Goal: Complete application form

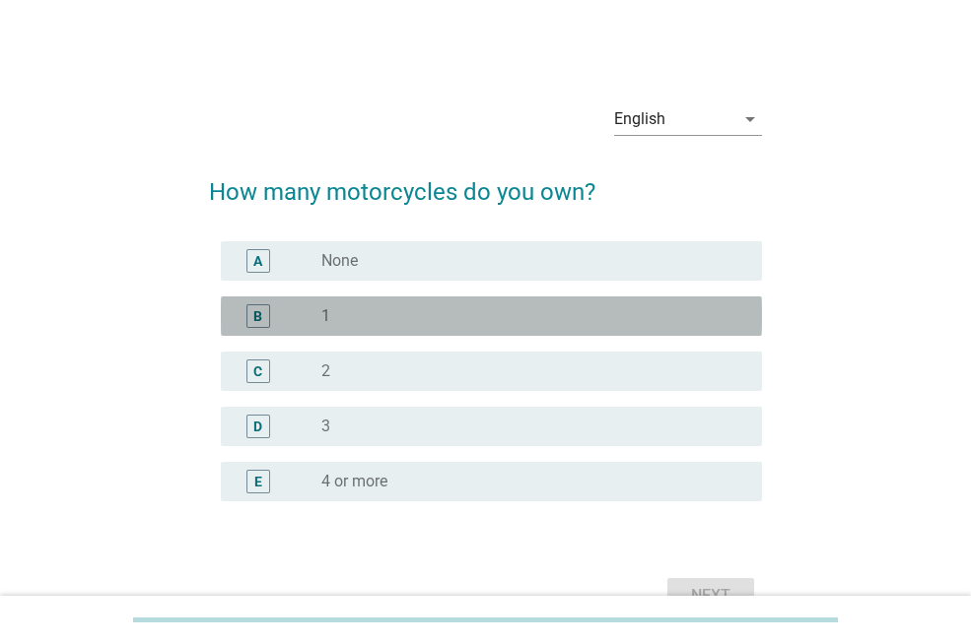
click at [426, 313] on div "radio_button_unchecked 1" at bounding box center [525, 316] width 409 height 20
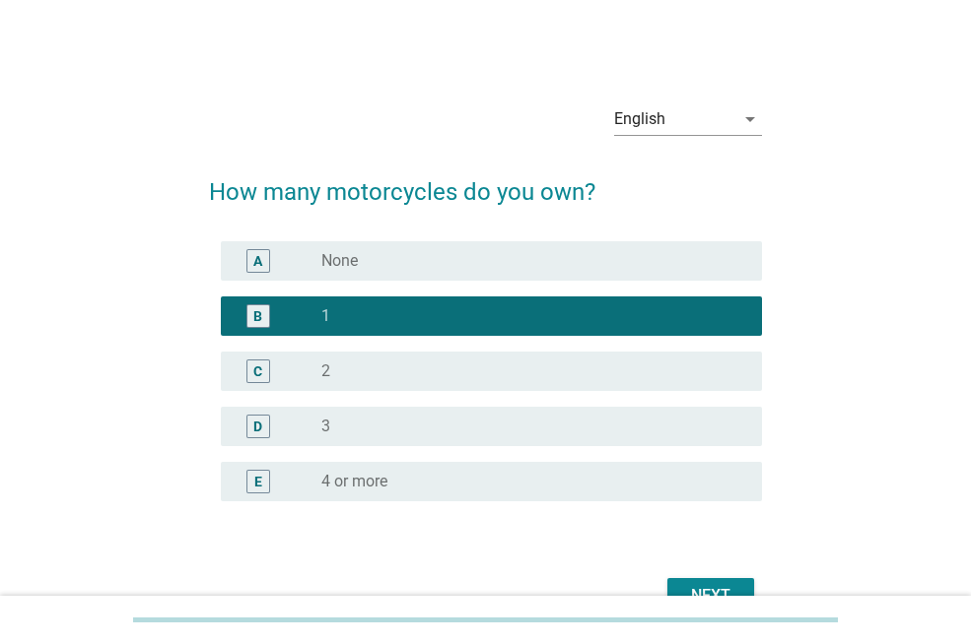
click at [698, 586] on div "Next" at bounding box center [710, 596] width 55 height 24
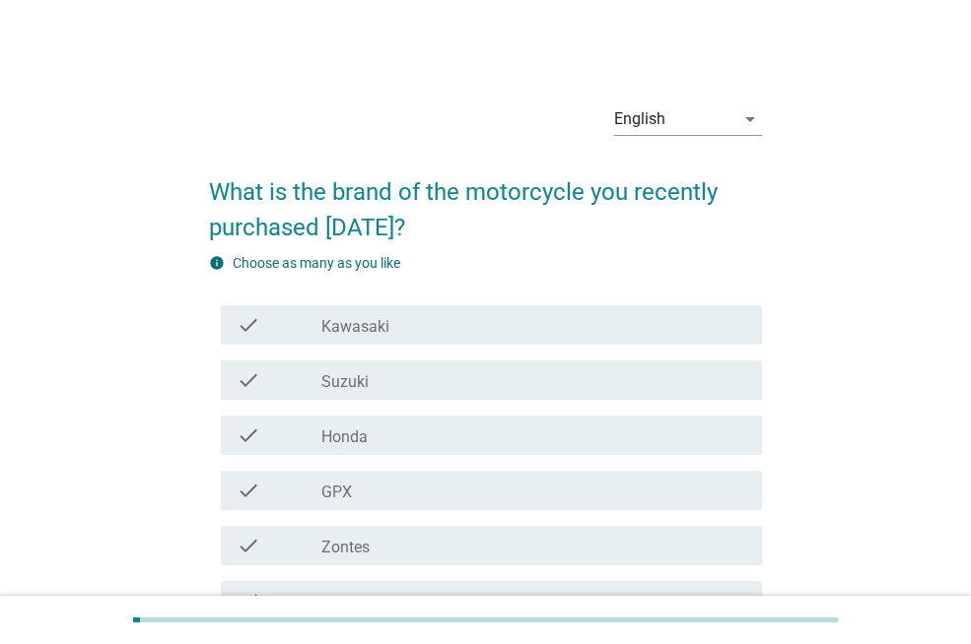
click at [672, 111] on div "English" at bounding box center [674, 119] width 120 height 32
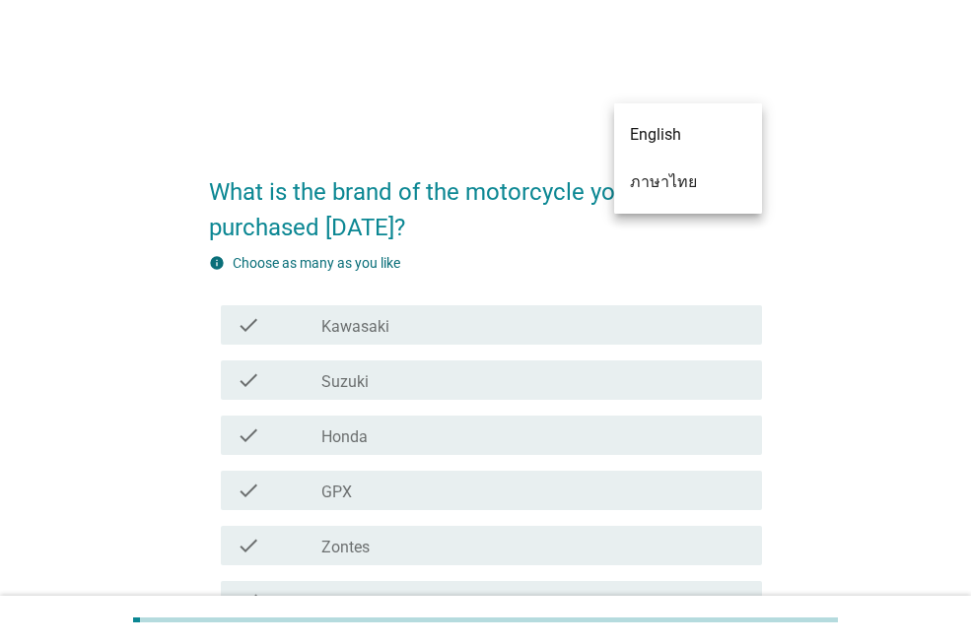
click at [693, 177] on div "ภาษาไทย" at bounding box center [688, 182] width 116 height 24
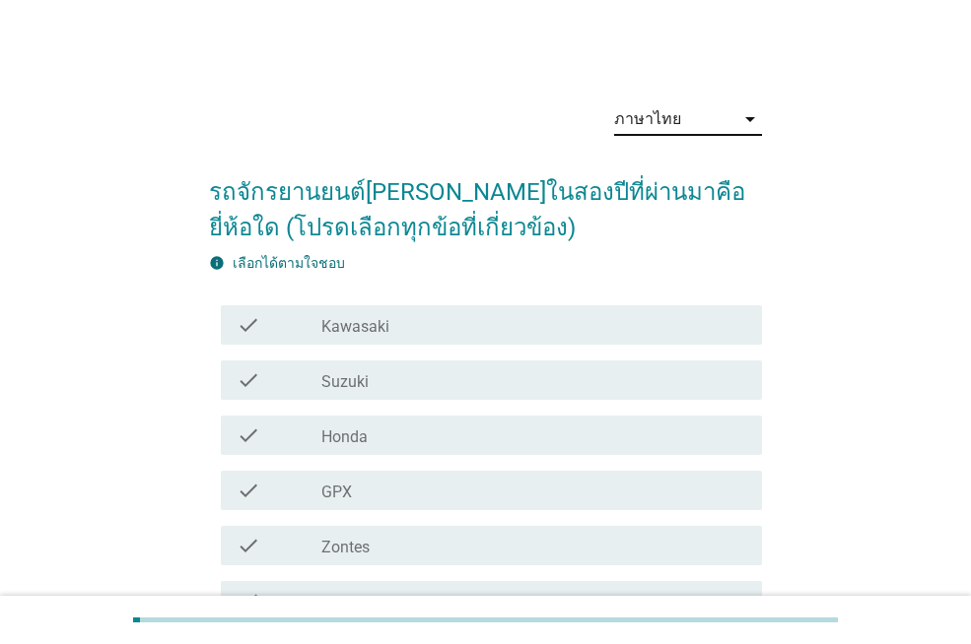
click at [477, 433] on div "check_box_outline_blank Honda" at bounding box center [533, 436] width 425 height 24
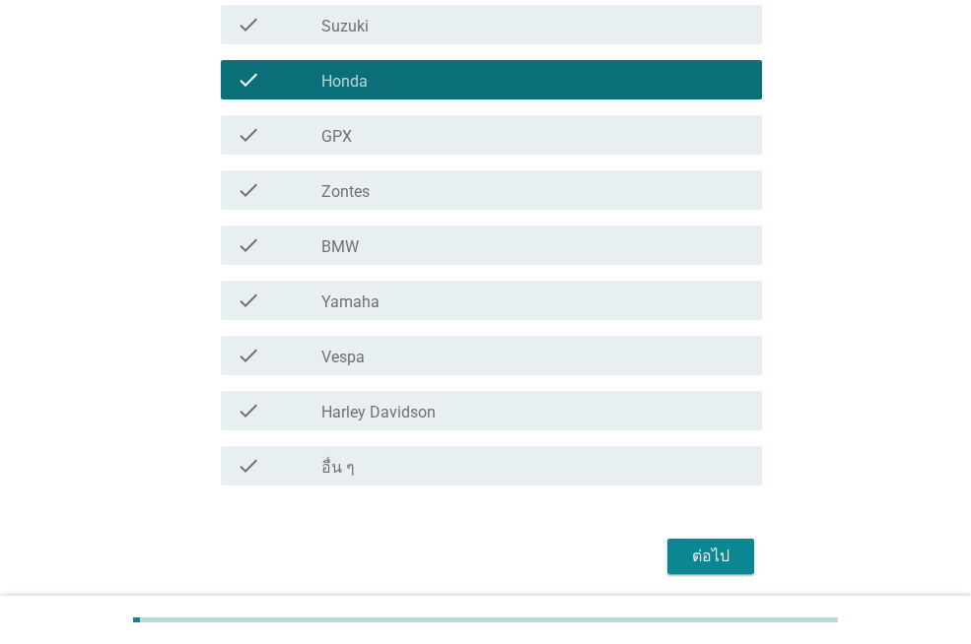
scroll to position [427, 0]
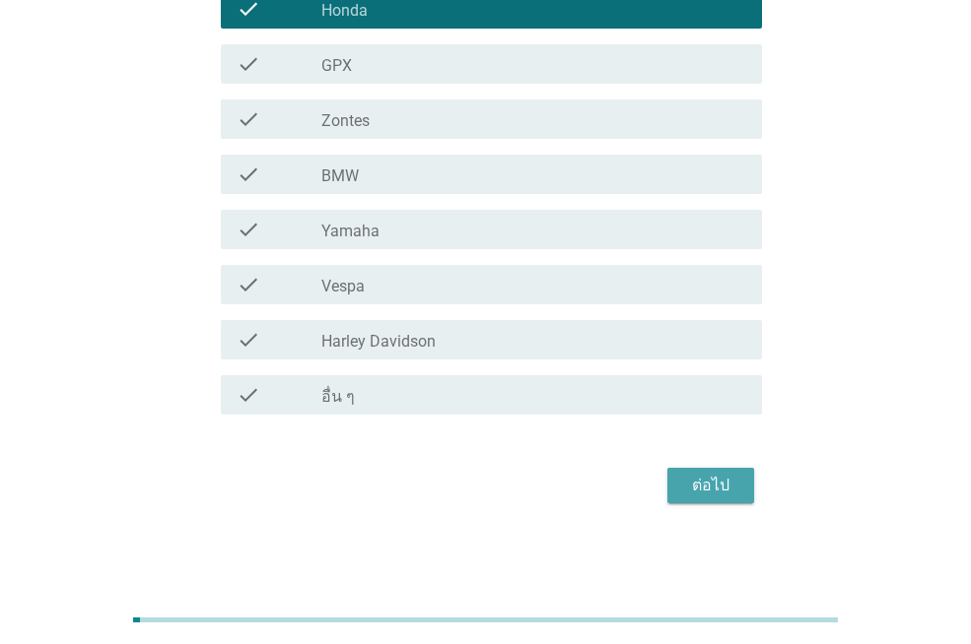
click at [736, 474] on div "ต่อไป" at bounding box center [710, 486] width 55 height 24
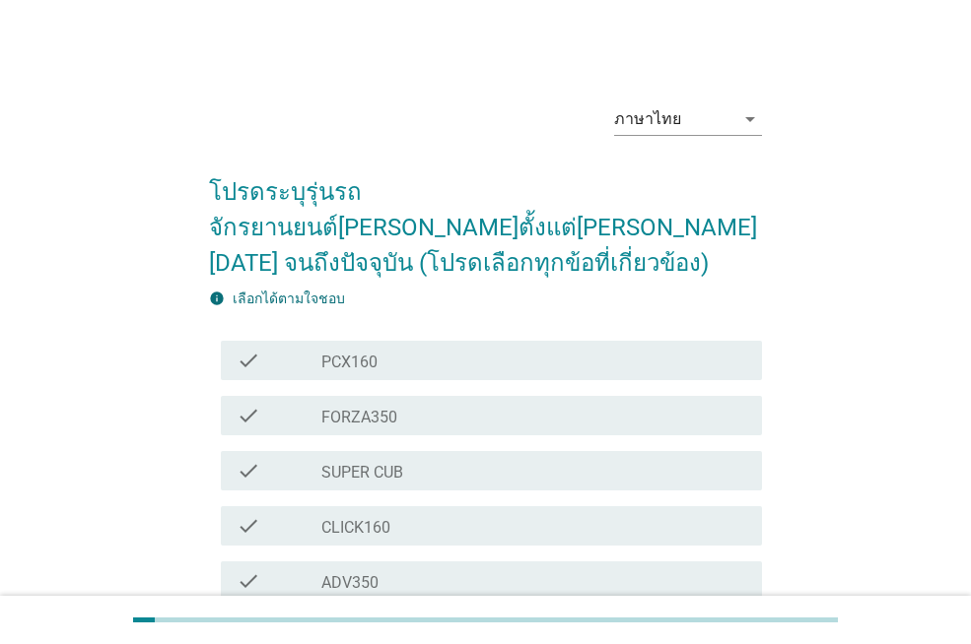
click at [475, 349] on div "check_box_outline_blank PCX160" at bounding box center [533, 361] width 425 height 24
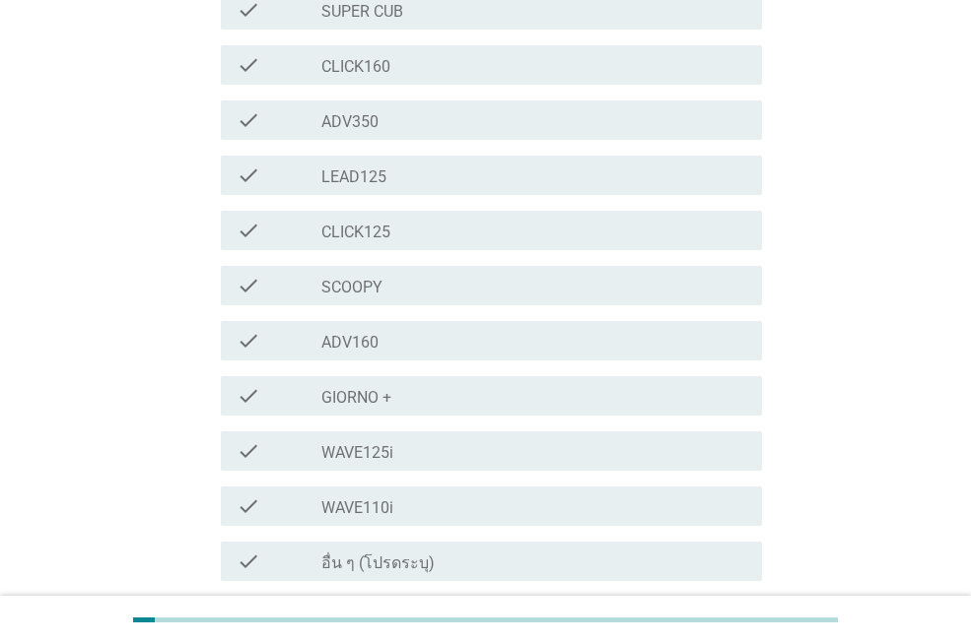
scroll to position [592, 0]
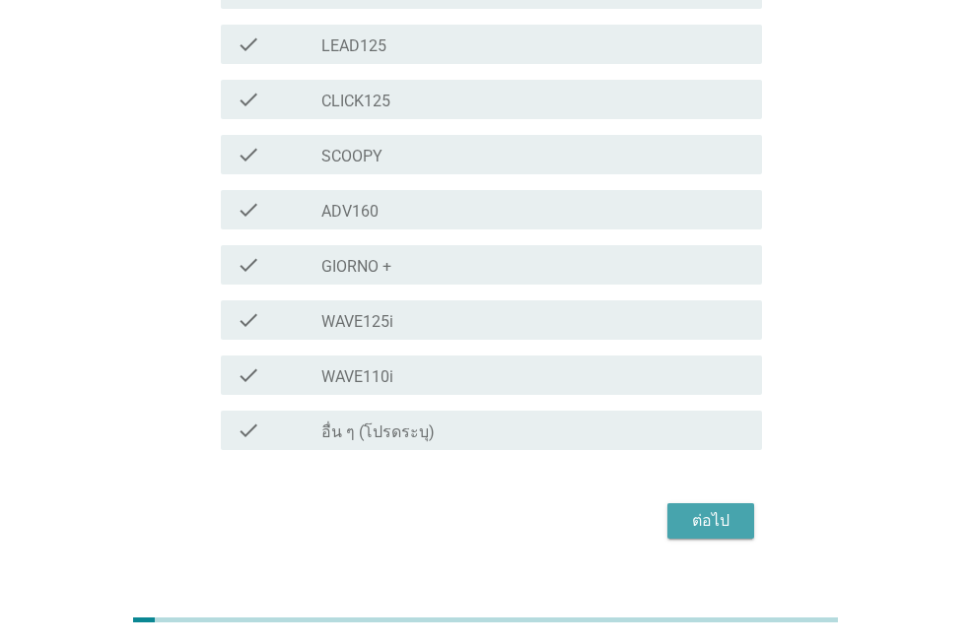
click at [733, 509] on div "ต่อไป" at bounding box center [710, 521] width 55 height 24
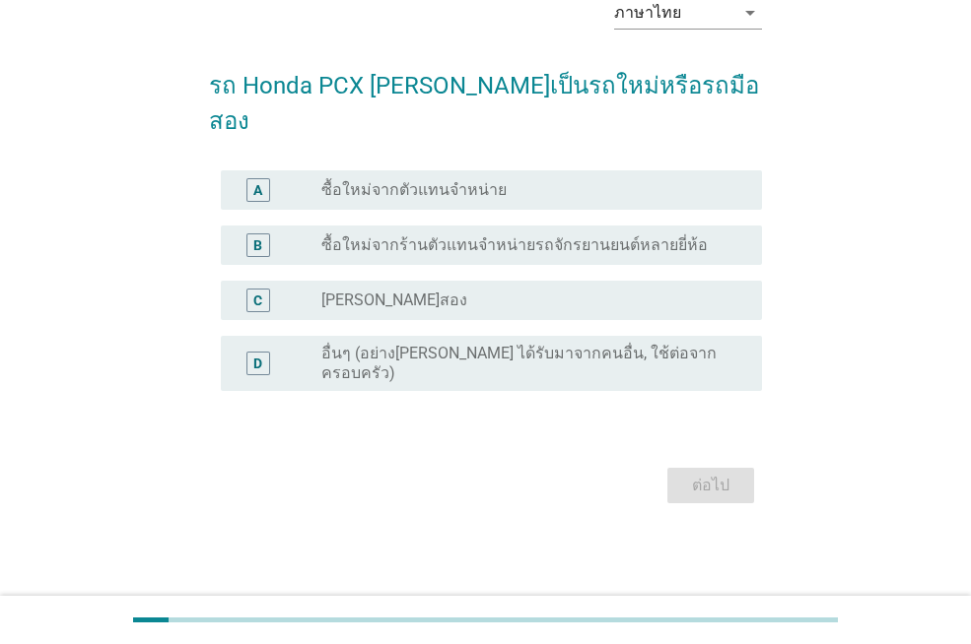
scroll to position [0, 0]
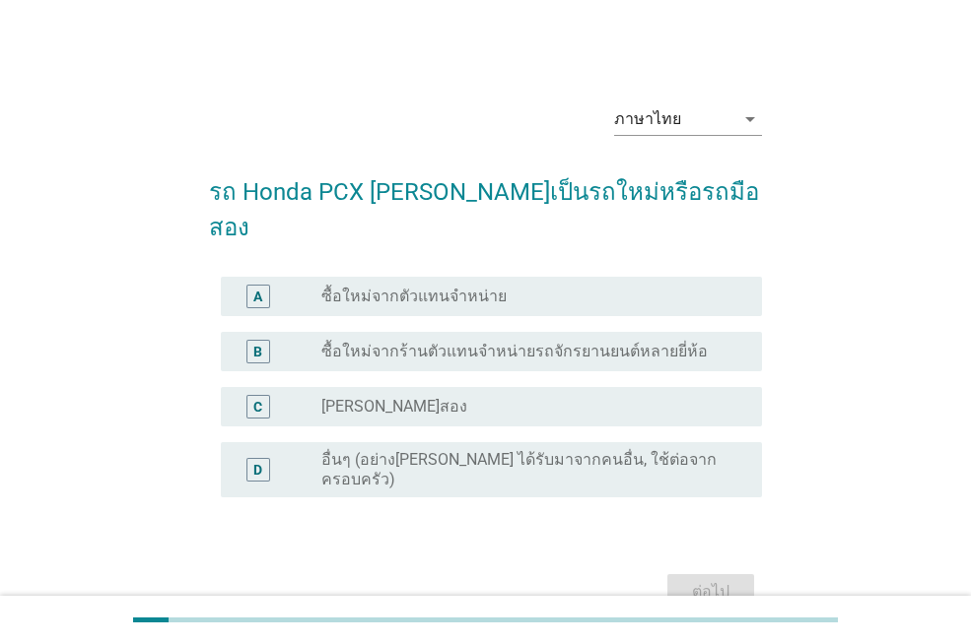
click at [532, 287] on div "radio_button_unchecked ซื้อใหม่จากตัวแทนจำหน่าย" at bounding box center [525, 297] width 409 height 20
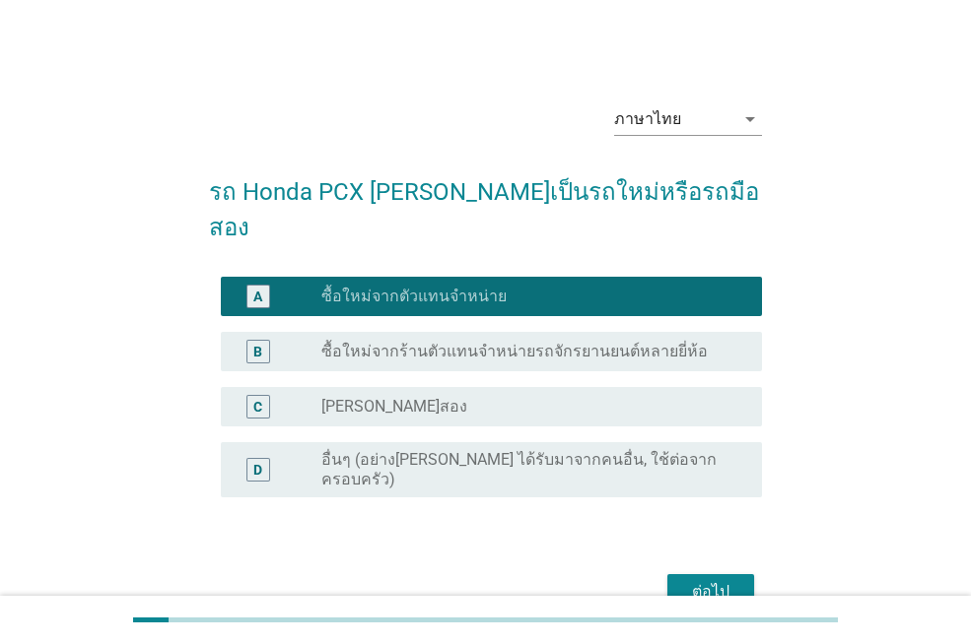
click at [747, 575] on button "ต่อไป" at bounding box center [710, 592] width 87 height 35
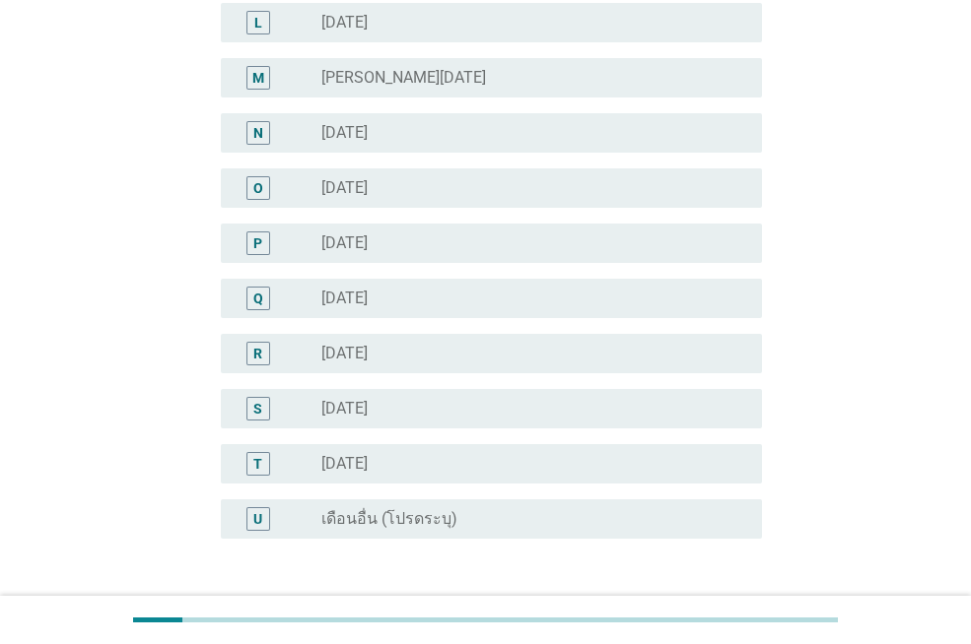
scroll to position [858, 0]
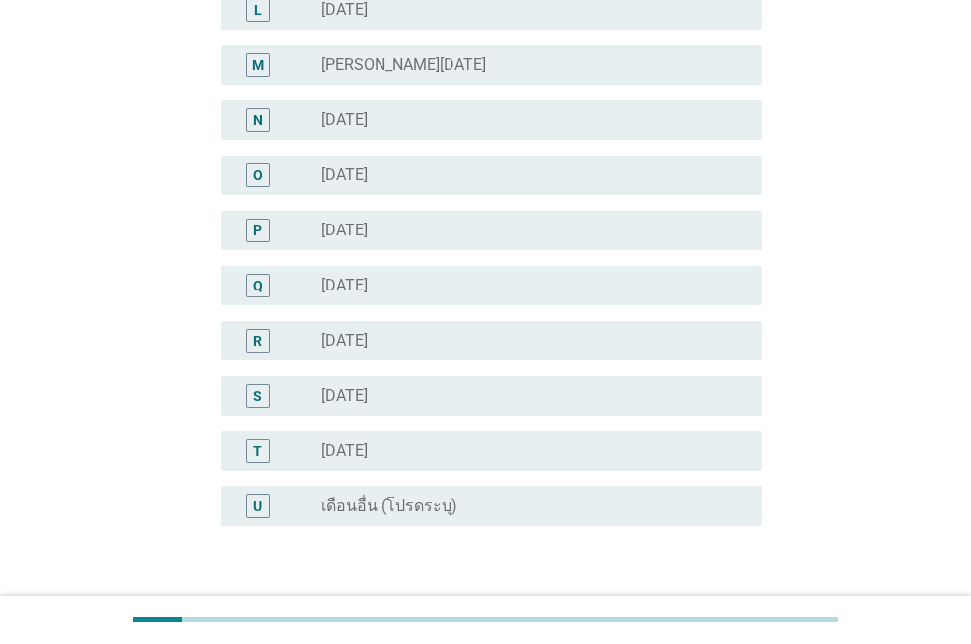
click at [515, 341] on div "radio_button_unchecked [DATE]" at bounding box center [525, 341] width 409 height 20
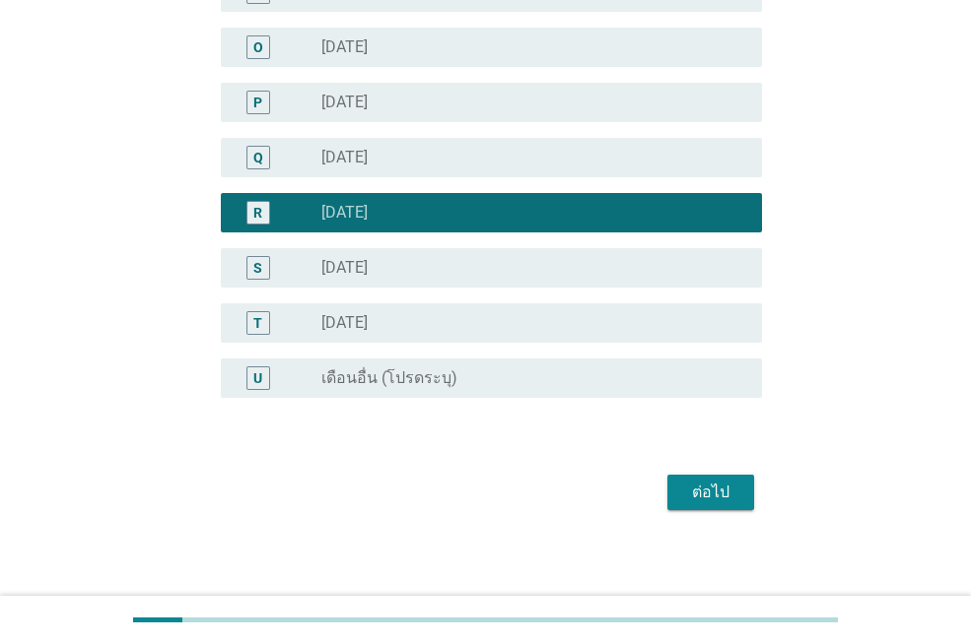
scroll to position [993, 0]
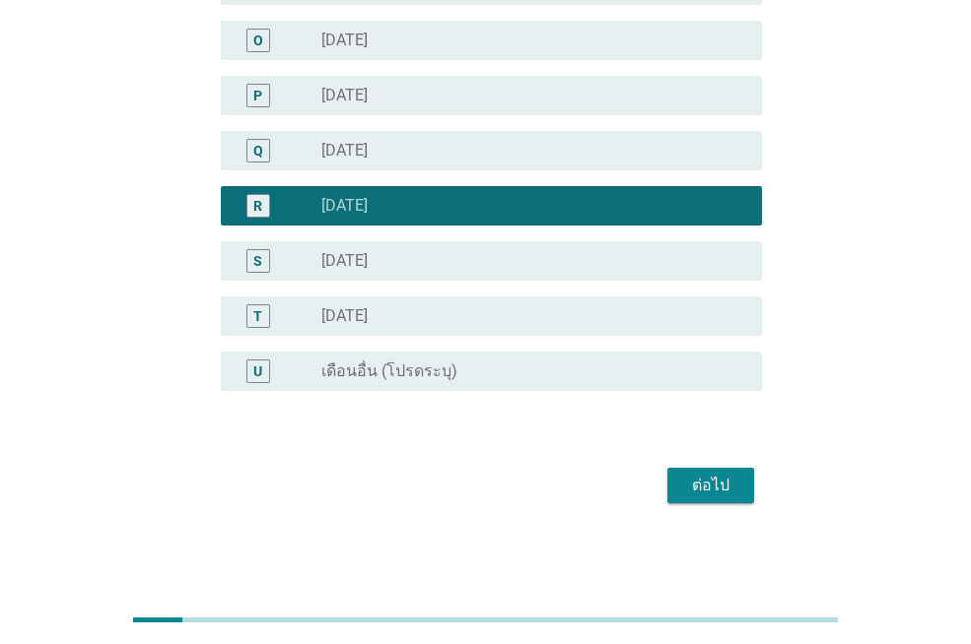
click at [712, 489] on div "ต่อไป" at bounding box center [710, 486] width 55 height 24
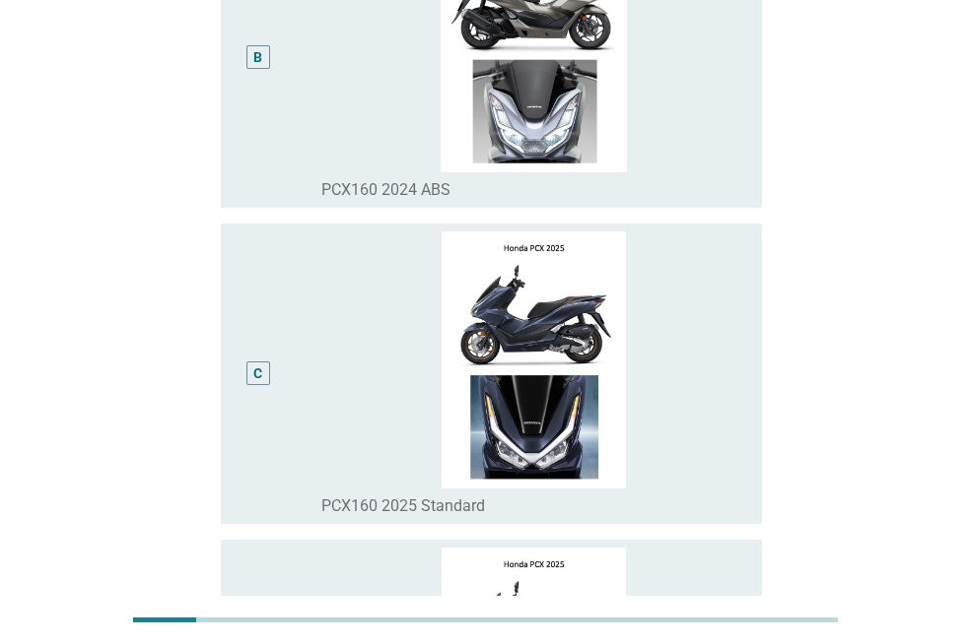
scroll to position [626, 0]
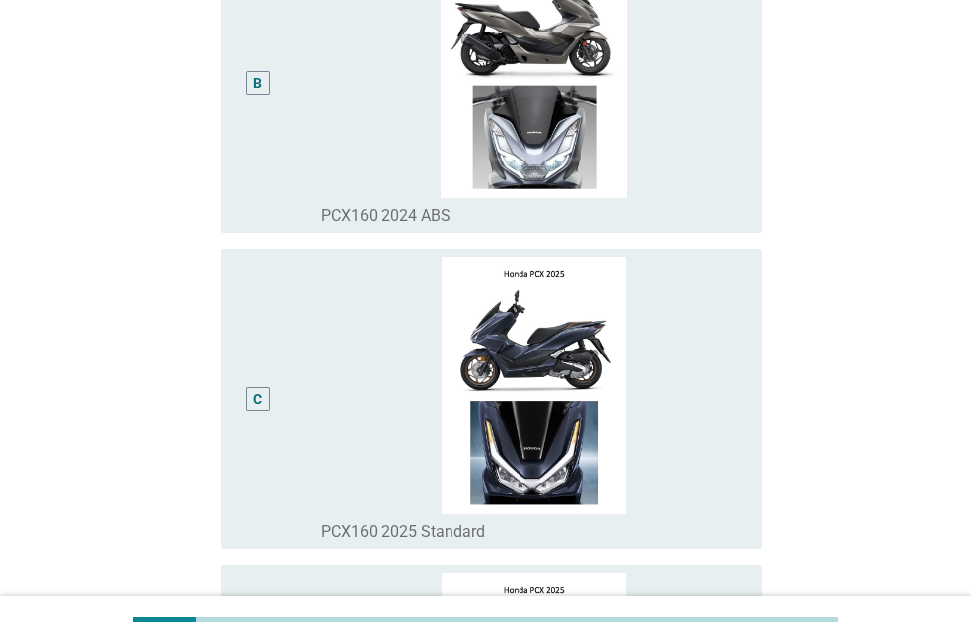
click at [257, 398] on div "C" at bounding box center [257, 399] width 9 height 21
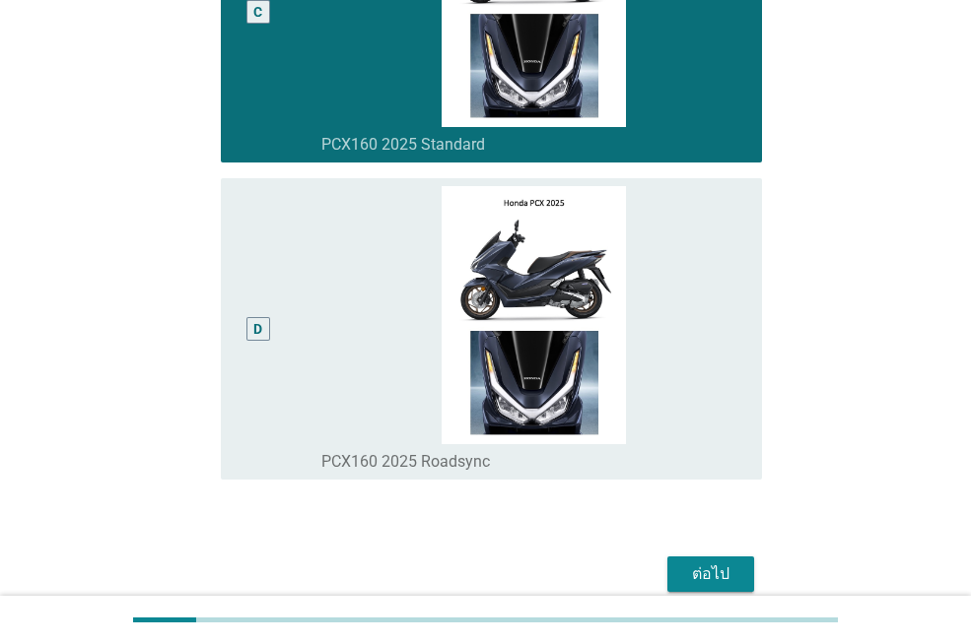
scroll to position [1045, 0]
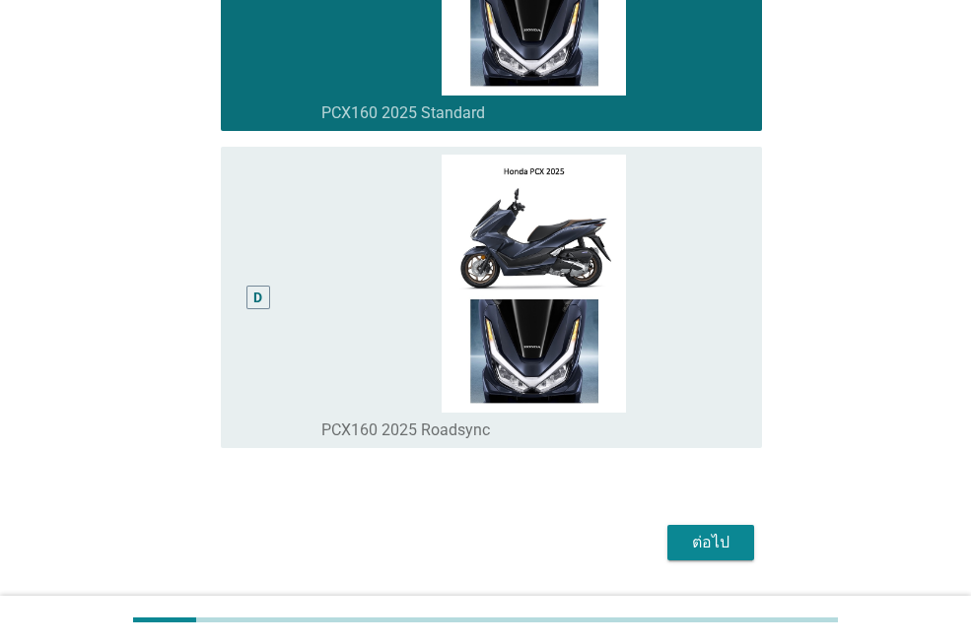
click at [688, 545] on div "ต่อไป" at bounding box center [710, 543] width 55 height 24
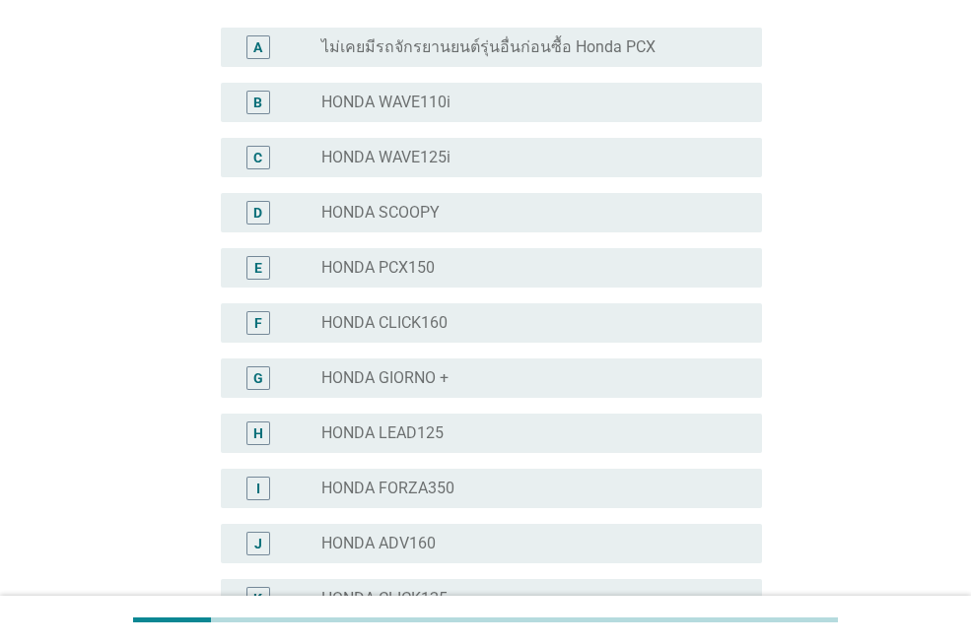
scroll to position [264, 0]
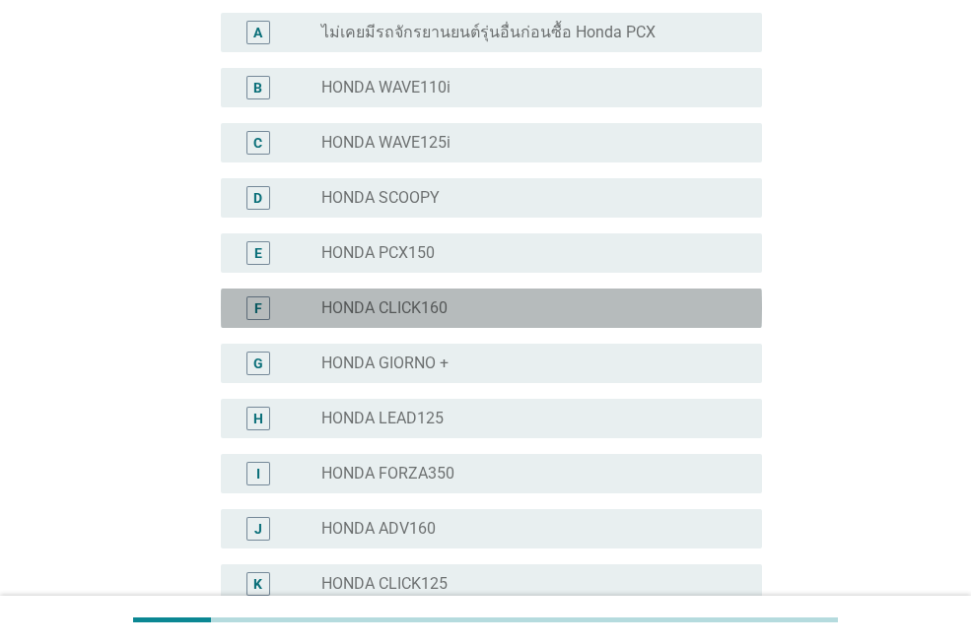
click at [644, 324] on div "F radio_button_unchecked HONDA CLICK160" at bounding box center [491, 308] width 541 height 39
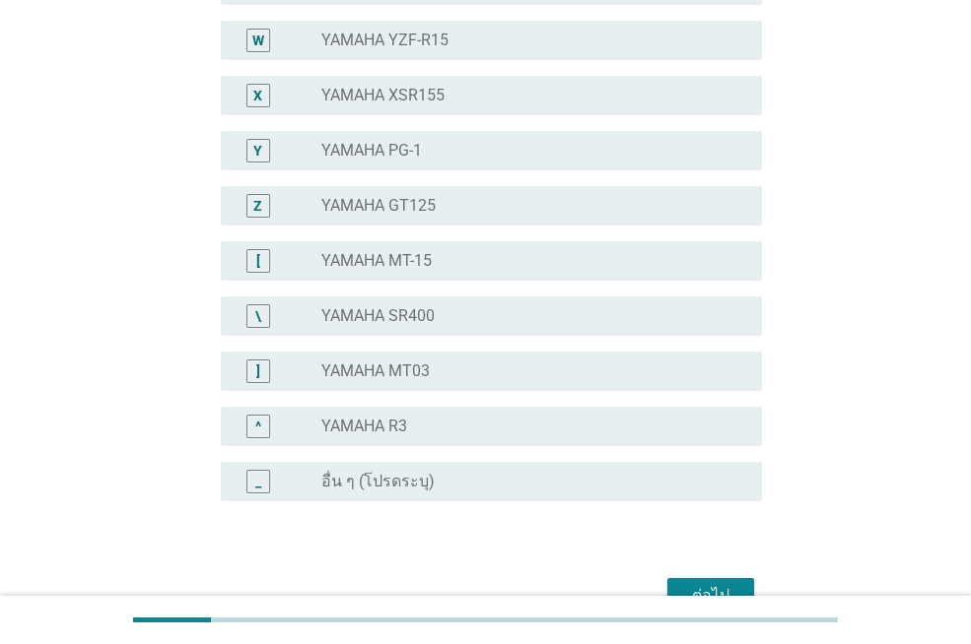
scroll to position [1474, 0]
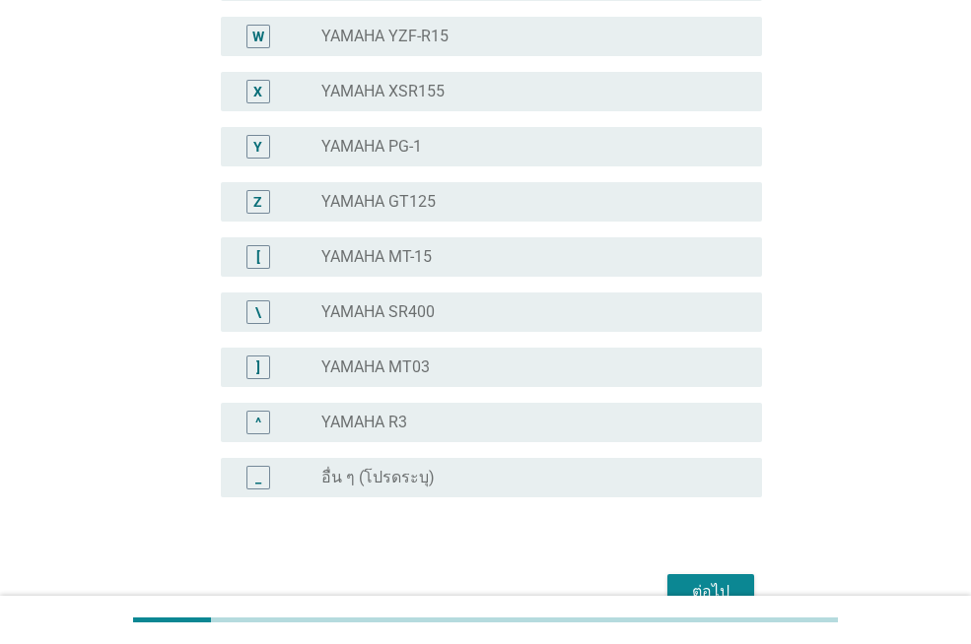
click at [726, 583] on div "ต่อไป" at bounding box center [710, 592] width 55 height 24
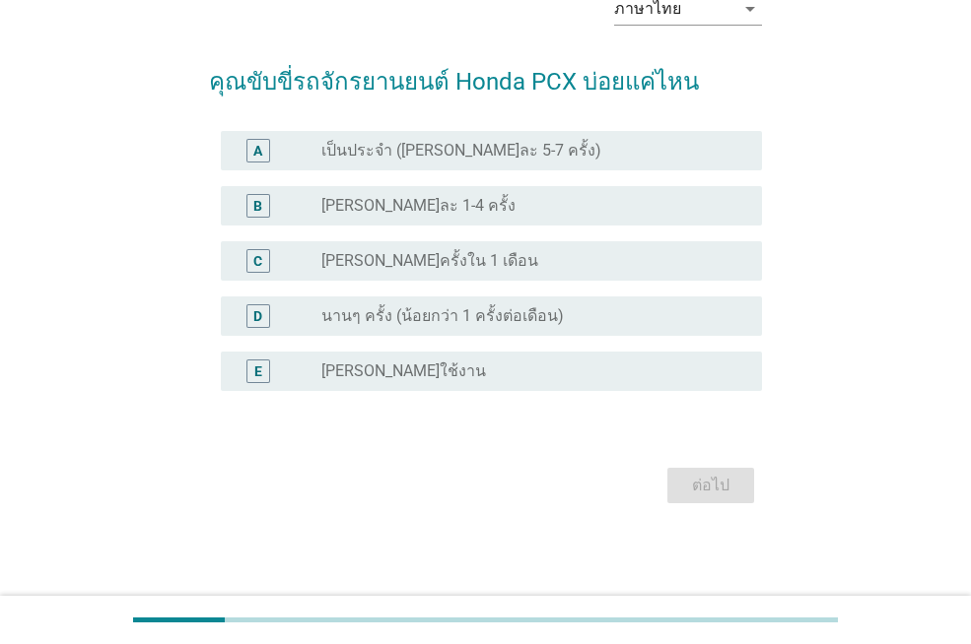
scroll to position [0, 0]
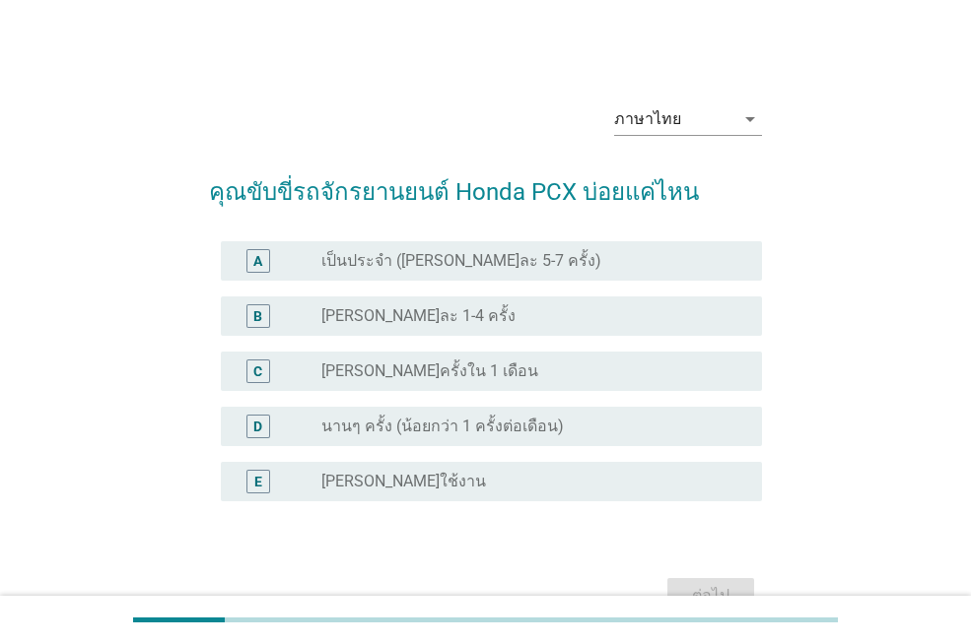
click at [516, 259] on label "เป็นประจำ ([PERSON_NAME]ละ 5-7 ครั้ง)" at bounding box center [461, 261] width 280 height 20
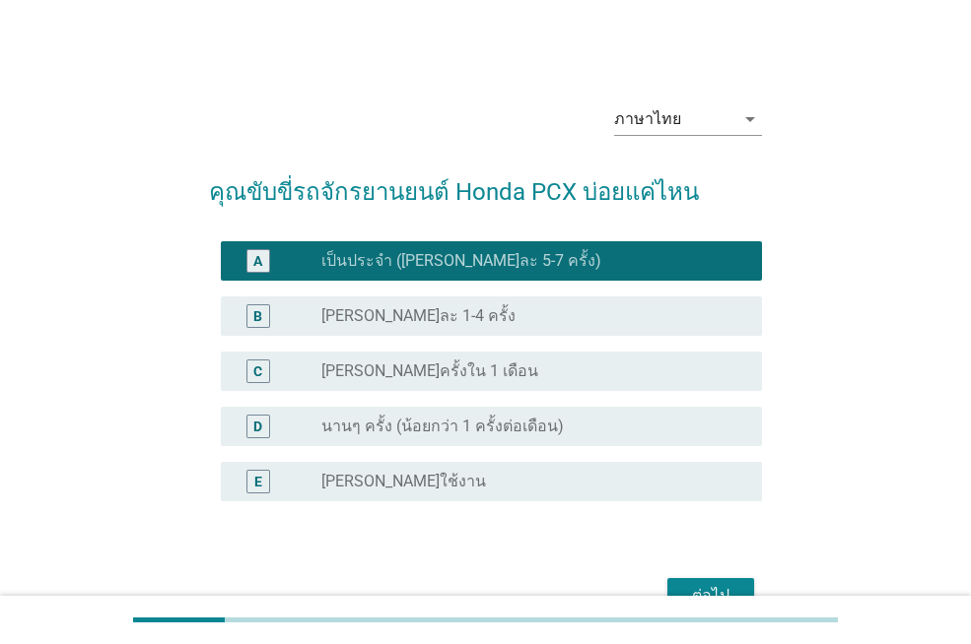
click at [726, 588] on div "ต่อไป" at bounding box center [710, 596] width 55 height 24
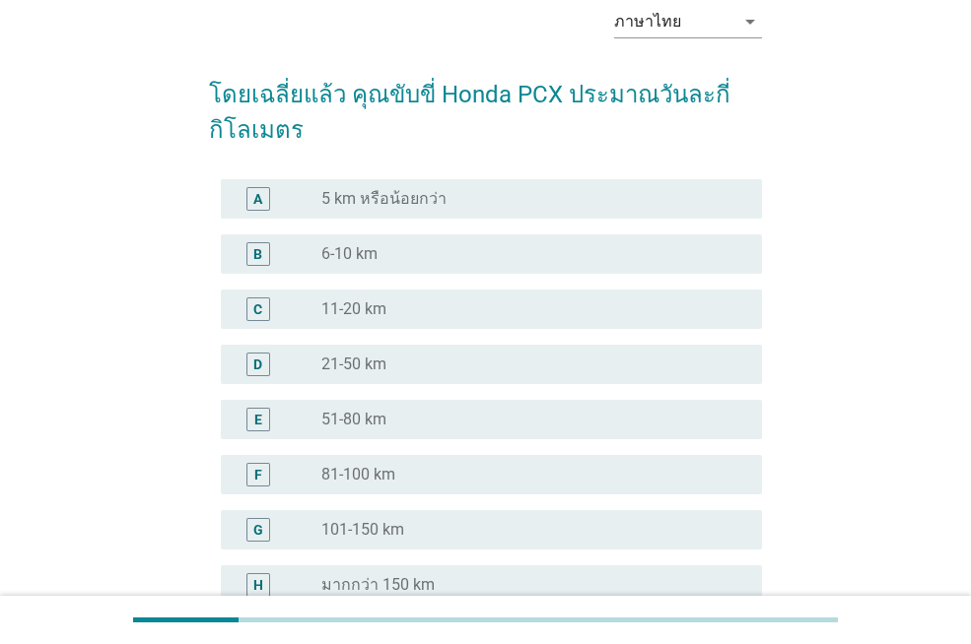
scroll to position [99, 0]
click at [547, 362] on div "radio_button_unchecked 21-50 km" at bounding box center [525, 364] width 409 height 20
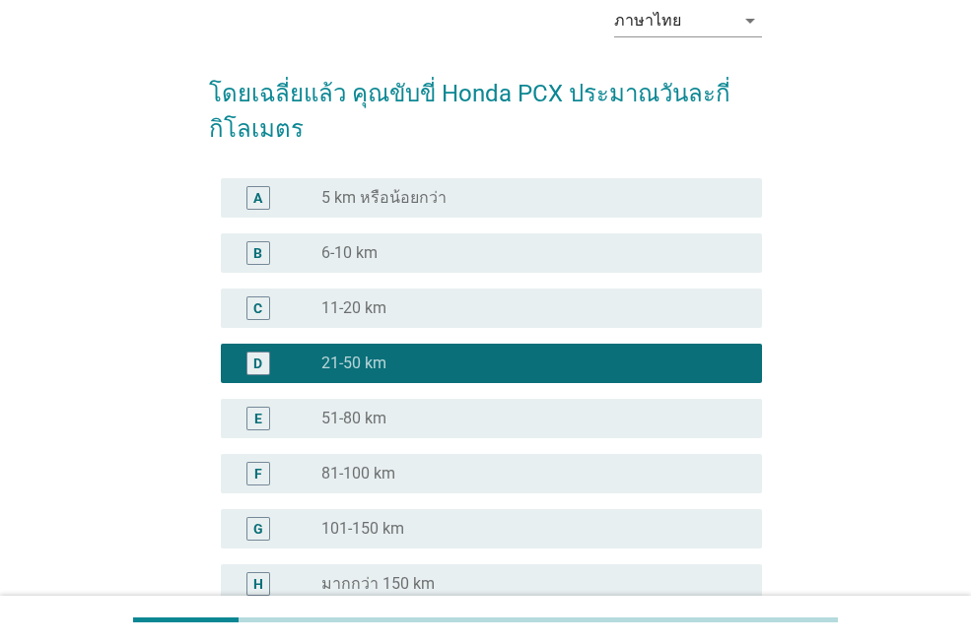
click at [682, 443] on div "E radio_button_unchecked 51-80 km" at bounding box center [485, 418] width 553 height 55
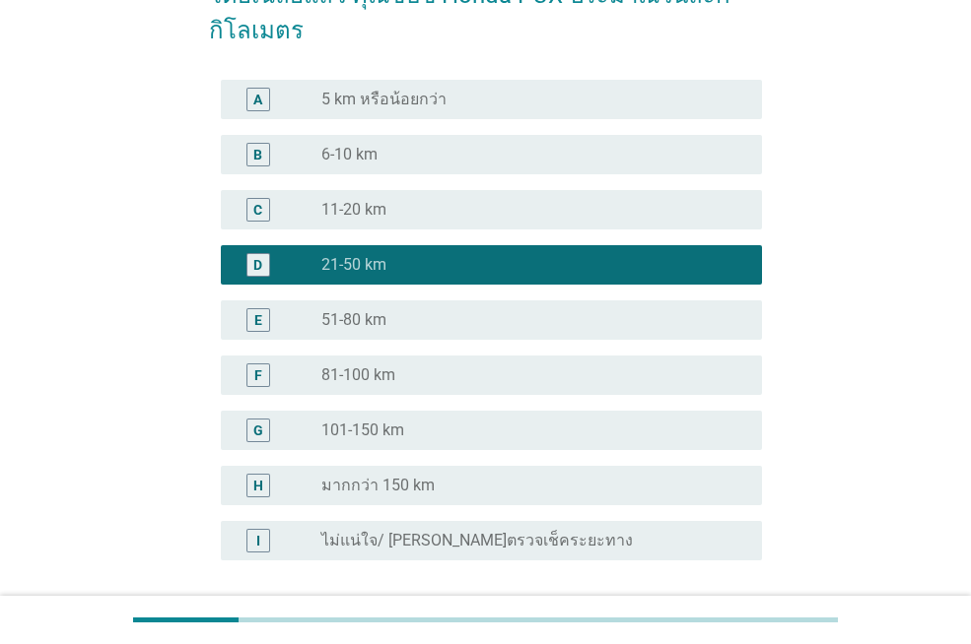
drag, startPoint x: 623, startPoint y: 318, endPoint x: 623, endPoint y: 340, distance: 21.7
click at [622, 318] on div "radio_button_unchecked 51-80 km" at bounding box center [525, 320] width 409 height 20
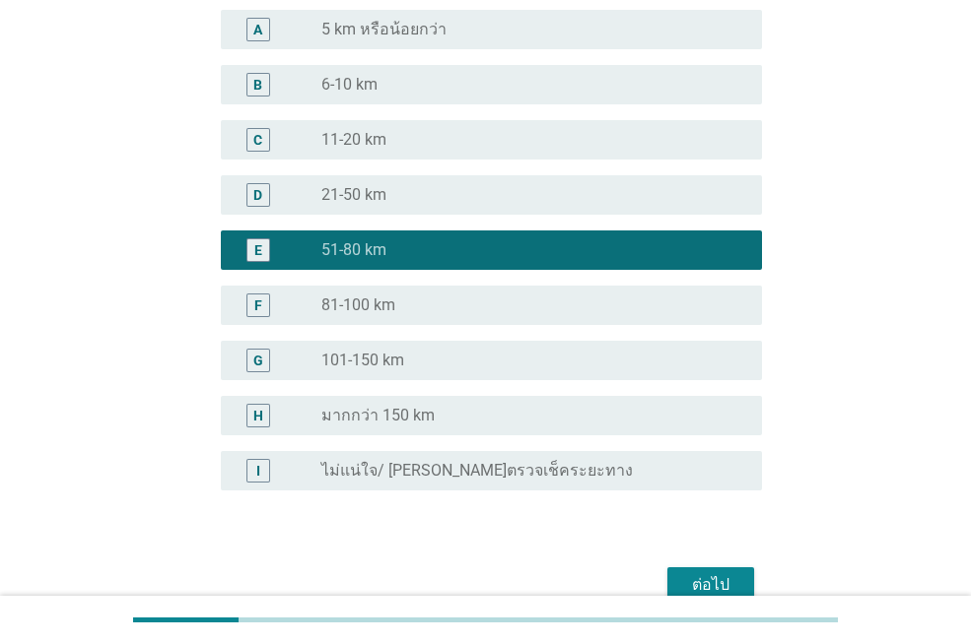
scroll to position [268, 0]
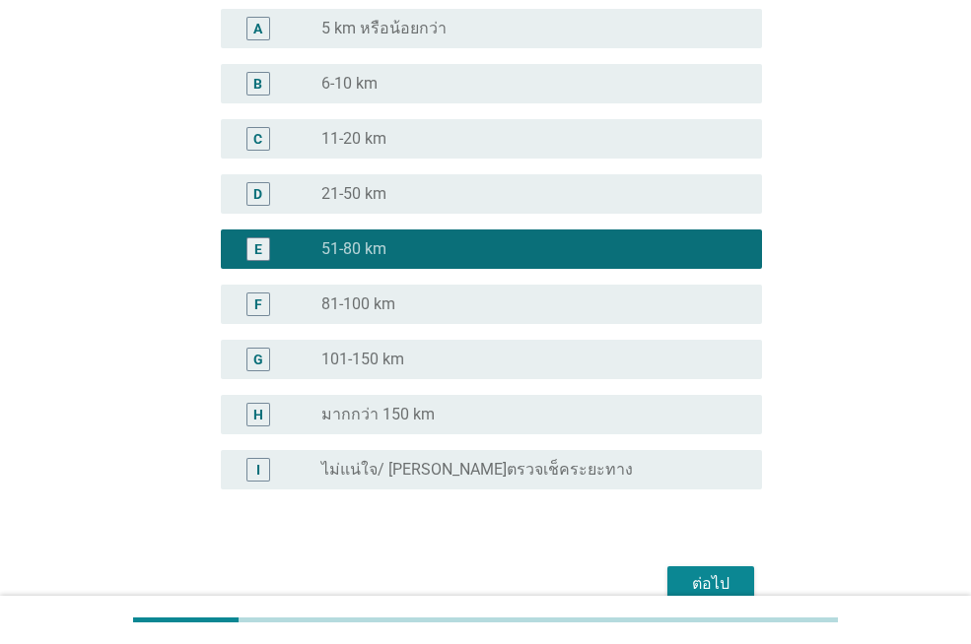
click at [735, 577] on div "ต่อไป" at bounding box center [710, 585] width 55 height 24
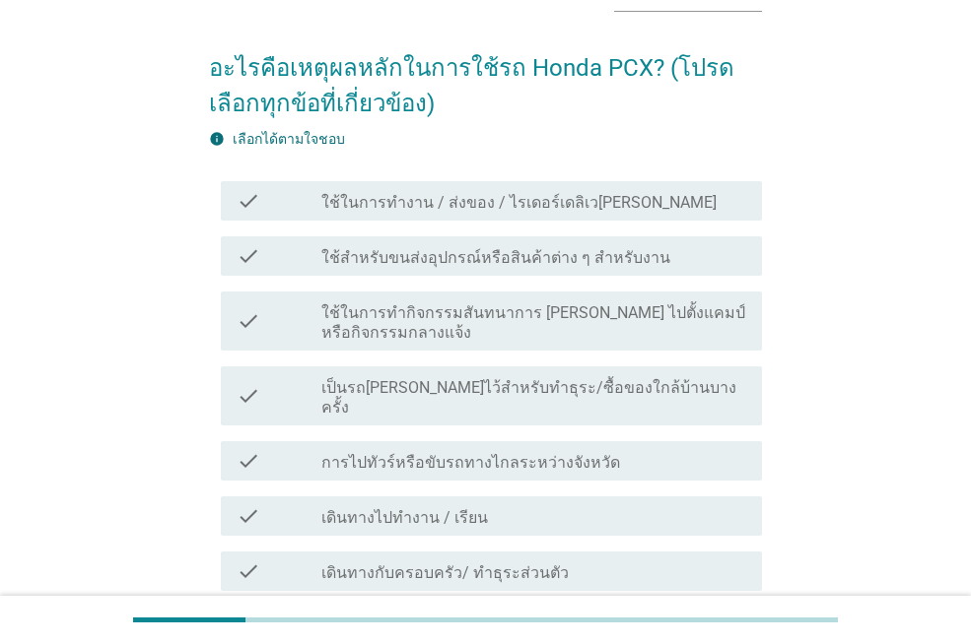
scroll to position [197, 0]
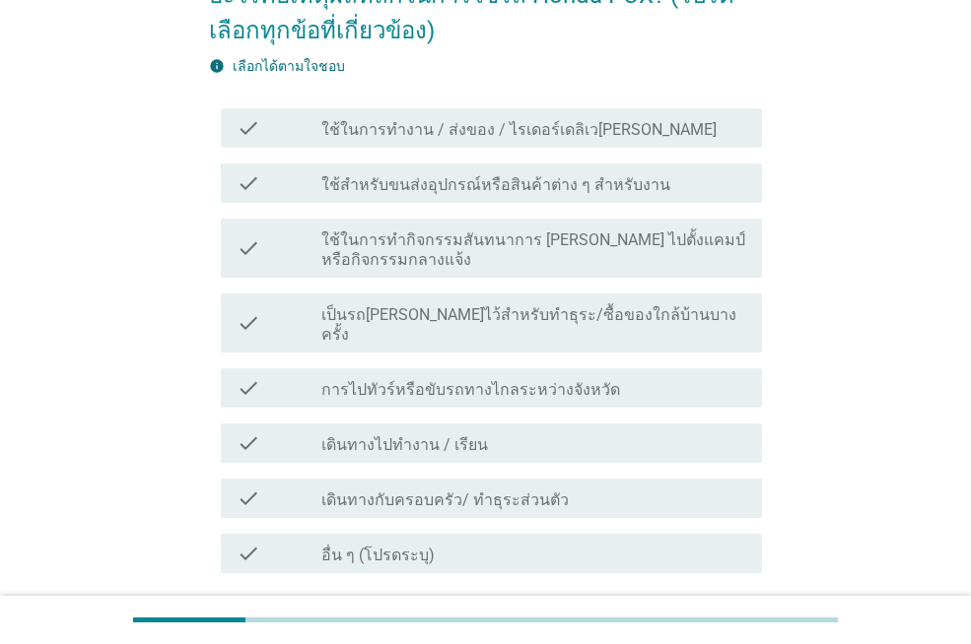
click at [547, 188] on label "ใช้สำหรับขนส่งอุปกรณ์หรือสินค้าต่าง ๆ สำหรับงาน" at bounding box center [495, 185] width 349 height 20
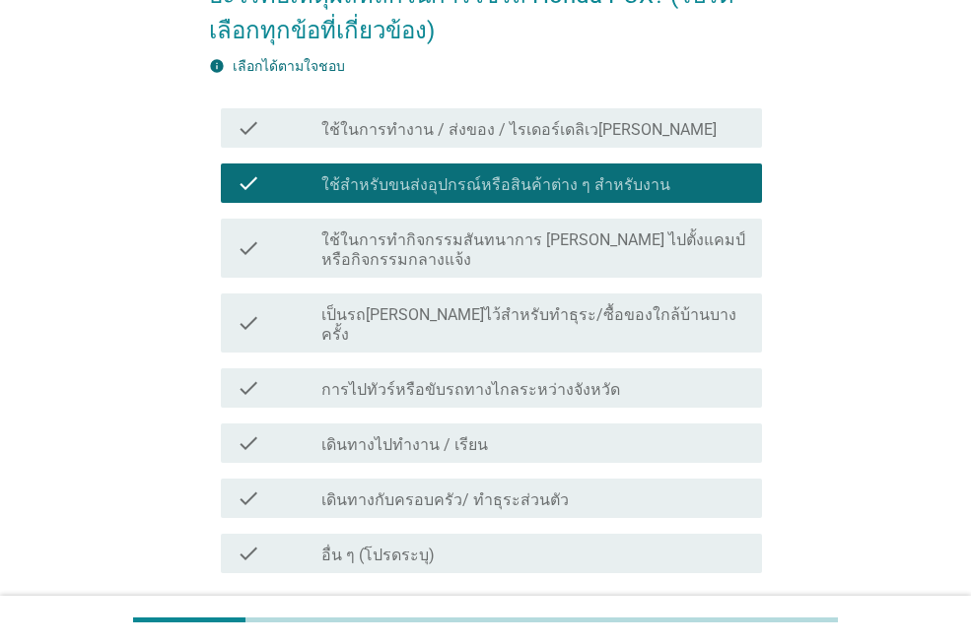
click at [615, 318] on label "เป็นรถ[PERSON_NAME]ไว้สำหรับทำธุระ/ซื้อของใกล้บ้านบางครั้ง" at bounding box center [533, 324] width 425 height 39
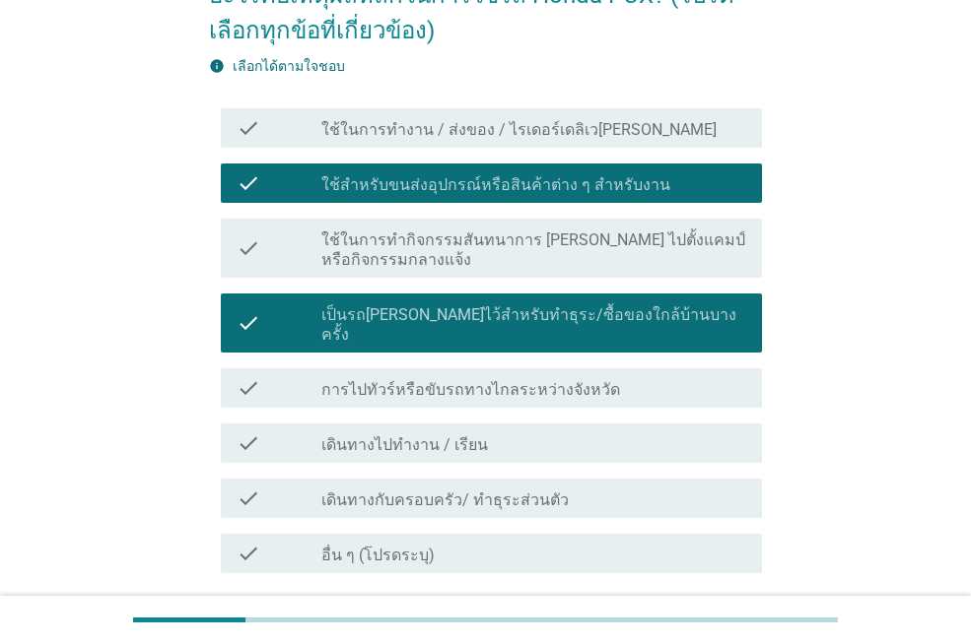
click at [614, 432] on div "check_box_outline_blank เดินทางไปทำงาน / เรียน" at bounding box center [533, 444] width 425 height 24
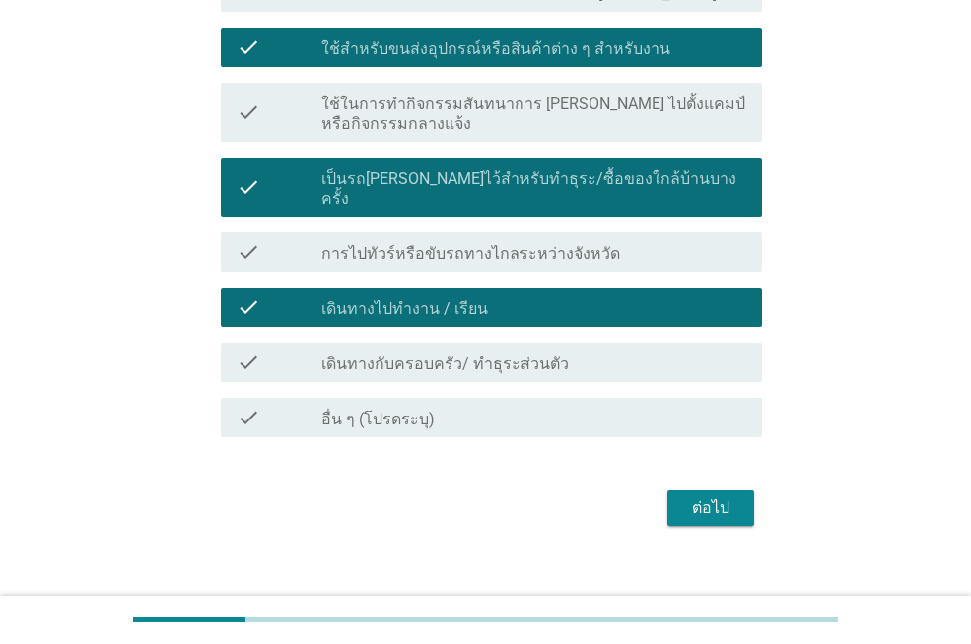
scroll to position [336, 0]
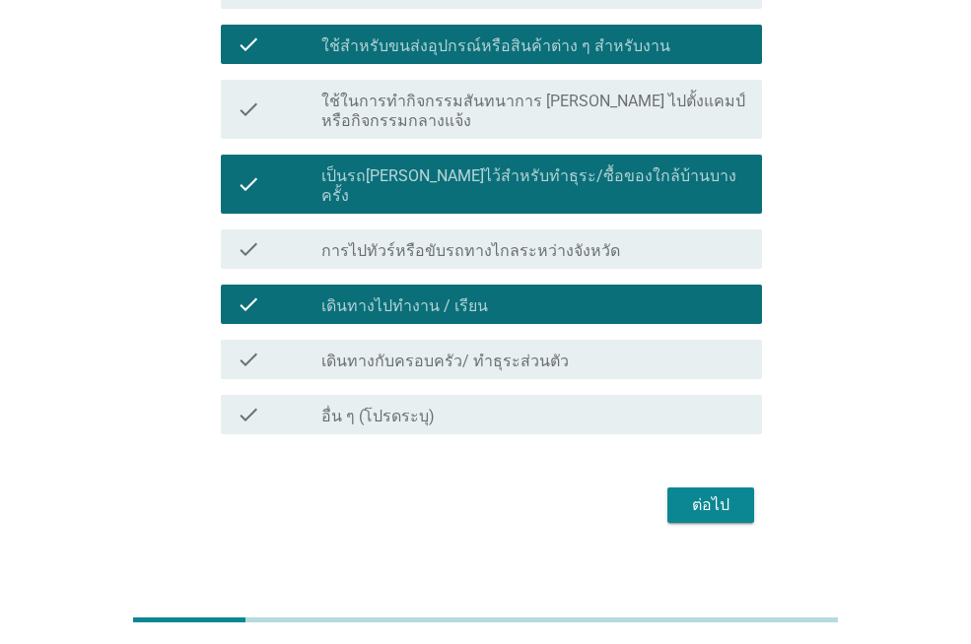
click at [710, 494] on div "ต่อไป" at bounding box center [710, 506] width 55 height 24
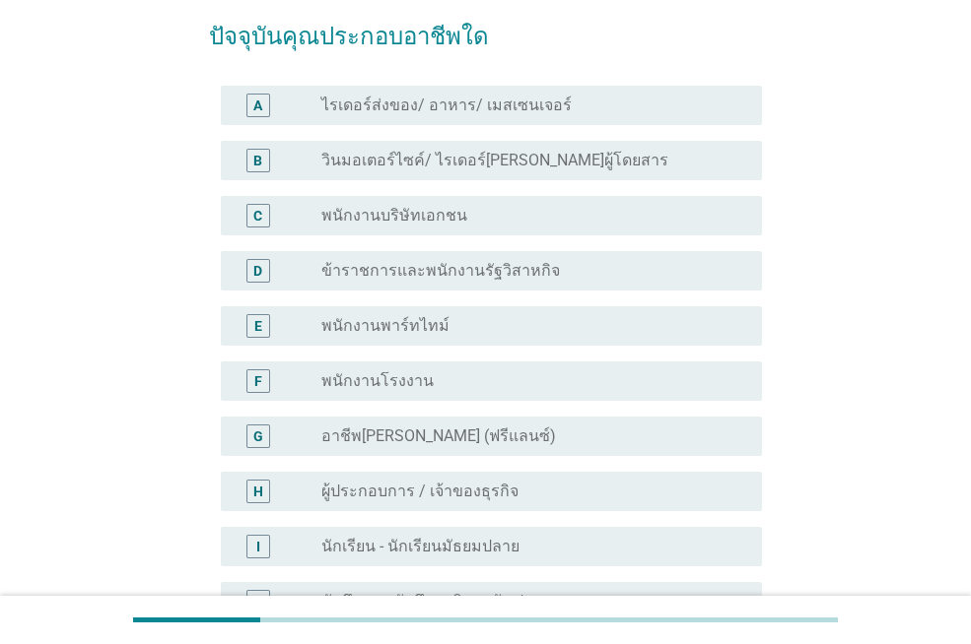
scroll to position [197, 0]
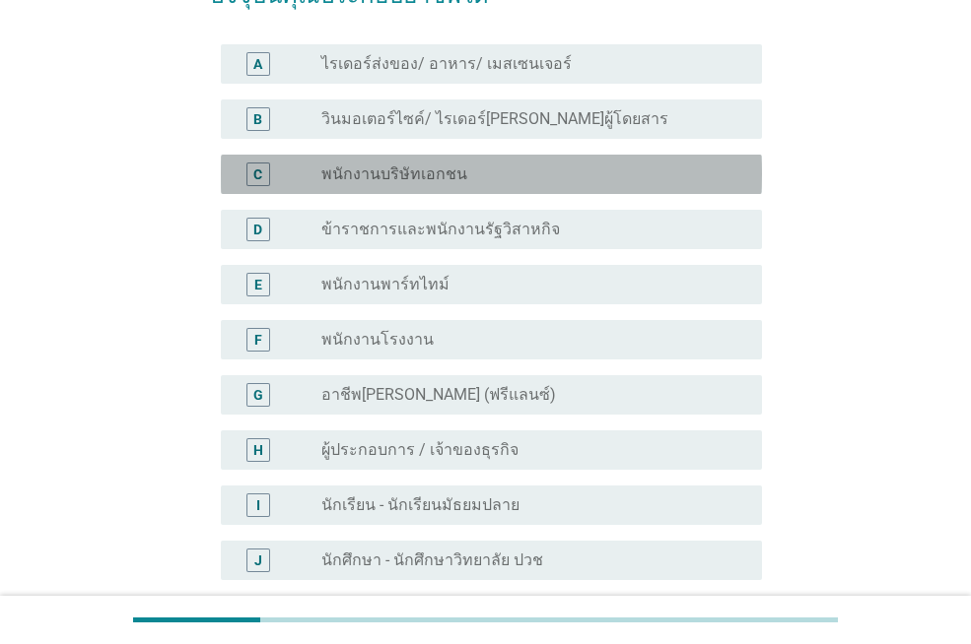
click at [533, 182] on div "radio_button_unchecked พนักงานบริษัทเอกชน" at bounding box center [525, 175] width 409 height 20
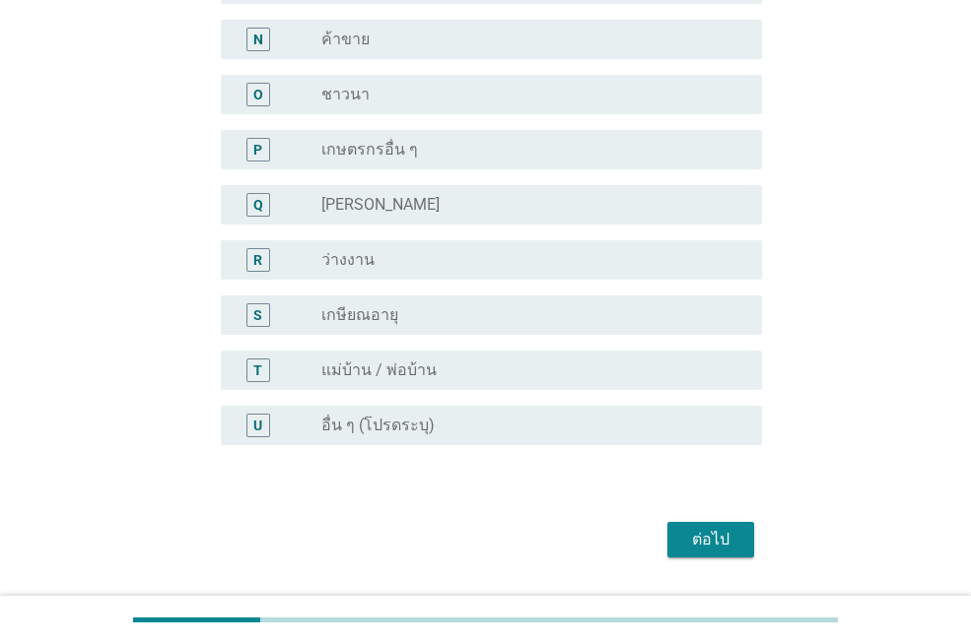
scroll to position [993, 0]
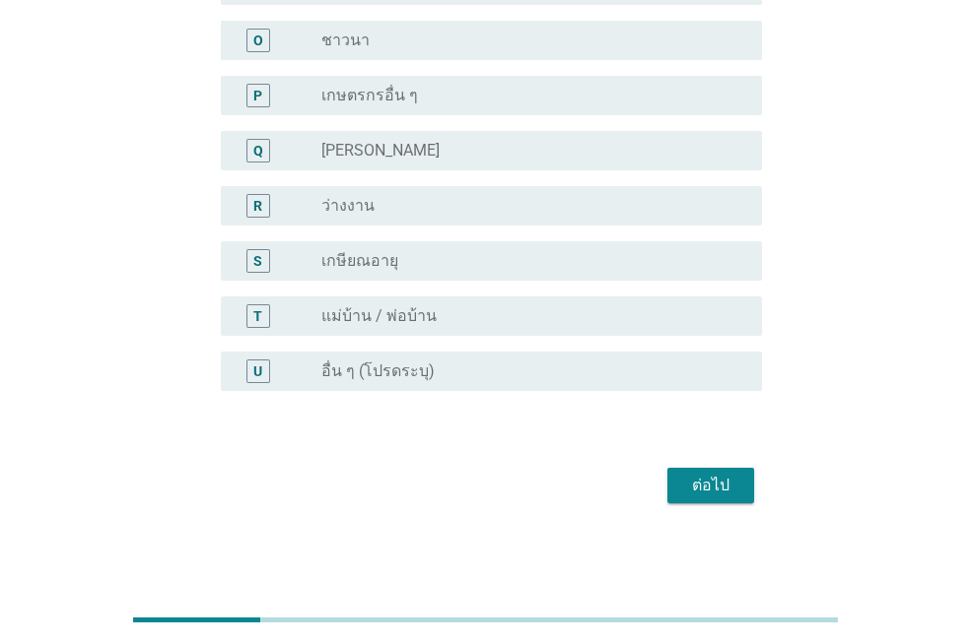
click at [708, 502] on button "ต่อไป" at bounding box center [710, 485] width 87 height 35
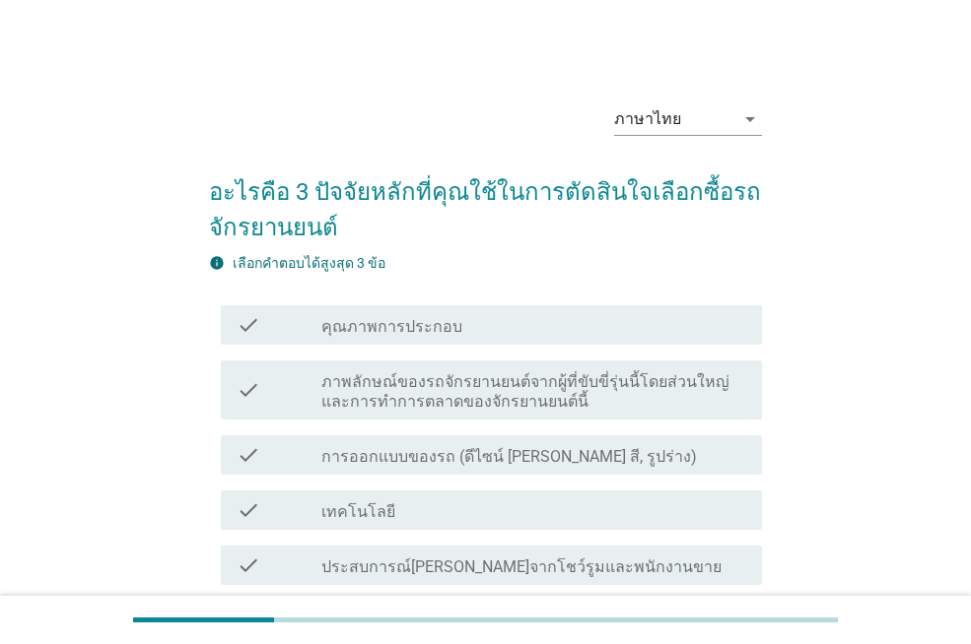
click at [556, 306] on div "check check_box_outline_blank คุณภาพการประกอบ" at bounding box center [491, 324] width 541 height 39
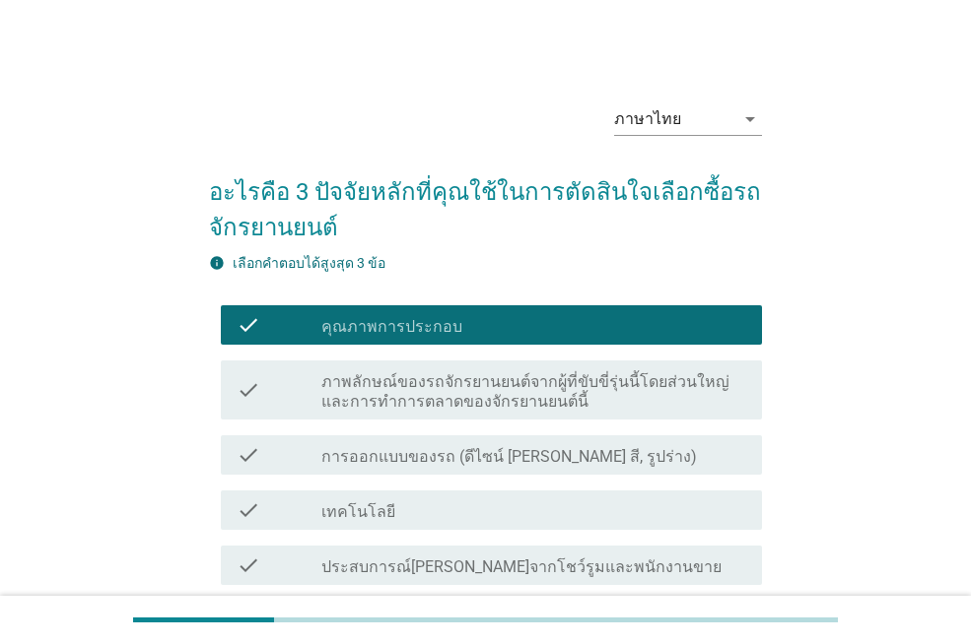
scroll to position [197, 0]
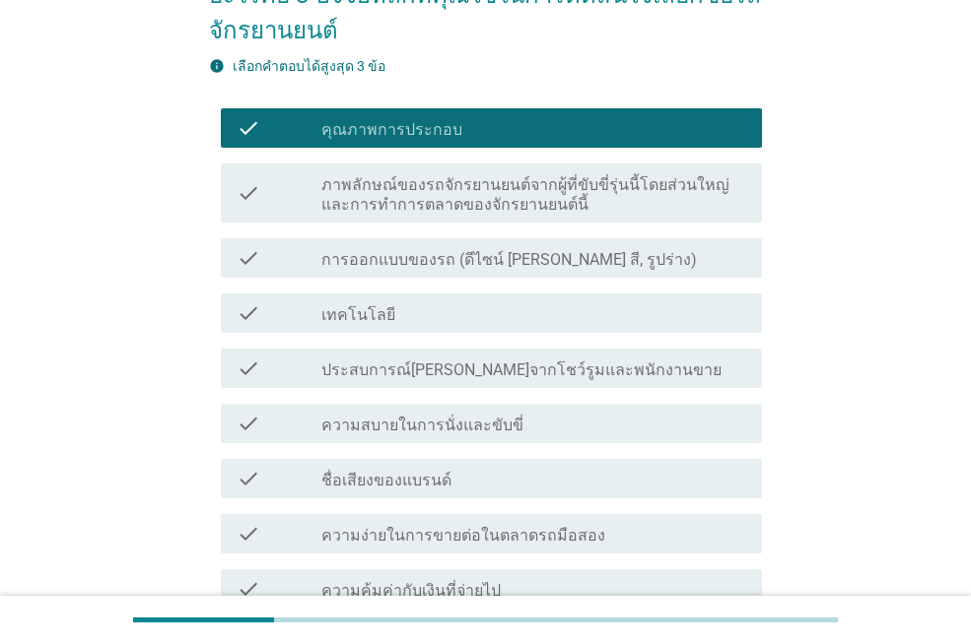
click at [632, 169] on div "check check_box_outline_blank ภาพลักษณ์ของรถจักรยานยนต์จากผู้ที่ขับขี่รุ่นนี้โด…" at bounding box center [491, 193] width 541 height 59
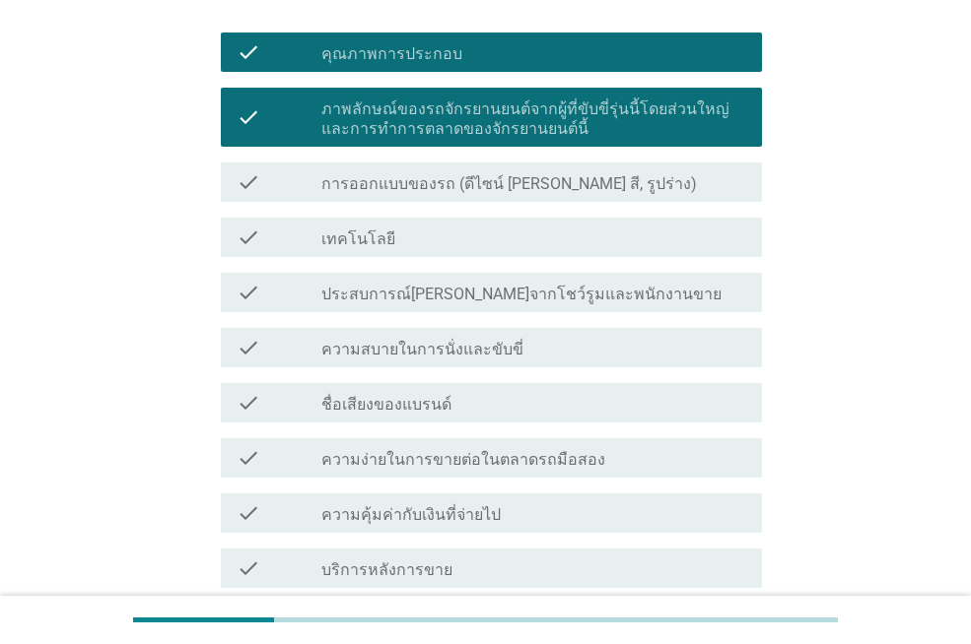
scroll to position [296, 0]
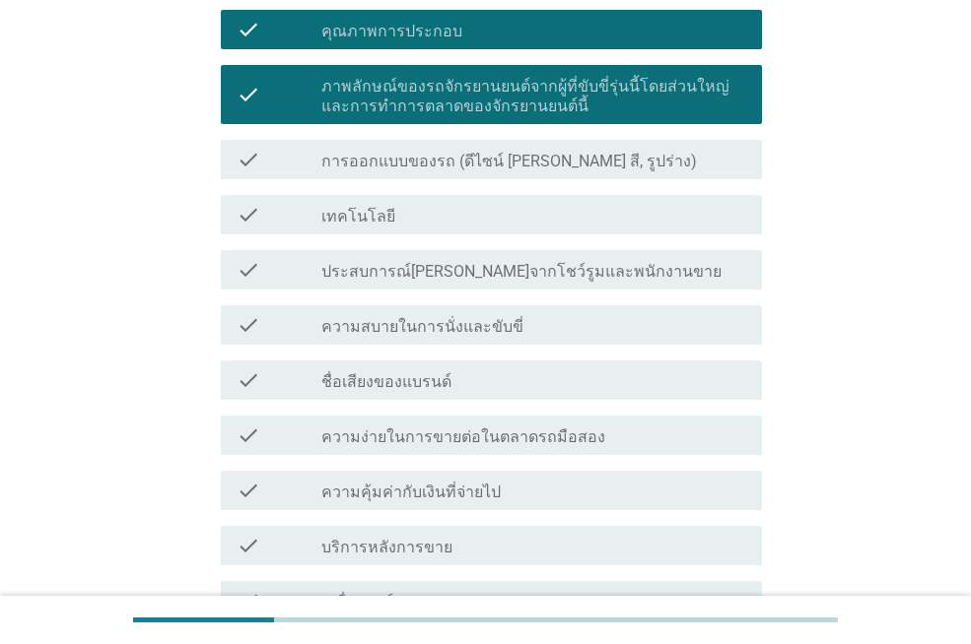
click at [655, 386] on div "check_box_outline_blank ชื่อเสียงของแบรนด์" at bounding box center [533, 381] width 425 height 24
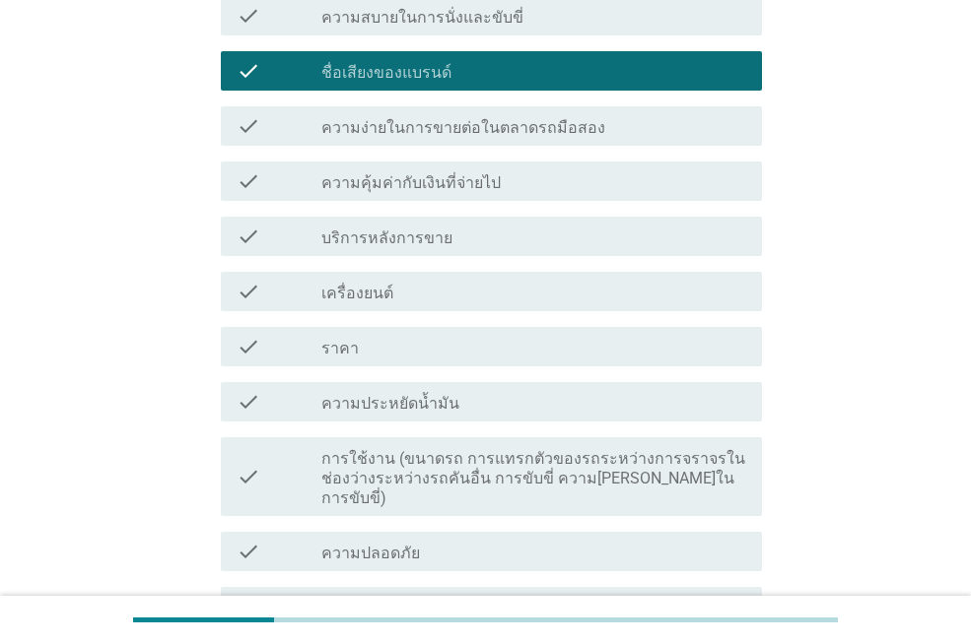
scroll to position [936, 0]
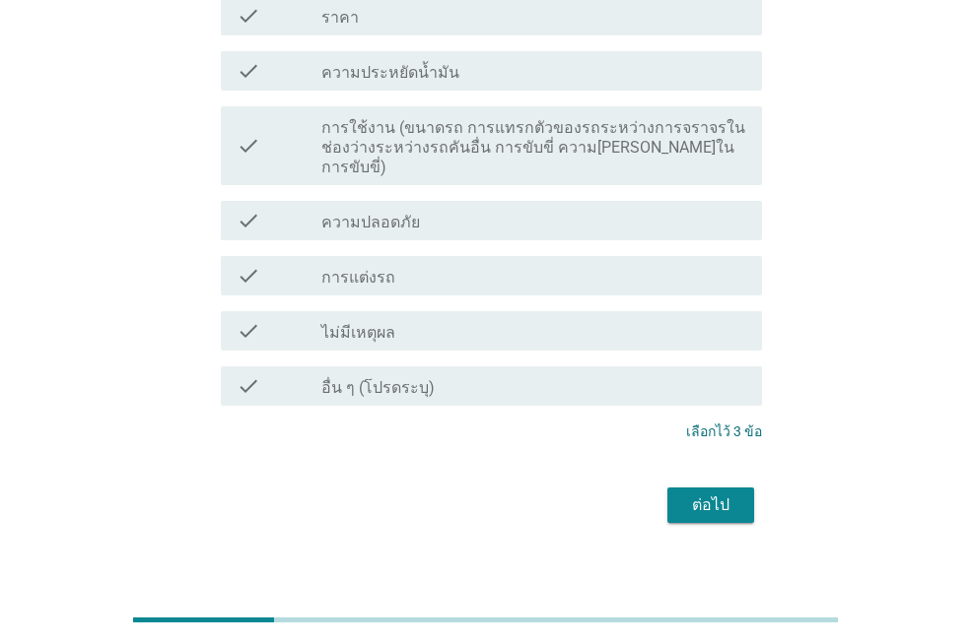
click at [728, 494] on div "ต่อไป" at bounding box center [710, 506] width 55 height 24
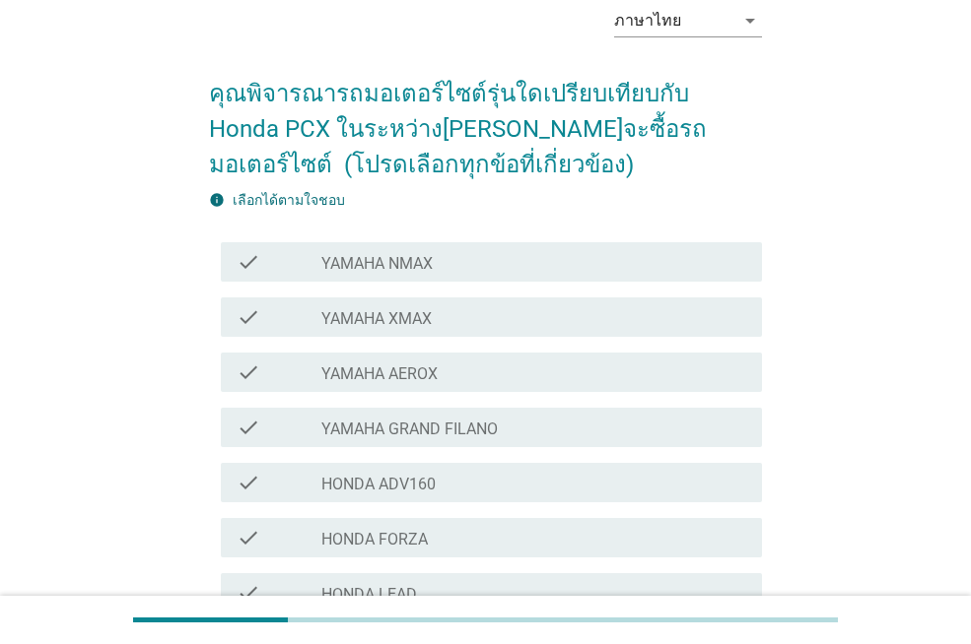
scroll to position [197, 0]
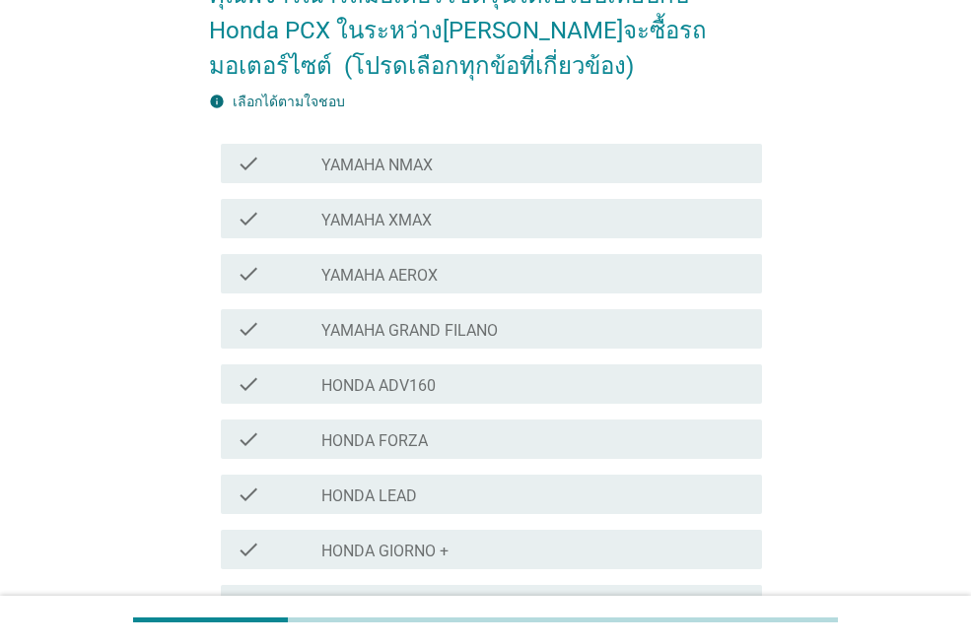
click at [559, 183] on div "check check_box_outline_blank YAMAHA NMAX" at bounding box center [485, 163] width 553 height 55
click at [598, 173] on div "check_box_outline_blank YAMAHA NMAX" at bounding box center [533, 164] width 425 height 24
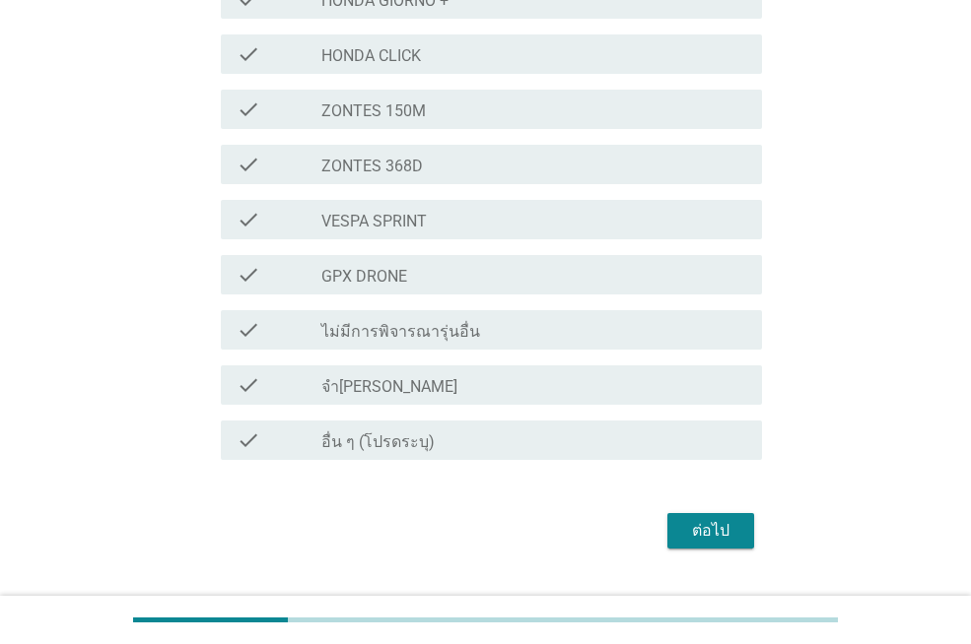
scroll to position [793, 0]
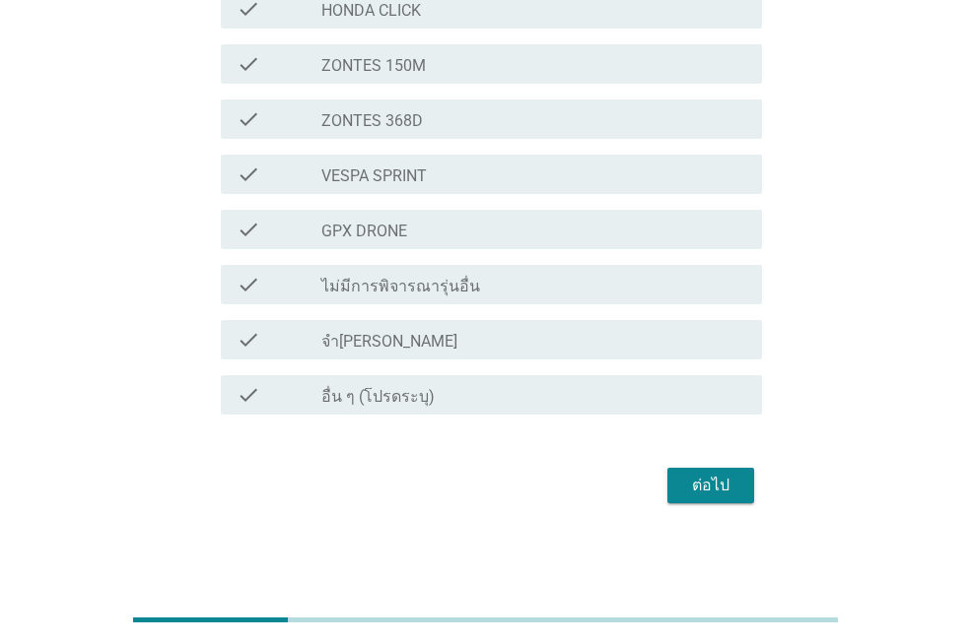
click at [720, 484] on div "ต่อไป" at bounding box center [710, 486] width 55 height 24
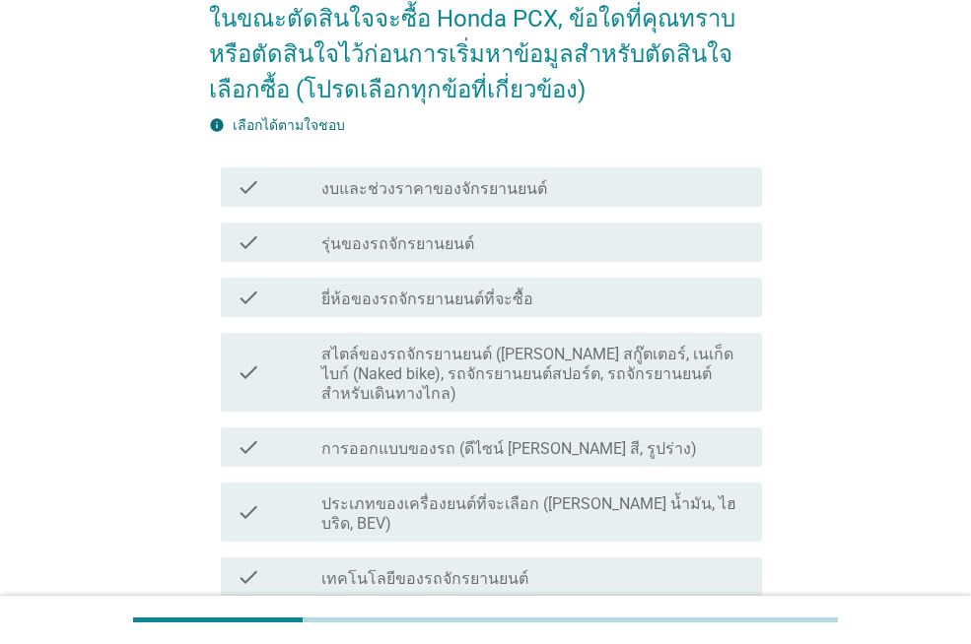
scroll to position [197, 0]
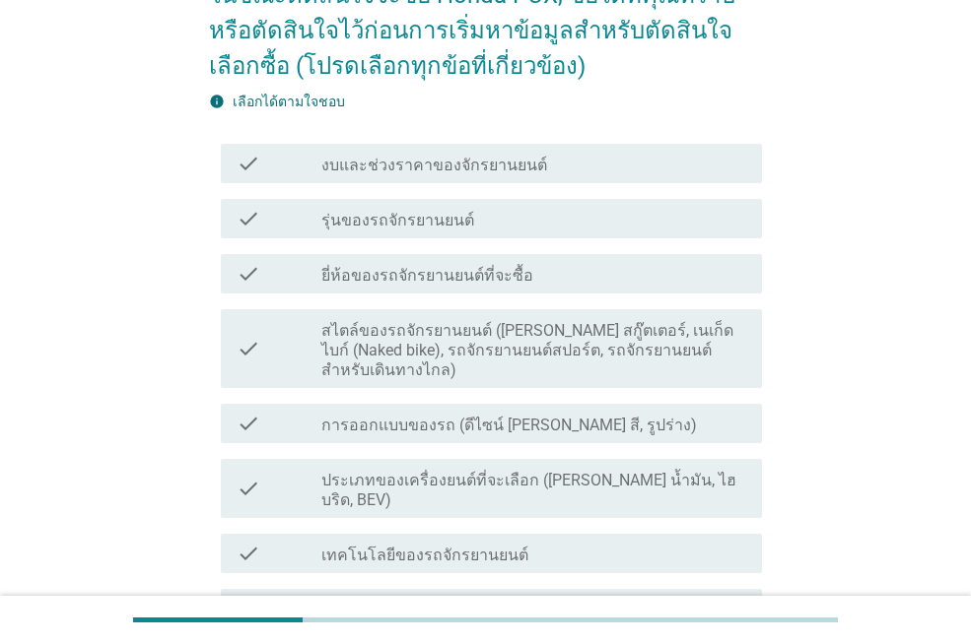
click at [638, 347] on label "สไตล์ของรถจักรยานยนต์ ([PERSON_NAME] สกู๊ตเตอร์, เนเก็ดไบก์ (Naked bike), รถจัก…" at bounding box center [533, 350] width 425 height 59
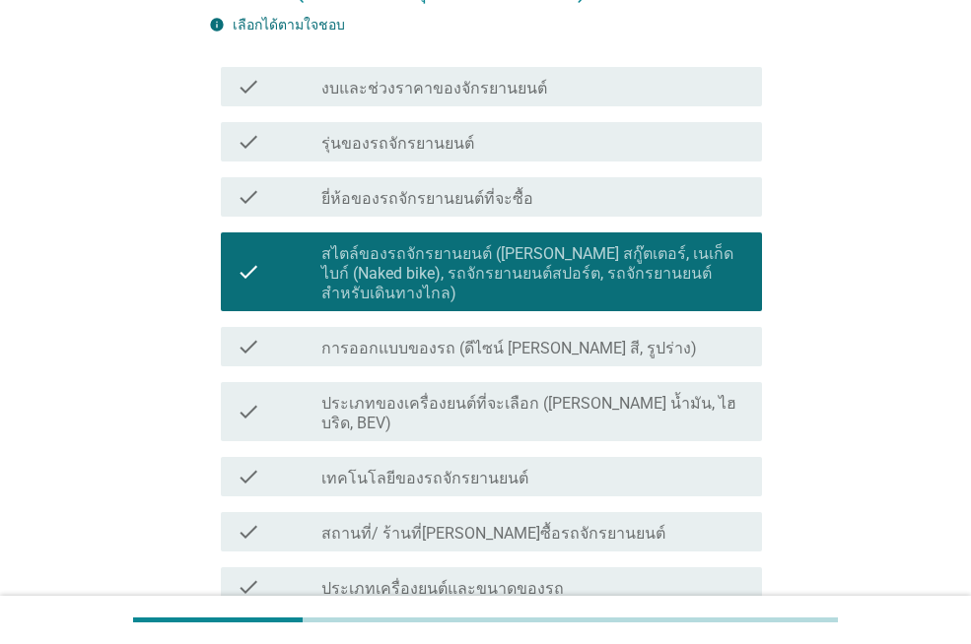
scroll to position [394, 0]
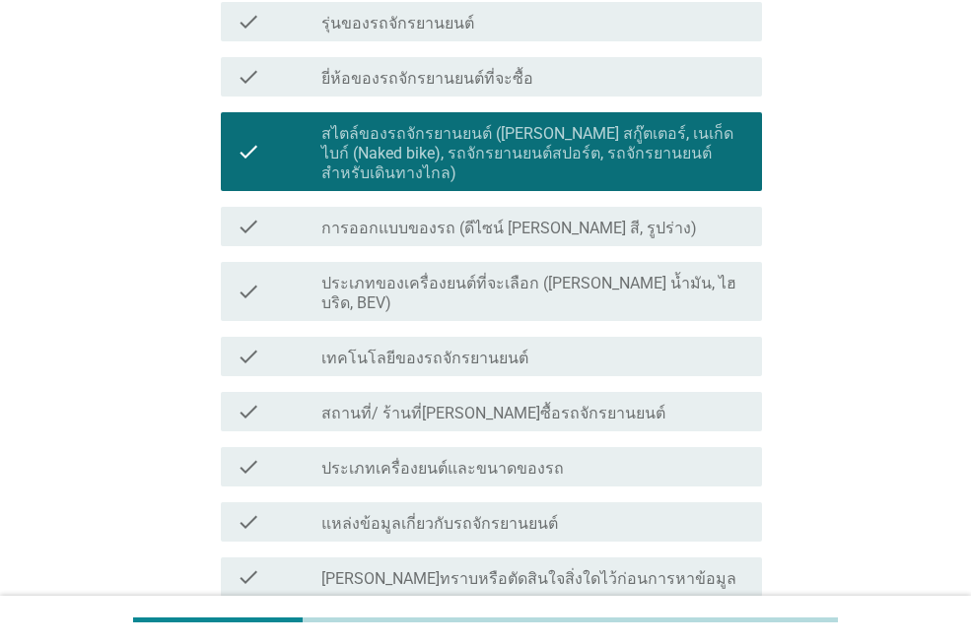
click at [647, 215] on div "check_box_outline_blank การออกแบบของรถ (ดีไซน์ [PERSON_NAME] สี, รูปร่าง)" at bounding box center [533, 227] width 425 height 24
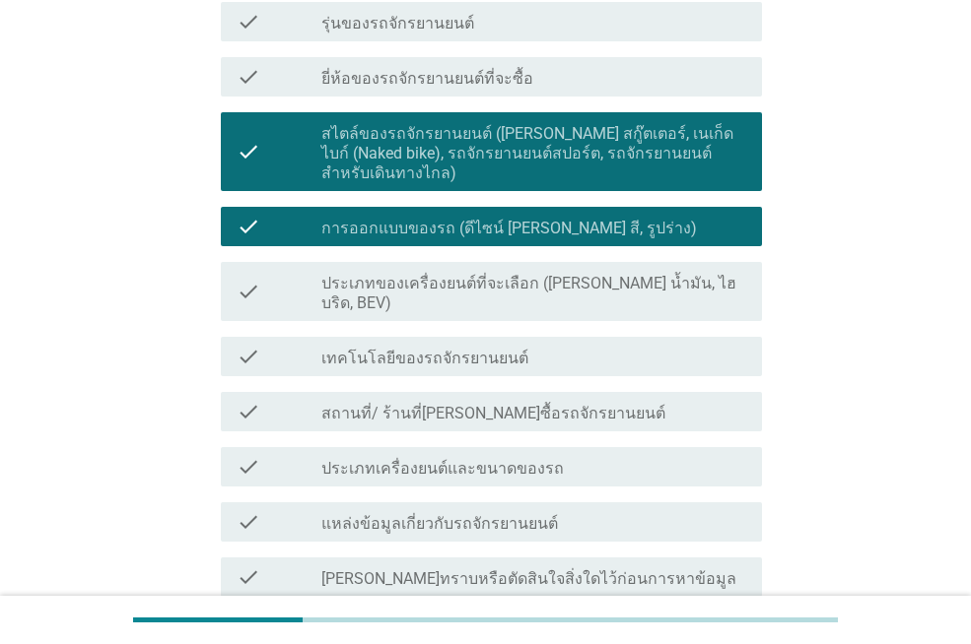
click at [661, 345] on div "check_box_outline_blank เทคโนโลยีของรถจักรยานยนต์" at bounding box center [533, 357] width 425 height 24
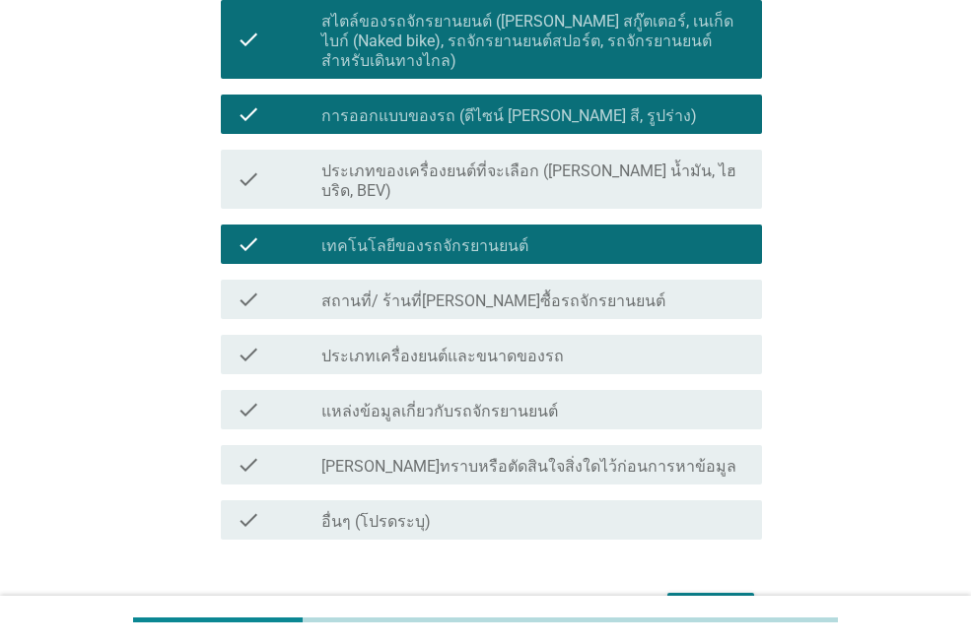
scroll to position [494, 0]
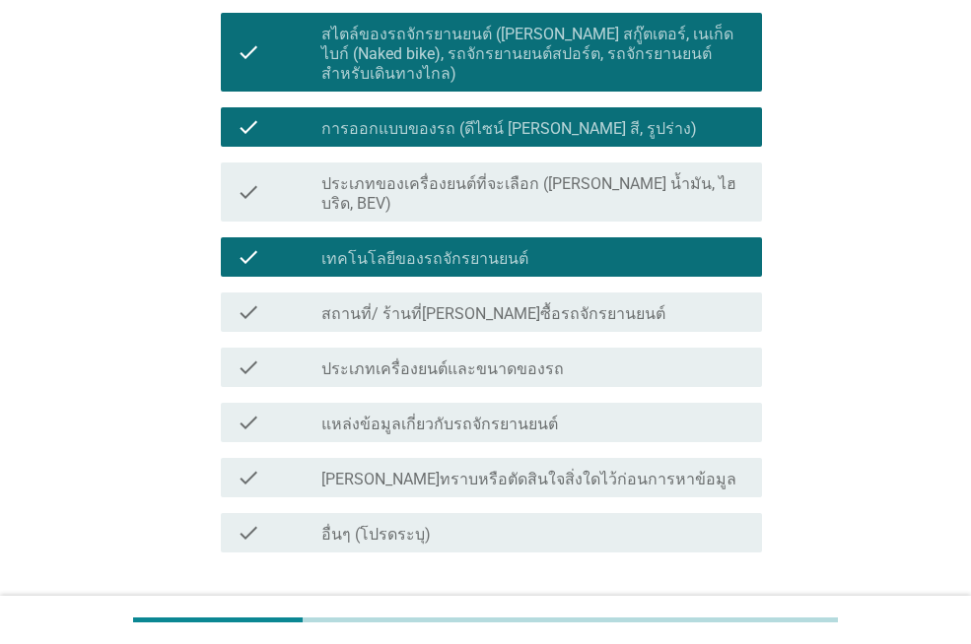
click at [735, 612] on div "ต่อไป" at bounding box center [710, 624] width 55 height 24
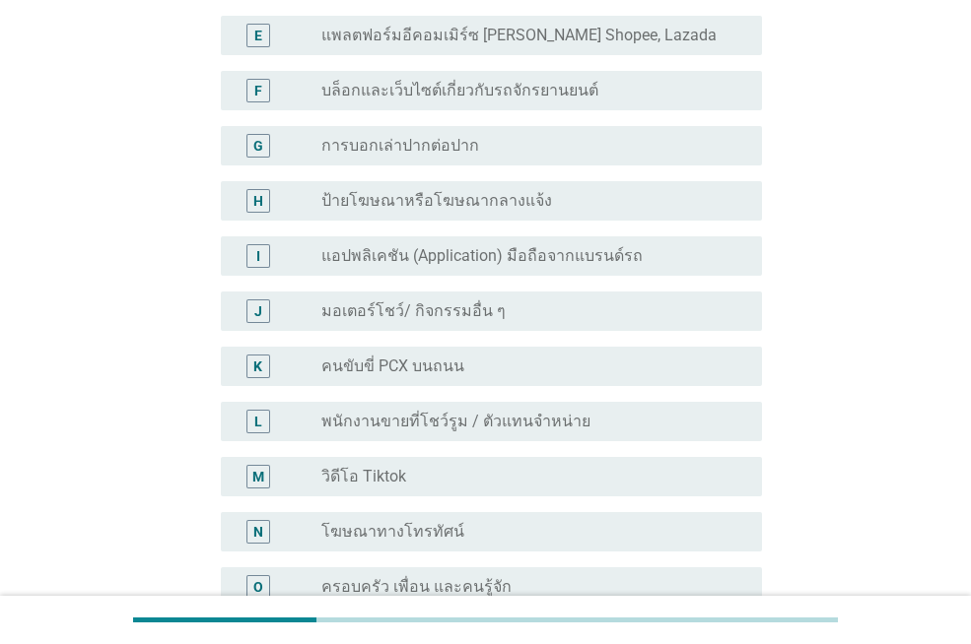
scroll to position [0, 0]
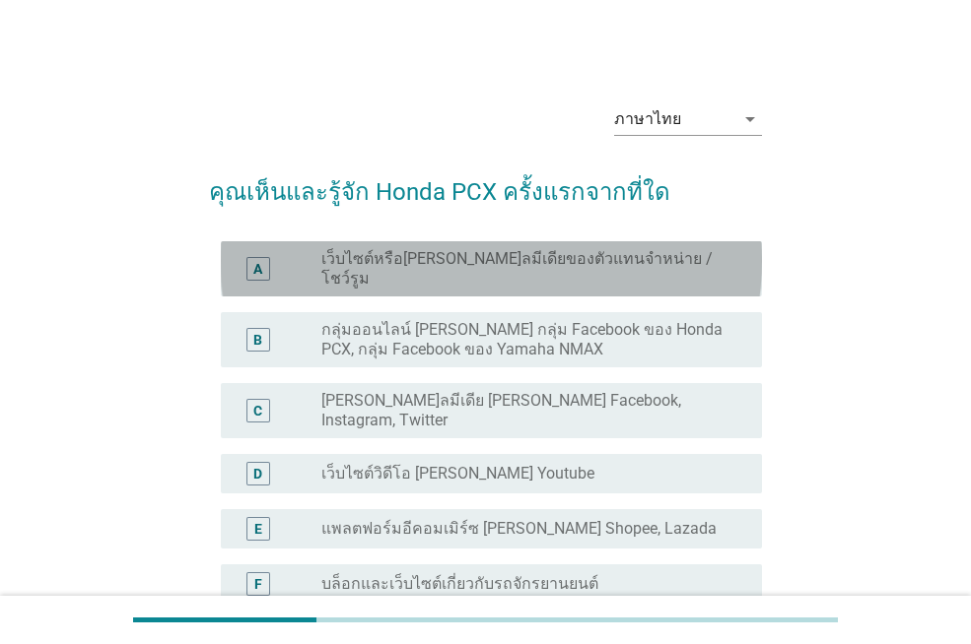
click at [562, 260] on label "เว็บไซต์หรือ[PERSON_NAME]ลมีเดียของตัวแทนจําหน่าย / โชว์รูม" at bounding box center [525, 268] width 409 height 39
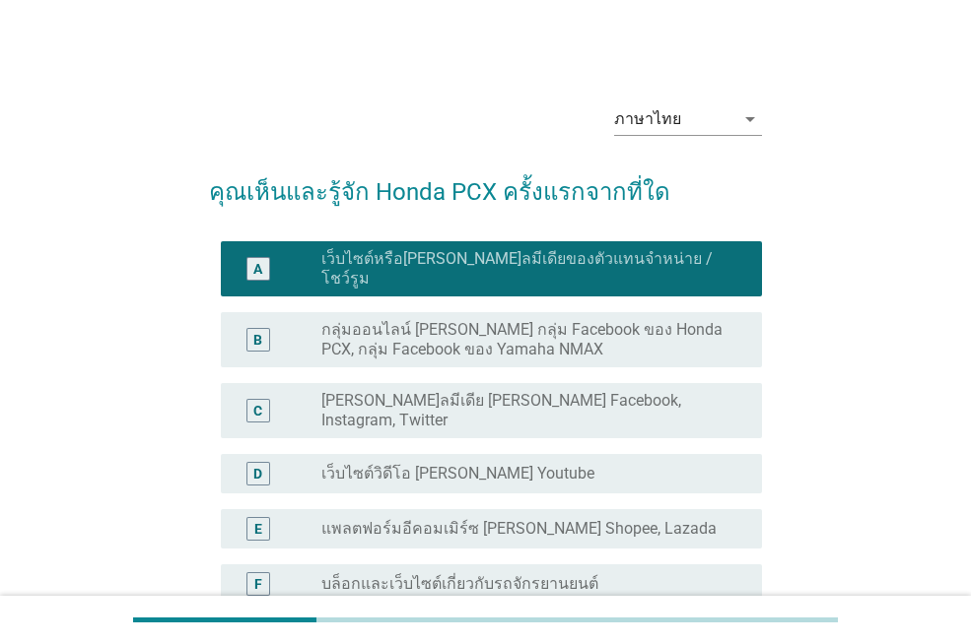
click at [580, 332] on label "กลุ่มออนไลน์ [PERSON_NAME] กลุ่ม Facebook ของ Honda PCX, กลุ่ม Facebook ของ Yam…" at bounding box center [525, 339] width 409 height 39
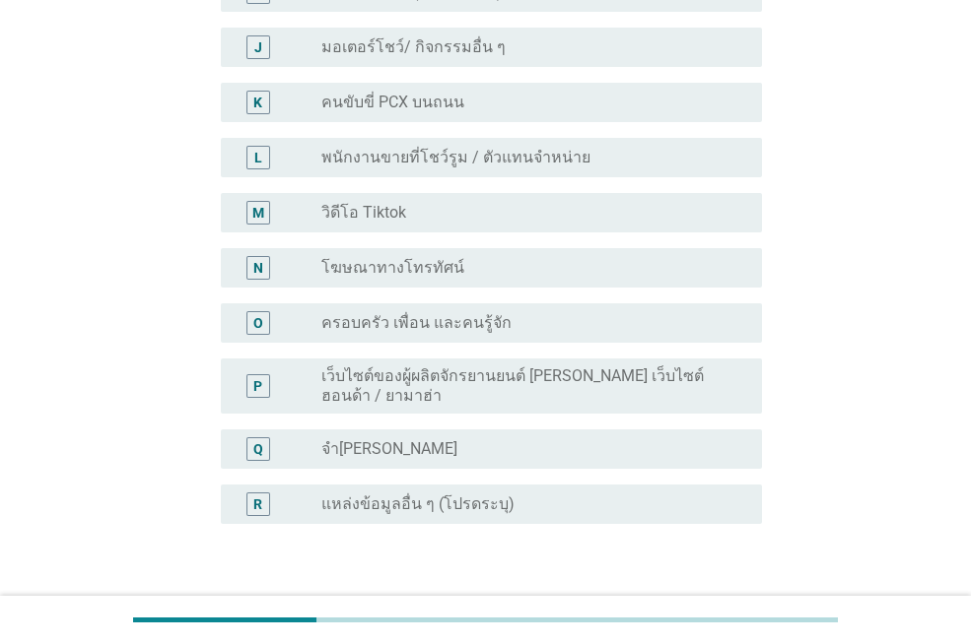
scroll to position [844, 0]
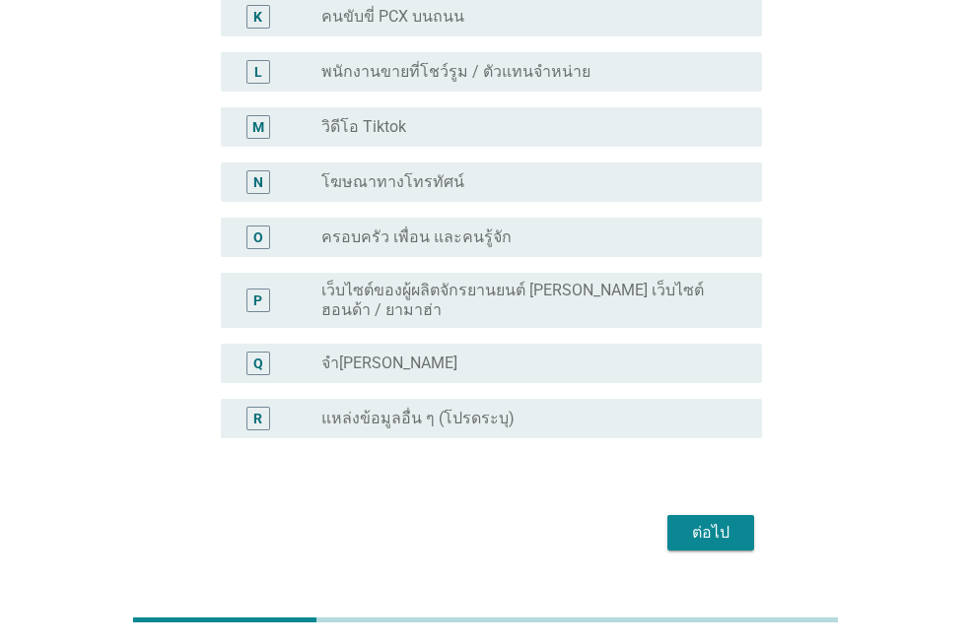
click at [734, 521] on div "ต่อไป" at bounding box center [710, 533] width 55 height 24
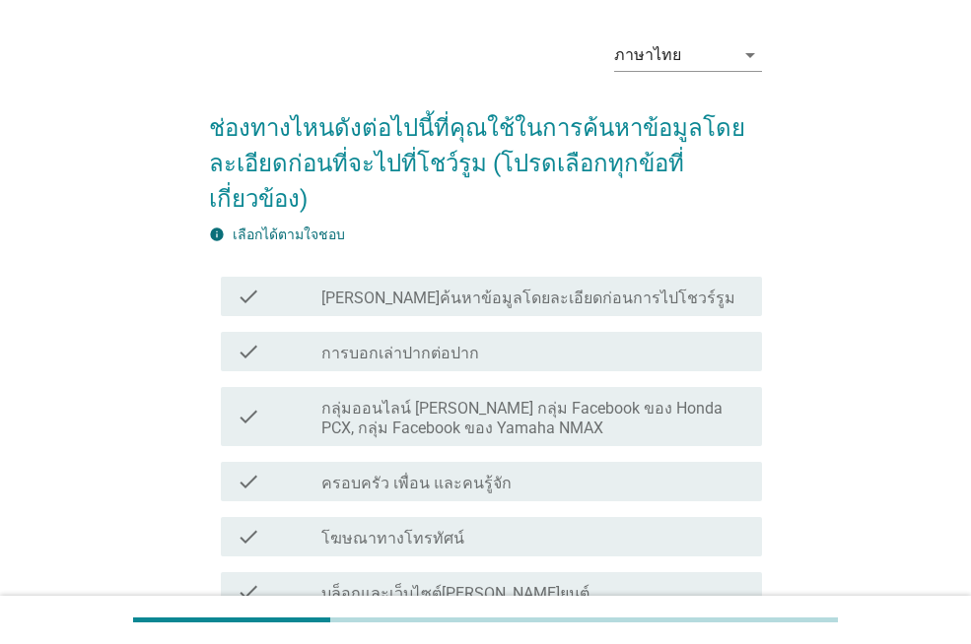
scroll to position [99, 0]
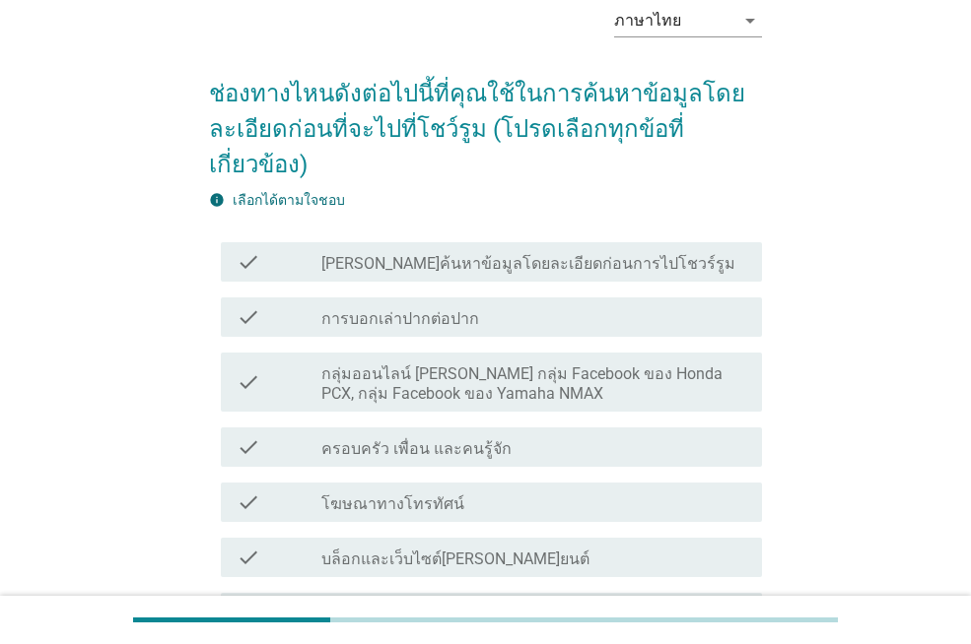
click at [670, 388] on label "กลุ่มออนไลน์ [PERSON_NAME] กลุ่ม Facebook ของ Honda PCX, กลุ่ม Facebook ของ Yam…" at bounding box center [533, 384] width 425 height 39
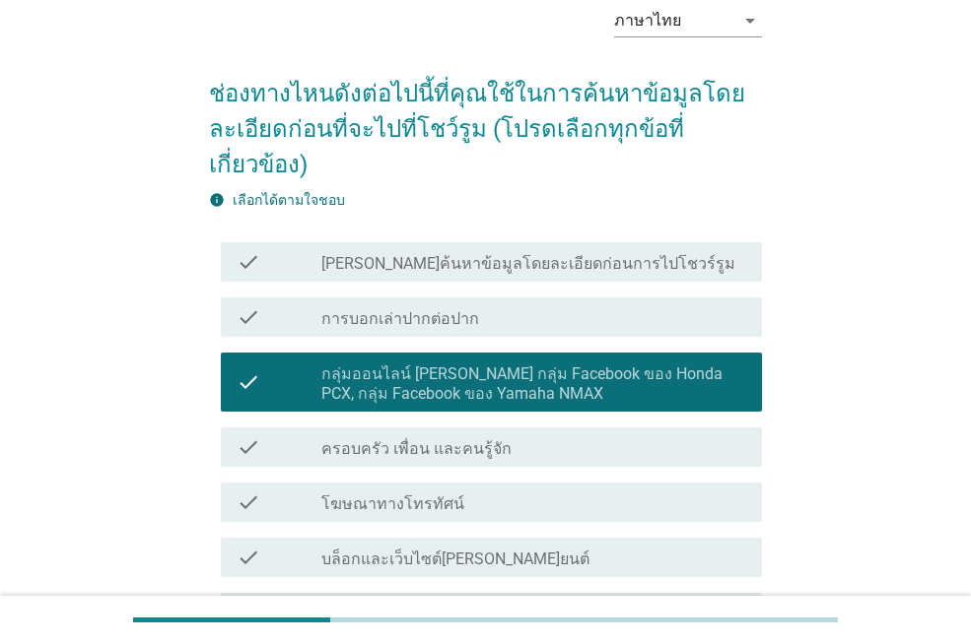
click at [684, 388] on label "กลุ่มออนไลน์ [PERSON_NAME] กลุ่ม Facebook ของ Honda PCX, กลุ่ม Facebook ของ Yam…" at bounding box center [533, 384] width 425 height 39
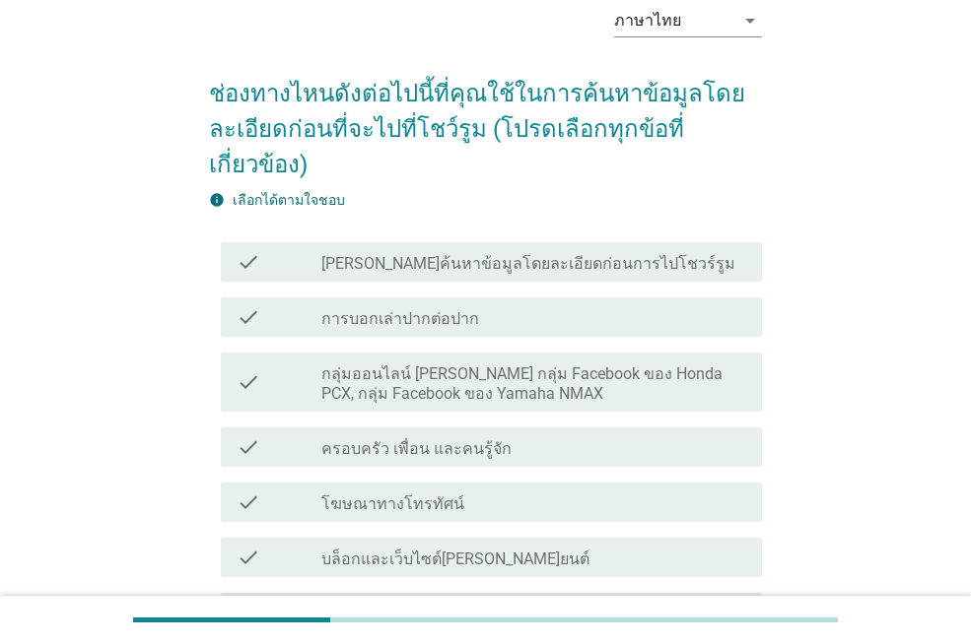
click at [651, 381] on label "กลุ่มออนไลน์ [PERSON_NAME] กลุ่ม Facebook ของ Honda PCX, กลุ่ม Facebook ของ Yam…" at bounding box center [533, 384] width 425 height 39
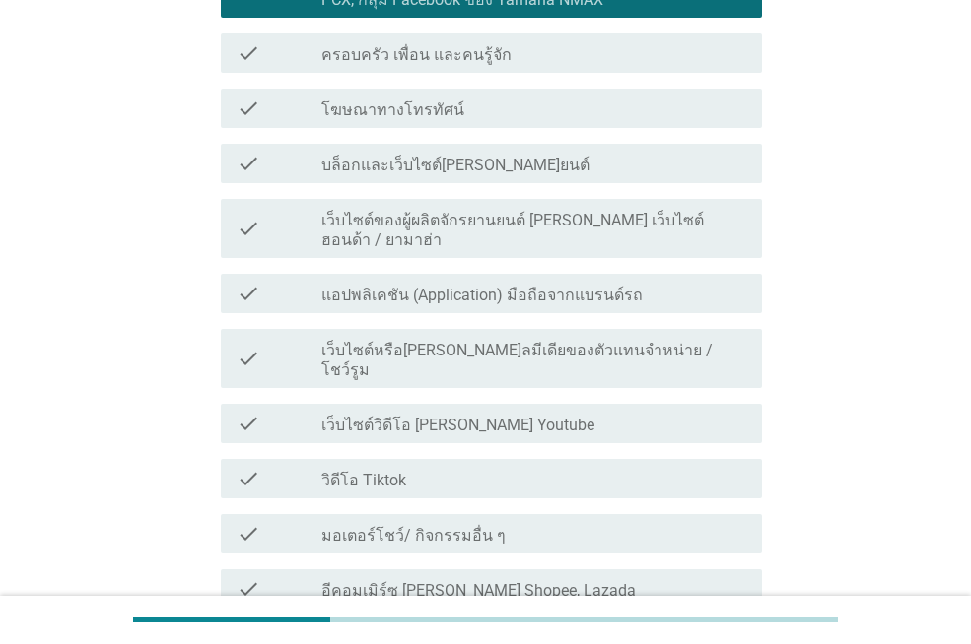
click at [674, 337] on div "check_box_outline_blank เว็บไซต์หรือ[PERSON_NAME]ลมีเดียของตัวแทนจําหน่าย / โชว…" at bounding box center [533, 358] width 425 height 43
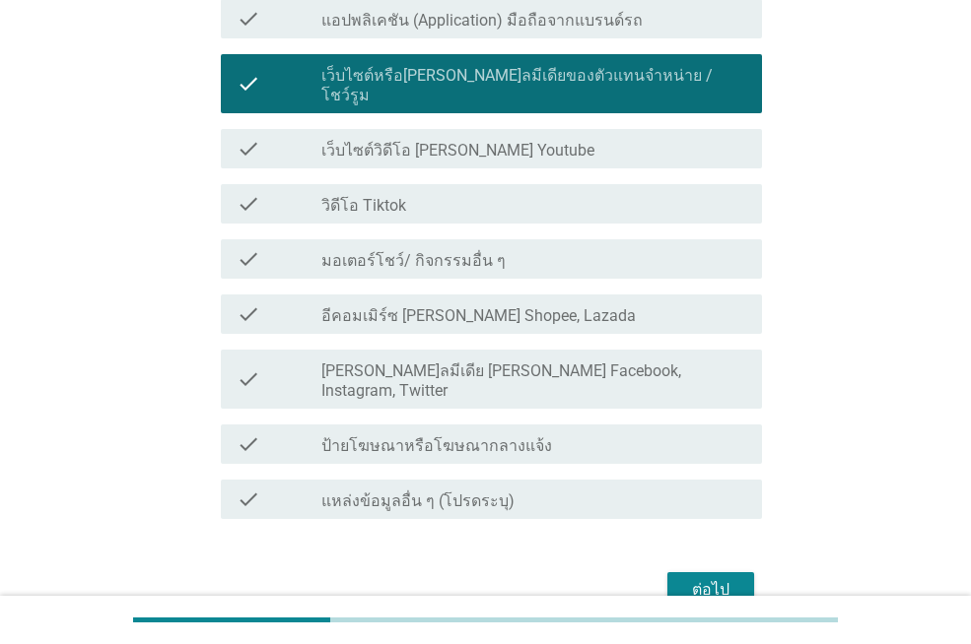
scroll to position [813, 0]
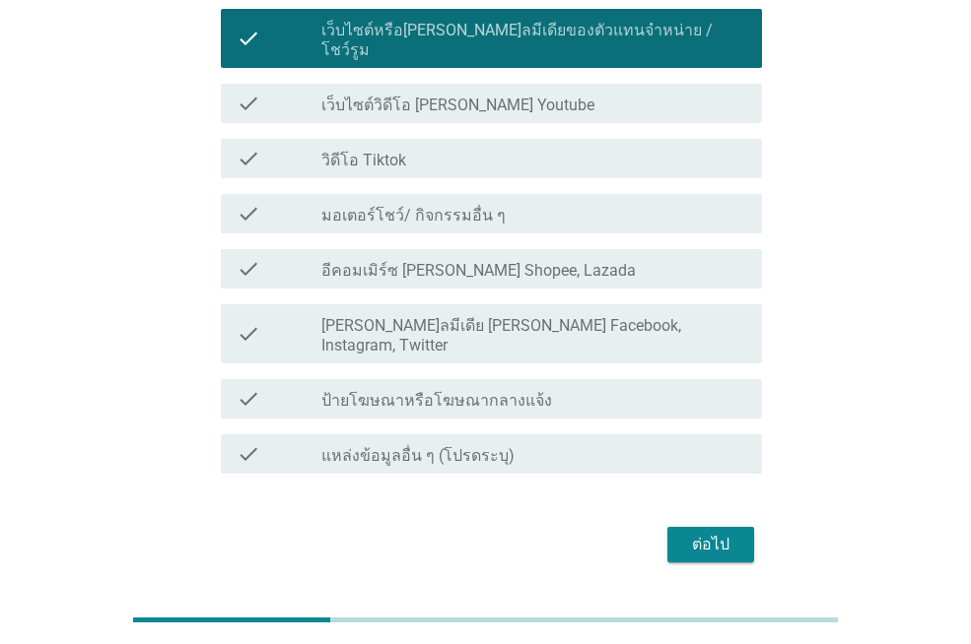
click at [707, 533] on div "ต่อไป" at bounding box center [710, 545] width 55 height 24
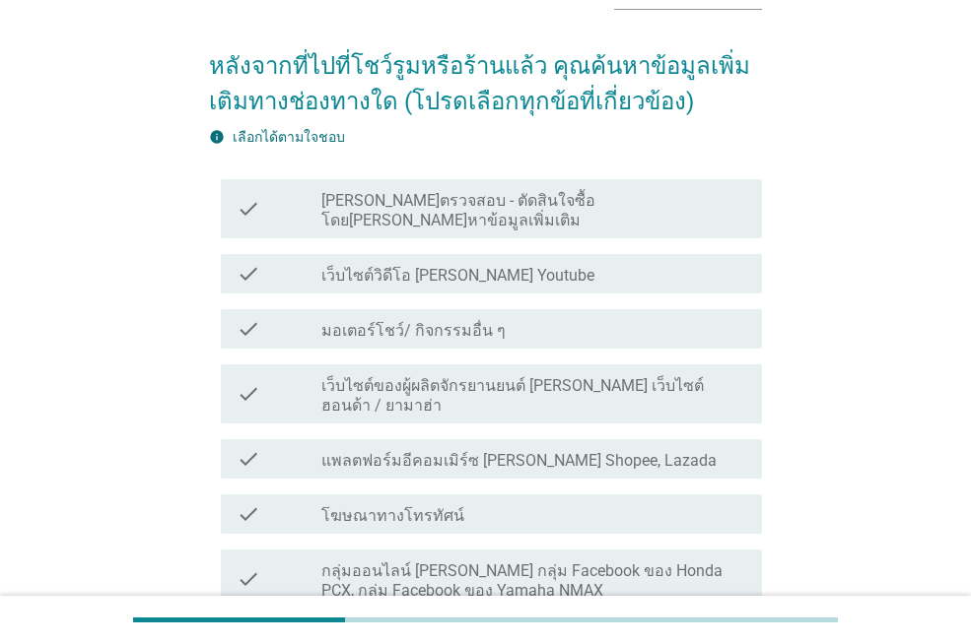
scroll to position [152, 0]
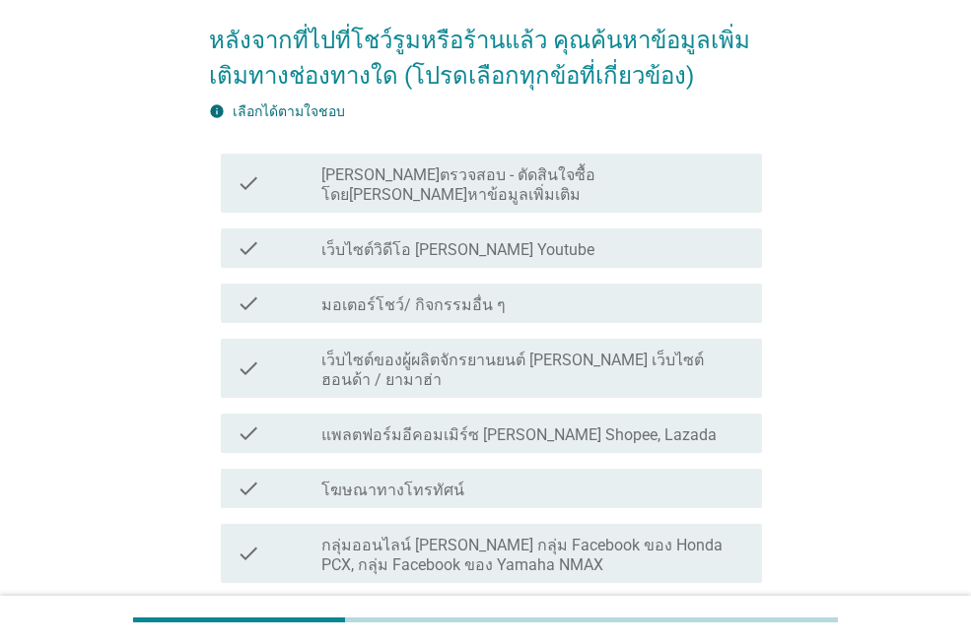
click at [699, 276] on div "check check_box_outline_blank มอเตอร์โชว์/ กิจกรรมอื่น ๆ" at bounding box center [485, 303] width 553 height 55
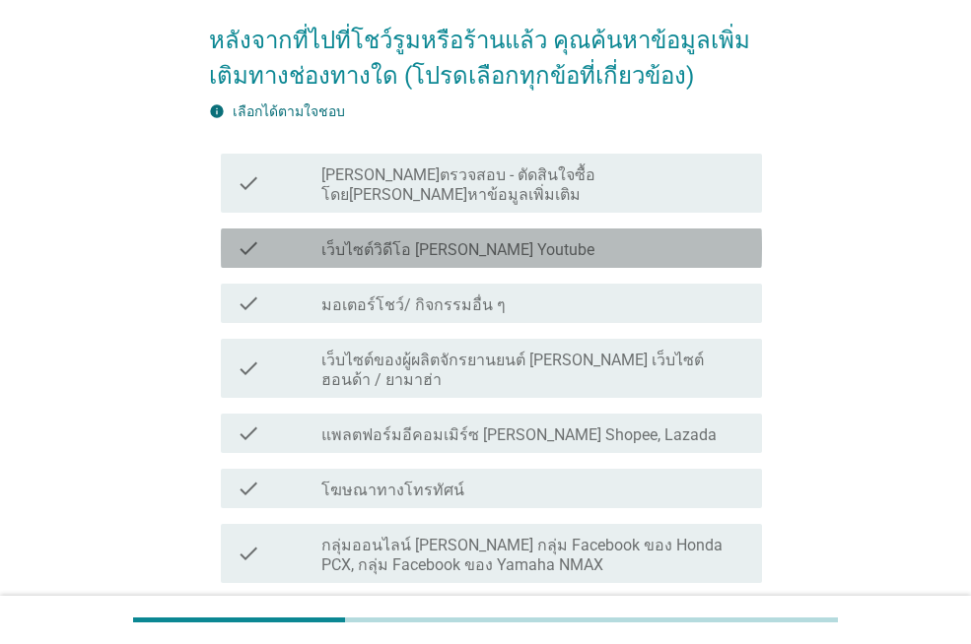
click at [716, 237] on div "check_box_outline_blank เว็บไซต์วิดีโอ [PERSON_NAME] Youtube" at bounding box center [533, 249] width 425 height 24
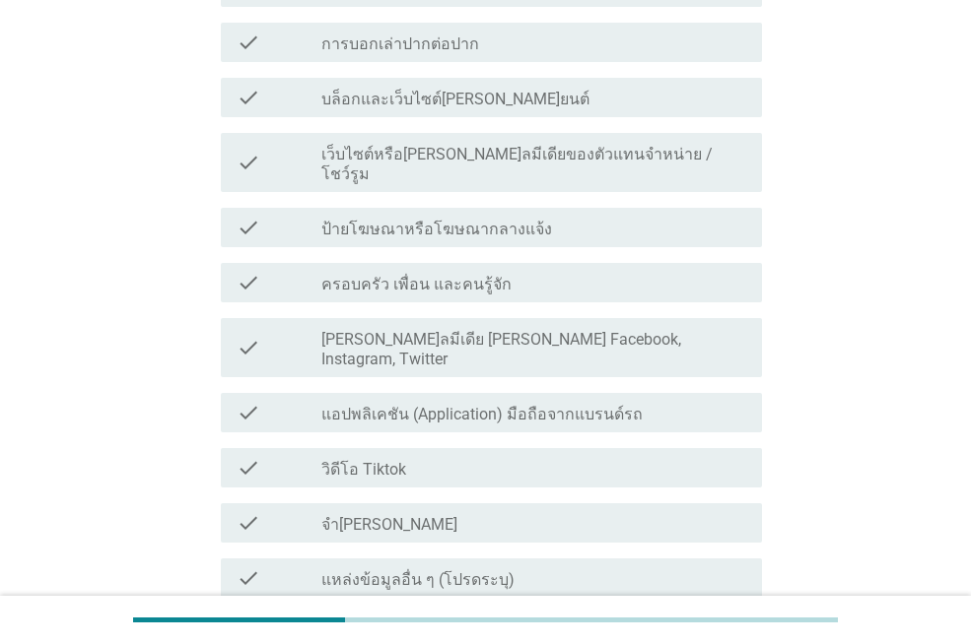
scroll to position [786, 0]
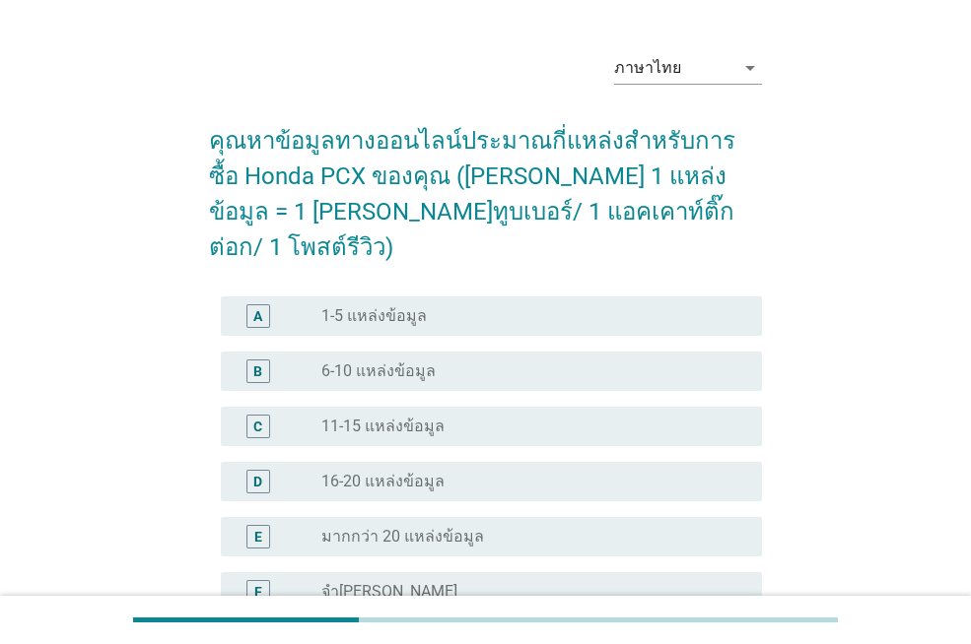
scroll to position [99, 0]
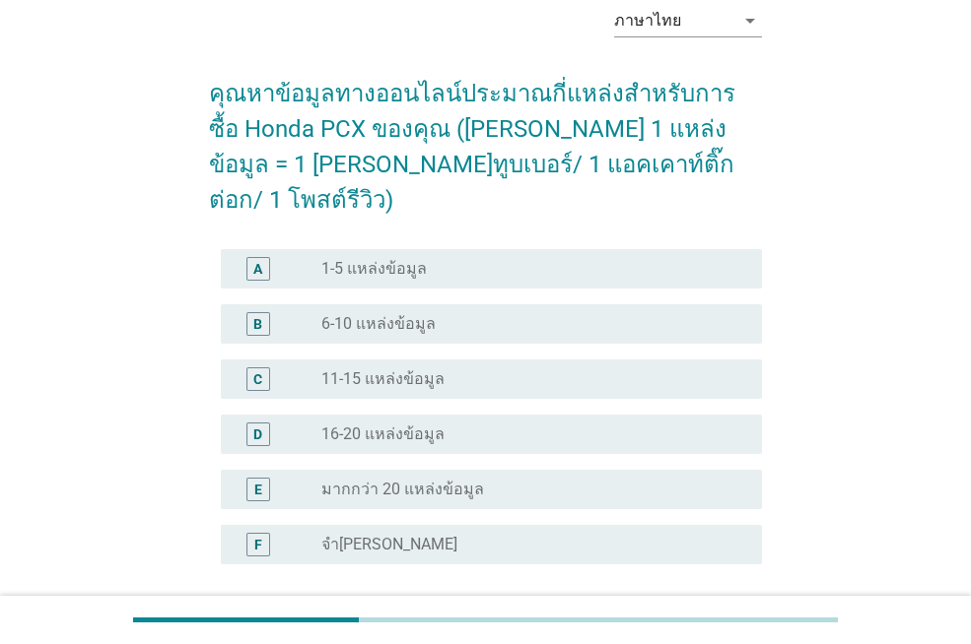
click at [578, 259] on div "radio_button_unchecked 1-5 แหล่งข้อมูล" at bounding box center [525, 269] width 409 height 20
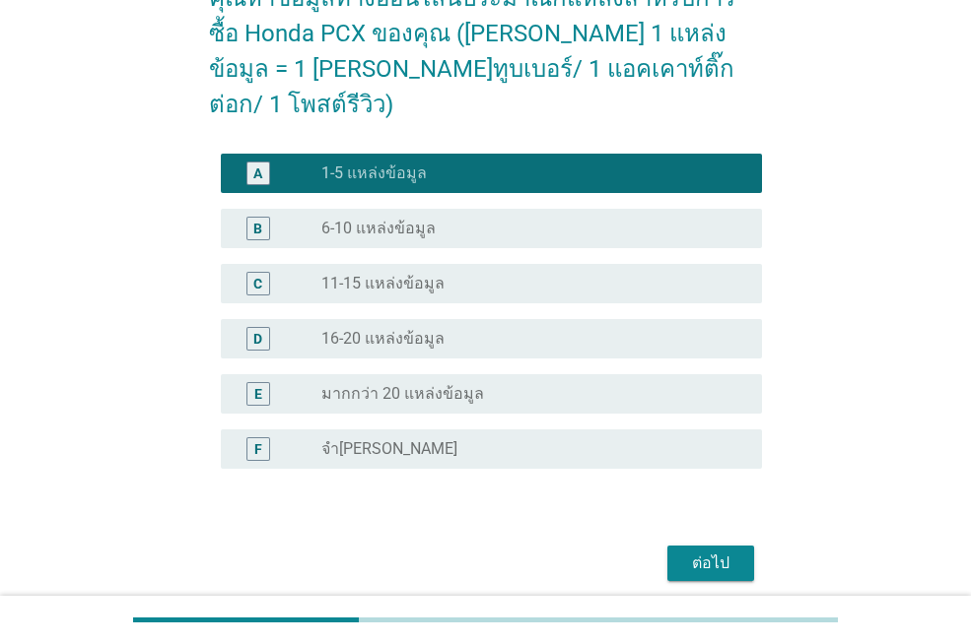
scroll to position [197, 0]
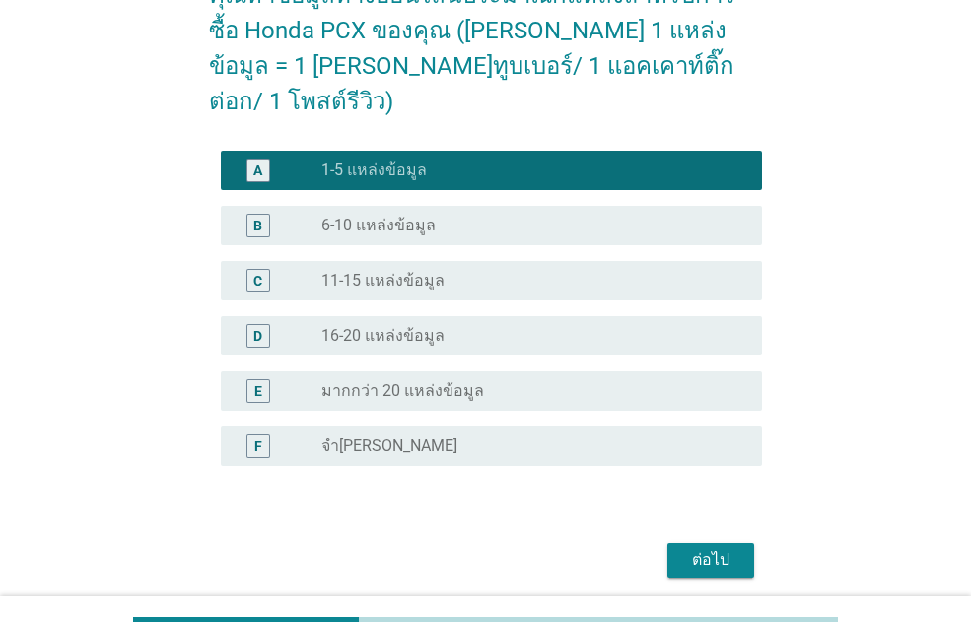
click at [704, 543] on div "ต่อไป" at bounding box center [485, 560] width 553 height 47
click at [705, 543] on button "ต่อไป" at bounding box center [710, 560] width 87 height 35
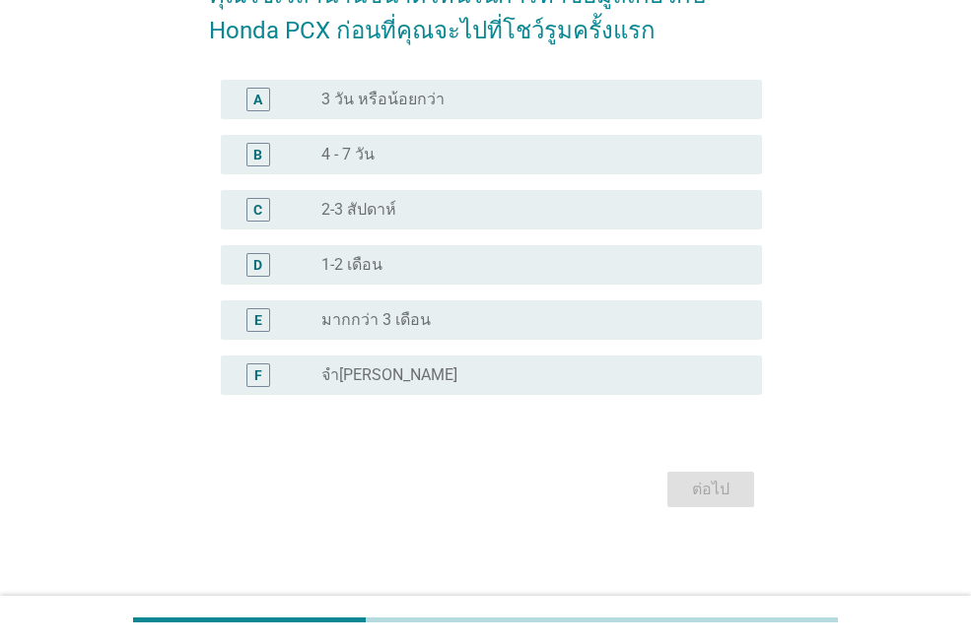
scroll to position [0, 0]
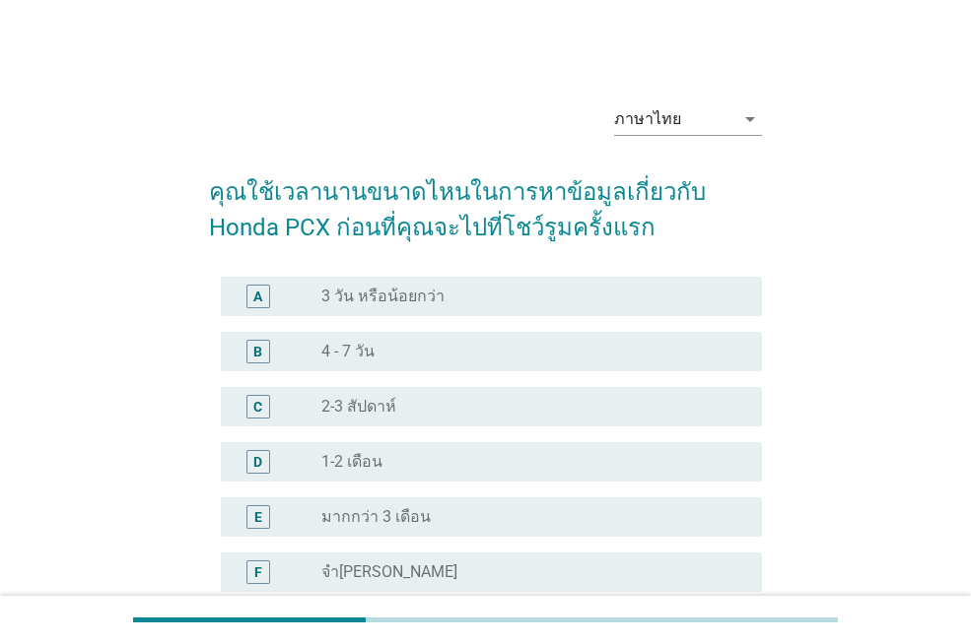
click at [497, 302] on div "radio_button_unchecked 3 วัน หรือน้อยกว่า" at bounding box center [525, 297] width 409 height 20
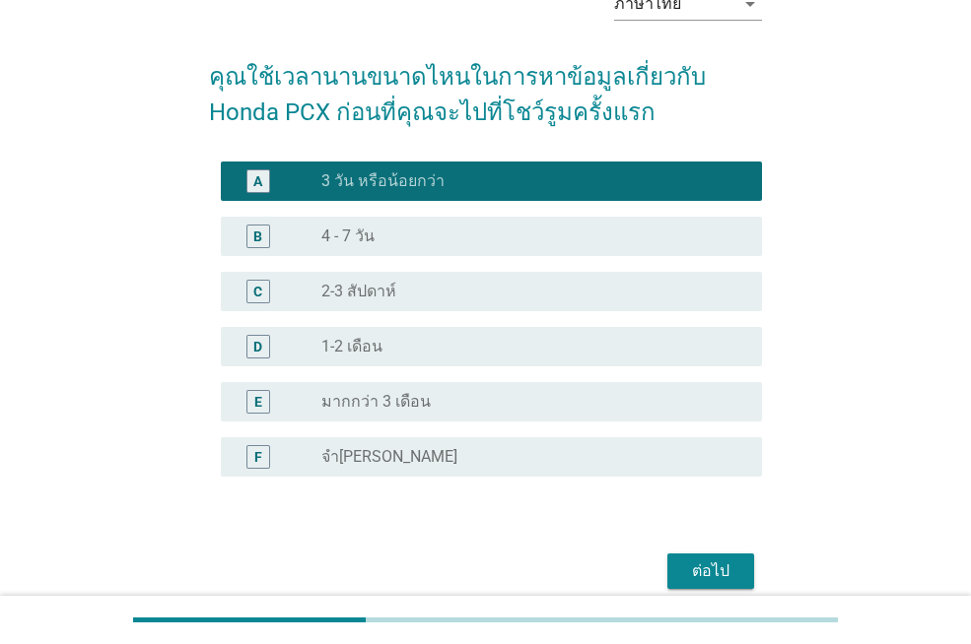
scroll to position [201, 0]
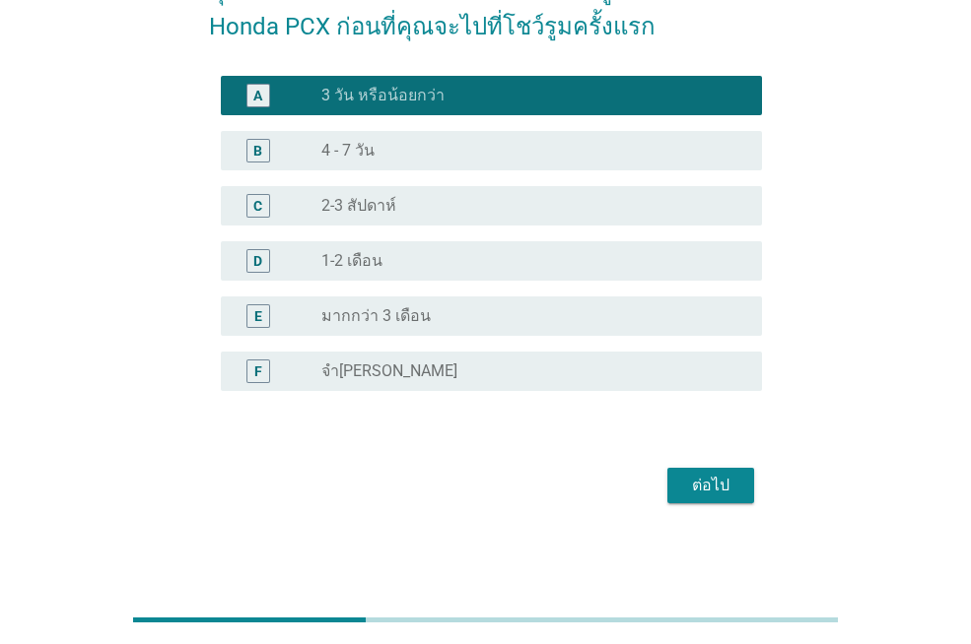
click at [689, 485] on div "ต่อไป" at bounding box center [710, 486] width 55 height 24
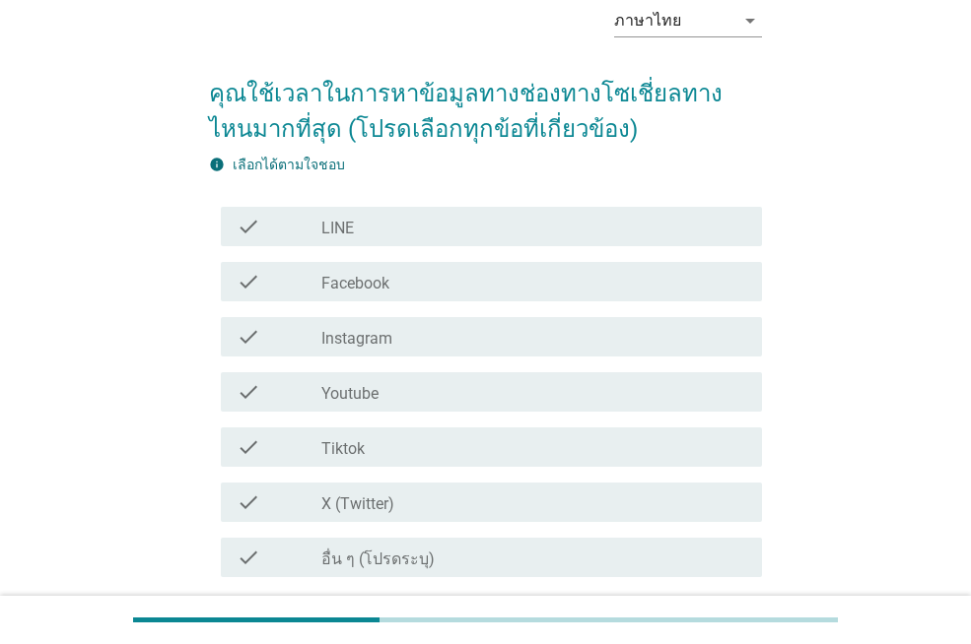
drag, startPoint x: 582, startPoint y: 400, endPoint x: 697, endPoint y: 436, distance: 119.7
click at [584, 401] on div "check_box_outline_blank Youtube" at bounding box center [533, 392] width 425 height 24
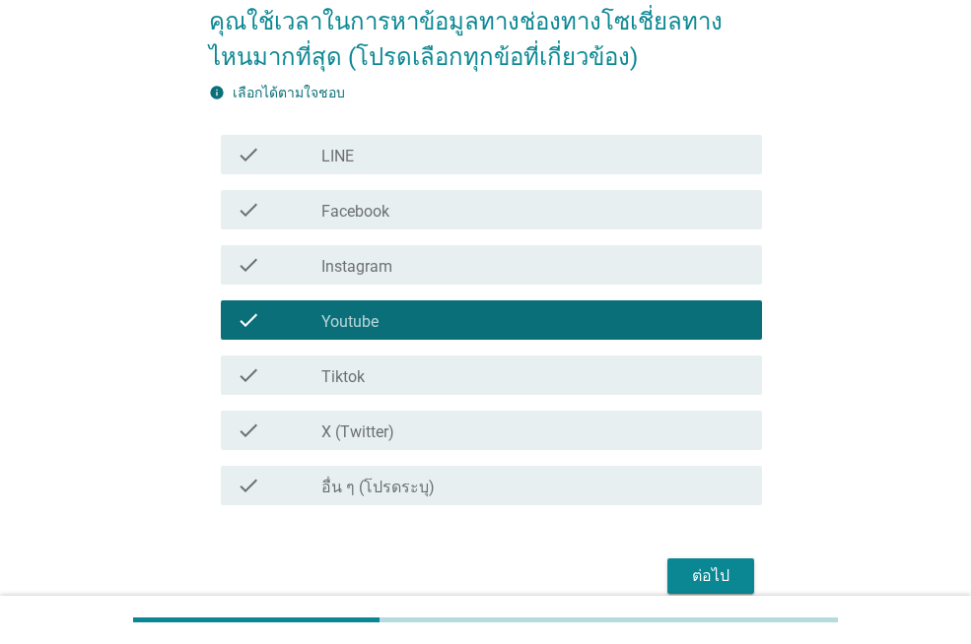
scroll to position [261, 0]
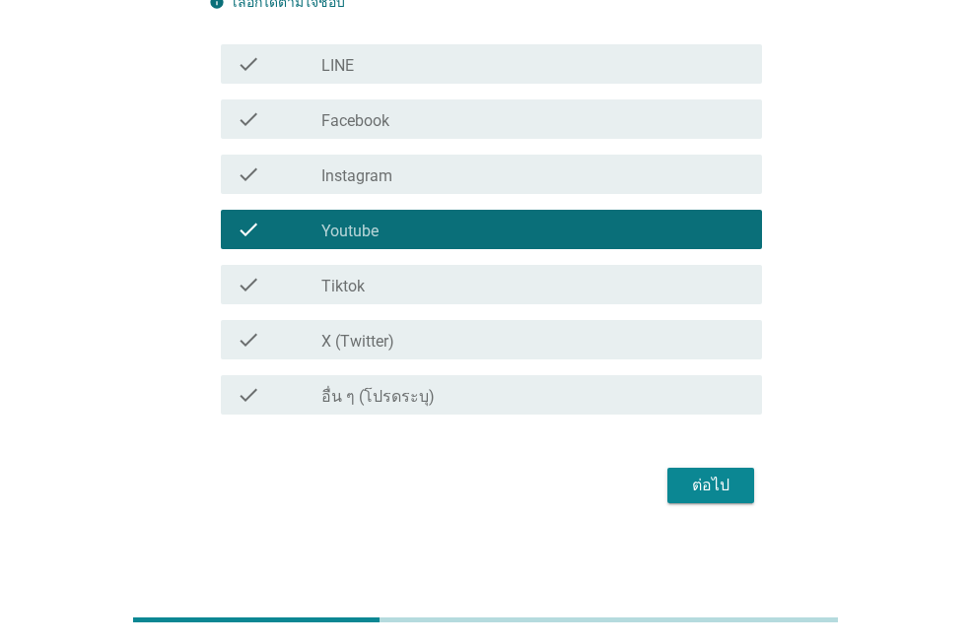
click at [744, 507] on div "ต่อไป" at bounding box center [485, 485] width 553 height 47
click at [752, 495] on button "ต่อไป" at bounding box center [710, 485] width 87 height 35
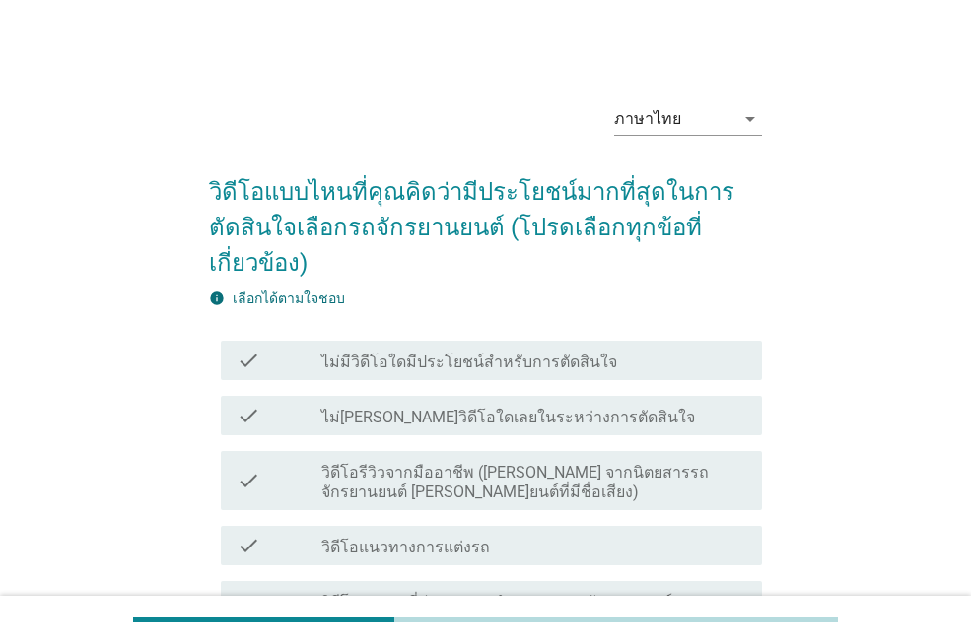
scroll to position [99, 0]
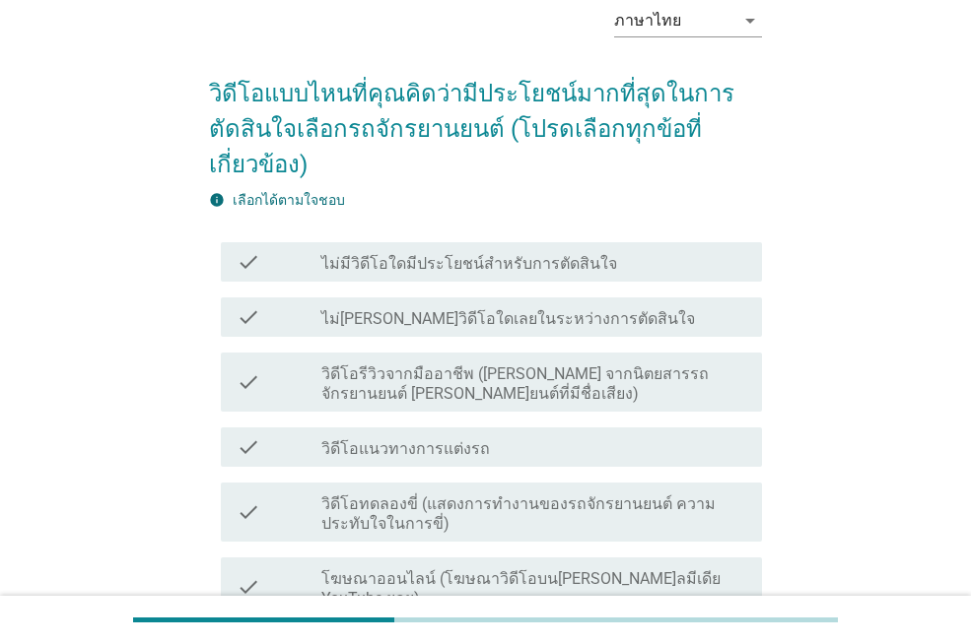
click at [657, 365] on label "วิดีโอรีวิวจากมืออาชีพ ([PERSON_NAME] จากนิตยสารรถจักรยานยนต์ [PERSON_NAME]ยนต์…" at bounding box center [533, 384] width 425 height 39
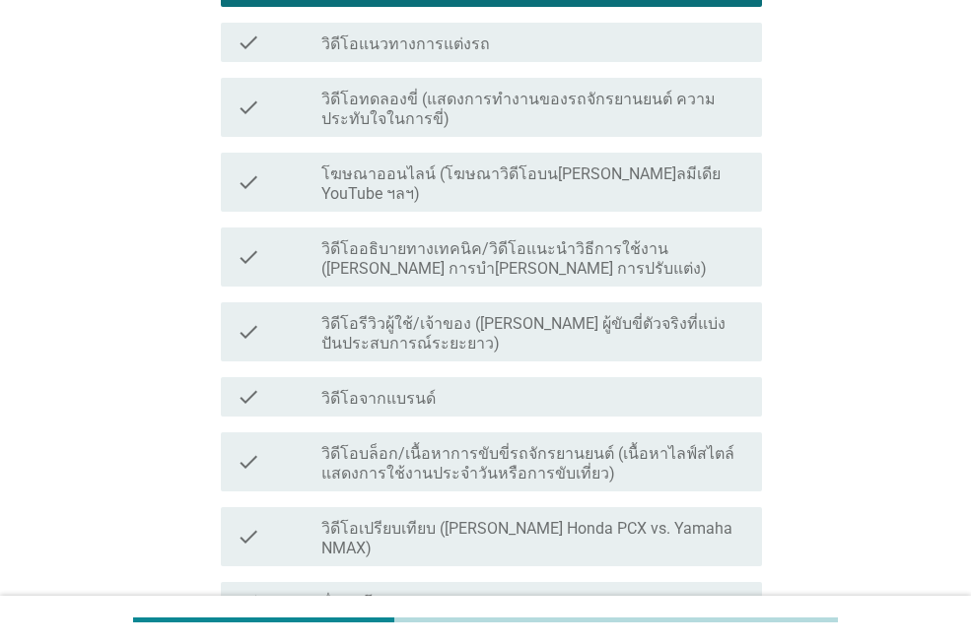
scroll to position [537, 0]
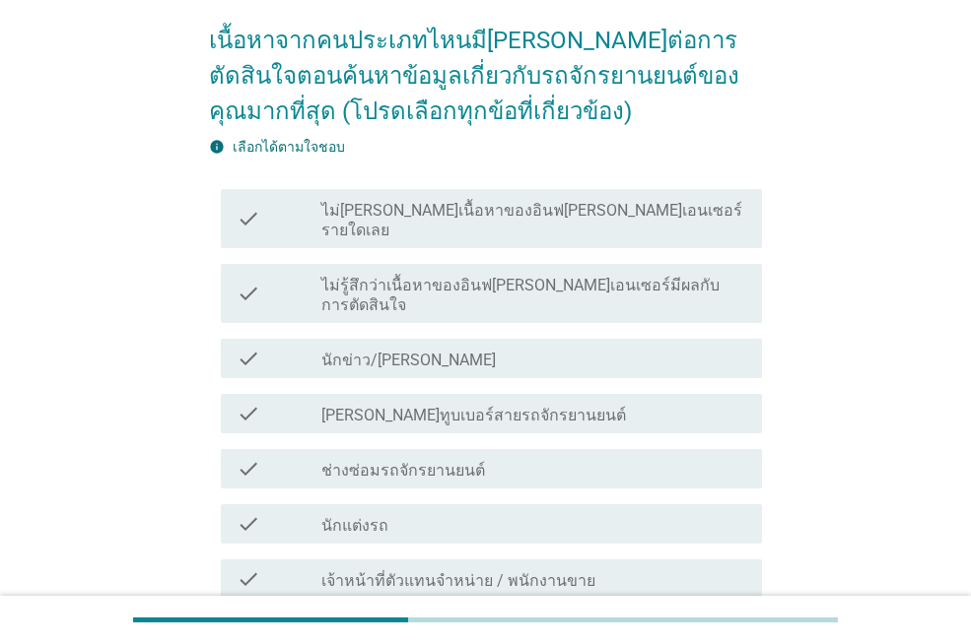
scroll to position [296, 0]
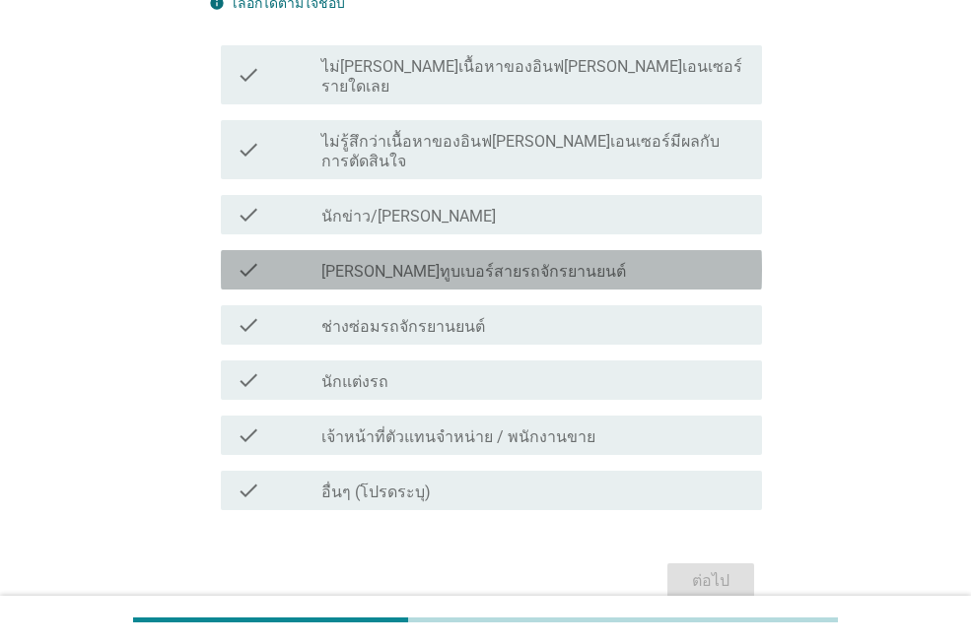
click at [610, 250] on div "check check_box_outline_blank [PERSON_NAME]ทูบเบอร์สายรถจักรยานยนต์" at bounding box center [491, 269] width 541 height 39
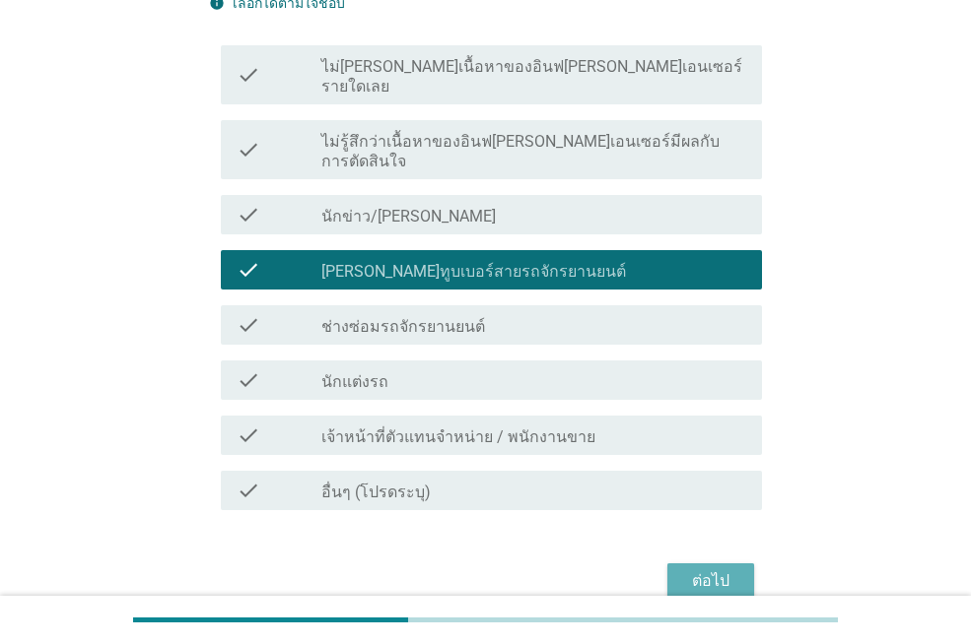
click at [711, 570] on div "ต่อไป" at bounding box center [710, 582] width 55 height 24
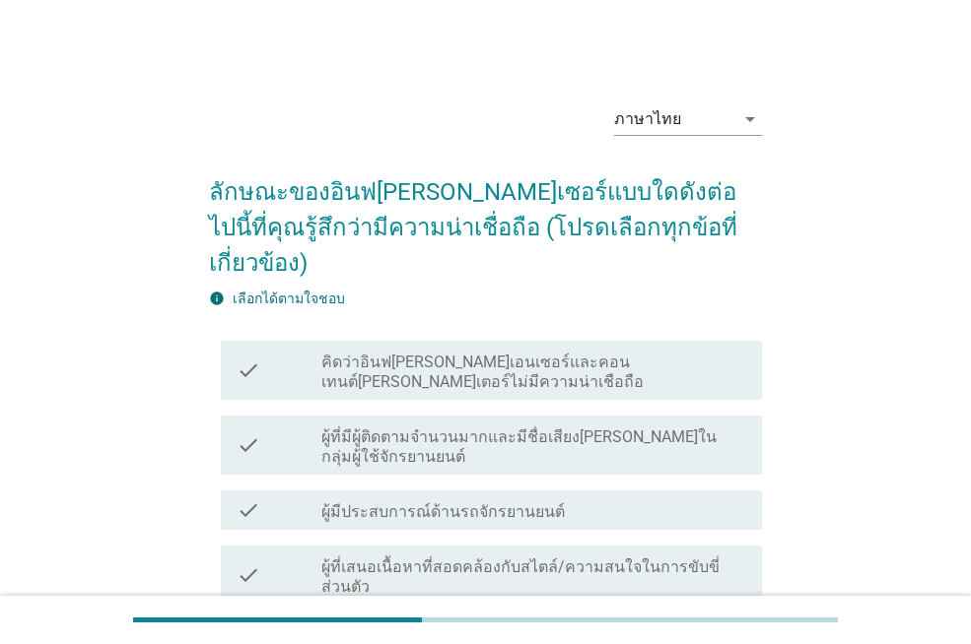
click at [567, 353] on label "คิดว่าอินฟ[PERSON_NAME]เอนเซอร์และคอนเทนต์[PERSON_NAME]เตอร์ไม่มีความน่าเชือถือ" at bounding box center [533, 372] width 425 height 39
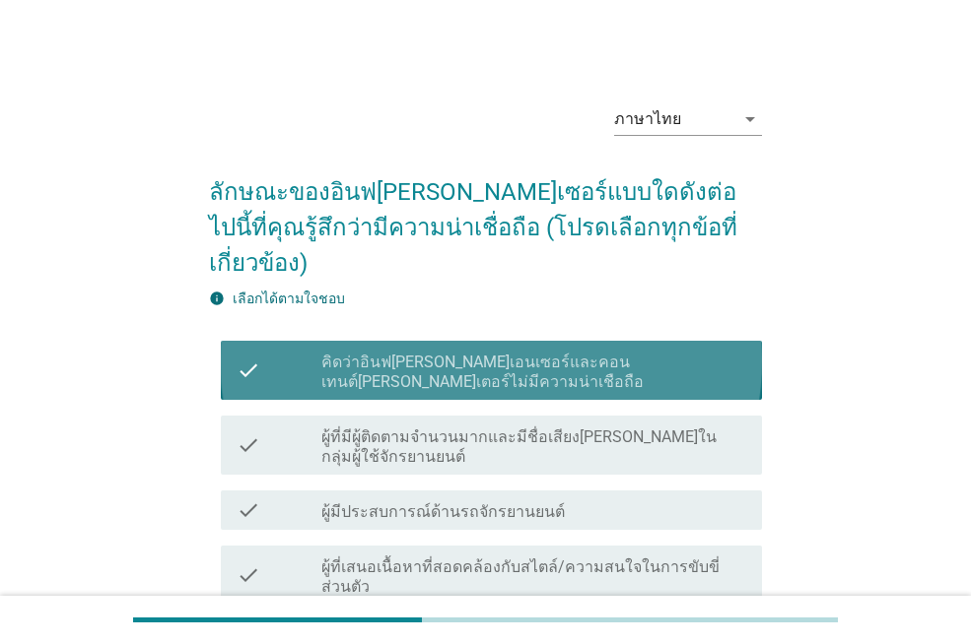
click at [595, 428] on label "ผู้ที่มีผู้ติดตามจํานวนมากและมีชื่อเสียง[PERSON_NAME]ในกลุ่มผู้ใช้จักรยานยนต์" at bounding box center [533, 447] width 425 height 39
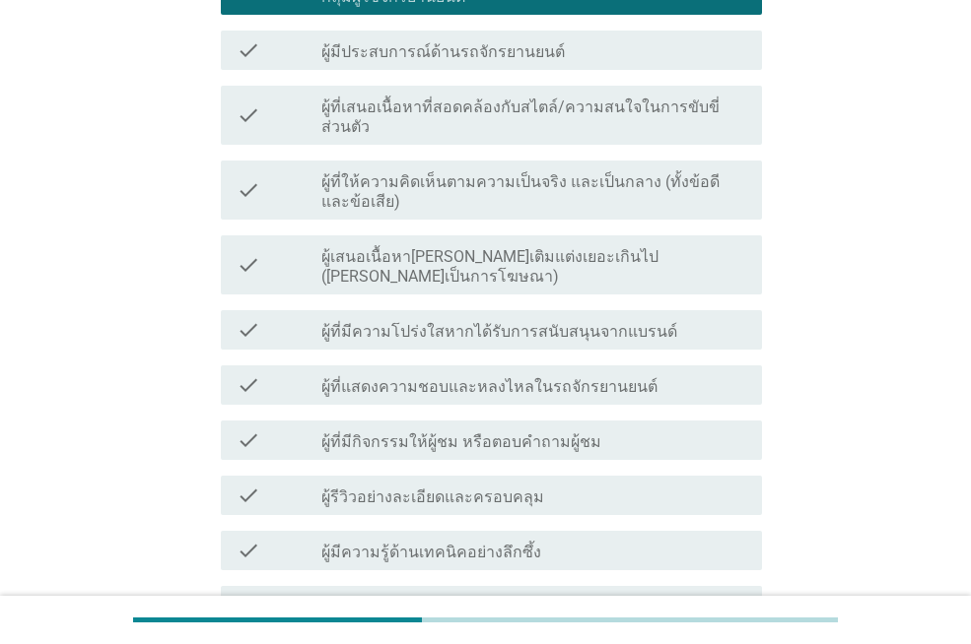
scroll to position [458, 0]
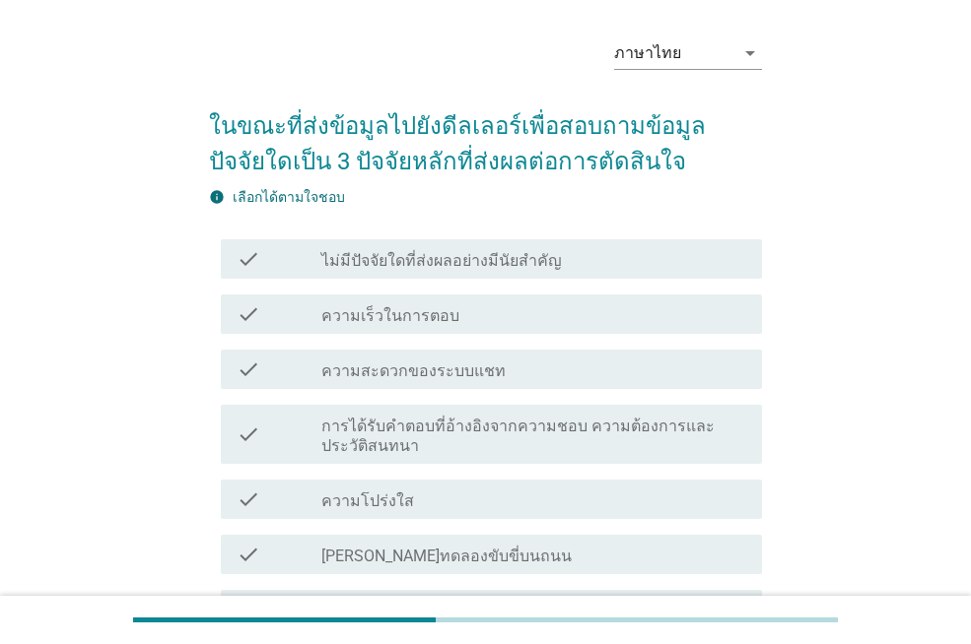
scroll to position [99, 0]
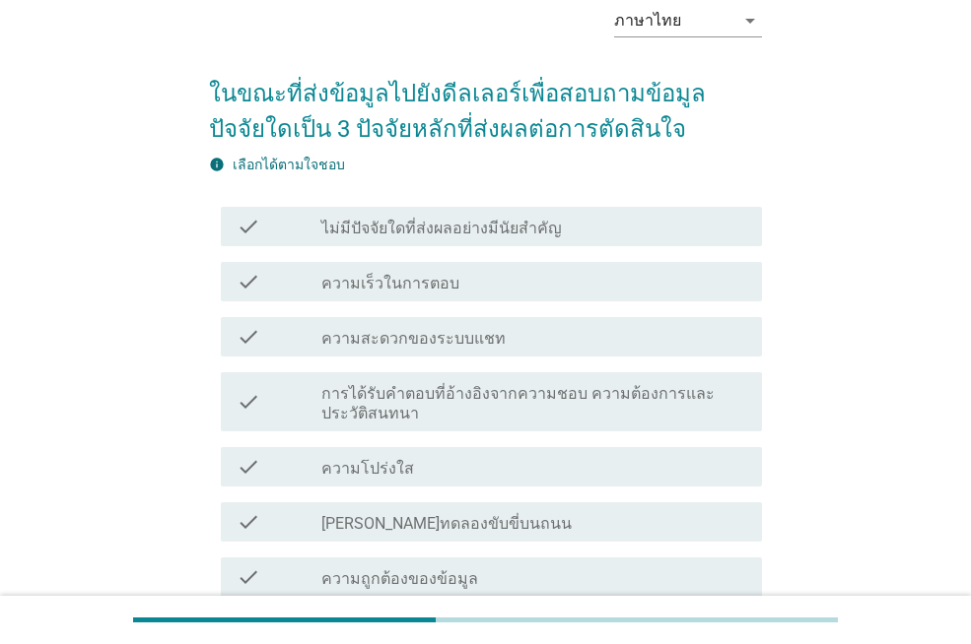
click at [615, 304] on div "check check_box_outline_blank ความเร็วในการตอบ" at bounding box center [485, 281] width 553 height 55
click at [613, 347] on div "check_box_outline_blank ความสะดวกของระบบแชท" at bounding box center [533, 337] width 425 height 24
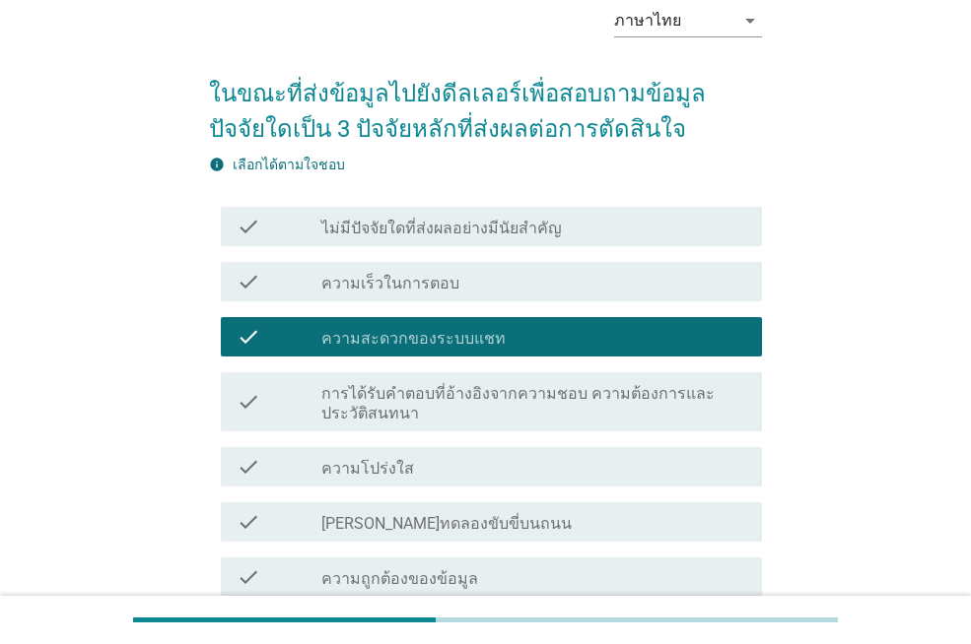
click at [608, 297] on div "check check_box_outline_blank ความเร็วในการตอบ" at bounding box center [491, 281] width 541 height 39
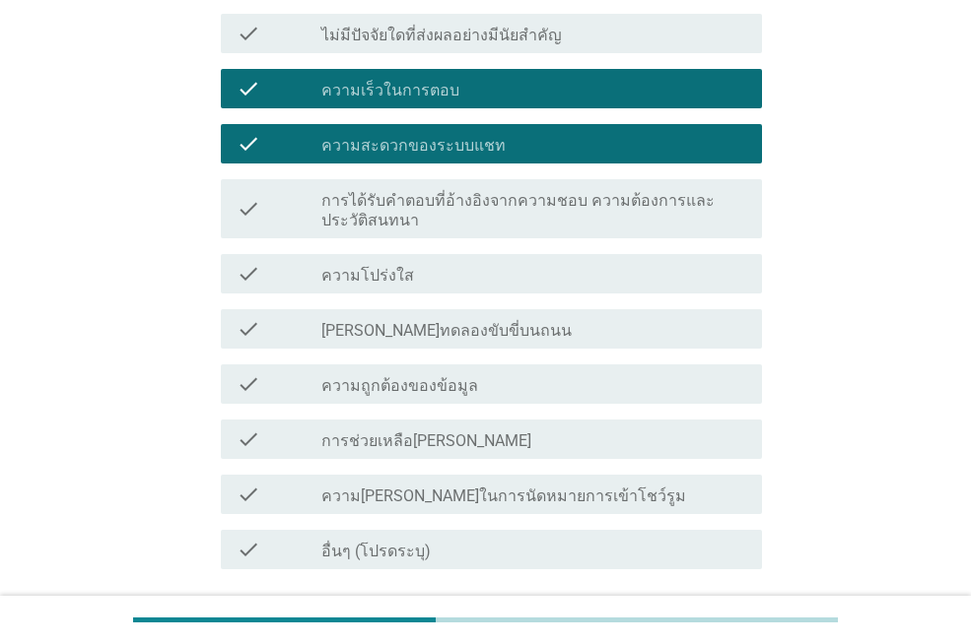
scroll to position [296, 0]
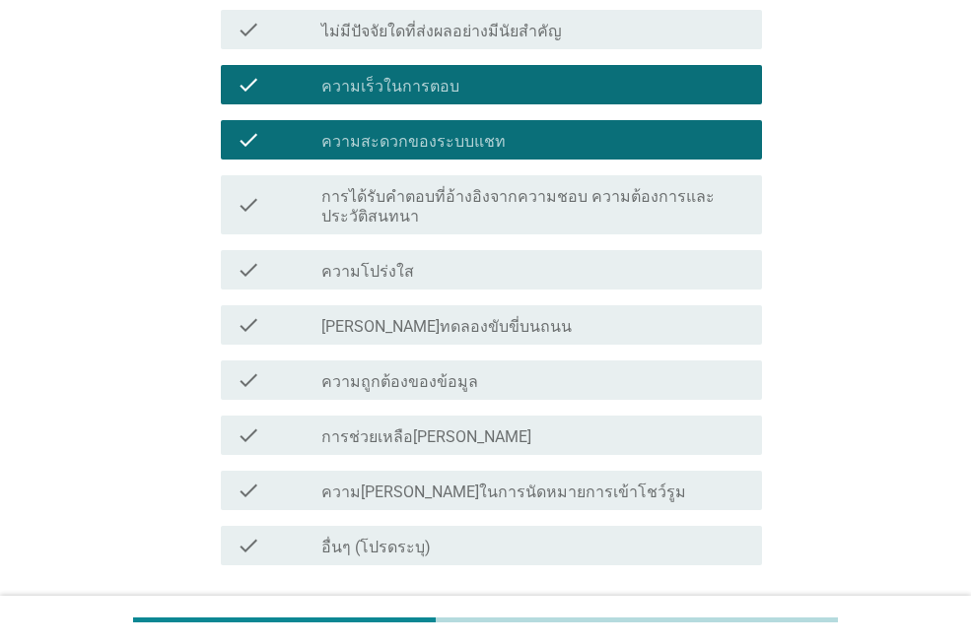
drag, startPoint x: 605, startPoint y: 283, endPoint x: 599, endPoint y: 274, distance: 10.7
click at [604, 283] on div "check check_box_outline_blank ความโปร่งใส" at bounding box center [491, 269] width 541 height 39
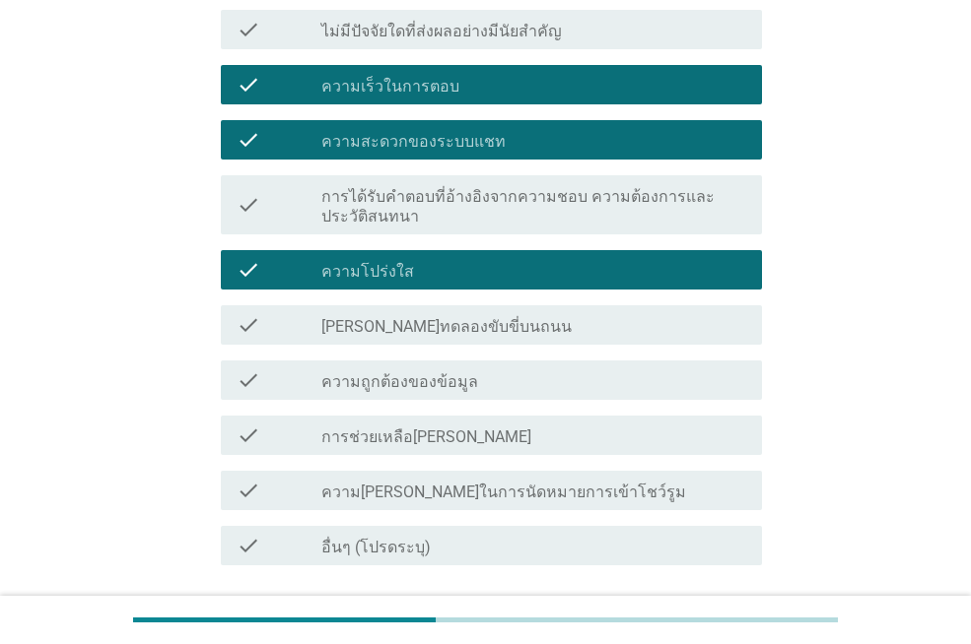
click at [621, 279] on div "check_box_outline_blank ความโปร่งใส" at bounding box center [533, 270] width 425 height 24
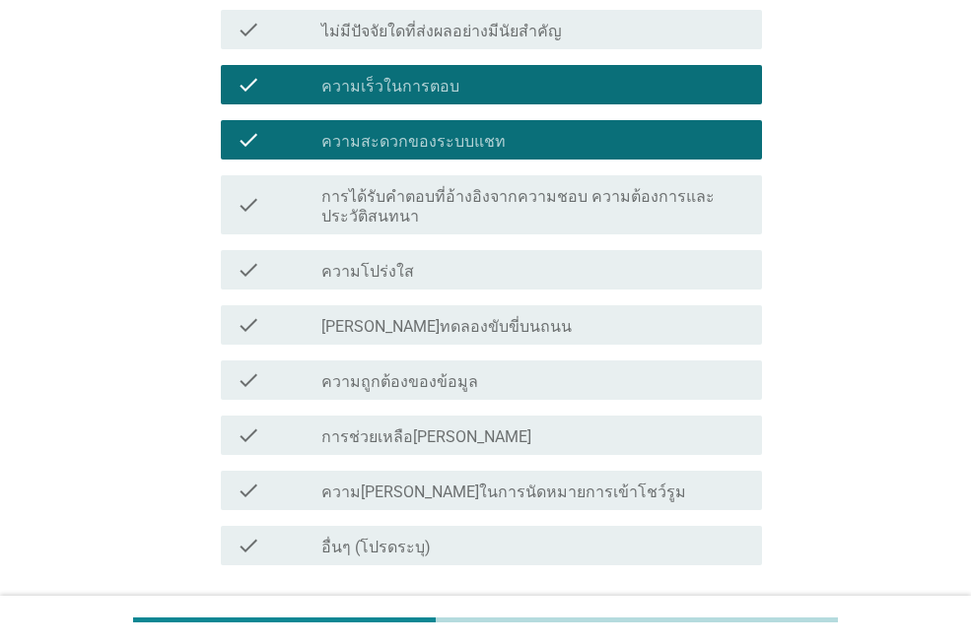
click at [664, 394] on div "check check_box_outline_blank ความถูกต้องของข้อมูล" at bounding box center [491, 380] width 541 height 39
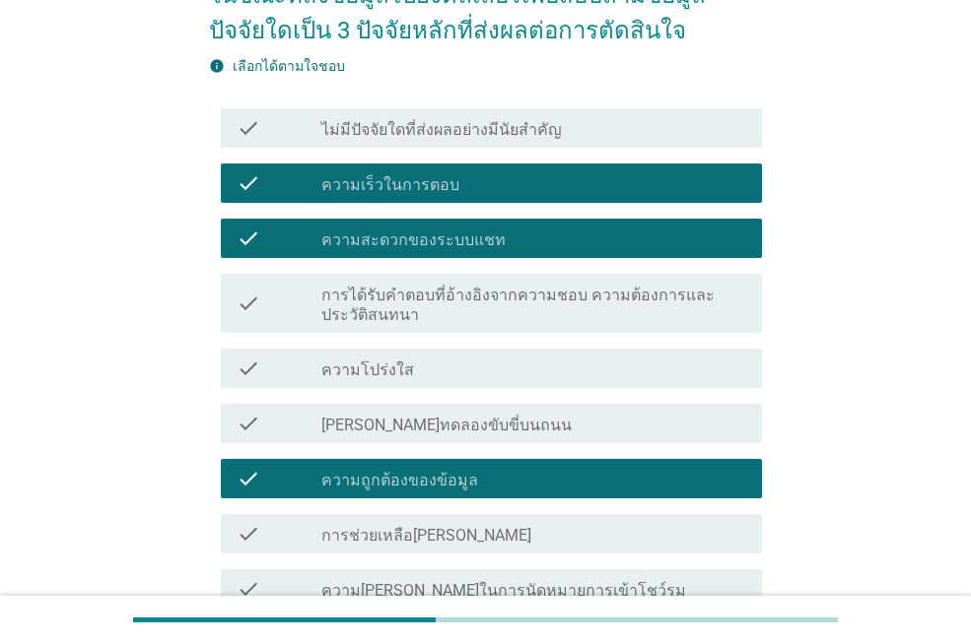
scroll to position [446, 0]
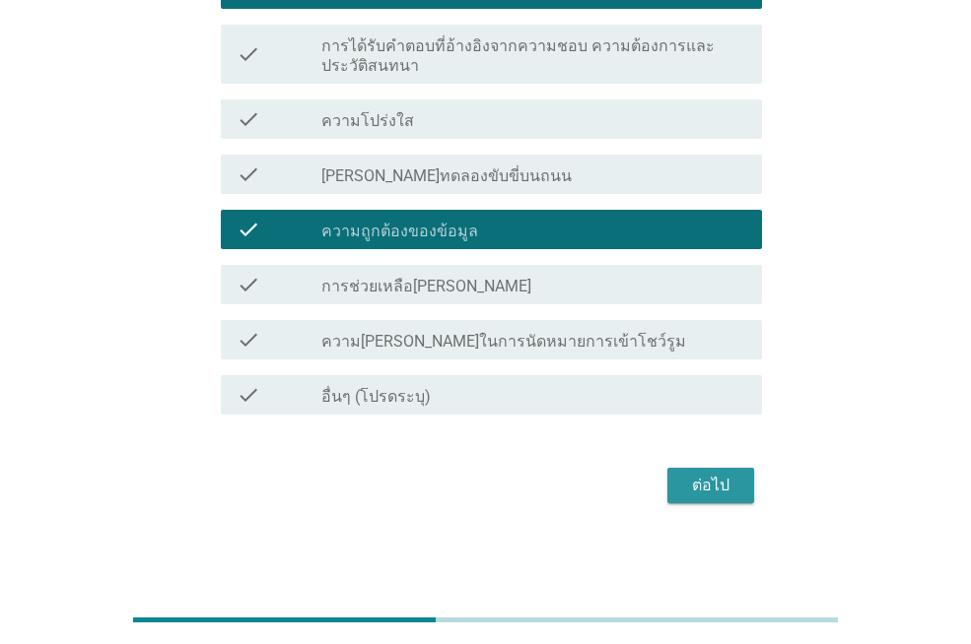
click at [735, 473] on button "ต่อไป" at bounding box center [710, 485] width 87 height 35
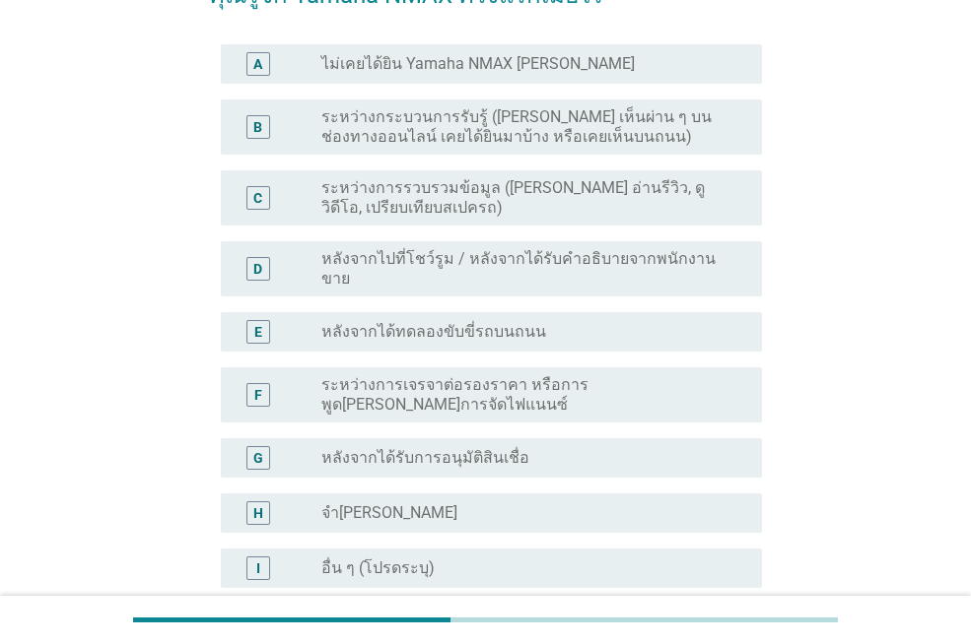
scroll to position [99, 0]
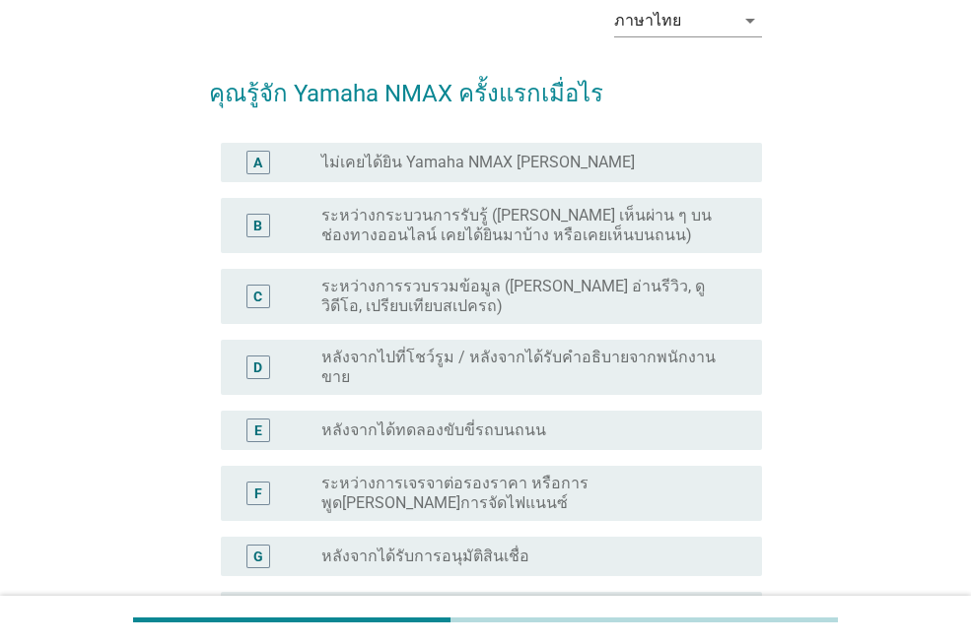
click at [633, 308] on label "ระหว่างการรวบรวมข้อมูล ([PERSON_NAME] อ่านรีวิว, ดูวิดีโอ, เปรียบเทียบสเปครถ)" at bounding box center [525, 296] width 409 height 39
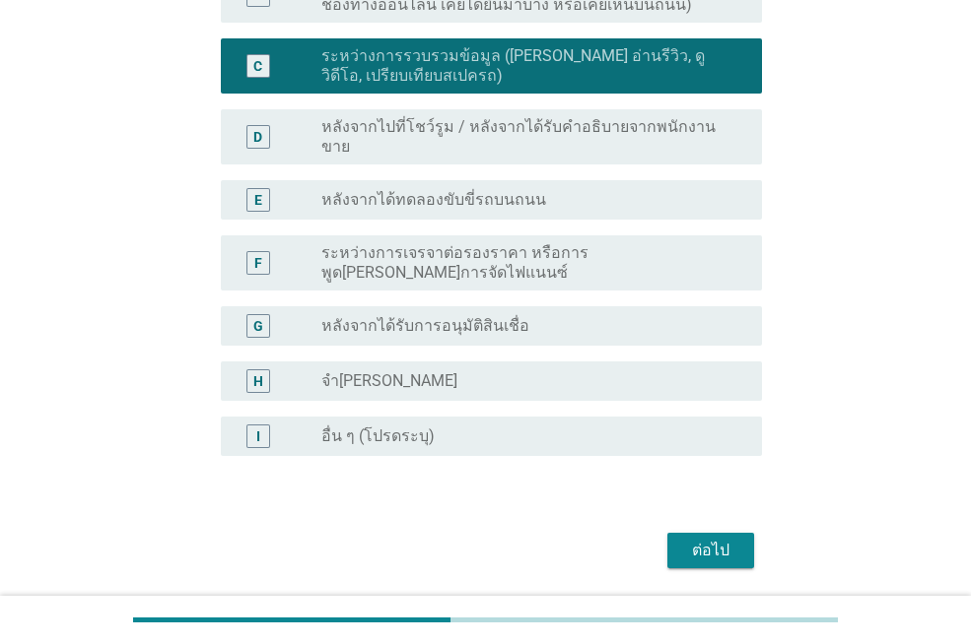
scroll to position [363, 0]
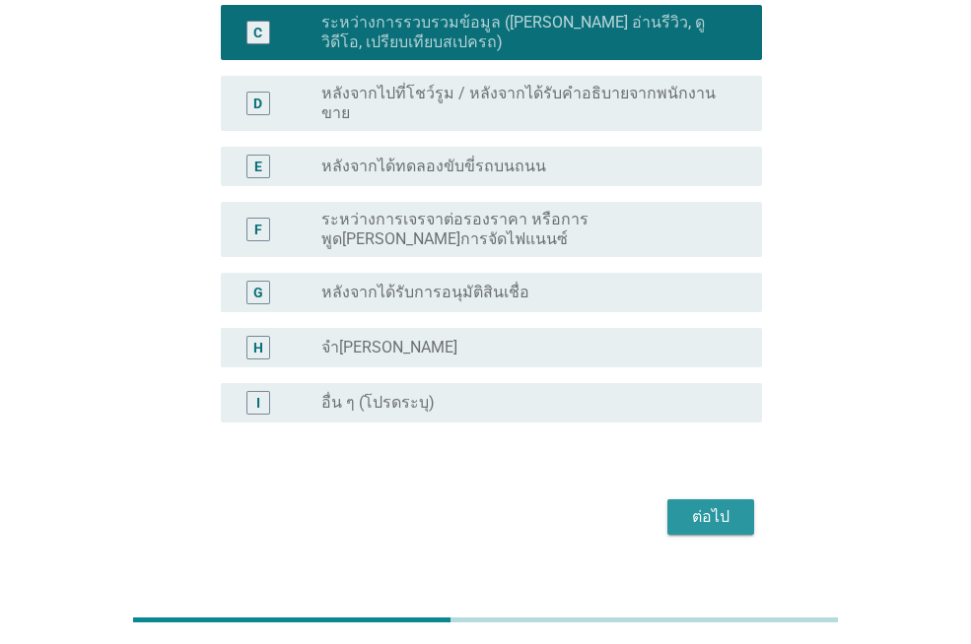
click at [714, 506] on div "ต่อไป" at bounding box center [710, 518] width 55 height 24
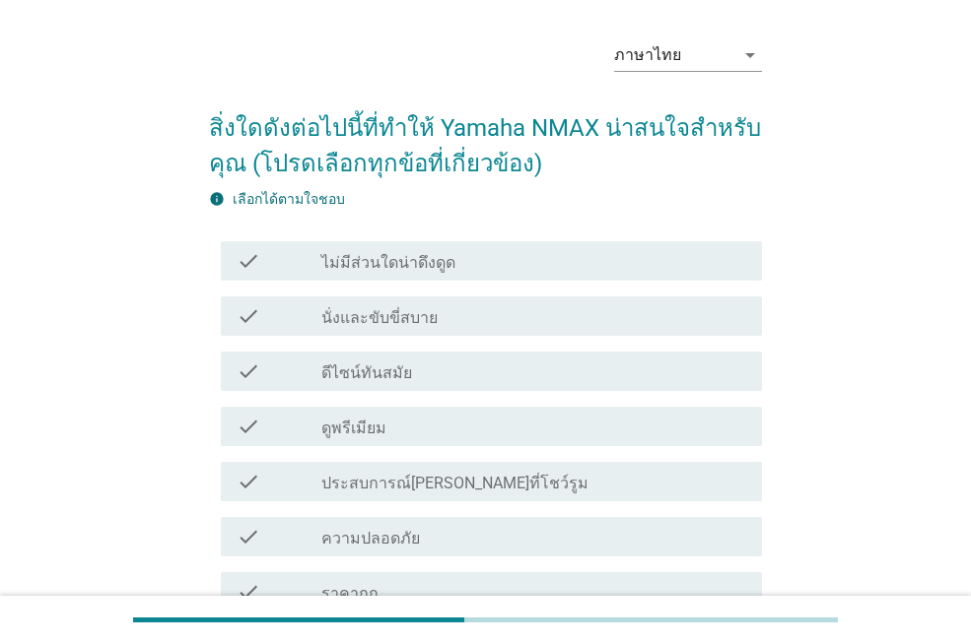
scroll to position [99, 0]
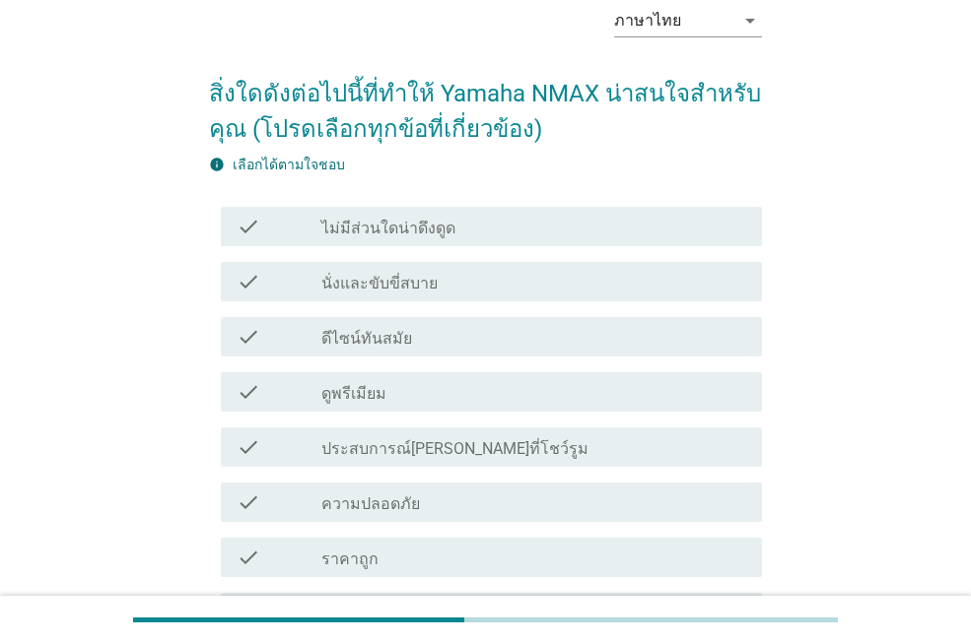
click at [595, 335] on div "check_box_outline_blank ดีไซน์ทันสมัย" at bounding box center [533, 337] width 425 height 24
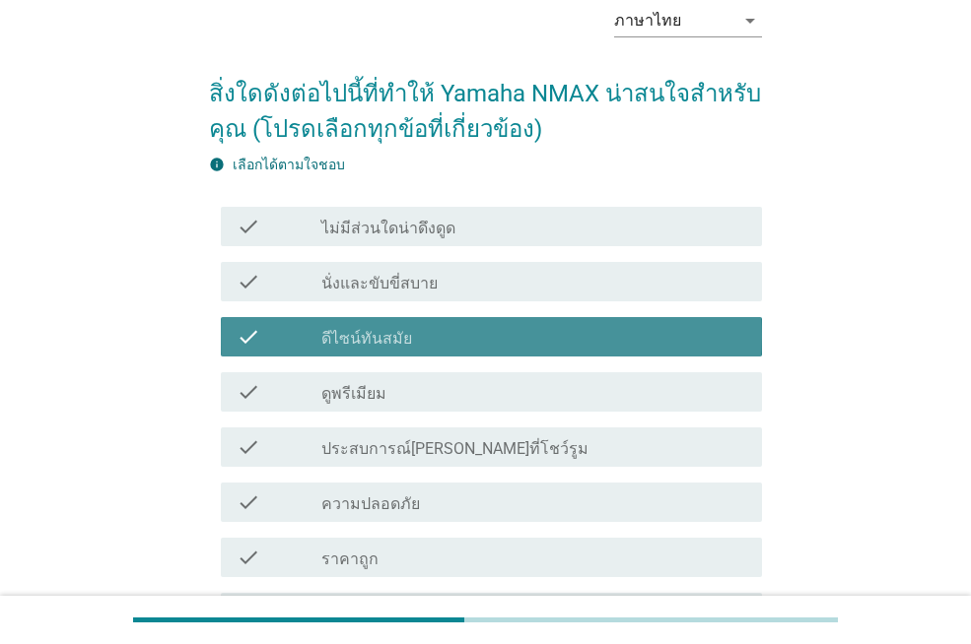
click at [598, 302] on div "check check_box_outline_blank นั่งและขับขี่สบาย" at bounding box center [485, 281] width 553 height 55
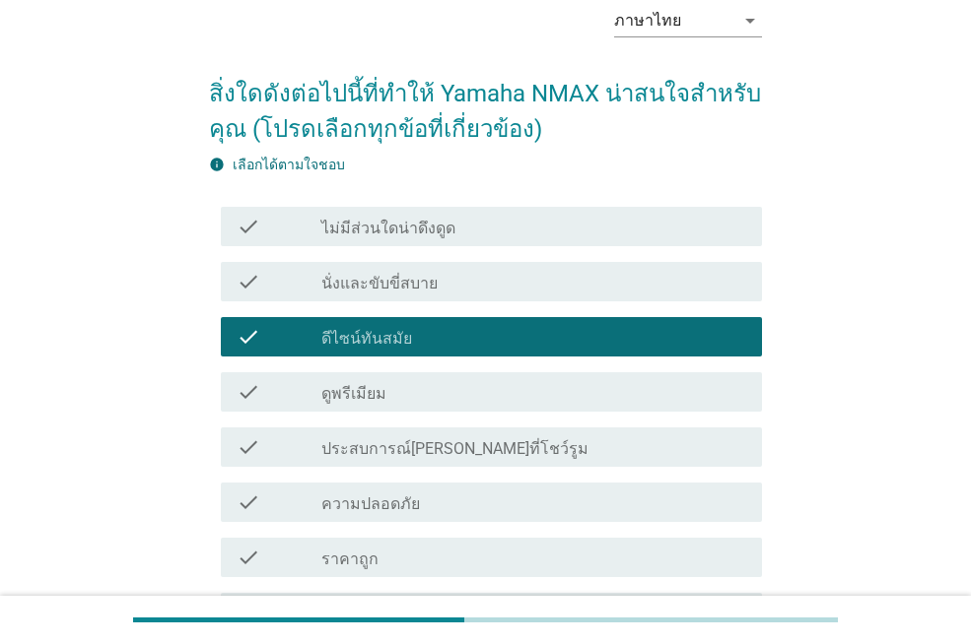
click at [612, 389] on div "check_box_outline_blank ดูพรีเมียม" at bounding box center [533, 392] width 425 height 24
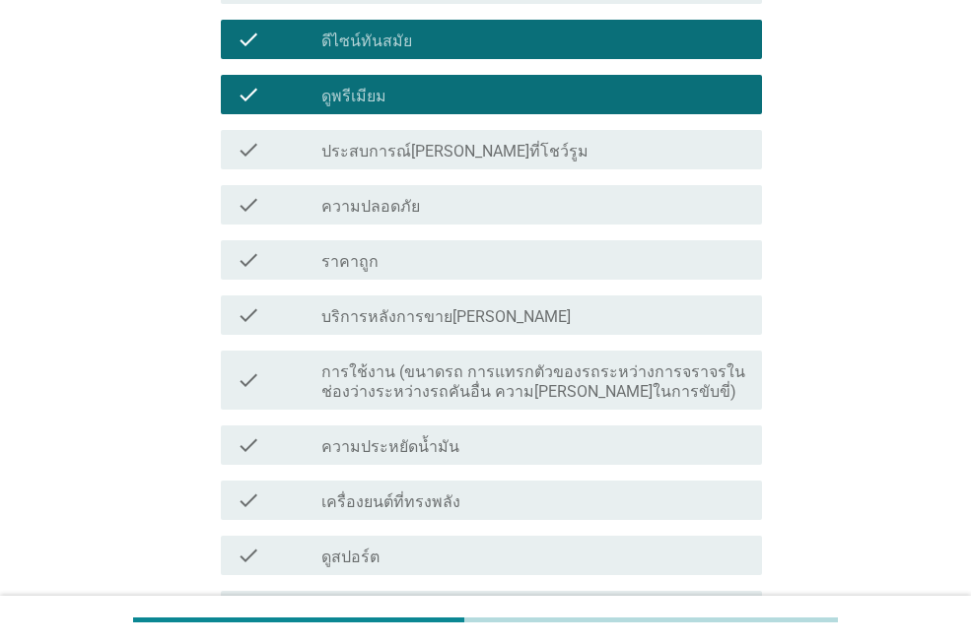
scroll to position [394, 0]
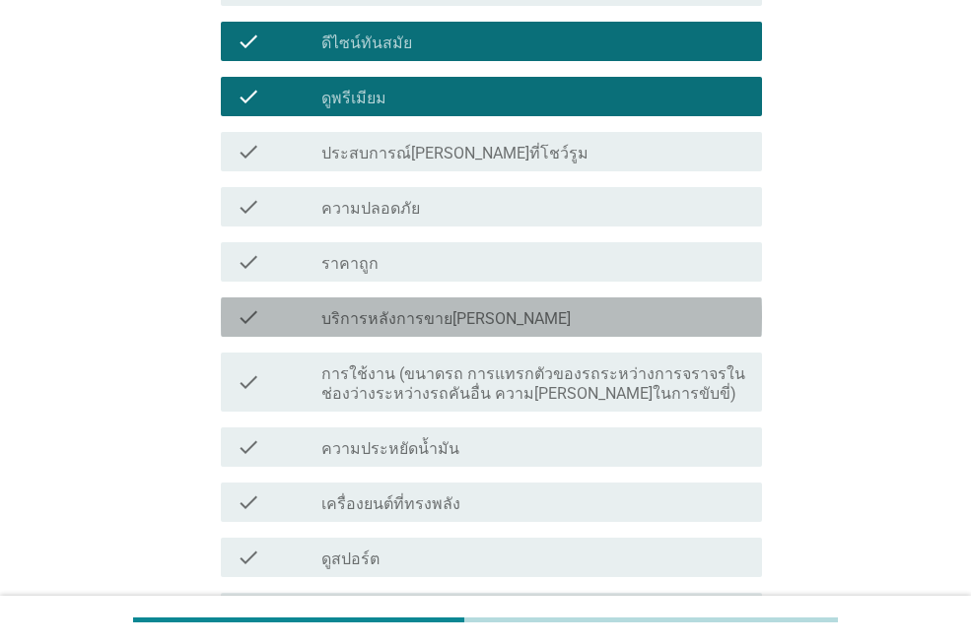
click at [570, 322] on div "check_box_outline_blank บริการหลังการขาย[PERSON_NAME]" at bounding box center [533, 317] width 425 height 24
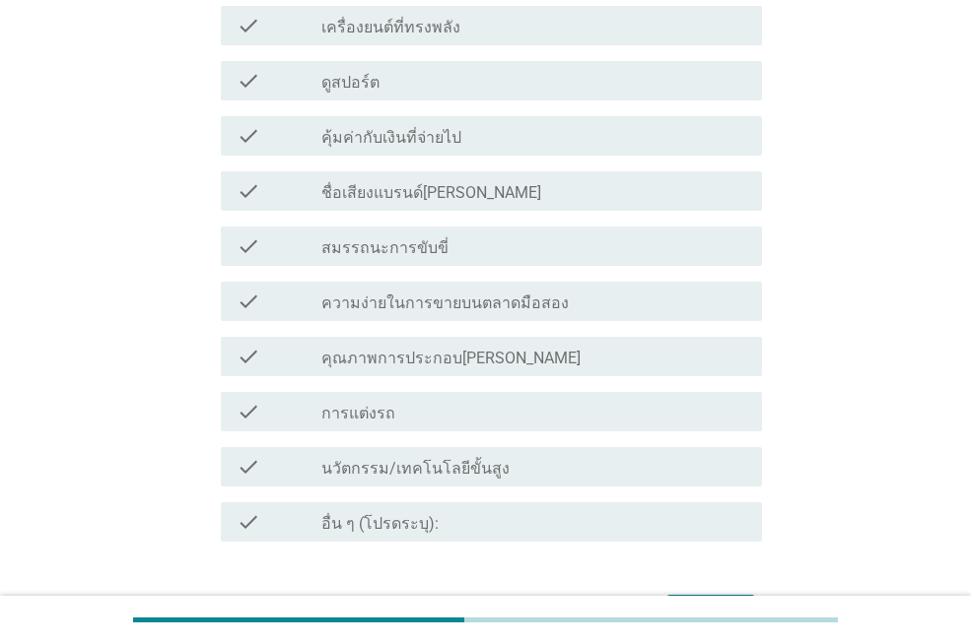
scroll to position [998, 0]
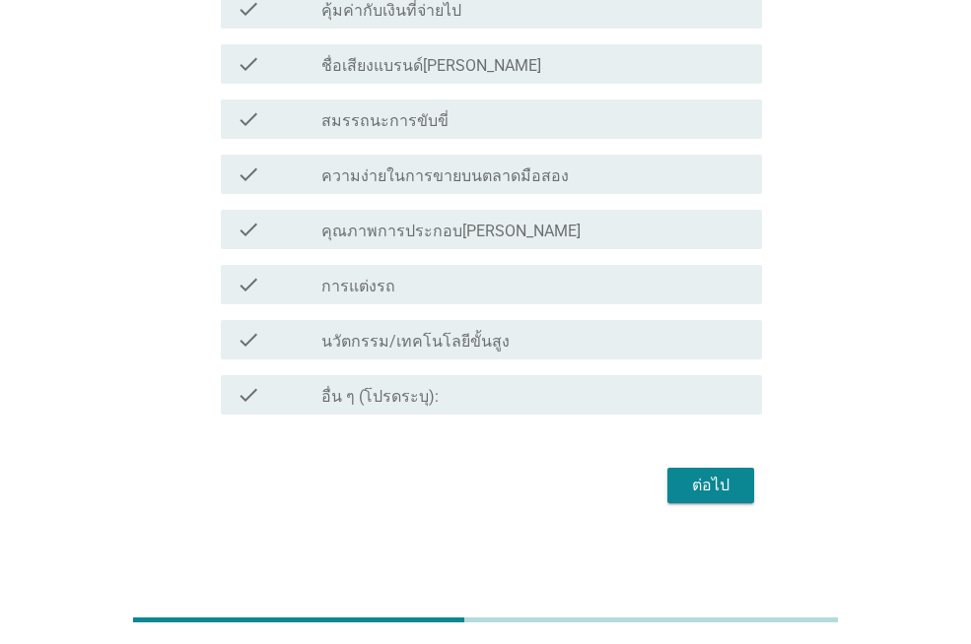
click at [723, 481] on div "ต่อไป" at bounding box center [710, 486] width 55 height 24
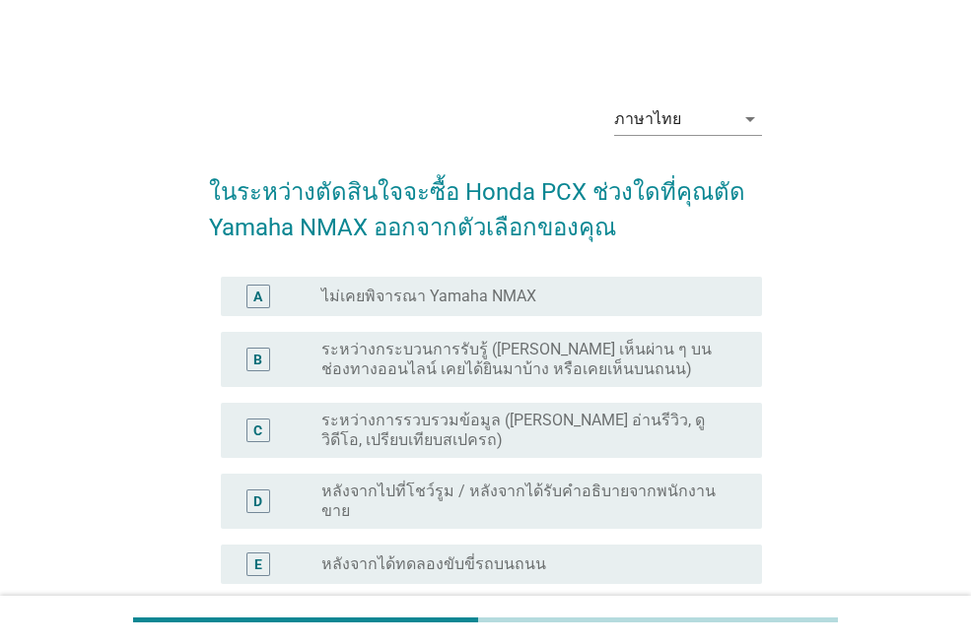
click at [527, 375] on label "ระหว่างกระบวนการรับรู้ ([PERSON_NAME] เห็นผ่าน ๆ บนช่องทางออนไลน์ เคยได้ยินมาบ้…" at bounding box center [525, 359] width 409 height 39
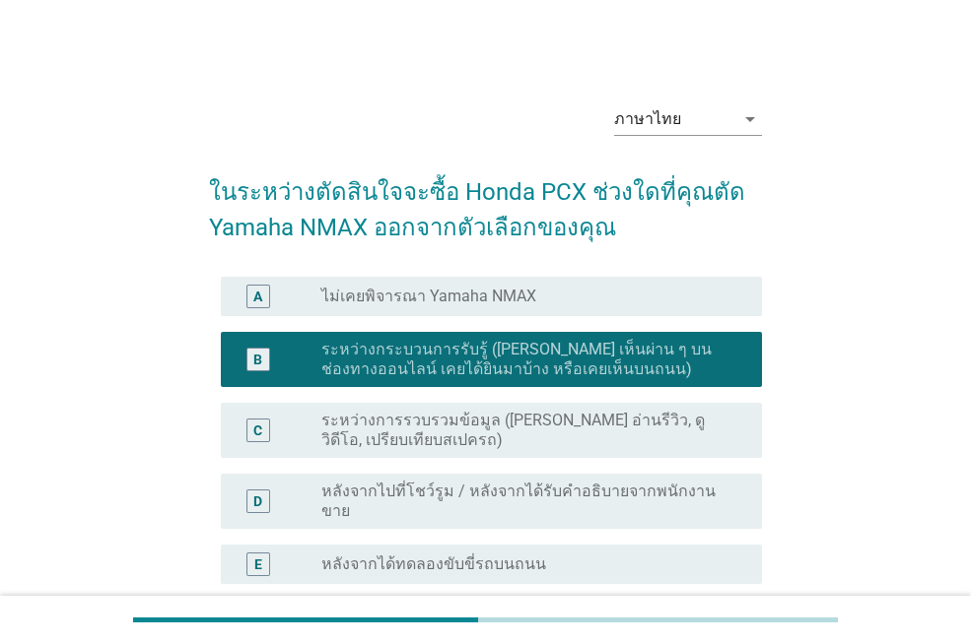
click at [840, 371] on div "ภาษาไทย arrow_drop_down ในระหว่างตัดสินใจจะซื้อ Honda PCX ช่วงใดที่คุณตัด Yamah…" at bounding box center [485, 513] width 876 height 883
click at [598, 360] on label "ระหว่างกระบวนการรับรู้ ([PERSON_NAME] เห็นผ่าน ๆ บนช่องทางออนไลน์ เคยได้ยินมาบ้…" at bounding box center [525, 359] width 409 height 39
click at [638, 440] on label "ระหว่างการรวบรวมข้อมูล ([PERSON_NAME] อ่านรีวิว, ดูวิดีโอ, เปรียบเทียบสเปครถ)" at bounding box center [525, 430] width 409 height 39
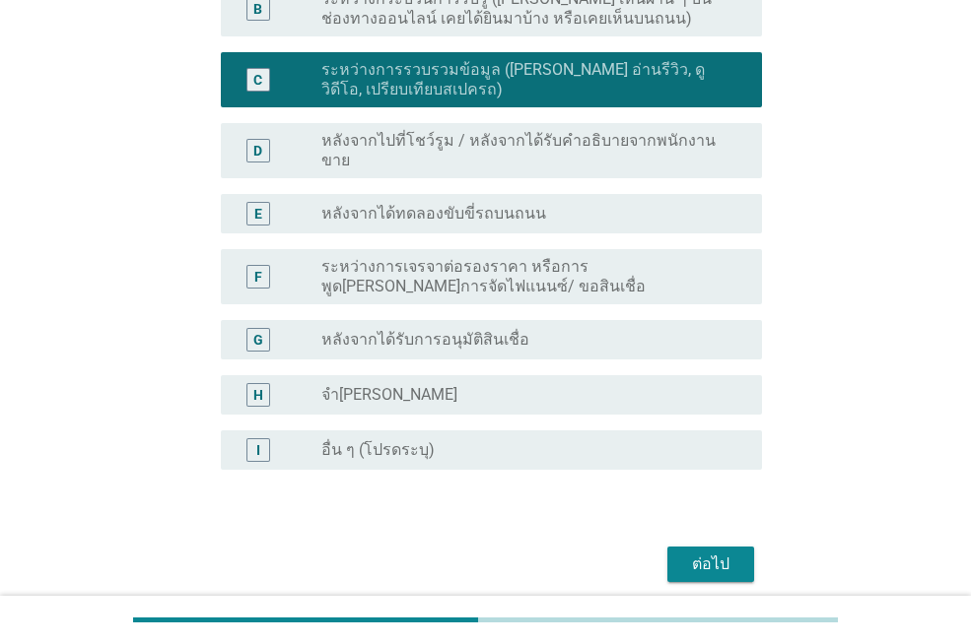
scroll to position [414, 0]
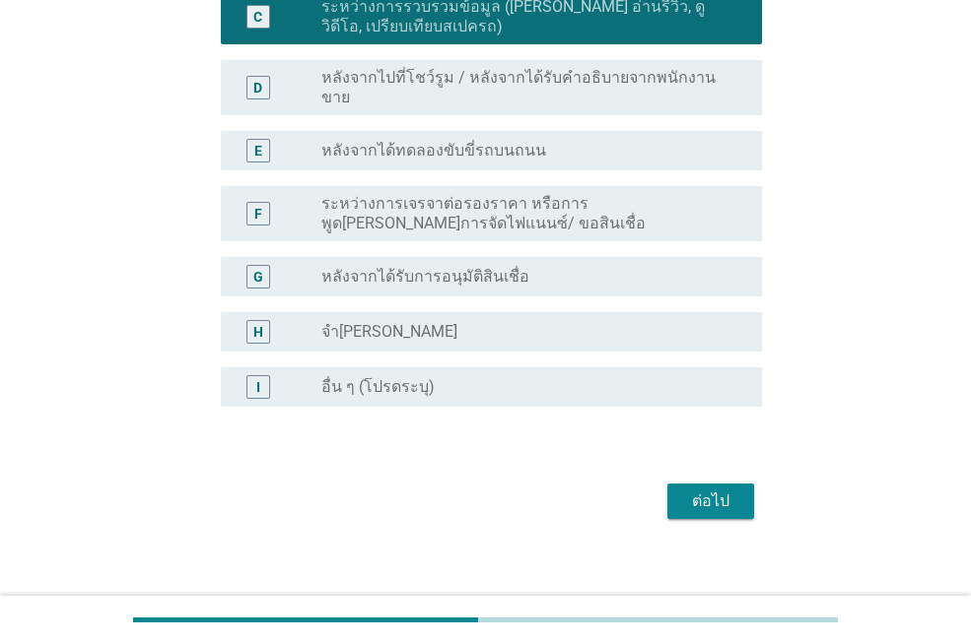
click at [725, 498] on button "ต่อไป" at bounding box center [710, 501] width 87 height 35
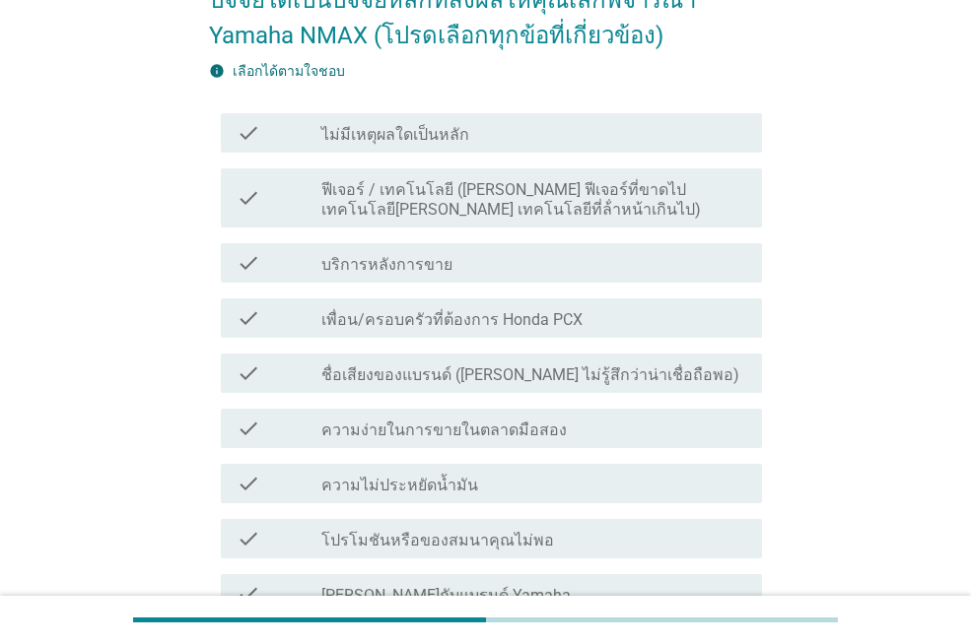
scroll to position [197, 0]
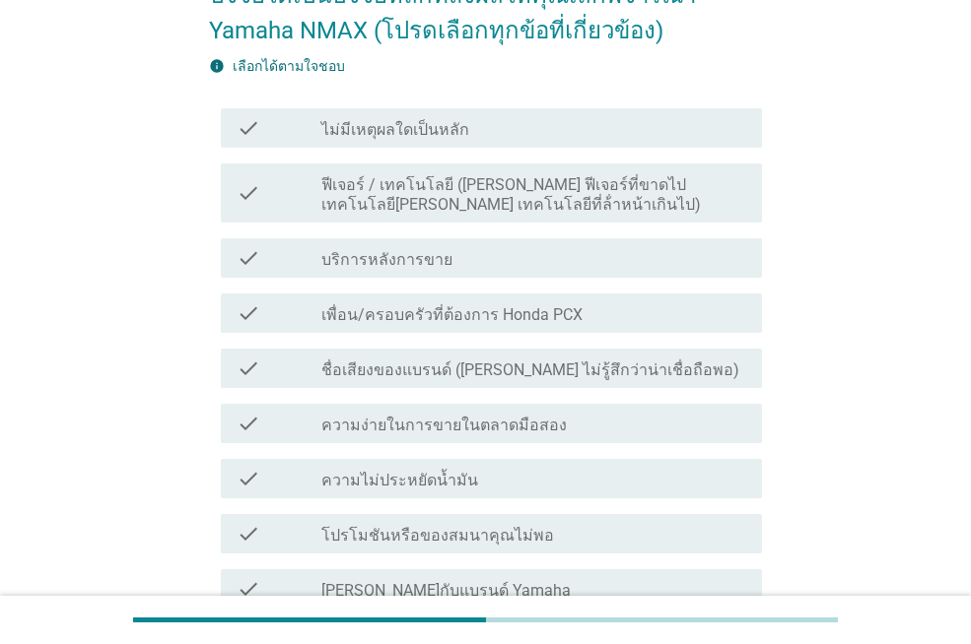
drag, startPoint x: 536, startPoint y: 258, endPoint x: 557, endPoint y: 309, distance: 55.3
click at [536, 259] on div "check_box_outline_blank บริการหลังการขาย" at bounding box center [533, 258] width 425 height 24
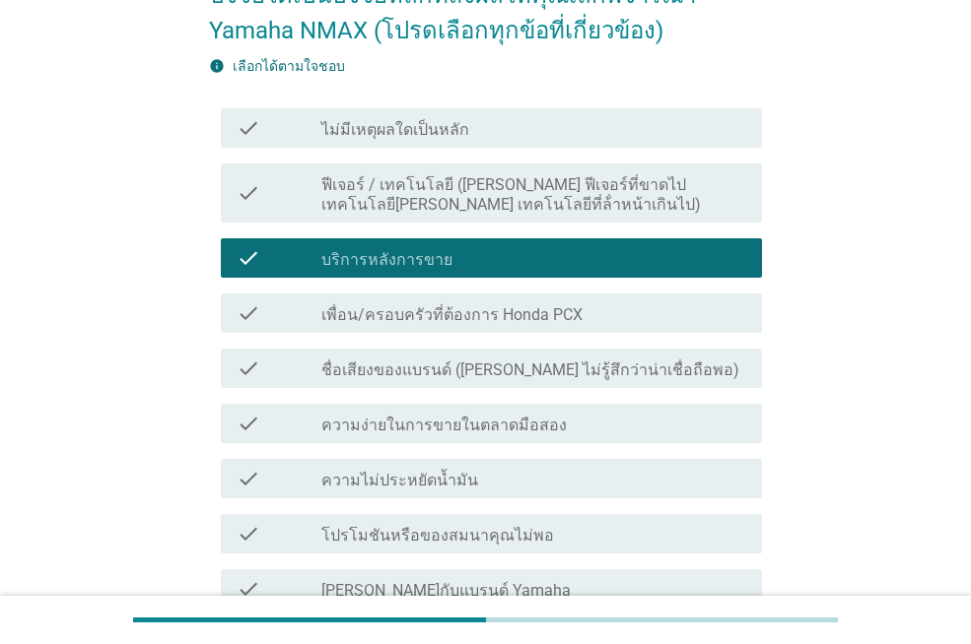
click at [576, 427] on div "check_box_outline_blank ความง่ายในการขายในตลาดมือสอง" at bounding box center [533, 424] width 425 height 24
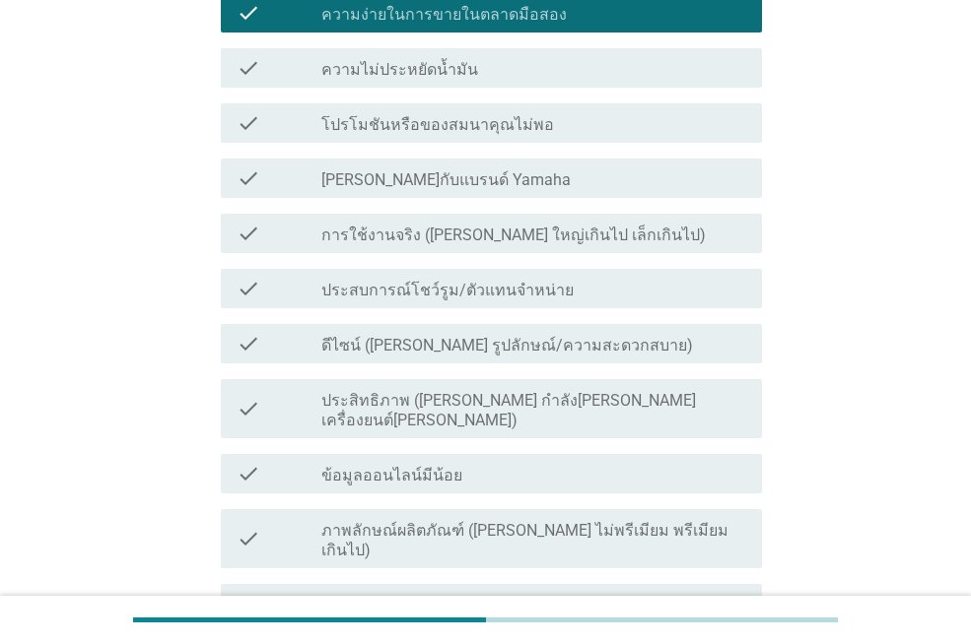
scroll to position [591, 0]
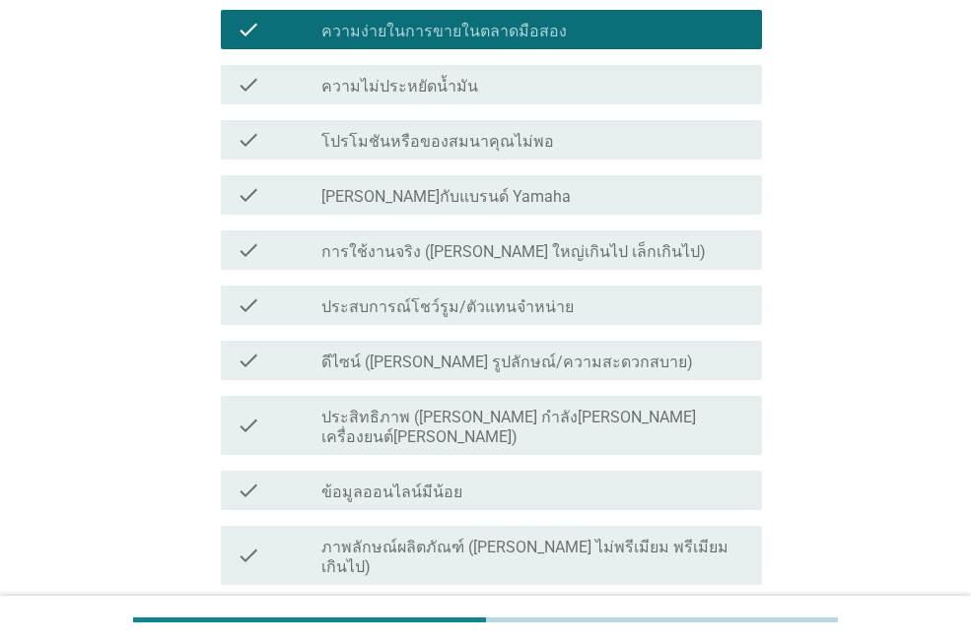
click at [576, 39] on div "check_box_outline_blank ความง่ายในการขายในตลาดมือสอง" at bounding box center [533, 30] width 425 height 24
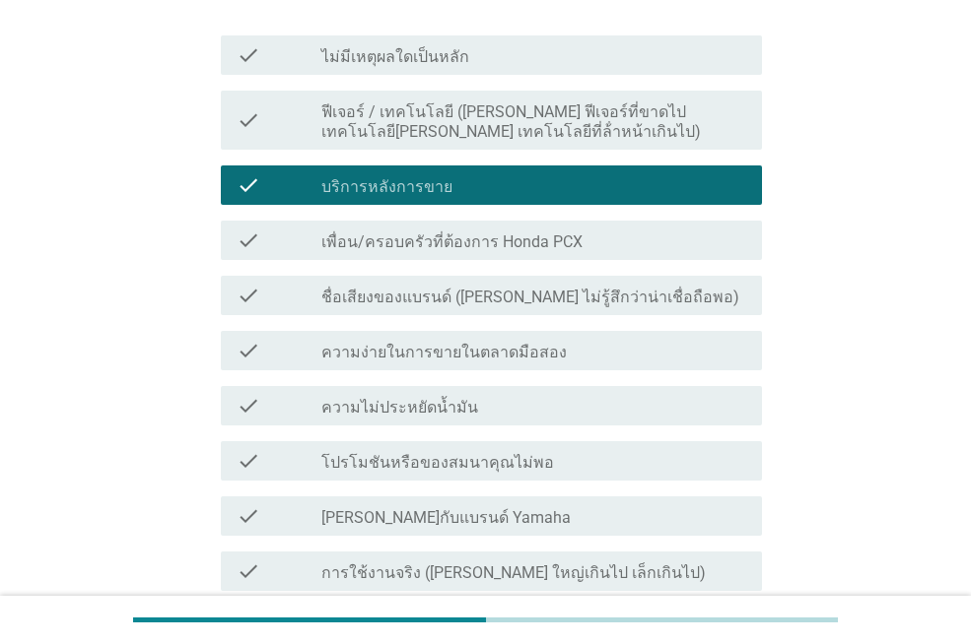
scroll to position [189, 0]
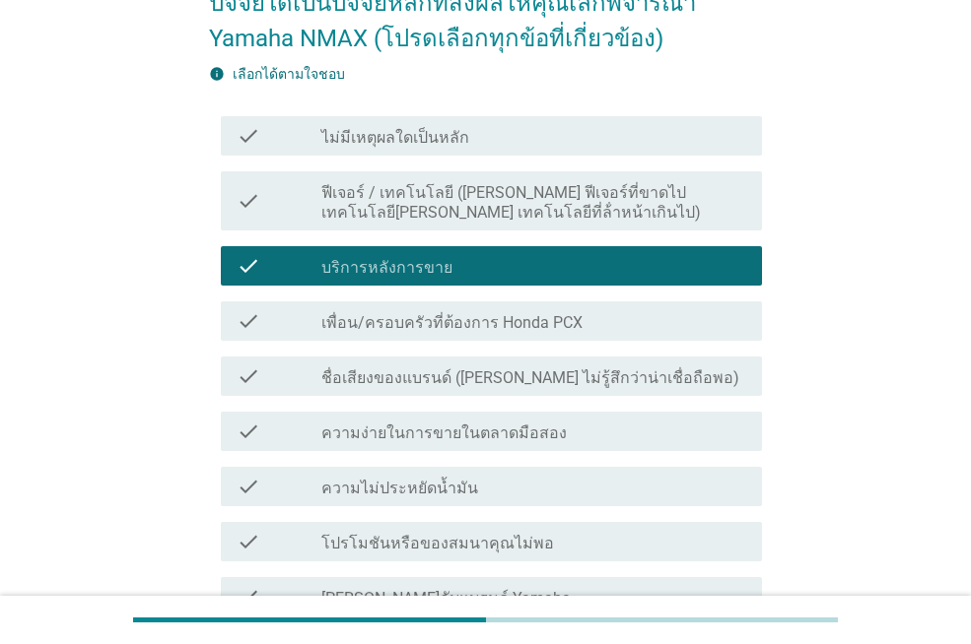
drag, startPoint x: 673, startPoint y: 265, endPoint x: 757, endPoint y: 278, distance: 84.7
click at [674, 267] on div "check_box_outline_blank บริการหลังการขาย" at bounding box center [533, 266] width 425 height 24
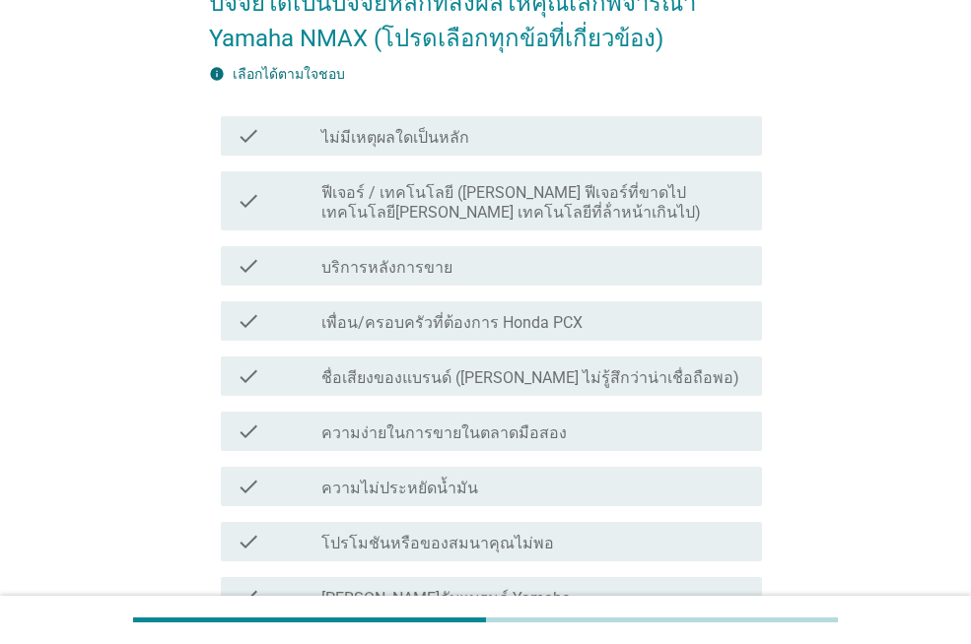
click at [695, 130] on div "check_box_outline_blank ไม่มีเหตุผลใดเป็นหลัก" at bounding box center [533, 136] width 425 height 24
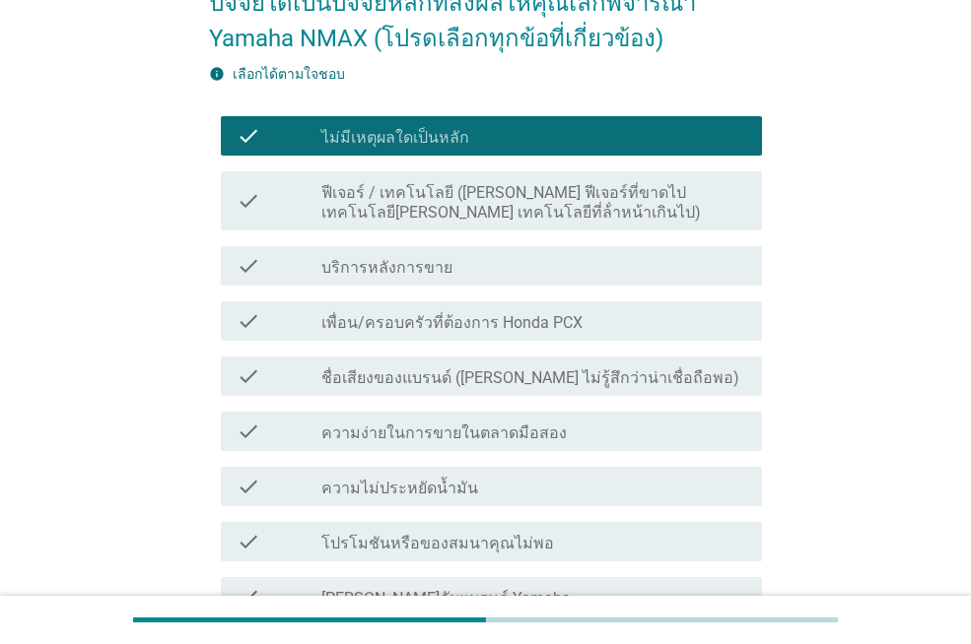
click at [715, 176] on div "check check_box_outline_blank ฟีเจอร์ / เทคโนโลยี ([PERSON_NAME] ฟีเจอร์ที่ขาดไ…" at bounding box center [491, 200] width 541 height 59
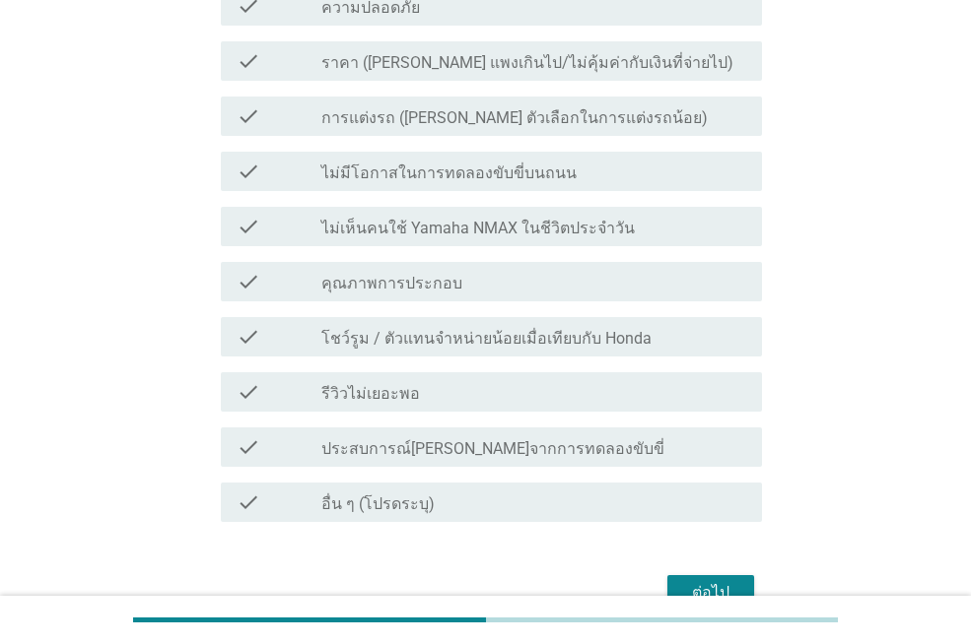
scroll to position [1215, 0]
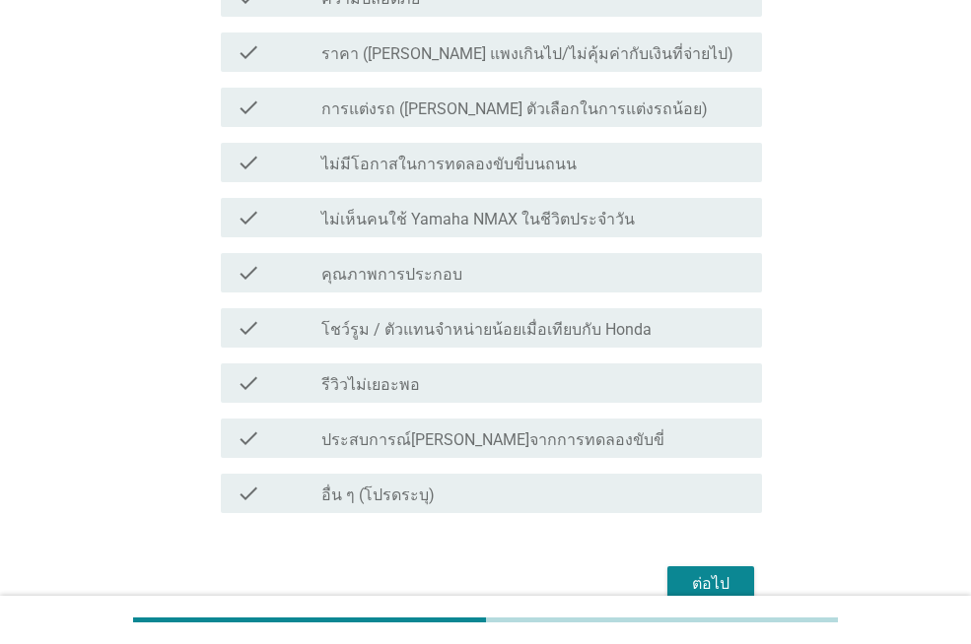
click at [714, 567] on button "ต่อไป" at bounding box center [710, 584] width 87 height 35
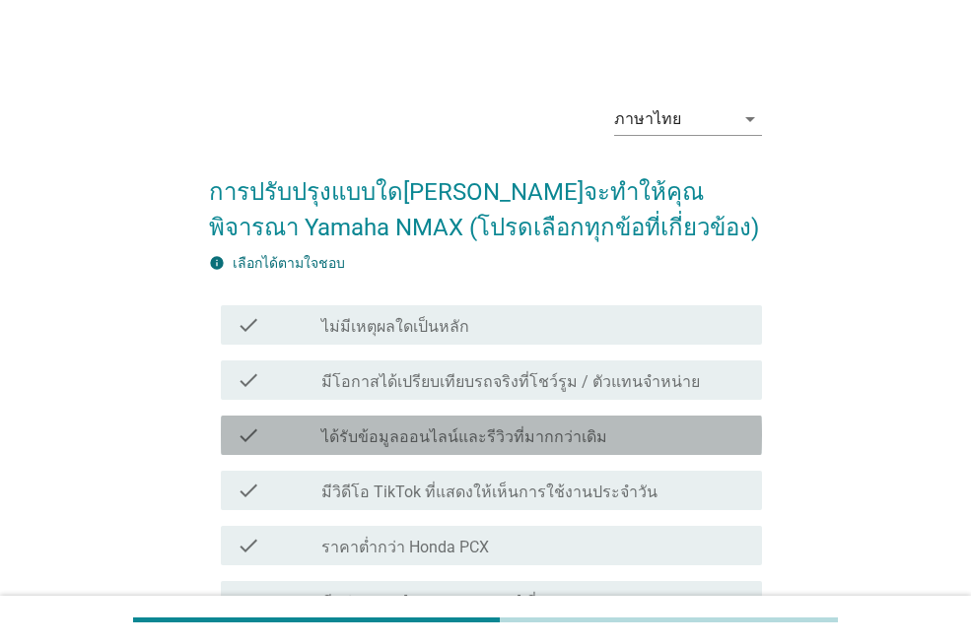
click at [598, 442] on div "check_box_outline_blank ได้รับข้อมูลออนไลน์และรีวิวที่มากกว่าเดิม" at bounding box center [533, 436] width 425 height 24
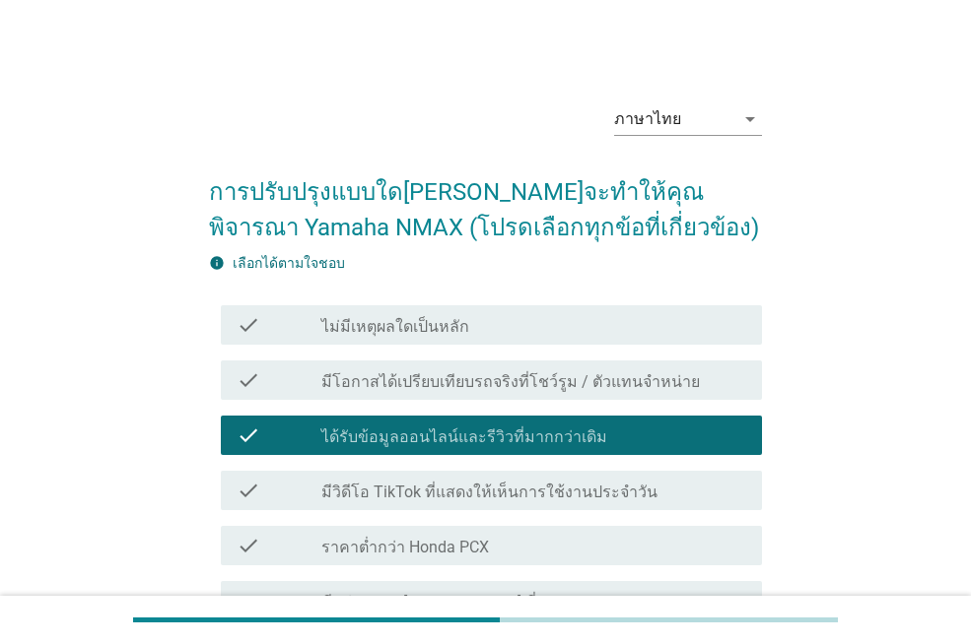
click at [629, 484] on label "มีวิดีโอ TikTok ที่แสดงให้เห็นการใช้งานประจําวัน" at bounding box center [489, 493] width 336 height 20
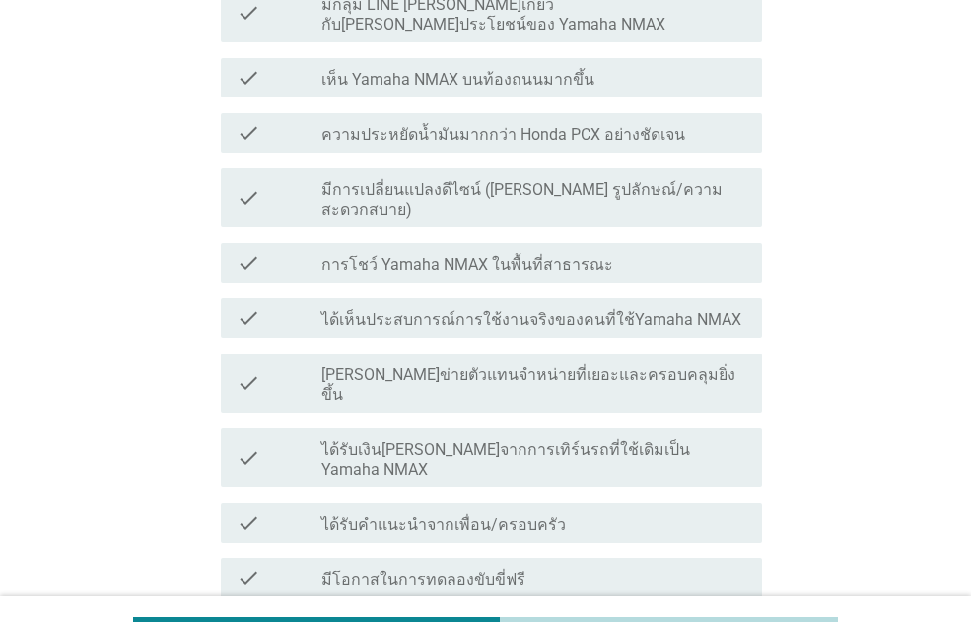
scroll to position [738, 0]
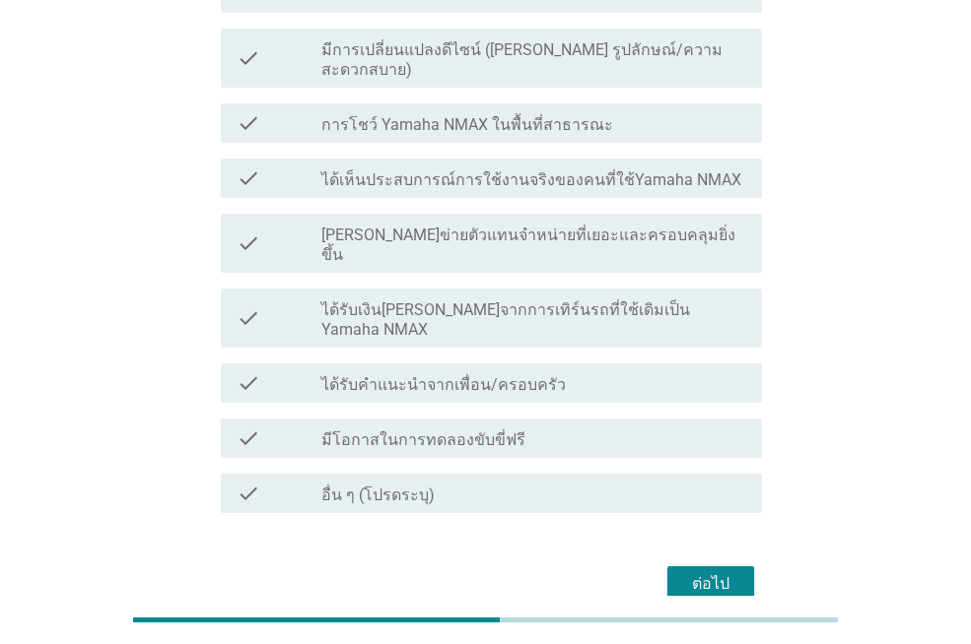
click at [729, 573] on div "ต่อไป" at bounding box center [710, 585] width 55 height 24
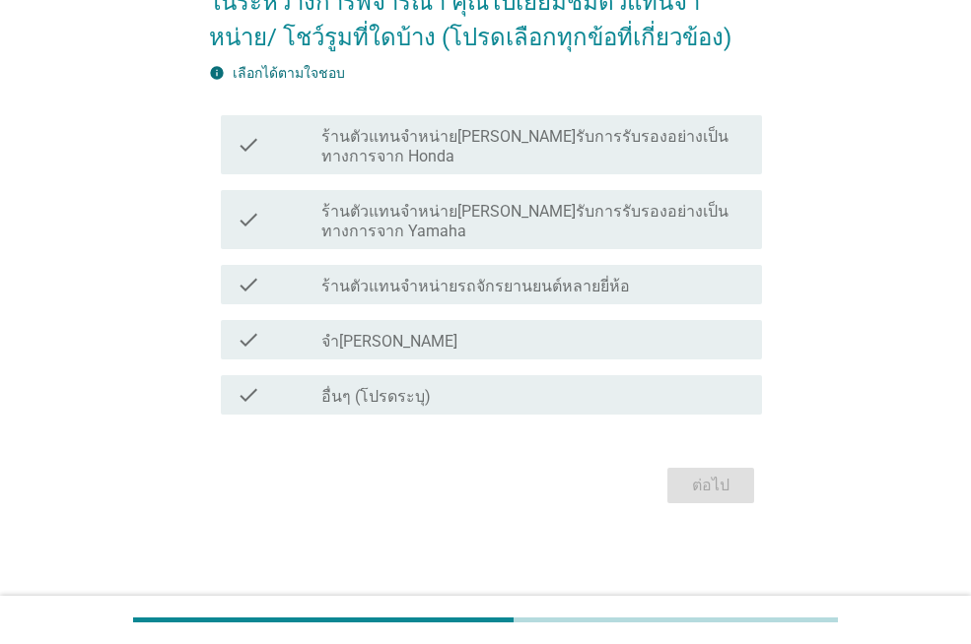
scroll to position [0, 0]
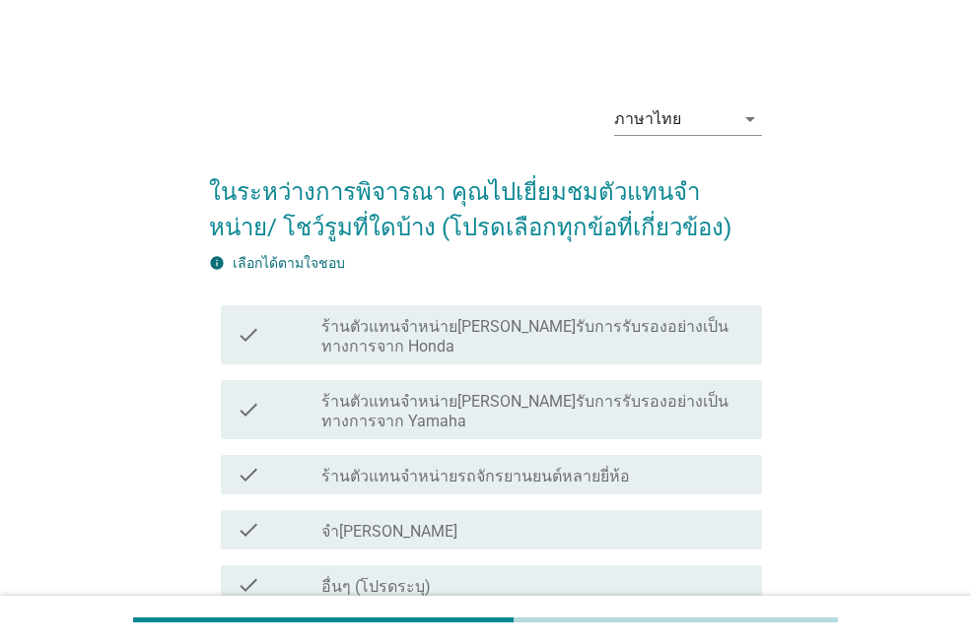
click at [596, 411] on label "ร้านตัวแทนจำหน่าย[PERSON_NAME]รับการรับรองอย่างเป็นทางการจาก Yamaha" at bounding box center [533, 411] width 425 height 39
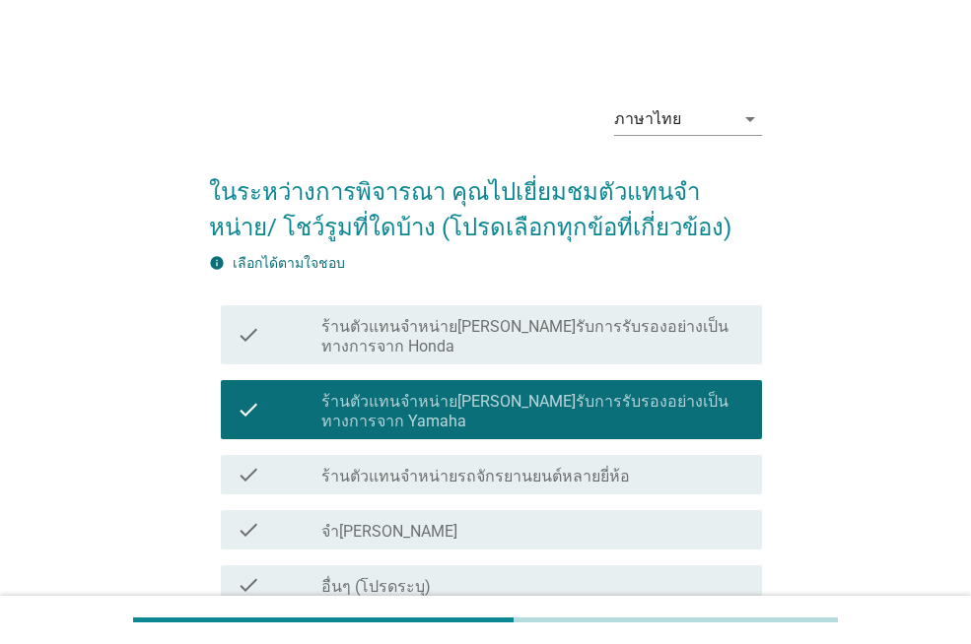
click at [595, 334] on label "ร้านตัวแทนจำหน่าย[PERSON_NAME]รับการรับรองอย่างเป็นทางการจาก Honda" at bounding box center [533, 336] width 425 height 39
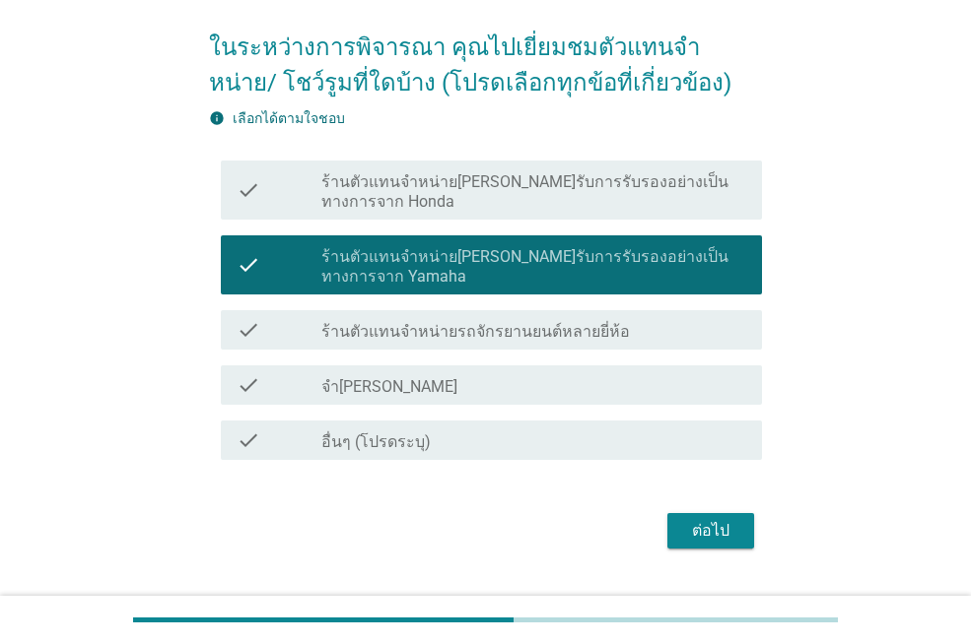
scroll to position [170, 0]
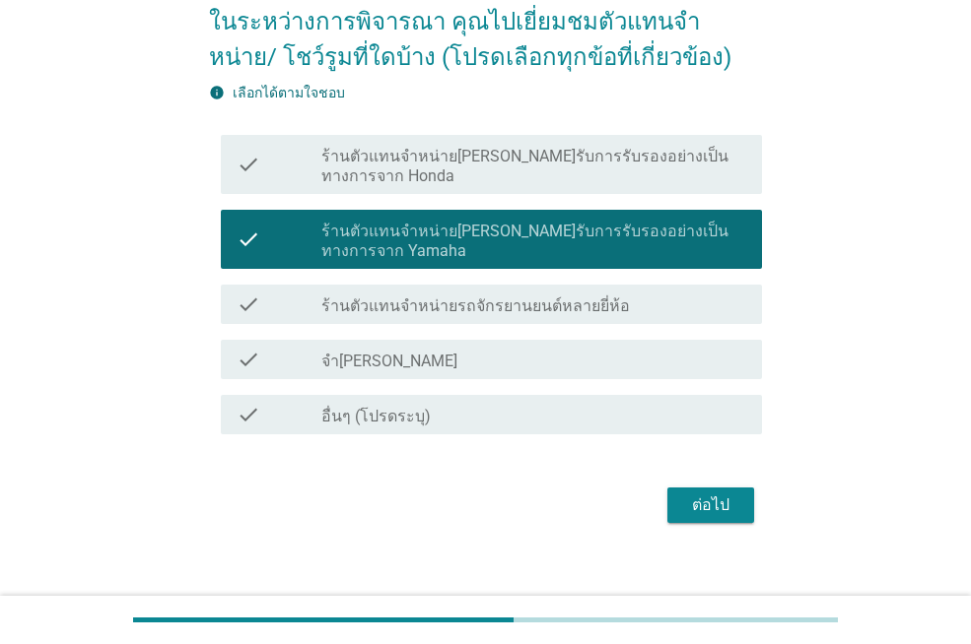
click at [746, 516] on div "ภาษาไทย arrow_drop_down ในระหว่างการพิจารณา คุณไปเยี่ยมชมตัวแทนจําหน่าย/ โชว์รู…" at bounding box center [485, 222] width 584 height 643
click at [711, 482] on div "ต่อไป" at bounding box center [485, 505] width 553 height 47
click at [723, 494] on div "ต่อไป" at bounding box center [710, 506] width 55 height 24
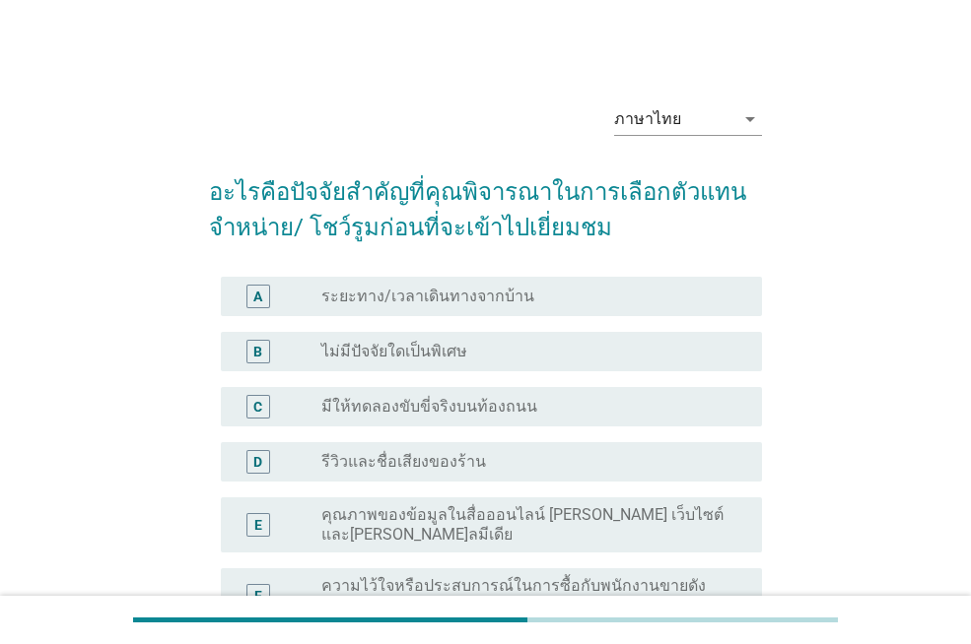
click at [547, 349] on div "radio_button_unchecked ไม่มีปัจจัยใดเป็นพิเศษ" at bounding box center [525, 352] width 409 height 20
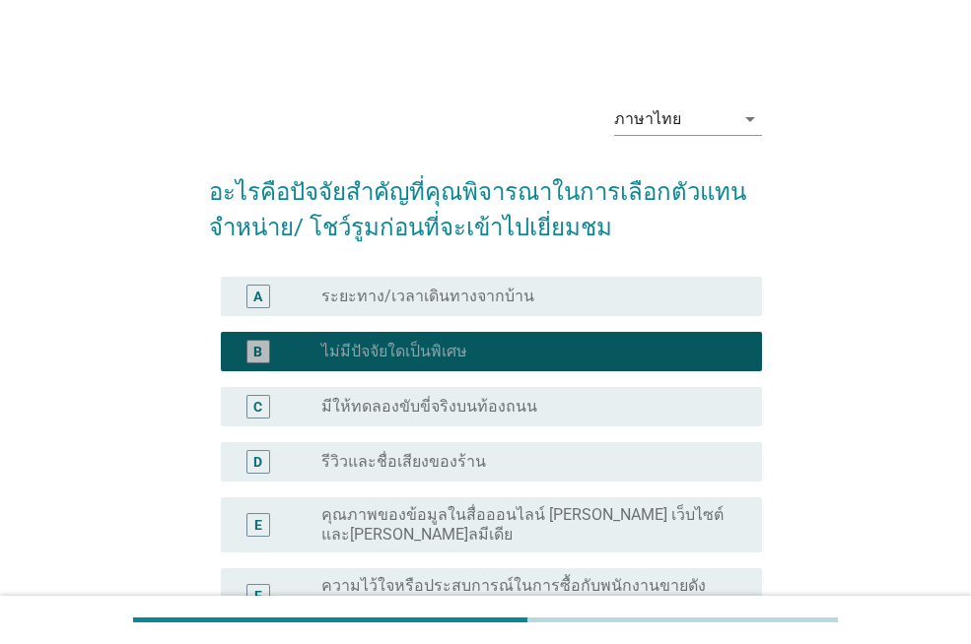
click at [547, 309] on div "A radio_button_unchecked ระยะทาง/เวลาเดินทางจากบ้าน" at bounding box center [491, 296] width 541 height 39
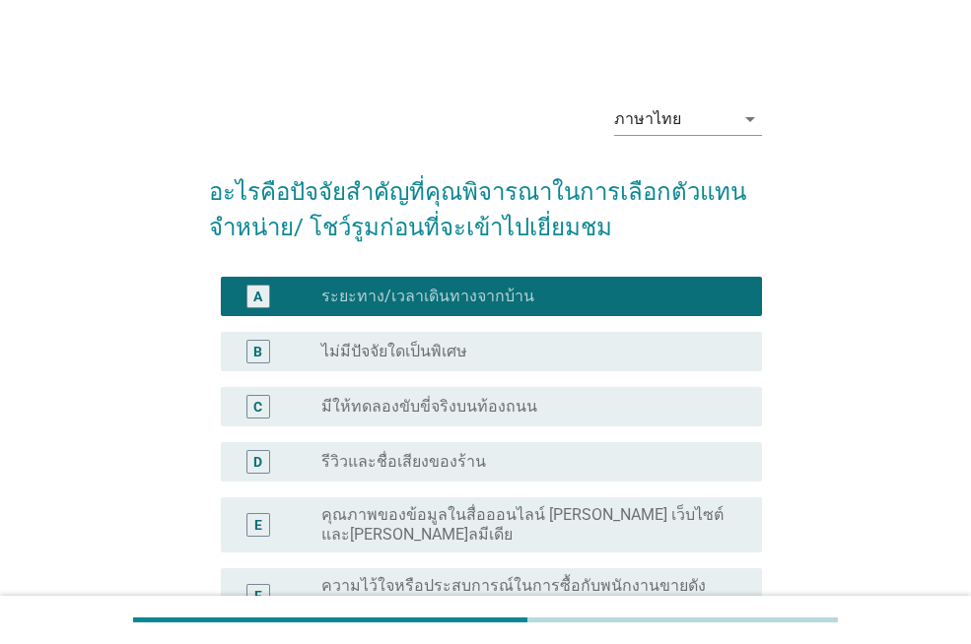
click at [574, 347] on div "radio_button_unchecked ไม่มีปัจจัยใดเป็นพิเศษ" at bounding box center [525, 352] width 409 height 20
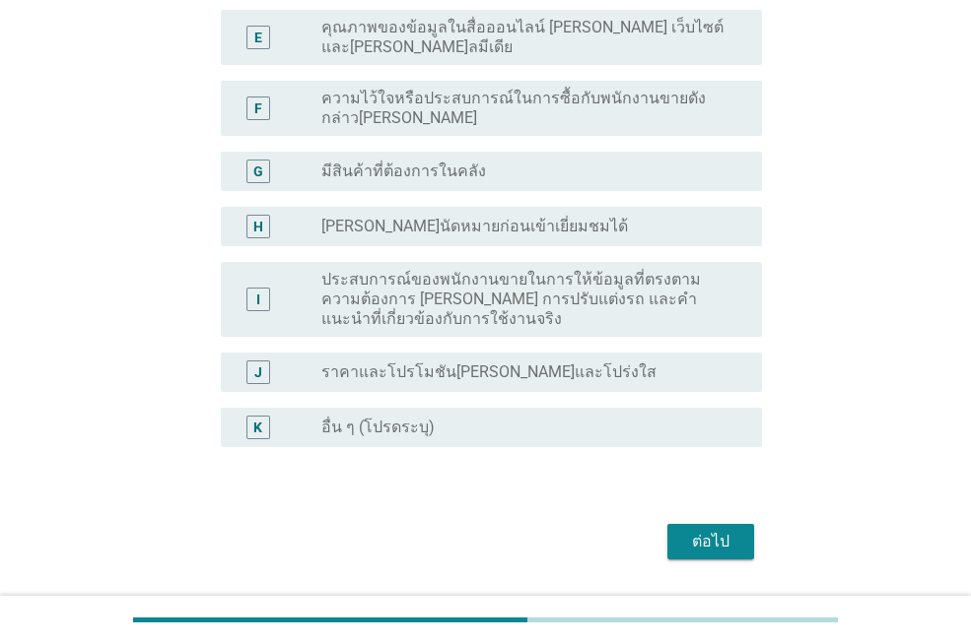
scroll to position [493, 0]
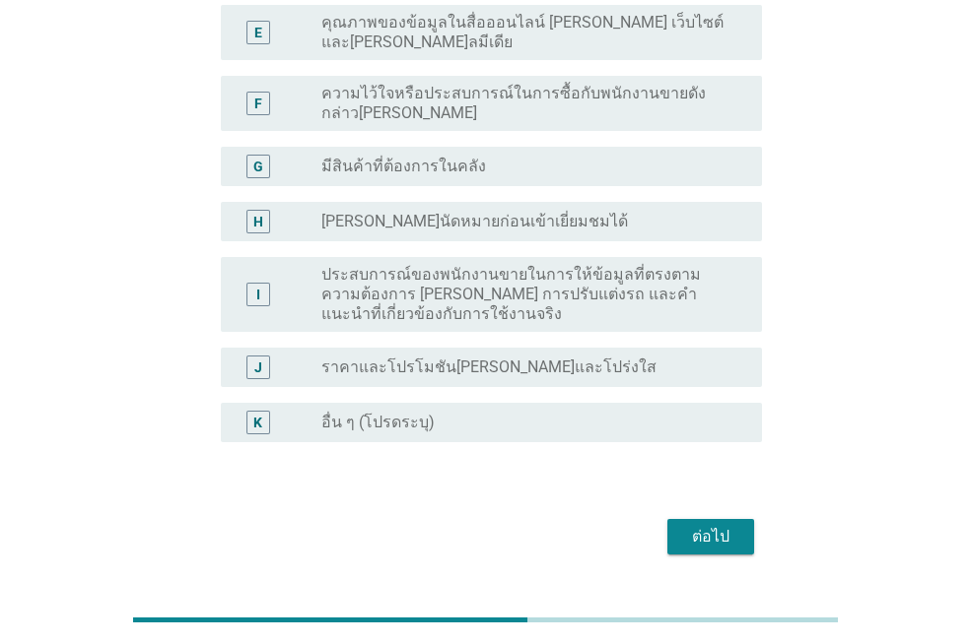
click at [729, 526] on div "ต่อไป" at bounding box center [710, 537] width 55 height 24
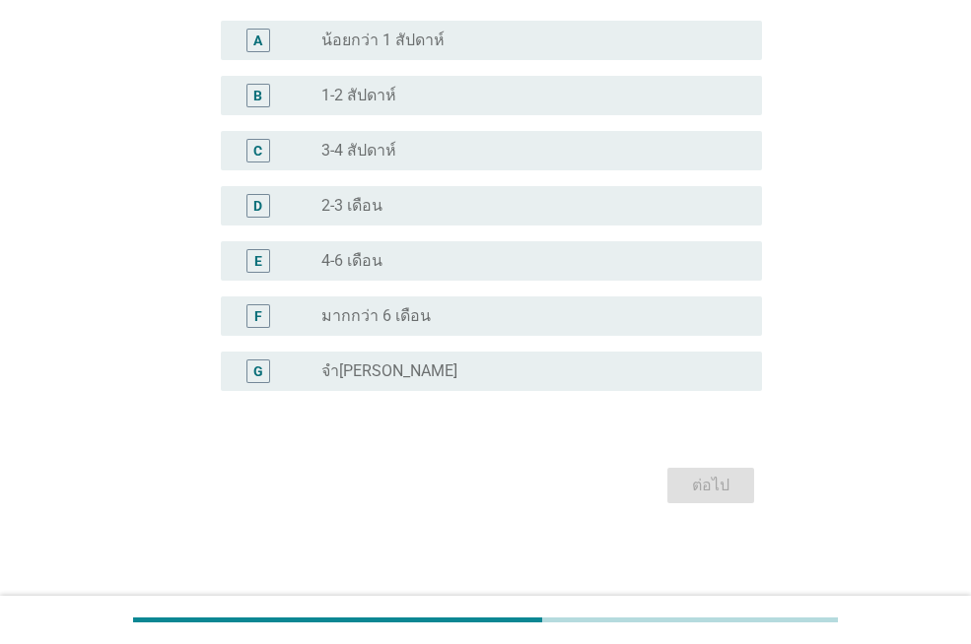
scroll to position [0, 0]
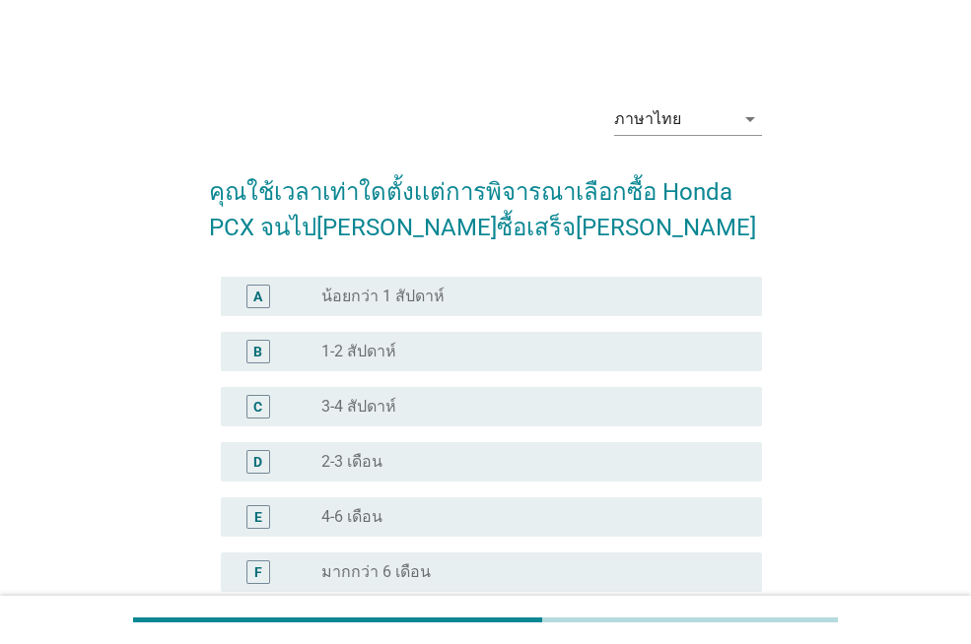
click at [514, 427] on div "C radio_button_unchecked 3-4 สัปดาห์" at bounding box center [485, 406] width 553 height 55
click at [427, 454] on div "radio_button_unchecked 2-3 เดือน" at bounding box center [525, 462] width 409 height 20
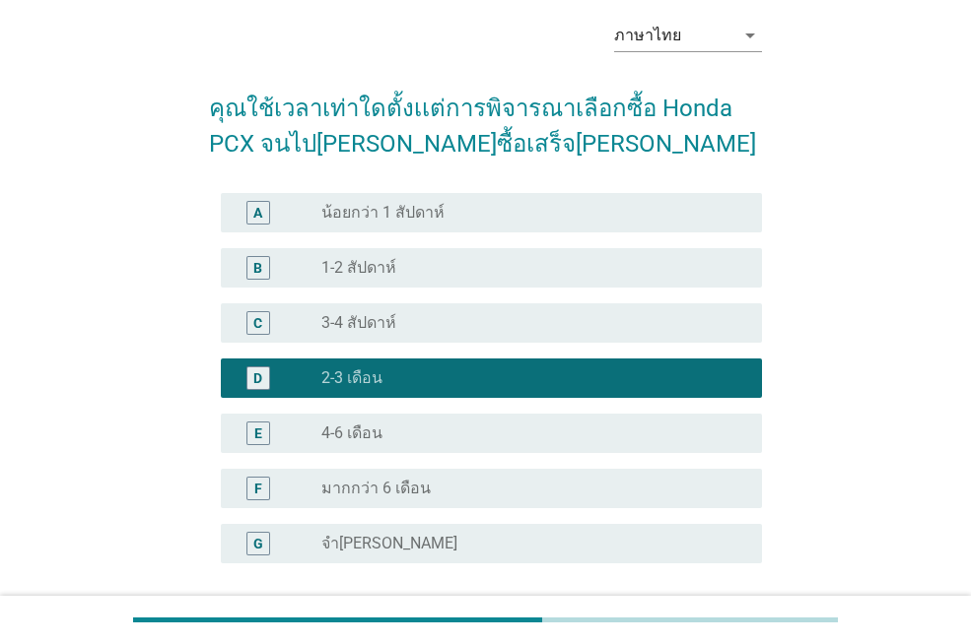
scroll to position [99, 0]
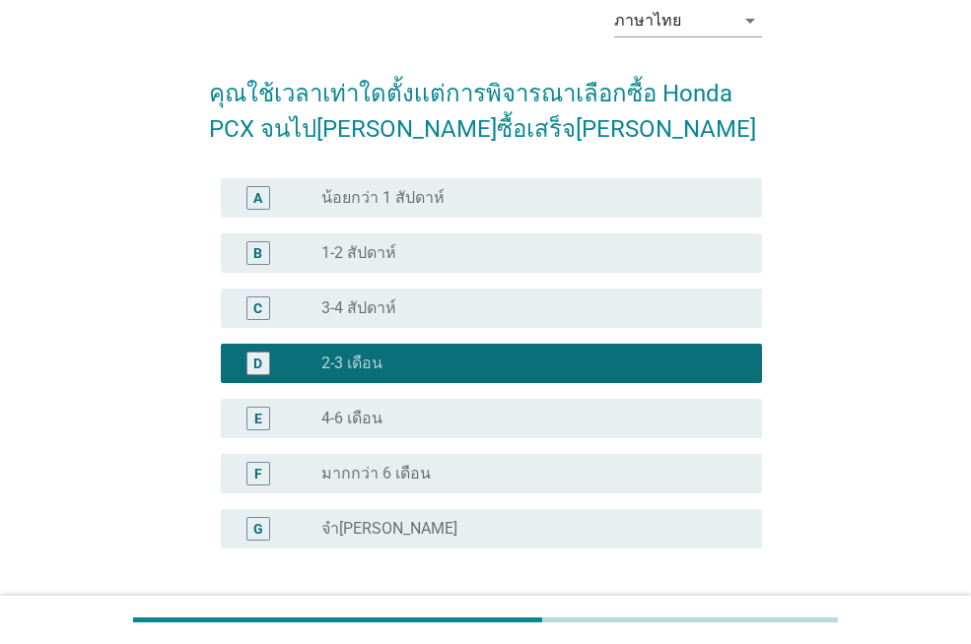
click at [548, 259] on div "radio_button_unchecked 1-2 สัปดาห์" at bounding box center [525, 253] width 409 height 20
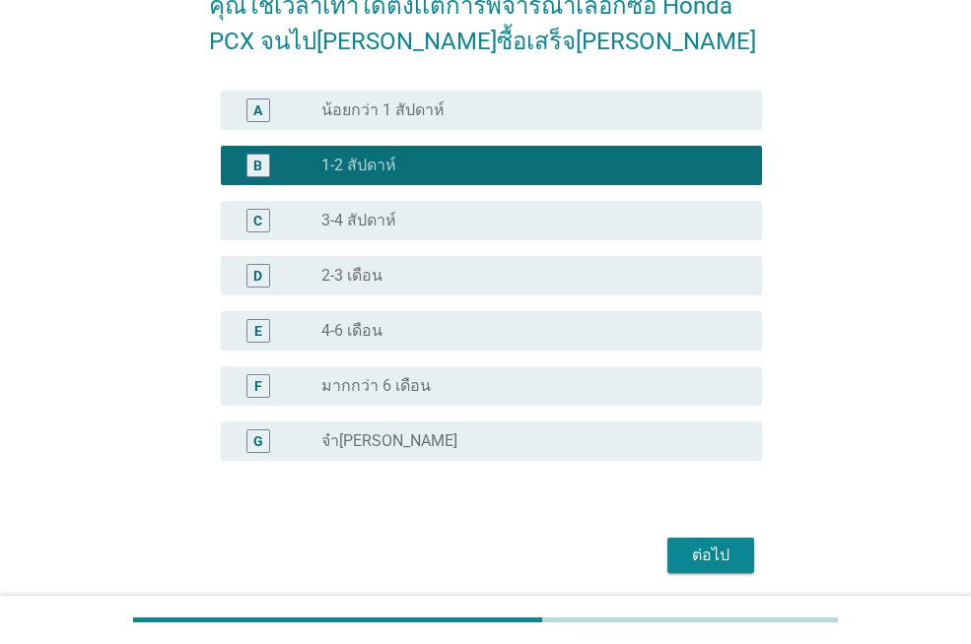
scroll to position [256, 0]
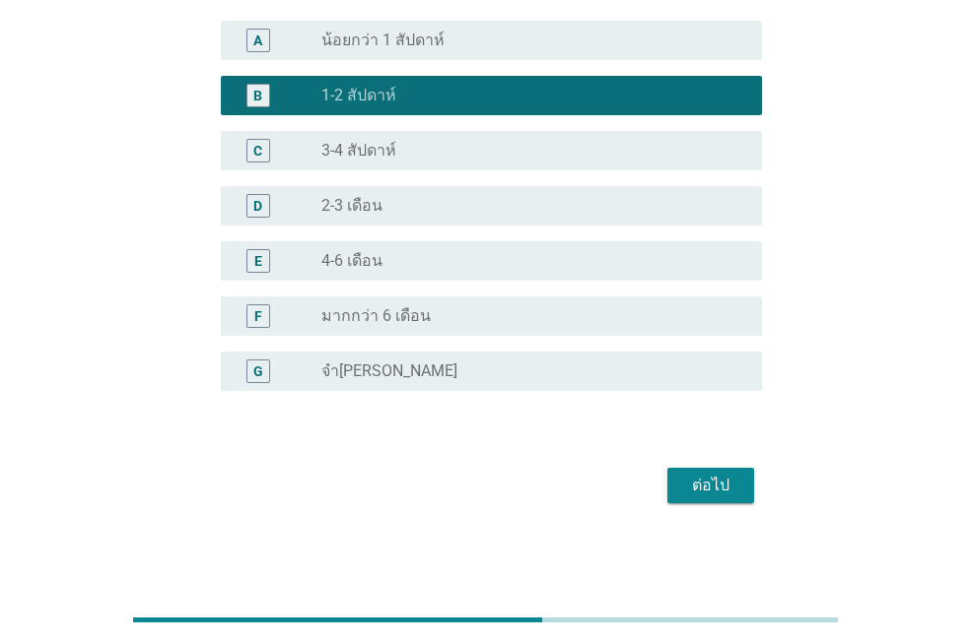
click at [716, 479] on div "ต่อไป" at bounding box center [710, 486] width 55 height 24
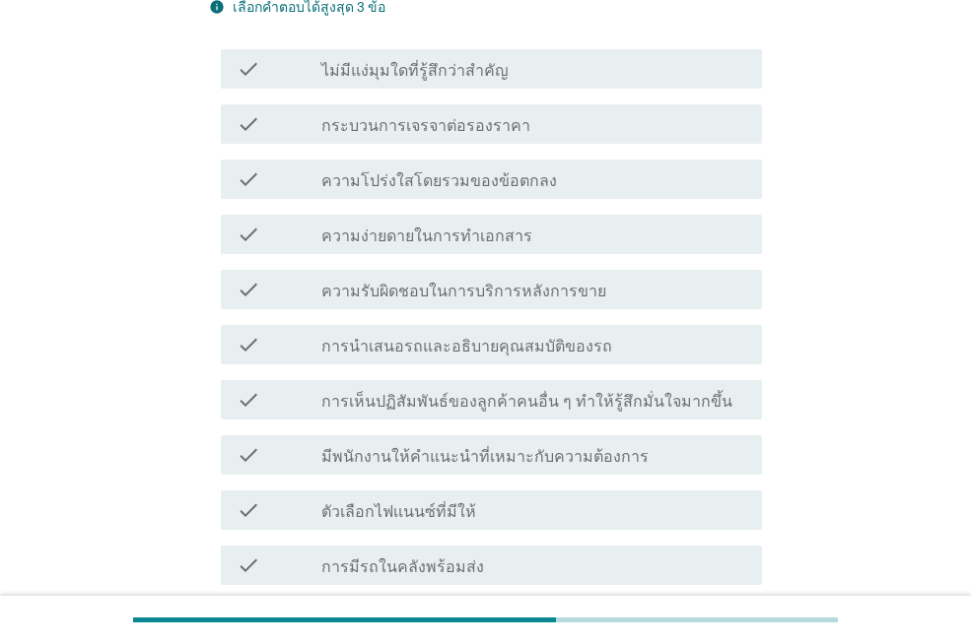
scroll to position [0, 0]
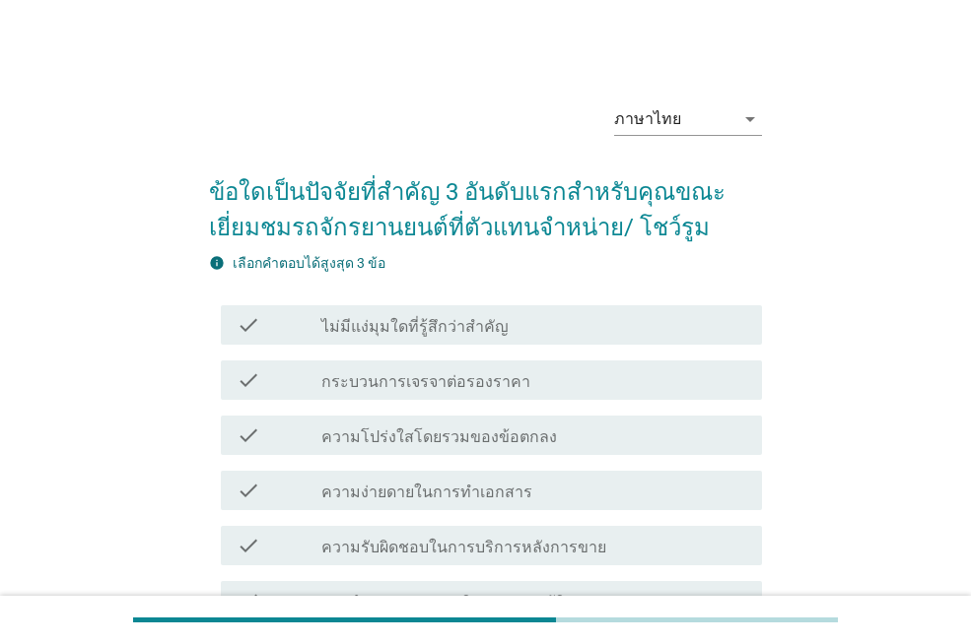
click at [576, 445] on div "check_box_outline_blank ความโปร่งใสโดยรวมของข้อตกลง" at bounding box center [533, 436] width 425 height 24
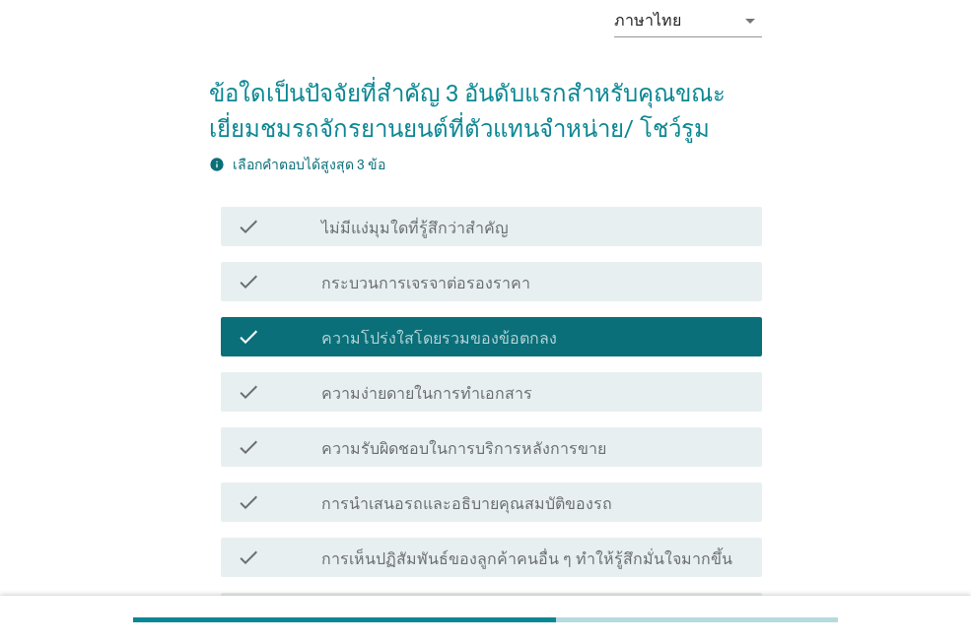
click at [697, 456] on div "check_box_outline_blank ความรับผิดชอบในการบริการหลังการขาย" at bounding box center [533, 448] width 425 height 24
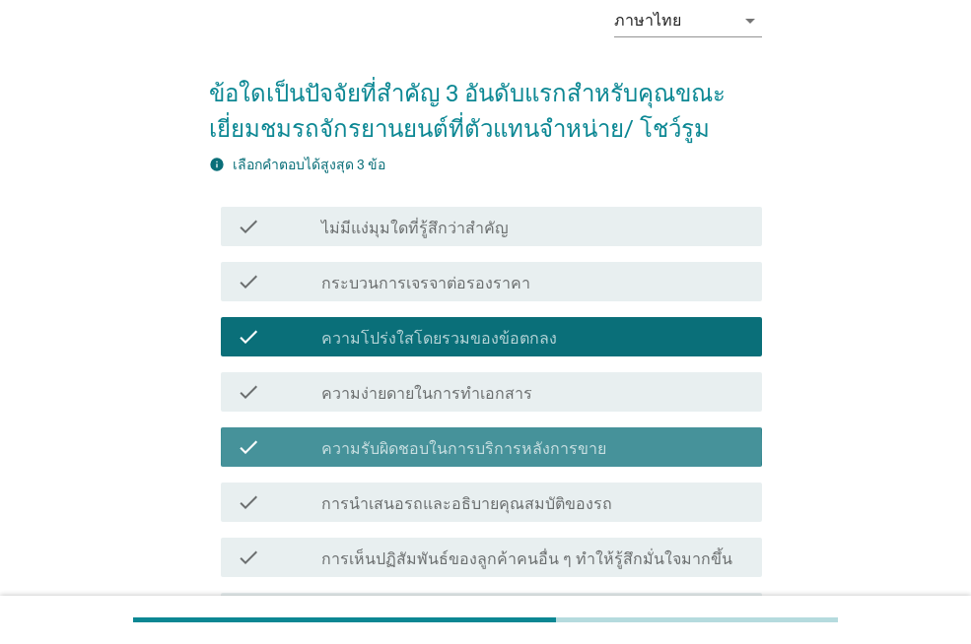
click at [685, 414] on div "check check_box_outline_blank ความง่ายดายในการทำเอกสาร" at bounding box center [485, 392] width 553 height 55
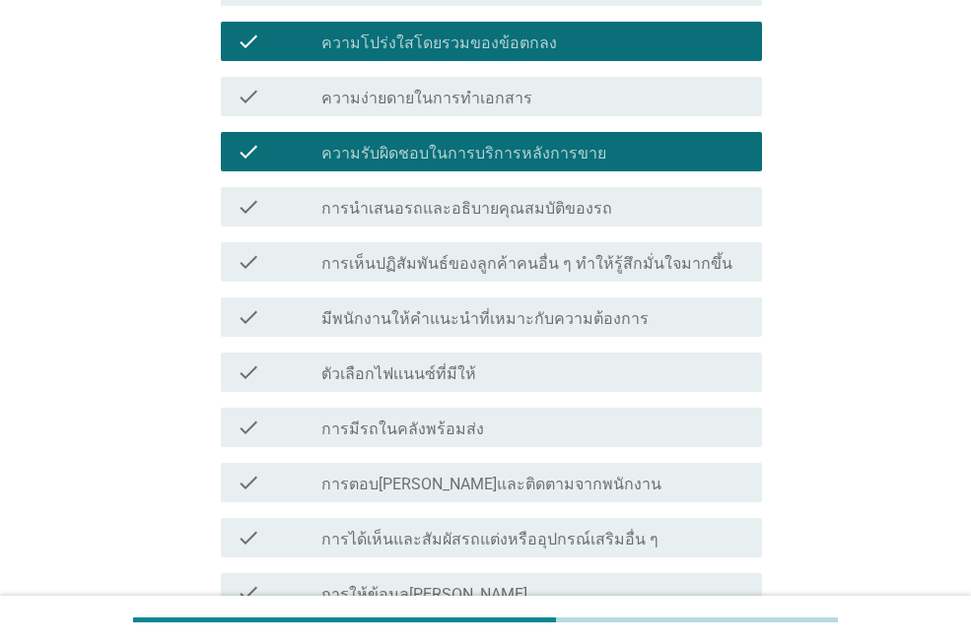
click at [640, 204] on div "check_box_outline_blank การนำเสนอรถและอธิบายคุณสมบัติของรถ" at bounding box center [533, 207] width 425 height 24
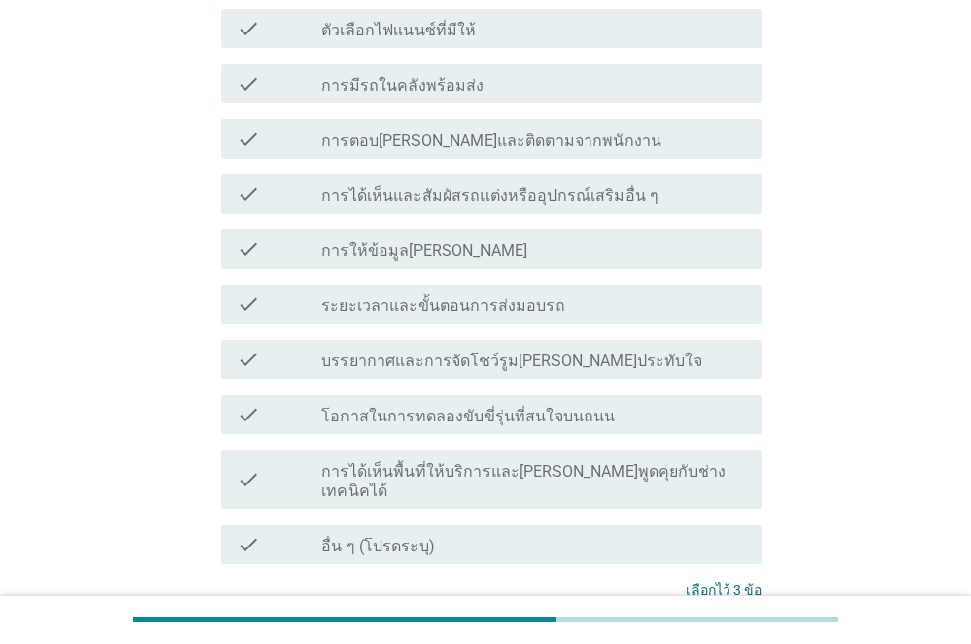
scroll to position [897, 0]
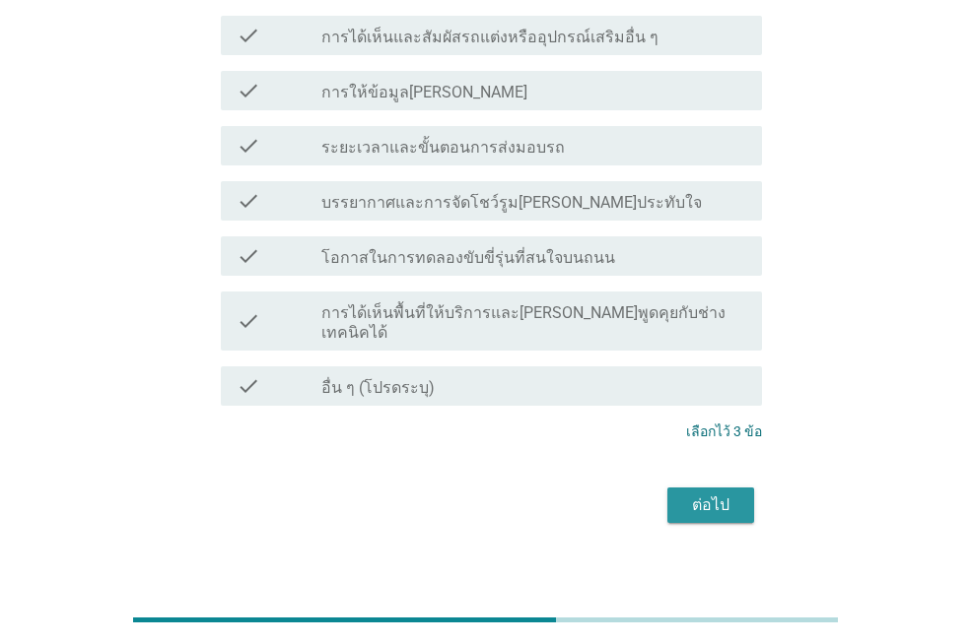
click at [674, 495] on button "ต่อไป" at bounding box center [710, 505] width 87 height 35
click at [676, 495] on div "ต่อไป" at bounding box center [485, 505] width 553 height 47
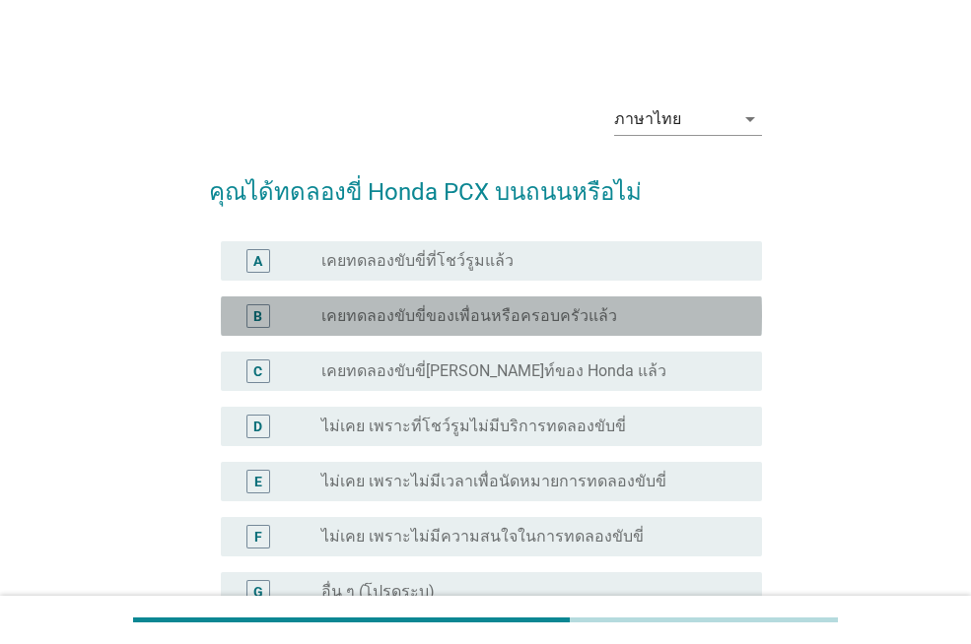
click at [522, 311] on label "เคยทดลองขับขี่ของเพื่อนหรือครอบครัวแล้ว" at bounding box center [469, 316] width 296 height 20
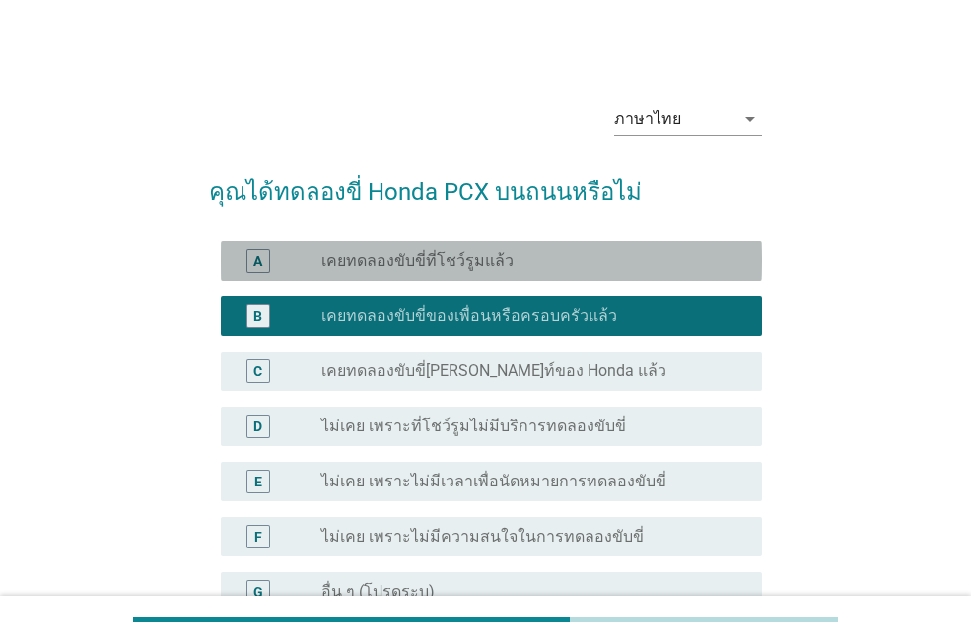
click at [522, 268] on div "radio_button_unchecked เคยทดลองขับขี่ที่โชว์รูมแล้ว" at bounding box center [525, 261] width 409 height 20
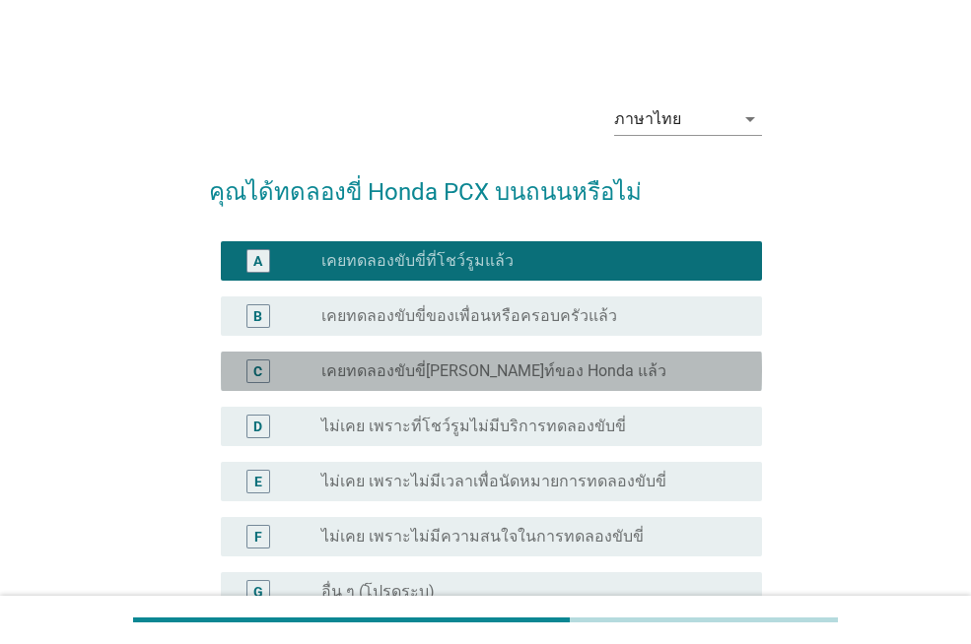
click at [616, 390] on div "C radio_button_unchecked เคยทดลองขับขี่[PERSON_NAME]ท์ของ Honda แล้ว" at bounding box center [491, 371] width 541 height 39
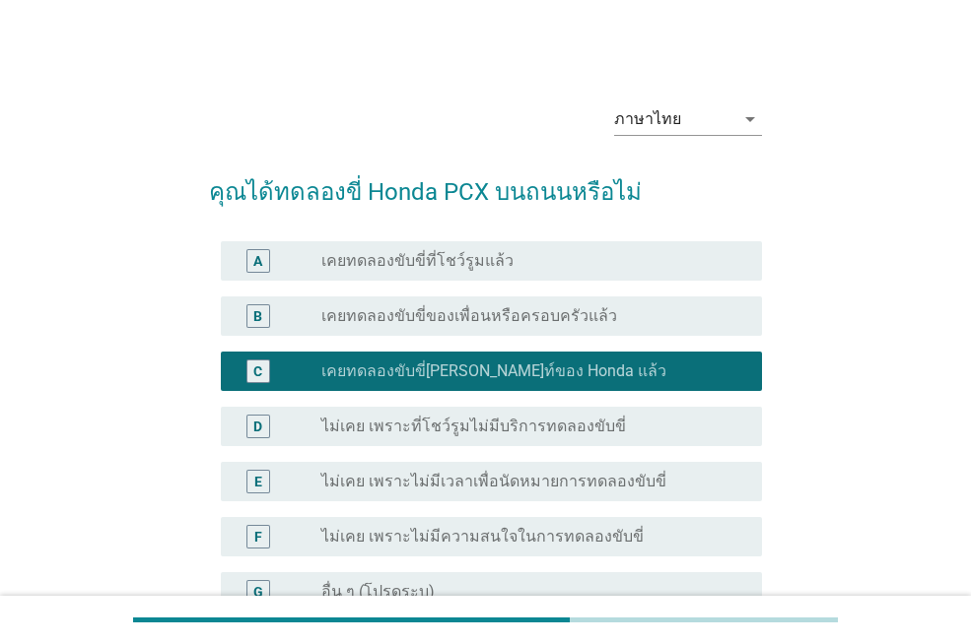
click at [564, 254] on div "radio_button_unchecked เคยทดลองขับขี่ที่โชว์รูมแล้ว" at bounding box center [525, 261] width 409 height 20
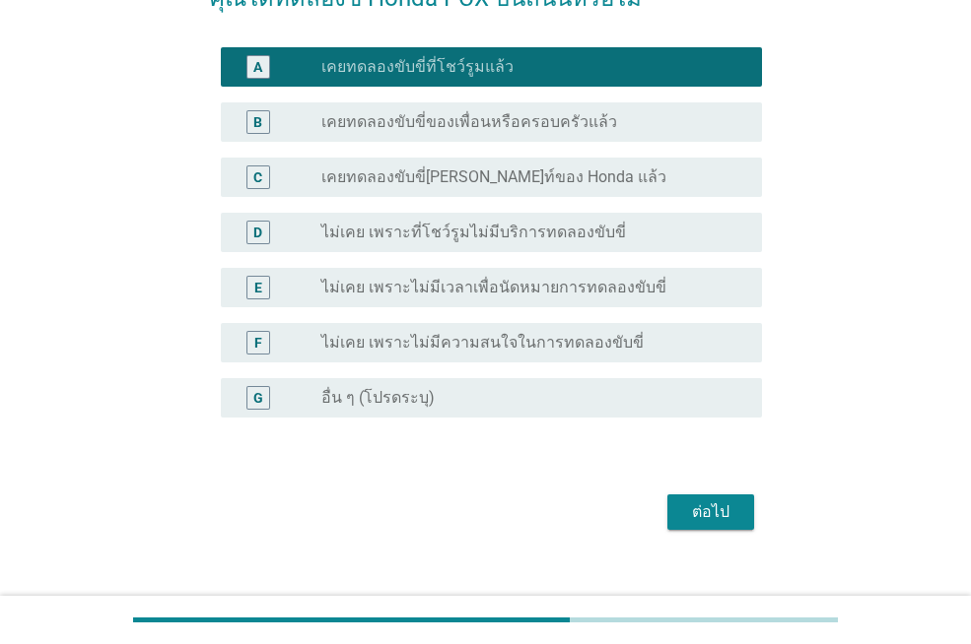
scroll to position [197, 0]
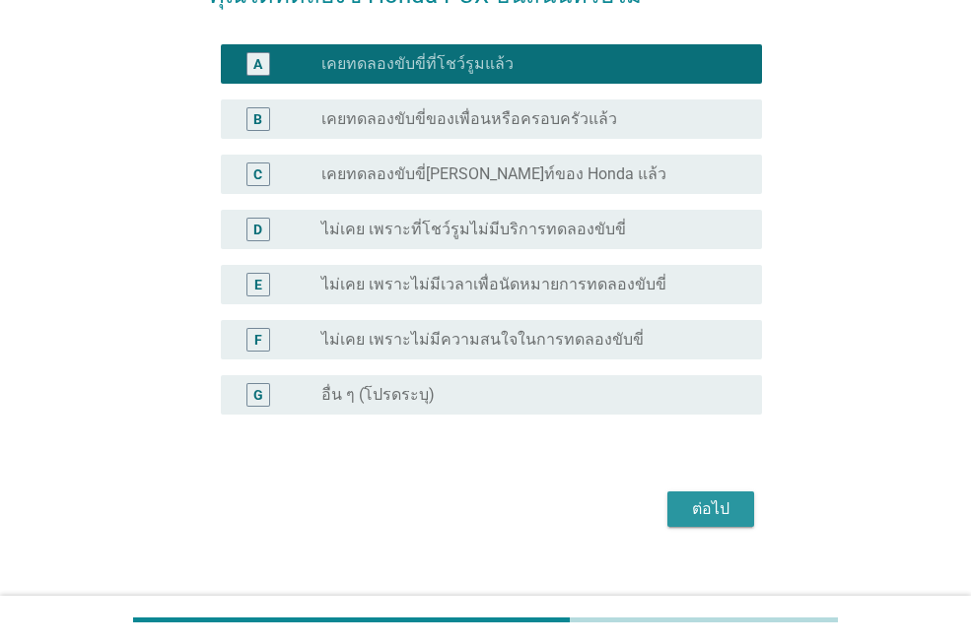
click at [740, 506] on button "ต่อไป" at bounding box center [710, 509] width 87 height 35
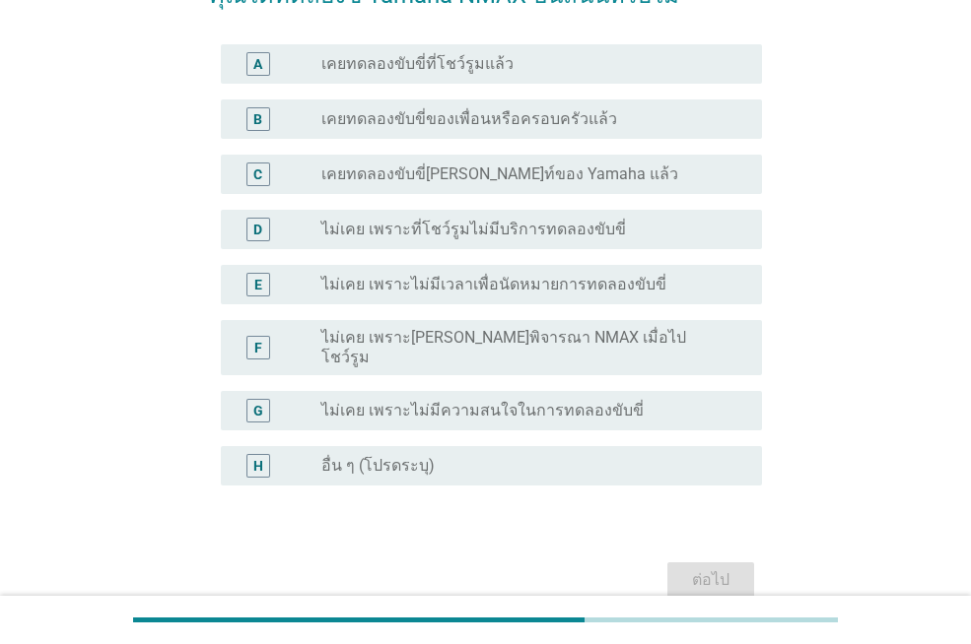
scroll to position [0, 0]
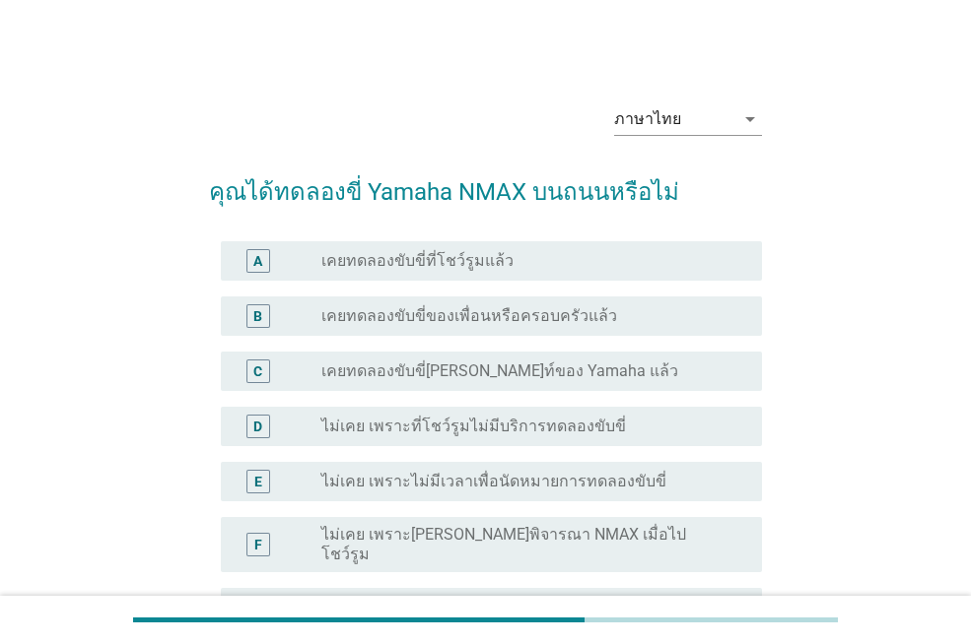
click at [607, 316] on div "radio_button_unchecked เคยทดลองขับขี่ของเพื่อนหรือครอบครัวแล้ว" at bounding box center [525, 316] width 409 height 20
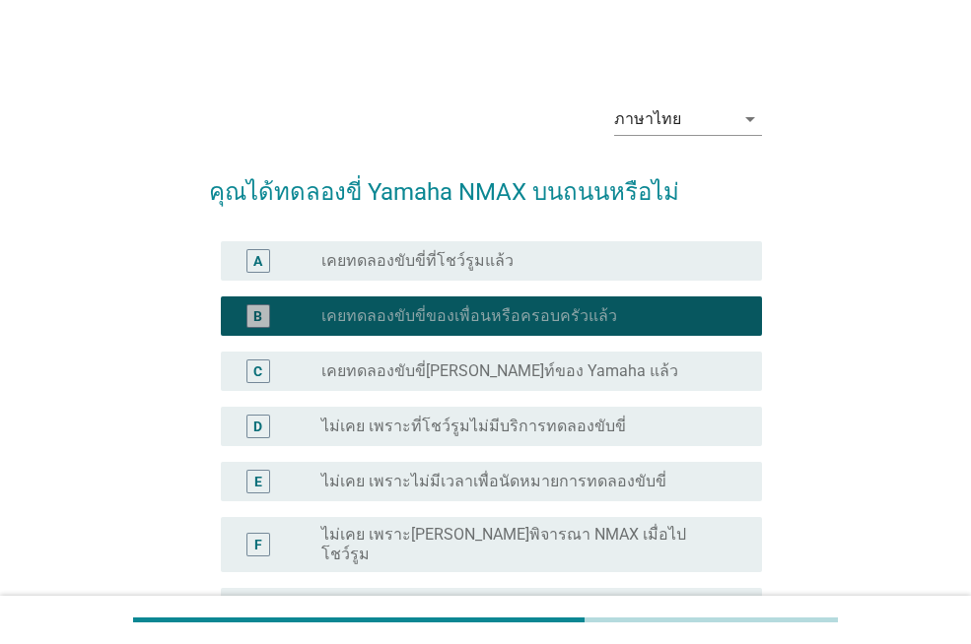
click at [591, 255] on div "radio_button_unchecked เคยทดลองขับขี่ที่โชว์รูมแล้ว" at bounding box center [525, 261] width 409 height 20
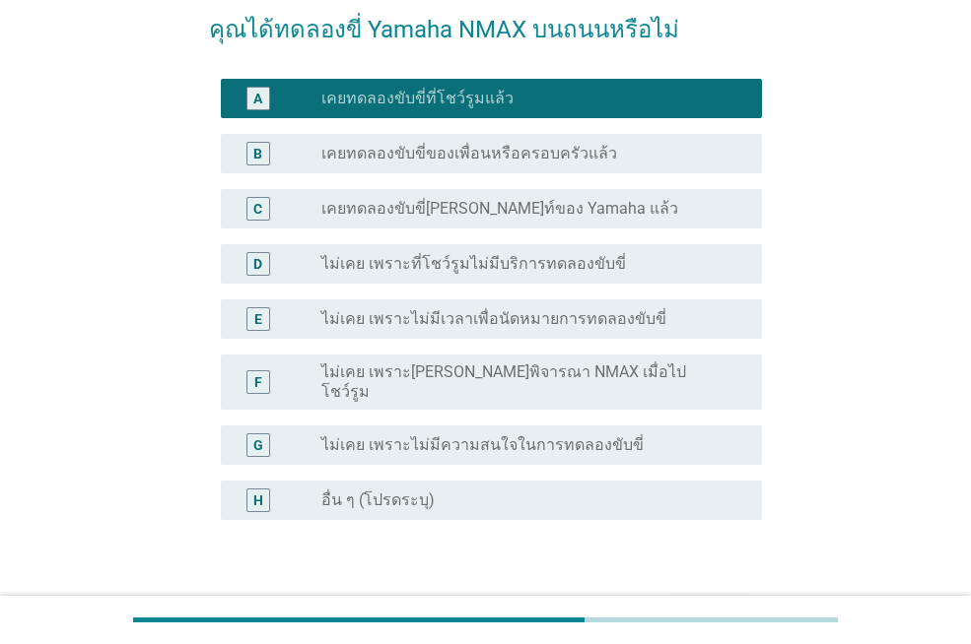
scroll to position [197, 0]
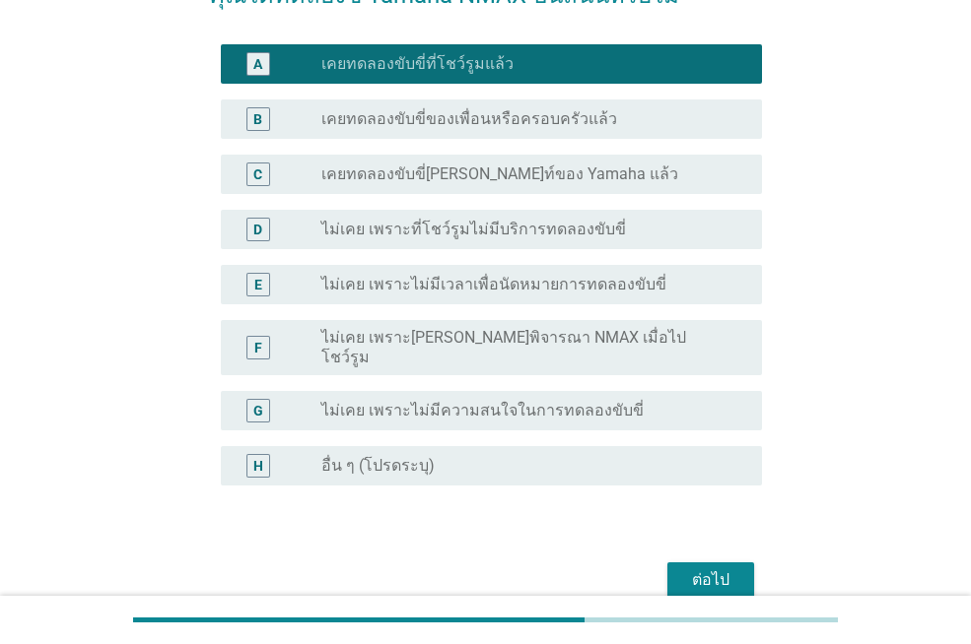
click at [710, 557] on div "ต่อไป" at bounding box center [485, 580] width 553 height 47
click at [710, 569] on div "ต่อไป" at bounding box center [710, 581] width 55 height 24
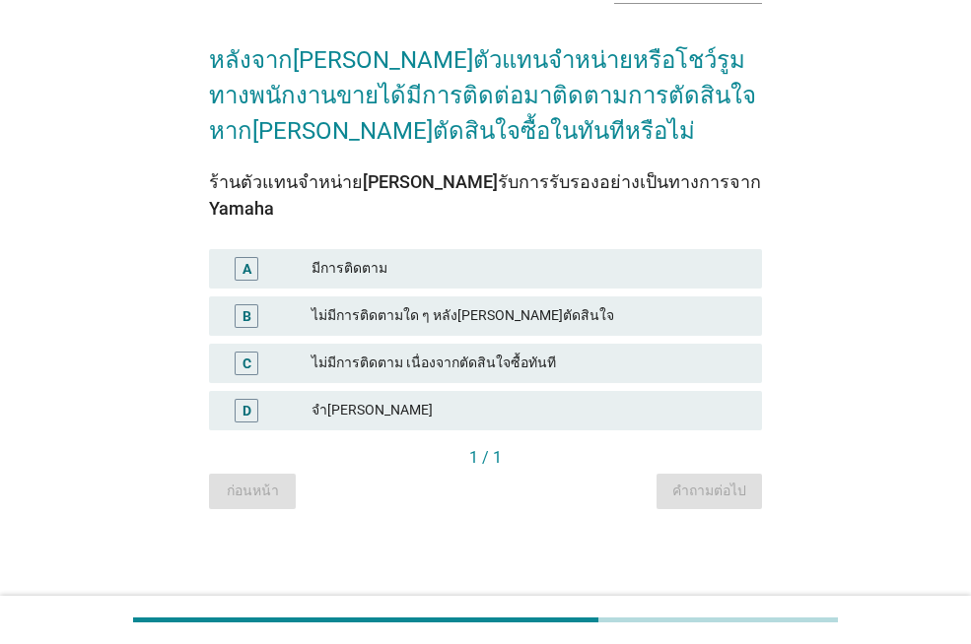
scroll to position [0, 0]
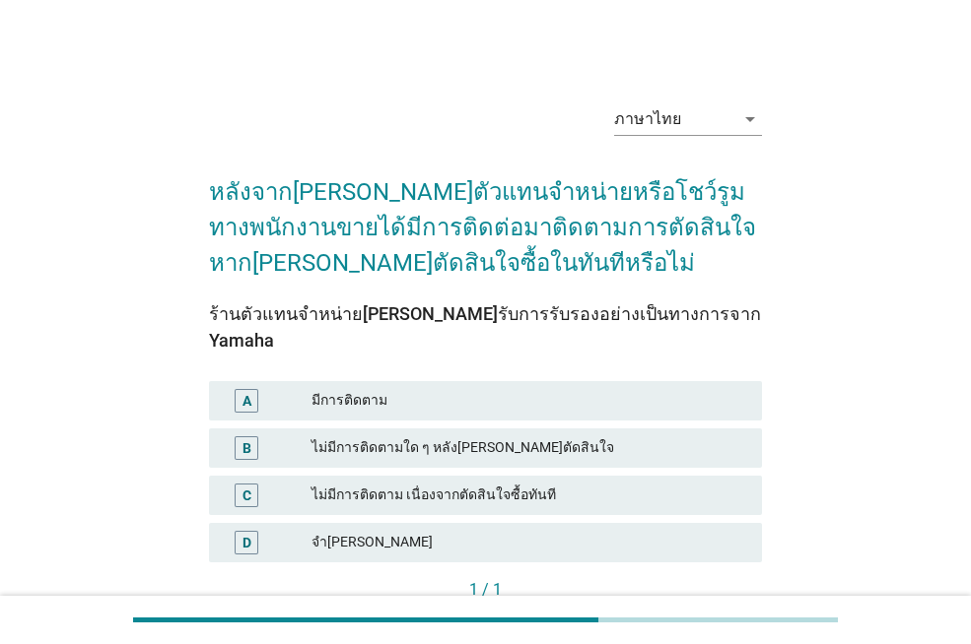
drag, startPoint x: 530, startPoint y: 374, endPoint x: 609, endPoint y: 442, distance: 104.1
click at [533, 389] on div "มีการติดตาม" at bounding box center [528, 401] width 435 height 24
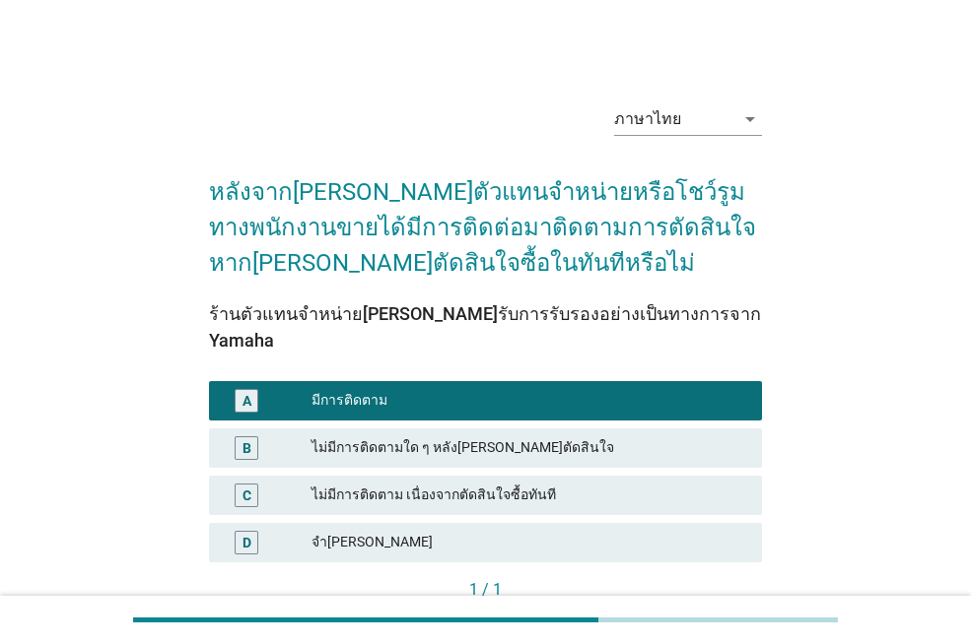
click at [748, 578] on div "1 / 1" at bounding box center [485, 592] width 553 height 28
click at [755, 606] on button "คำถามต่อไป" at bounding box center [708, 623] width 105 height 35
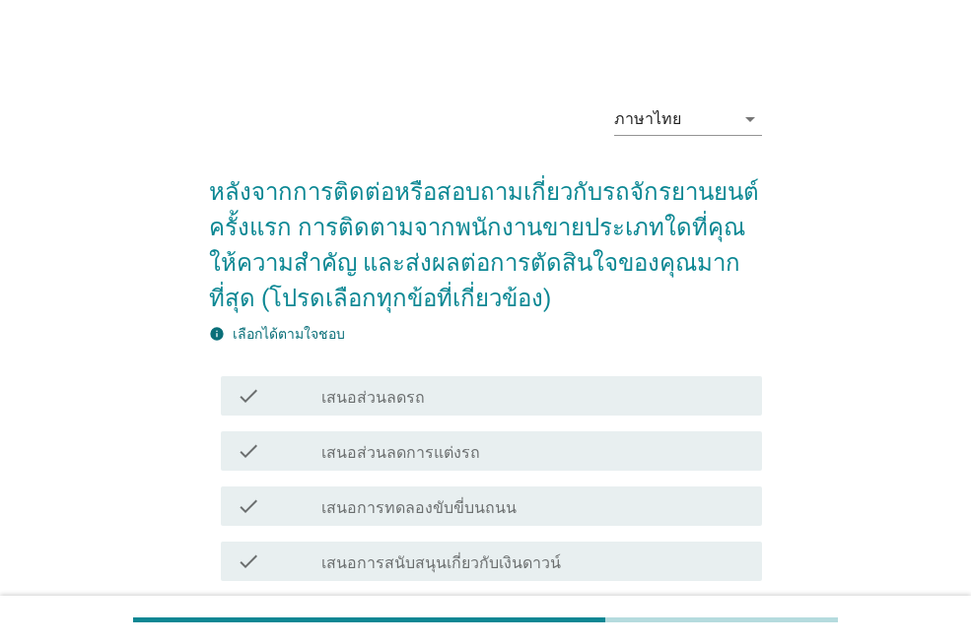
drag, startPoint x: 649, startPoint y: 448, endPoint x: 760, endPoint y: 493, distance: 118.9
click at [650, 448] on div "check_box_outline_blank เสนอส่วนลดการแต่งรถ" at bounding box center [533, 452] width 425 height 24
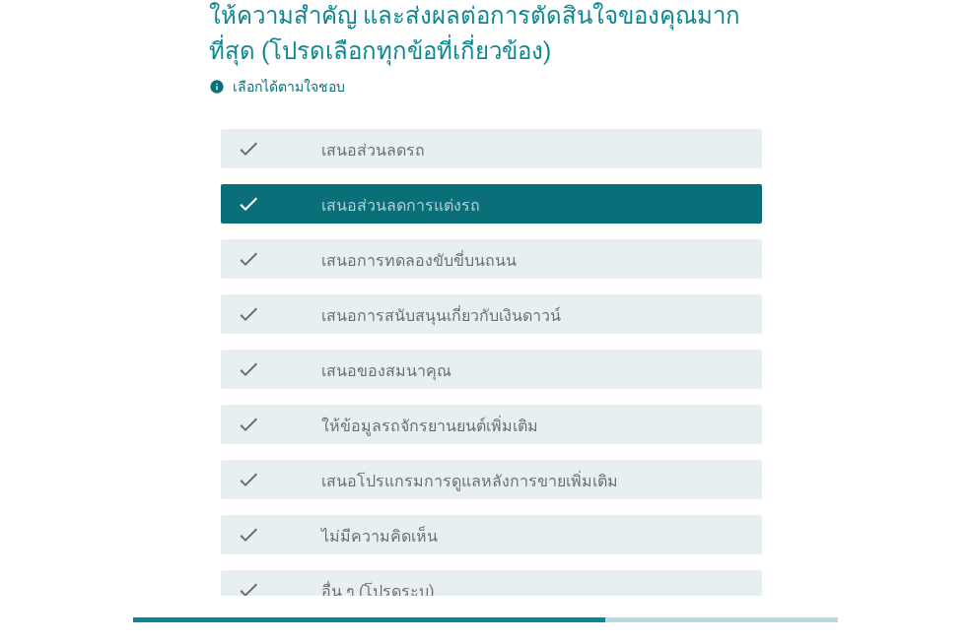
scroll to position [245, 0]
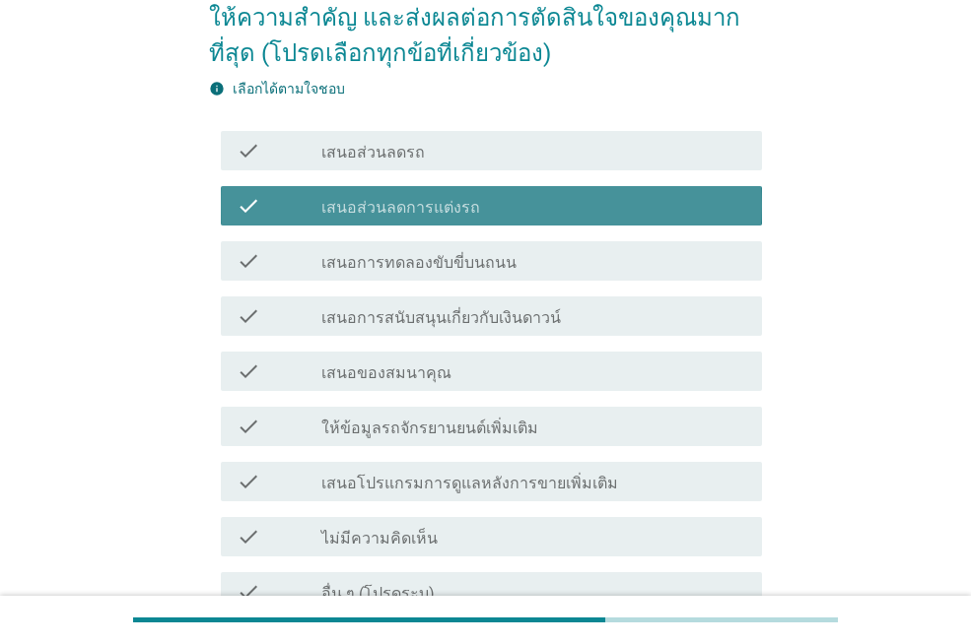
click at [628, 215] on div "check_box_outline_blank เสนอส่วนลดการแต่งรถ" at bounding box center [533, 206] width 425 height 24
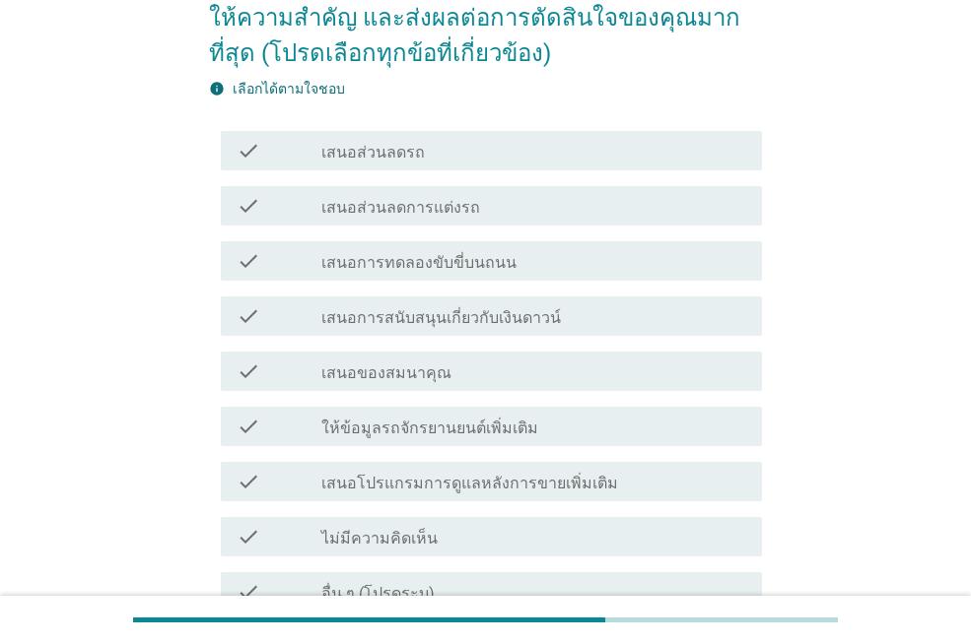
click at [618, 372] on div "check_box_outline_blank เสนอของสมนาคุณ" at bounding box center [533, 372] width 425 height 24
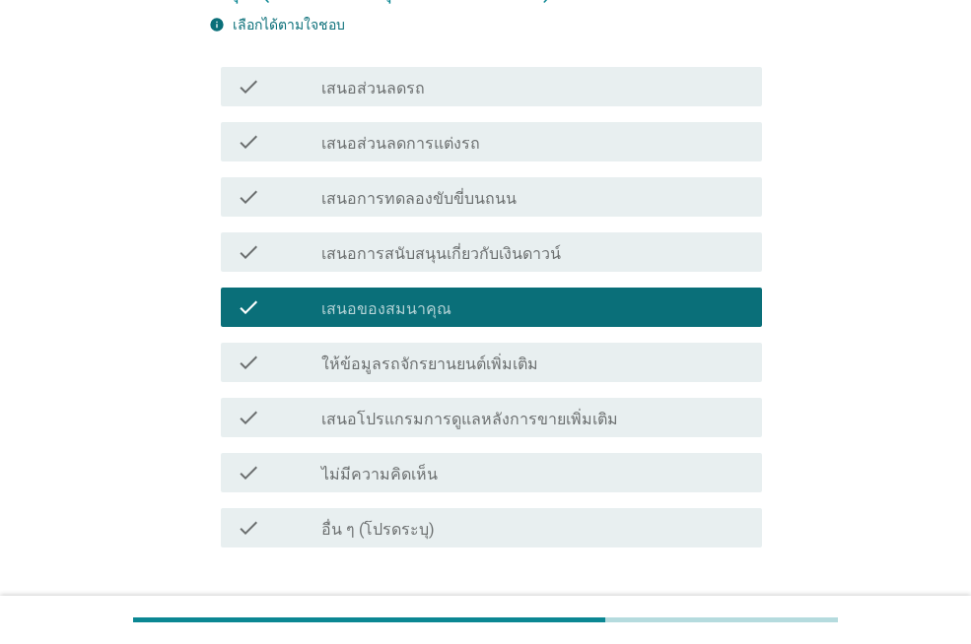
scroll to position [344, 0]
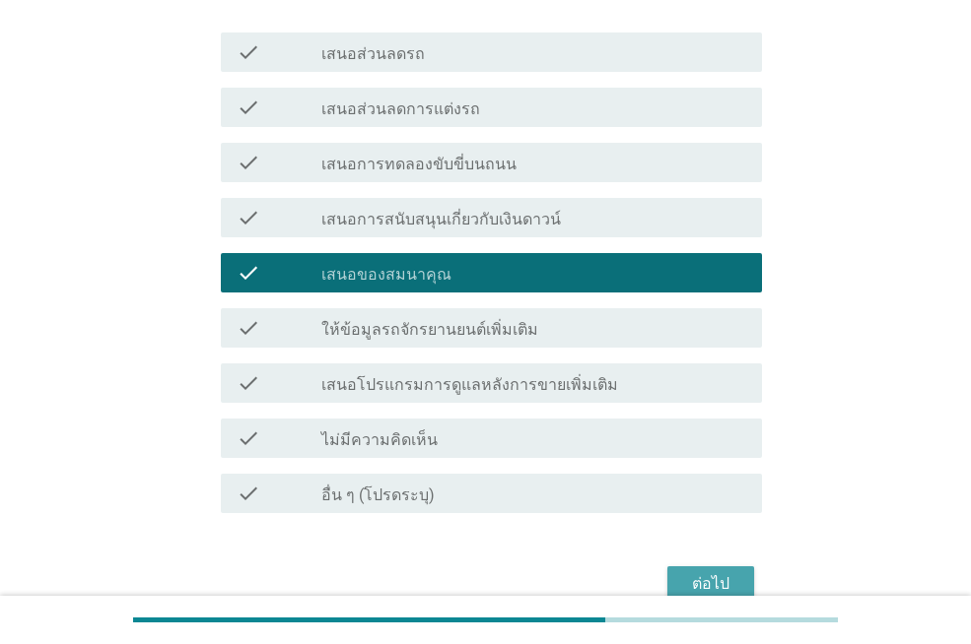
click at [729, 573] on div "ต่อไป" at bounding box center [710, 585] width 55 height 24
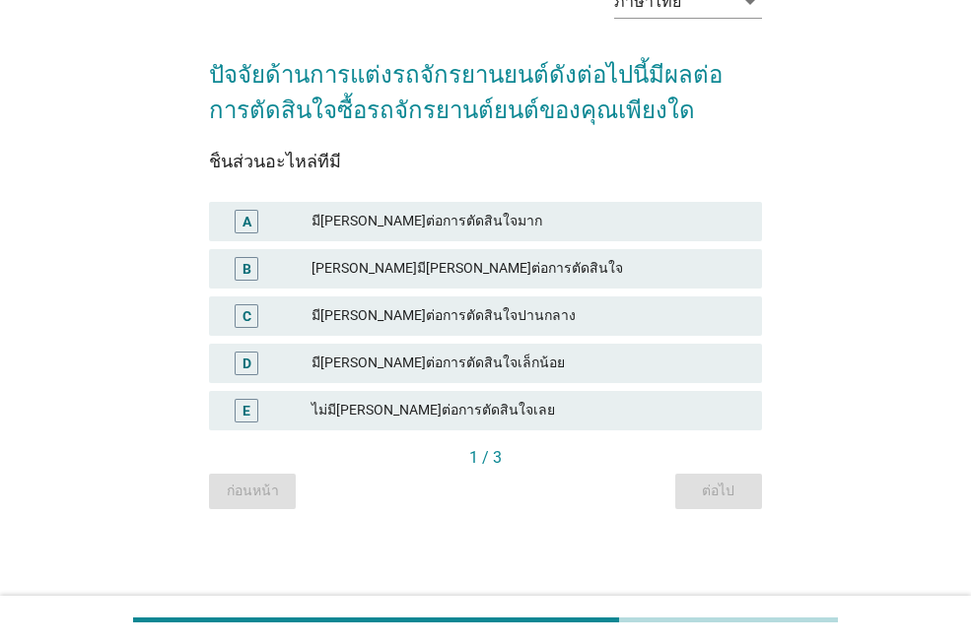
scroll to position [0, 0]
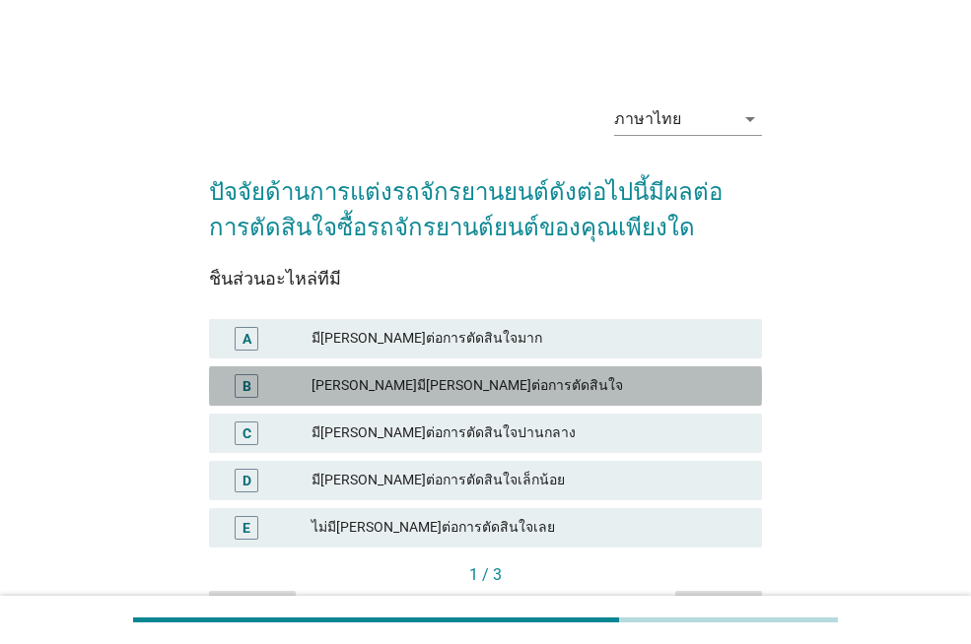
click at [515, 403] on div "B [PERSON_NAME]มี[PERSON_NAME]ต่อการตัดสินใจ" at bounding box center [485, 386] width 553 height 39
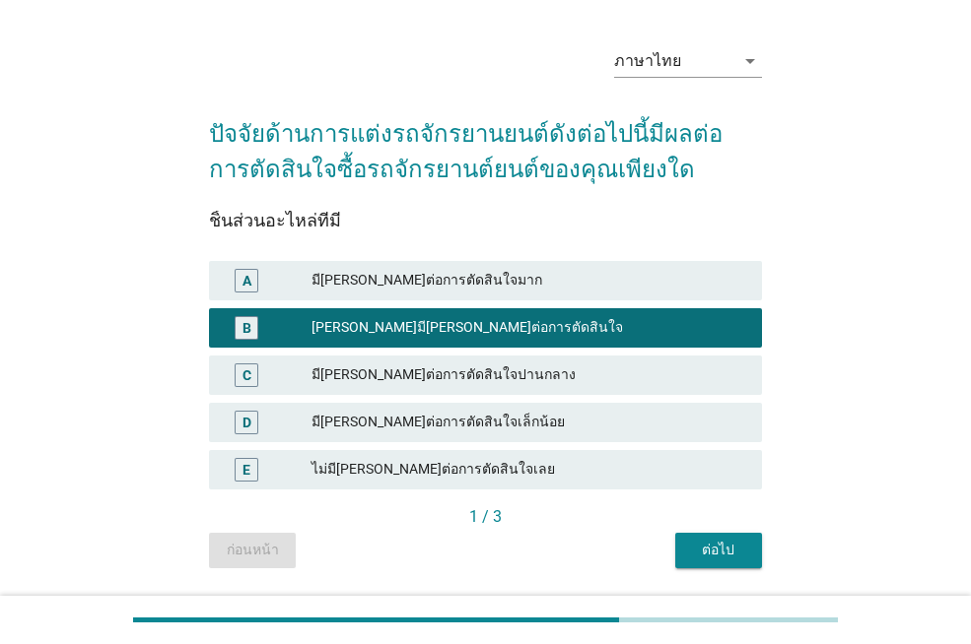
scroll to position [117, 0]
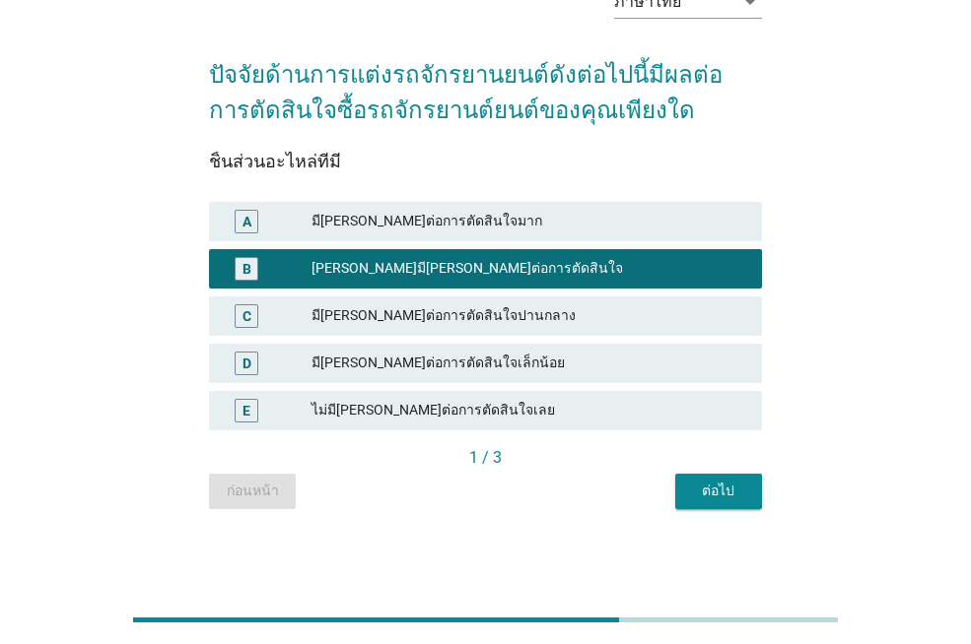
click at [723, 501] on div "ต่อไป" at bounding box center [718, 491] width 55 height 21
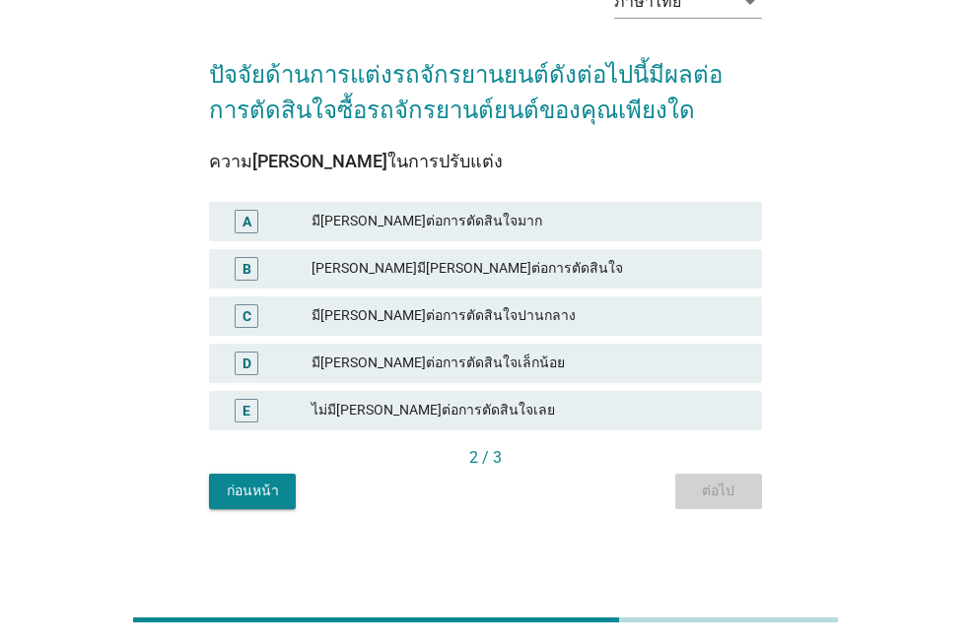
scroll to position [0, 0]
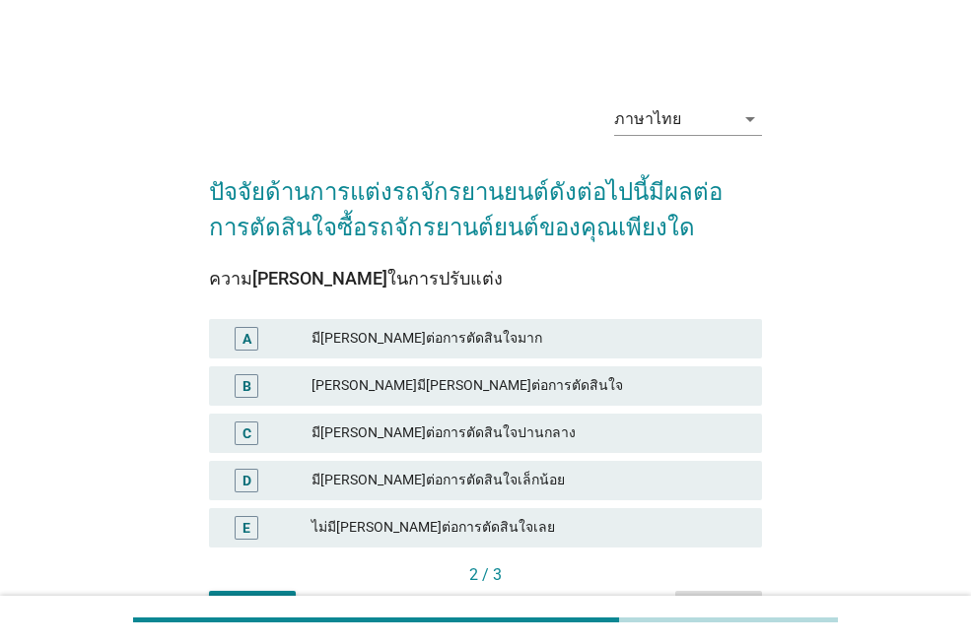
click at [590, 375] on div "[PERSON_NAME]มี[PERSON_NAME]ต่อการตัดสินใจ" at bounding box center [528, 386] width 435 height 24
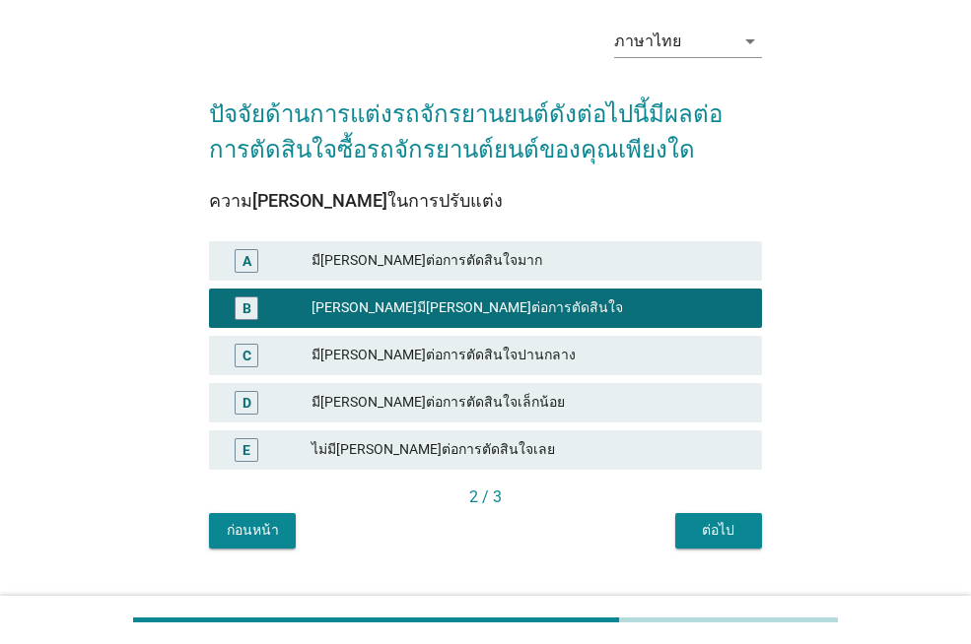
scroll to position [117, 0]
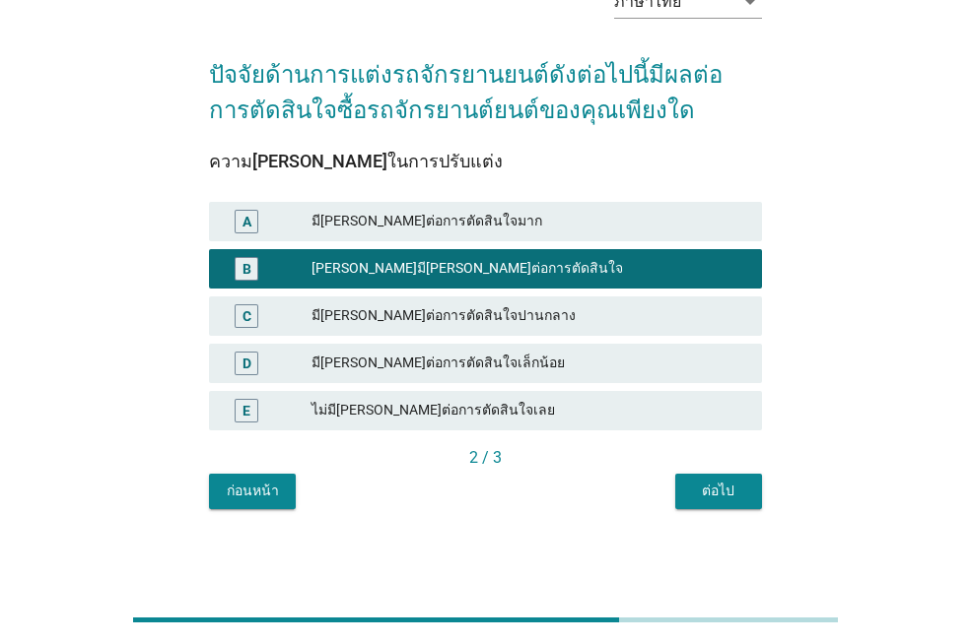
click at [712, 500] on div "ต่อไป" at bounding box center [718, 491] width 55 height 21
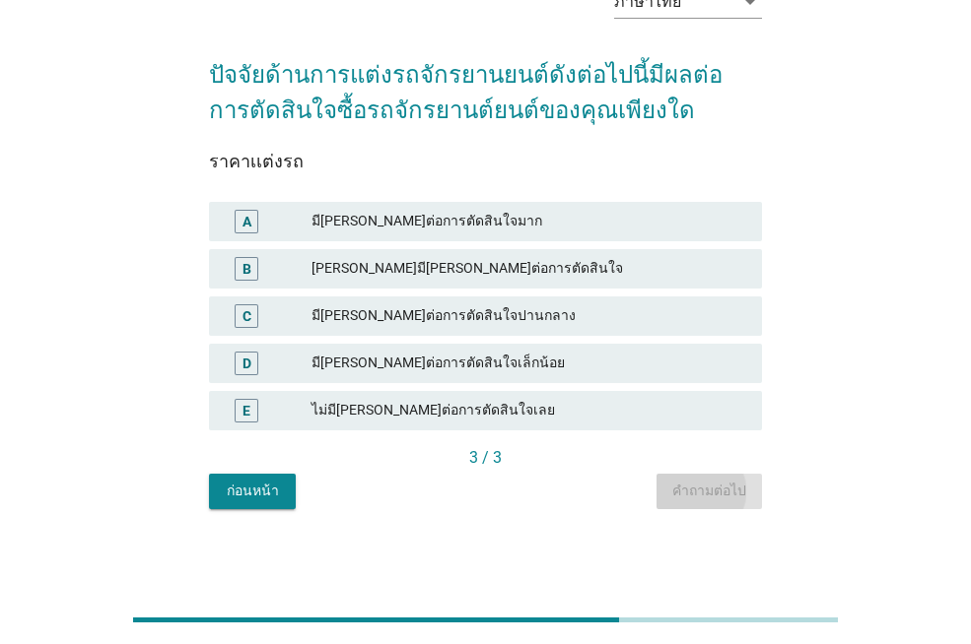
scroll to position [0, 0]
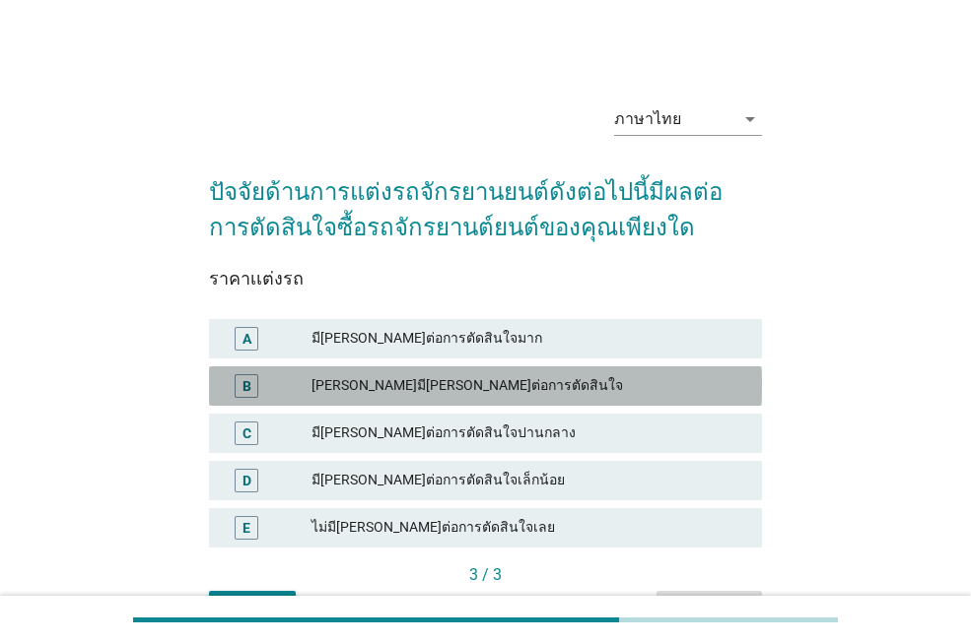
click at [588, 374] on div "[PERSON_NAME]มี[PERSON_NAME]ต่อการตัดสินใจ" at bounding box center [528, 386] width 435 height 24
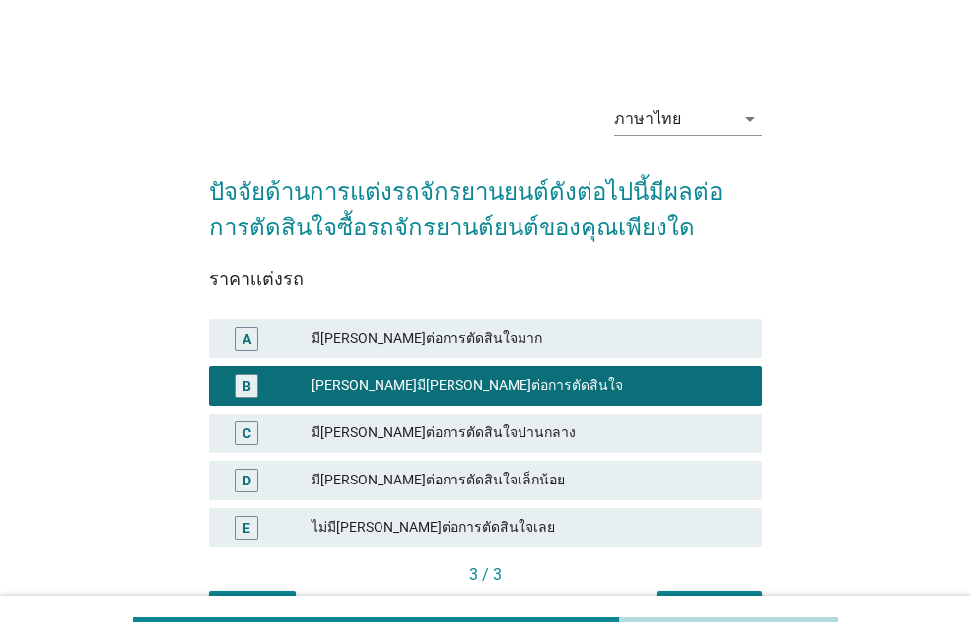
scroll to position [19, 0]
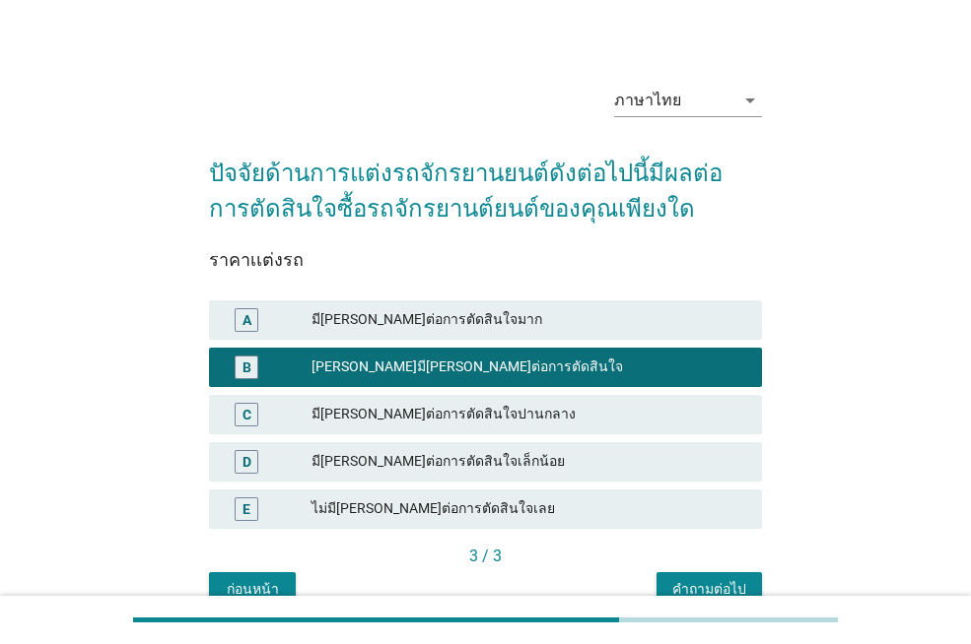
click at [743, 575] on button "คำถามต่อไป" at bounding box center [708, 590] width 105 height 35
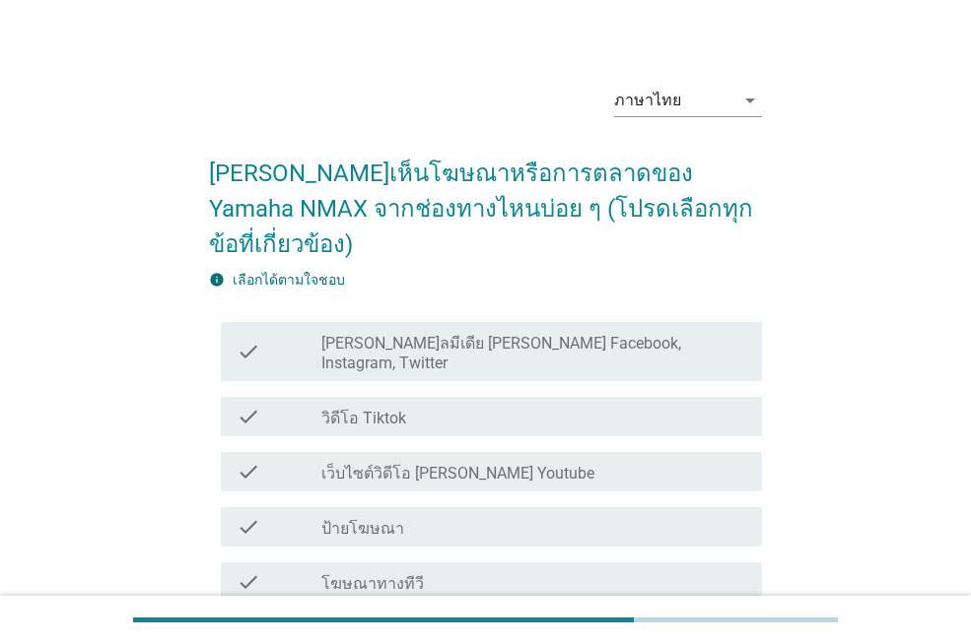
scroll to position [0, 0]
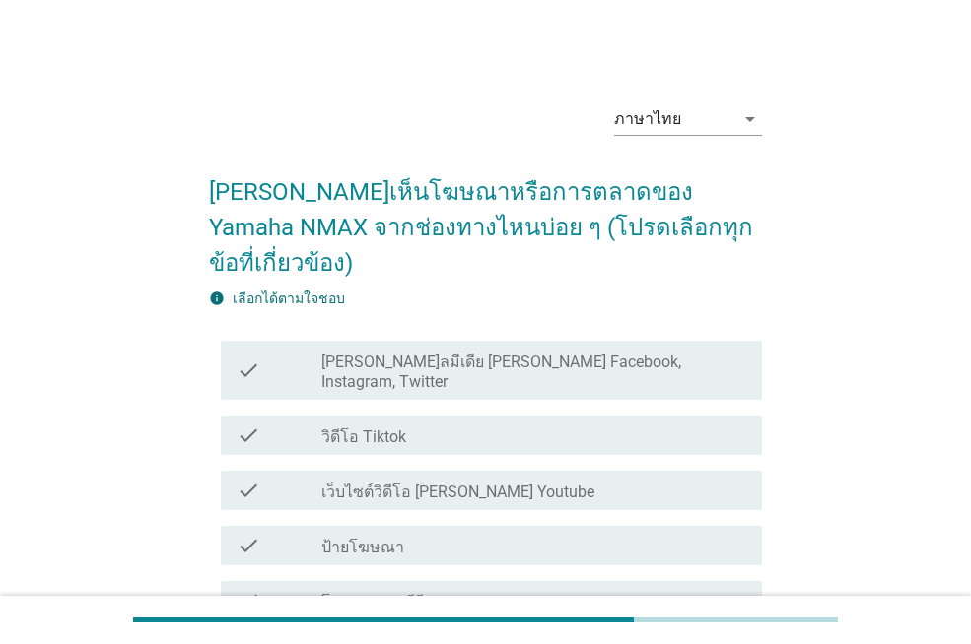
click at [576, 353] on label "[PERSON_NAME]ลมีเดีย [PERSON_NAME] Facebook, Instagram, Twitter" at bounding box center [533, 372] width 425 height 39
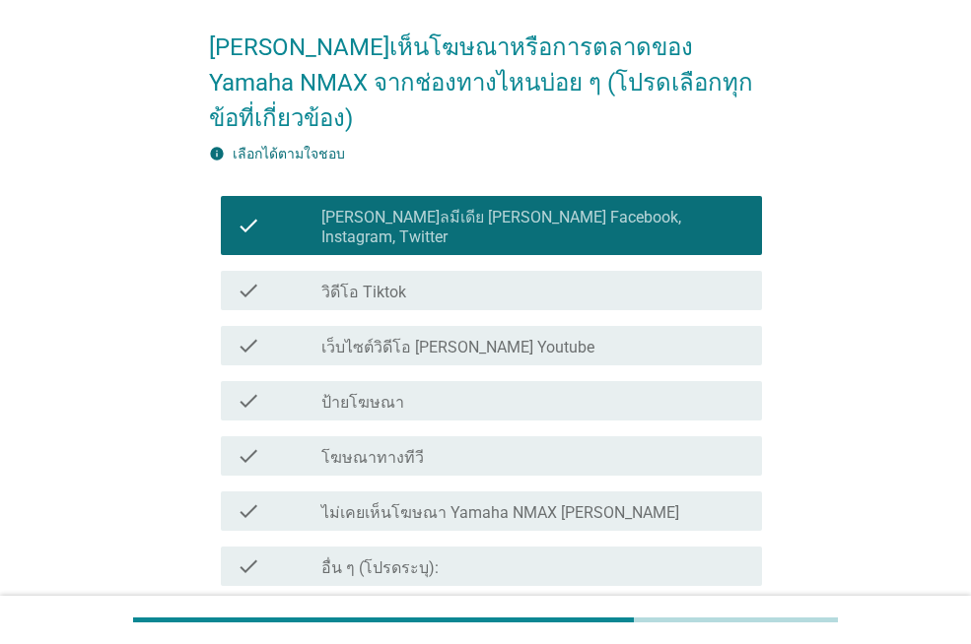
scroll to position [163, 0]
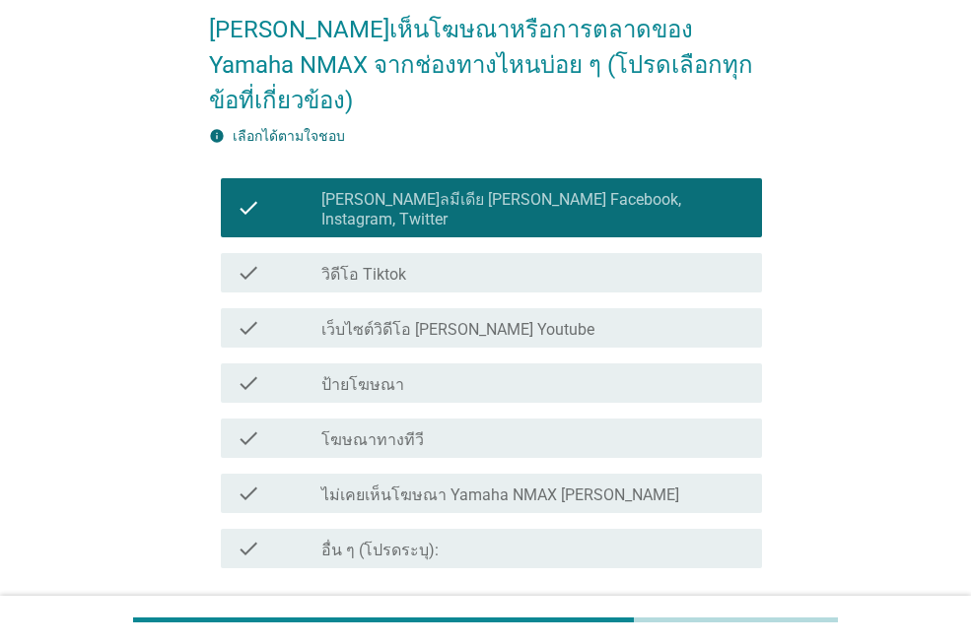
click at [719, 616] on div "ต่อไป" at bounding box center [485, 639] width 553 height 47
click at [719, 628] on div "ต่อไป" at bounding box center [710, 640] width 55 height 24
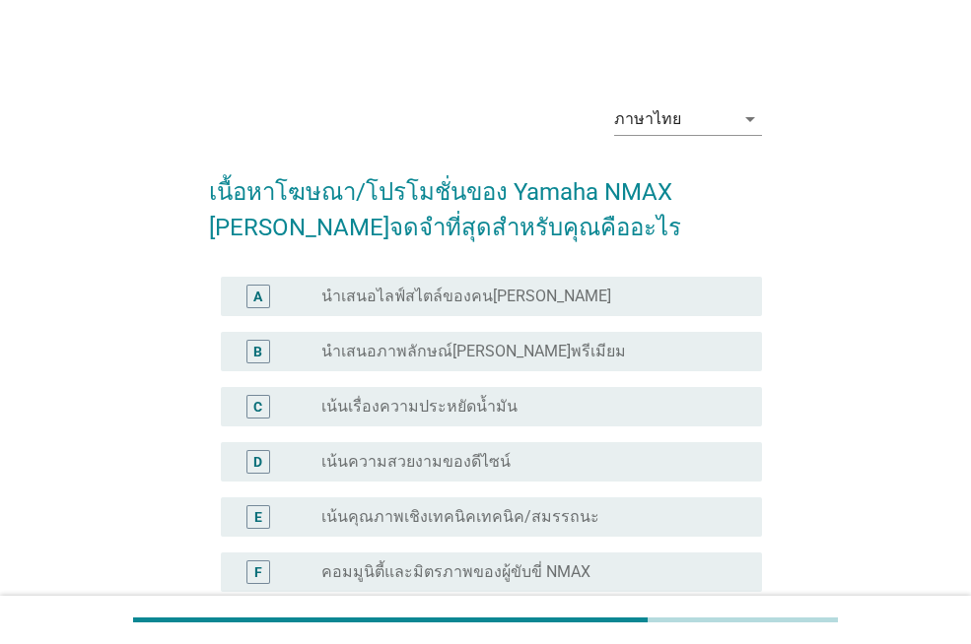
click at [593, 319] on div "A radio_button_unchecked นำเสนอไลฟ์สไตล์ของคน[PERSON_NAME]" at bounding box center [485, 296] width 553 height 55
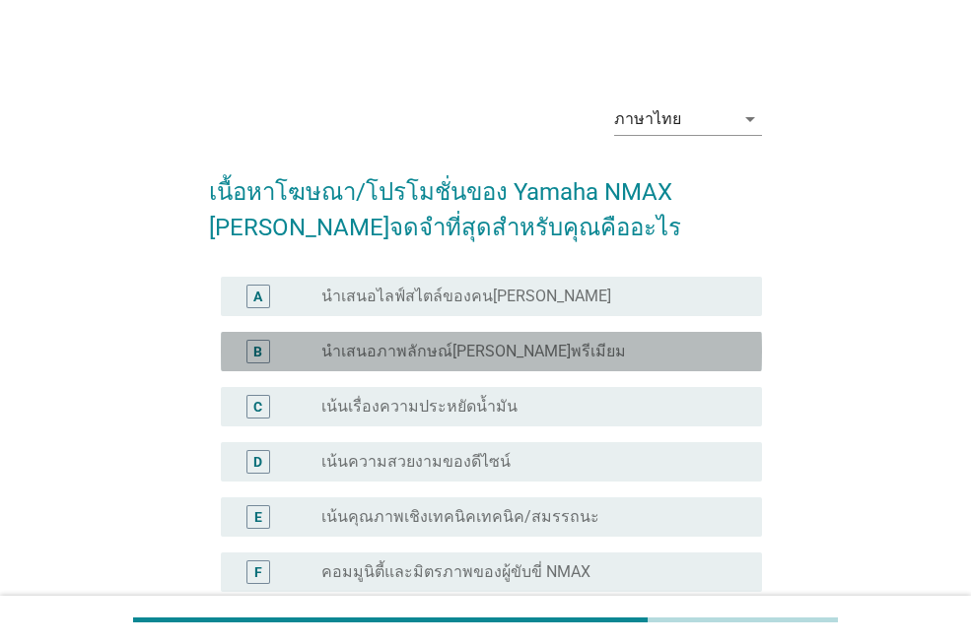
drag, startPoint x: 628, startPoint y: 364, endPoint x: 648, endPoint y: 397, distance: 39.4
click at [629, 364] on div "B radio_button_unchecked นำเสนอภาพลักษณ์[PERSON_NAME]พรีเมียม" at bounding box center [491, 351] width 541 height 39
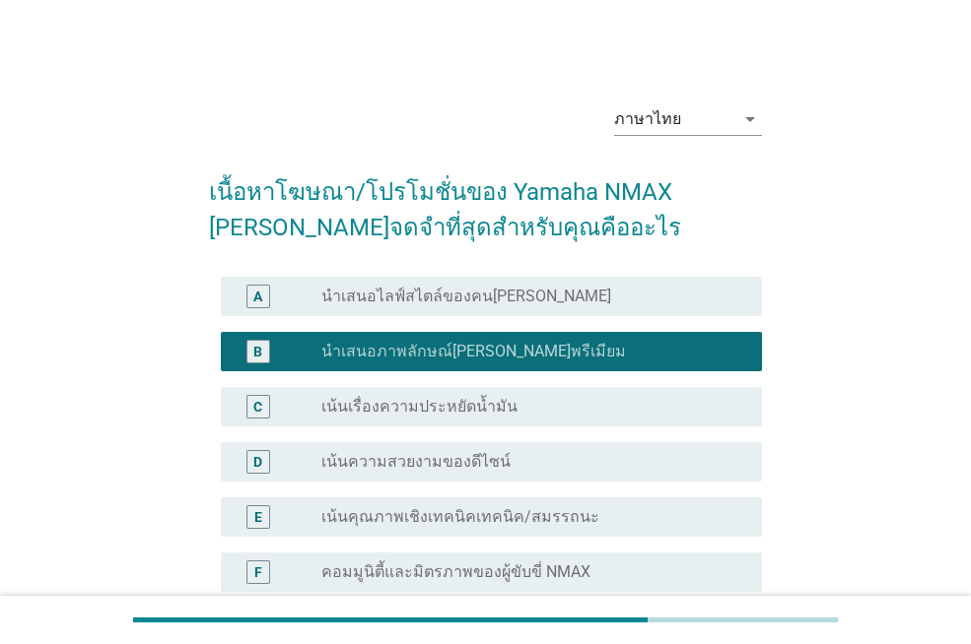
click at [646, 392] on div "C radio_button_unchecked เน้นเรื่องความประหยัดน้ำมัน" at bounding box center [491, 406] width 541 height 39
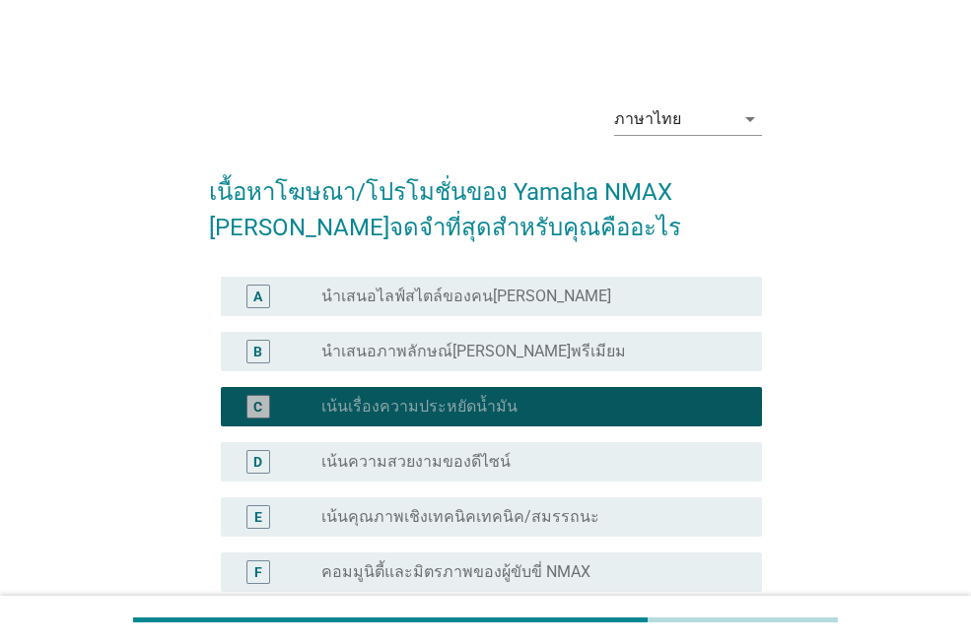
click at [643, 301] on div "radio_button_unchecked นำเสนอไลฟ์สไตล์ของคน[PERSON_NAME]" at bounding box center [525, 297] width 409 height 20
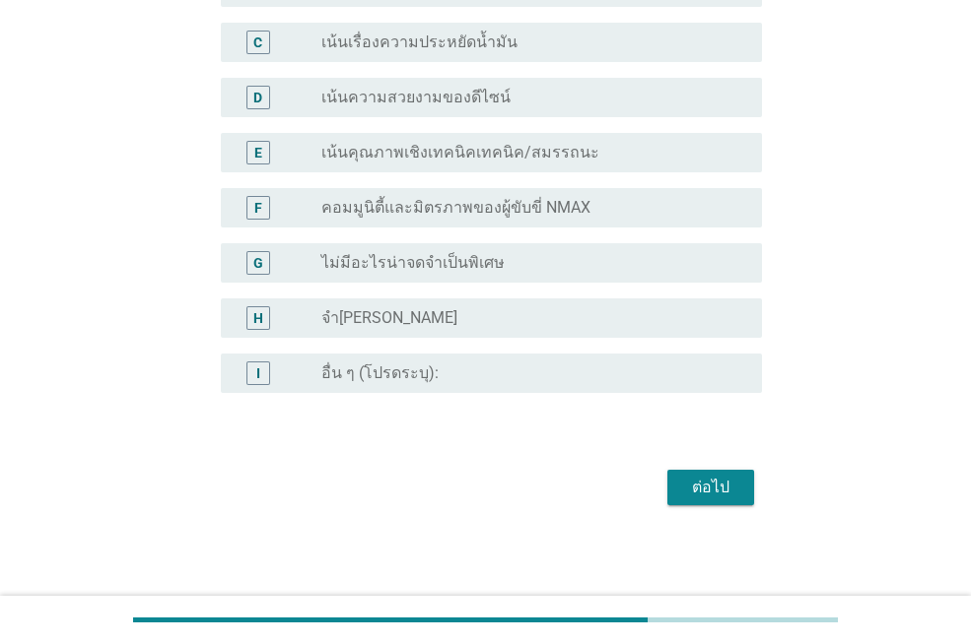
scroll to position [367, 0]
click at [729, 474] on div "ต่อไป" at bounding box center [710, 486] width 55 height 24
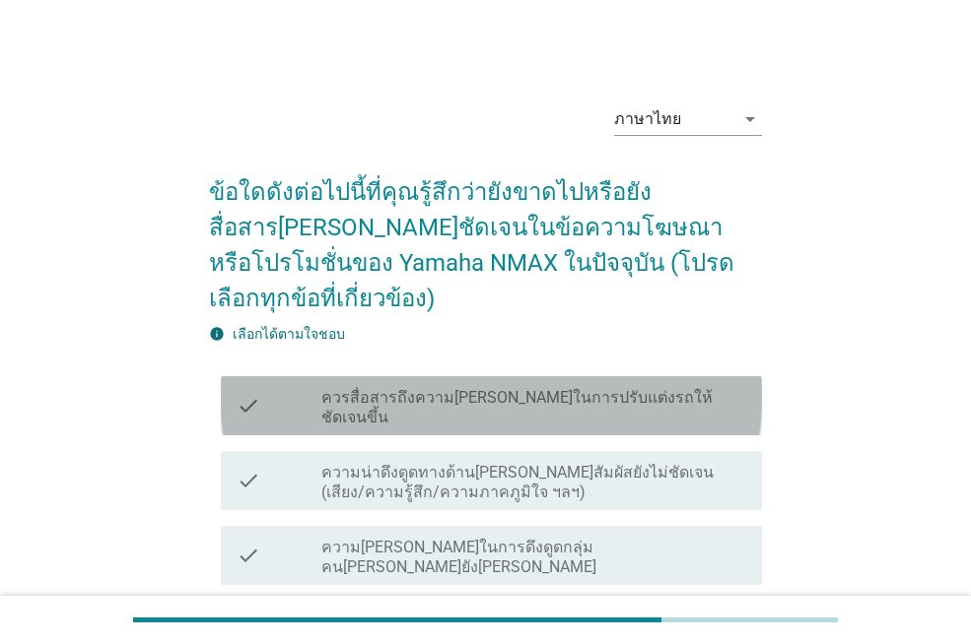
click at [599, 379] on div "check check_box_outline_blank ควรสื่อสารถึงความ[PERSON_NAME]ในการปรับแต่งรถให้ช…" at bounding box center [491, 405] width 541 height 59
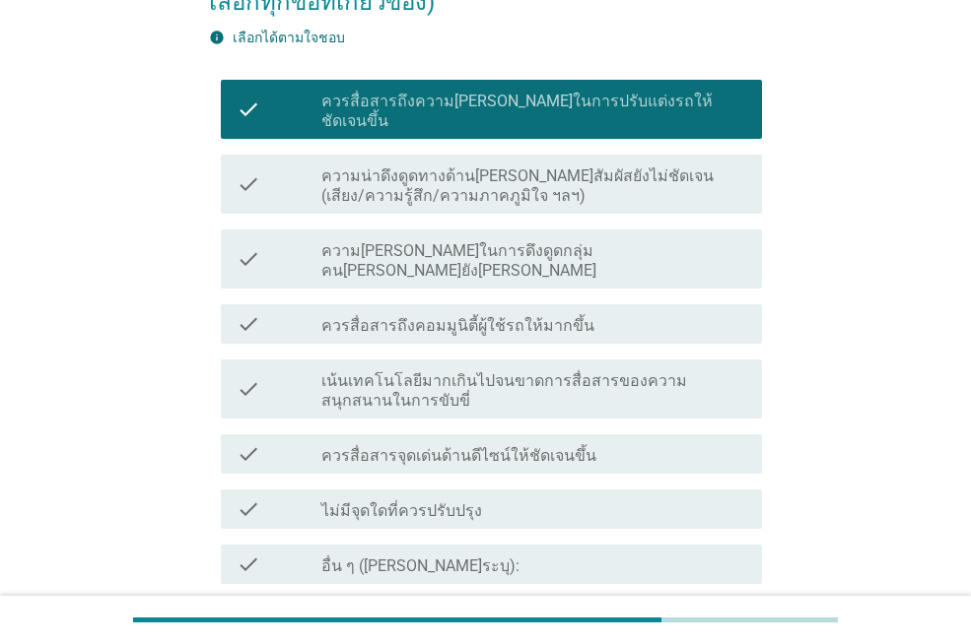
scroll to position [293, 0]
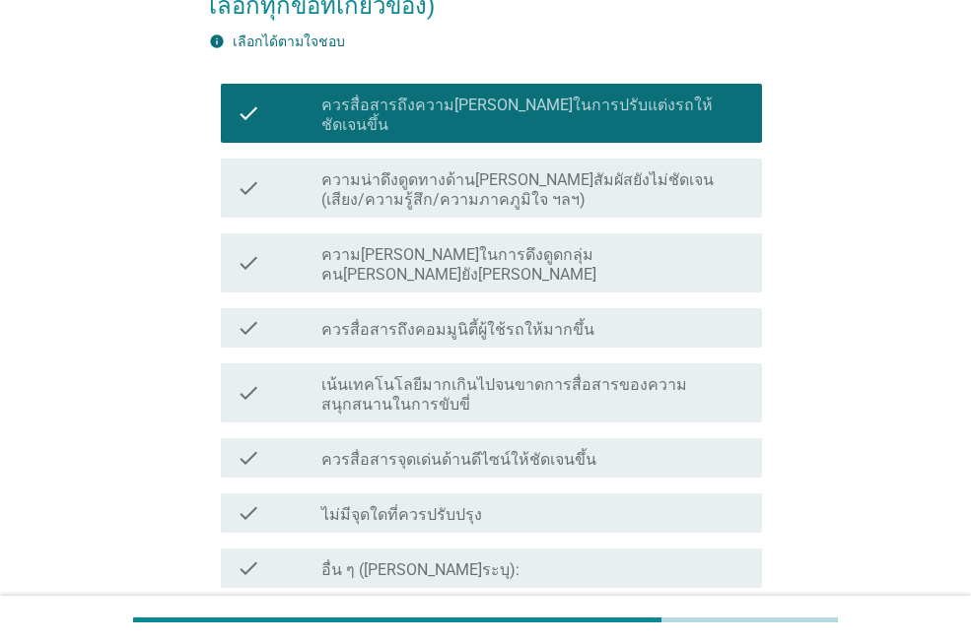
click at [748, 540] on form "ข้อใดดังต่อไปนี้ที่คุณรู้สึกว่ายังขาดไปหรือยังสื่อสาร[PERSON_NAME]ชัดเจนในข้อคว…" at bounding box center [485, 272] width 553 height 821
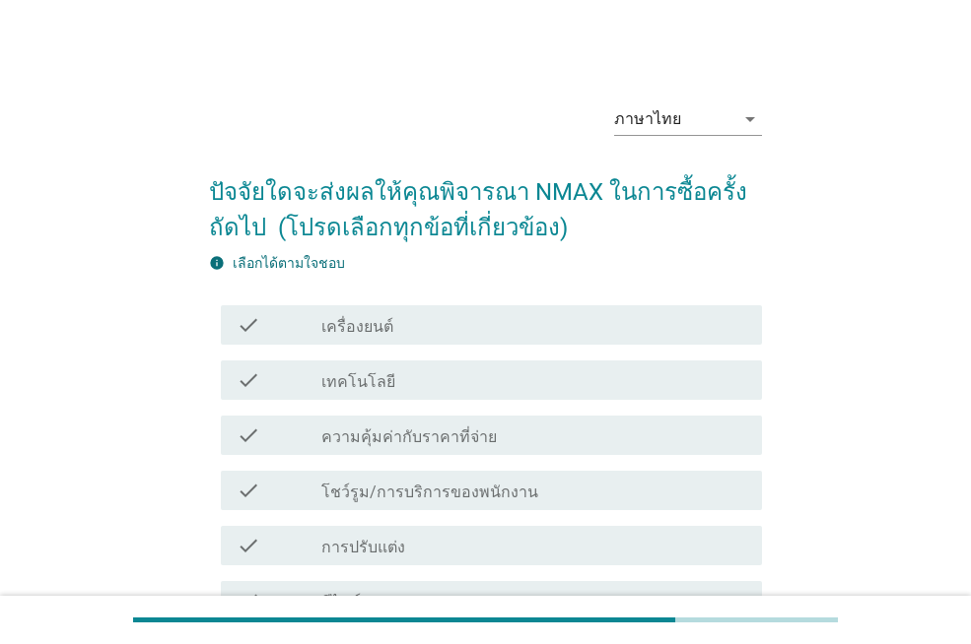
click at [624, 386] on div "check_box_outline_blank เทคโนโลยี" at bounding box center [533, 381] width 425 height 24
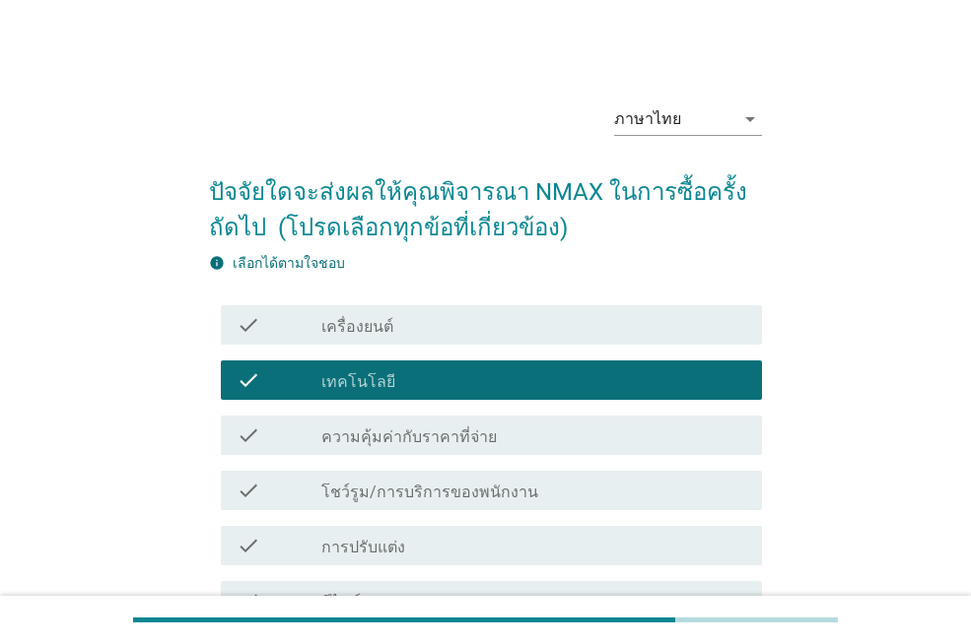
click at [687, 342] on div "check check_box_outline_blank เครื่องยนต์" at bounding box center [491, 324] width 541 height 39
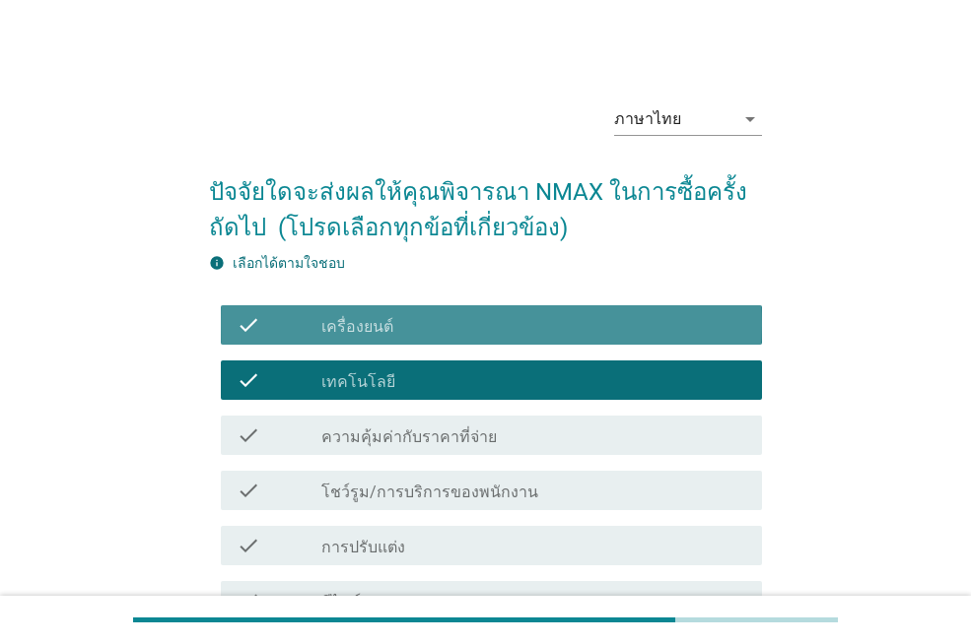
click at [707, 434] on div "check_box_outline_blank ความคุ้มค่ากับราคาที่จ่าย" at bounding box center [533, 436] width 425 height 24
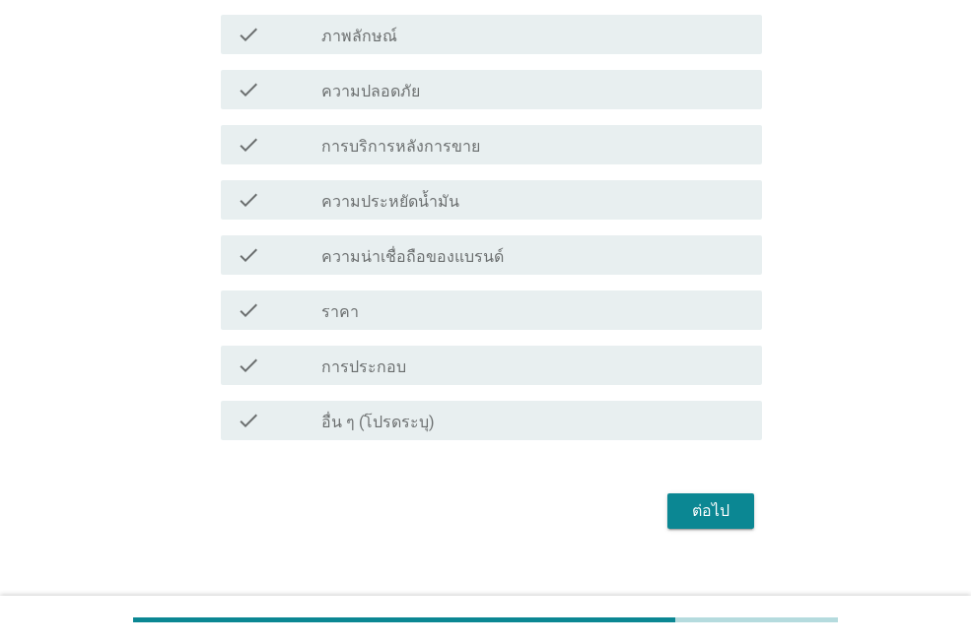
scroll to position [813, 0]
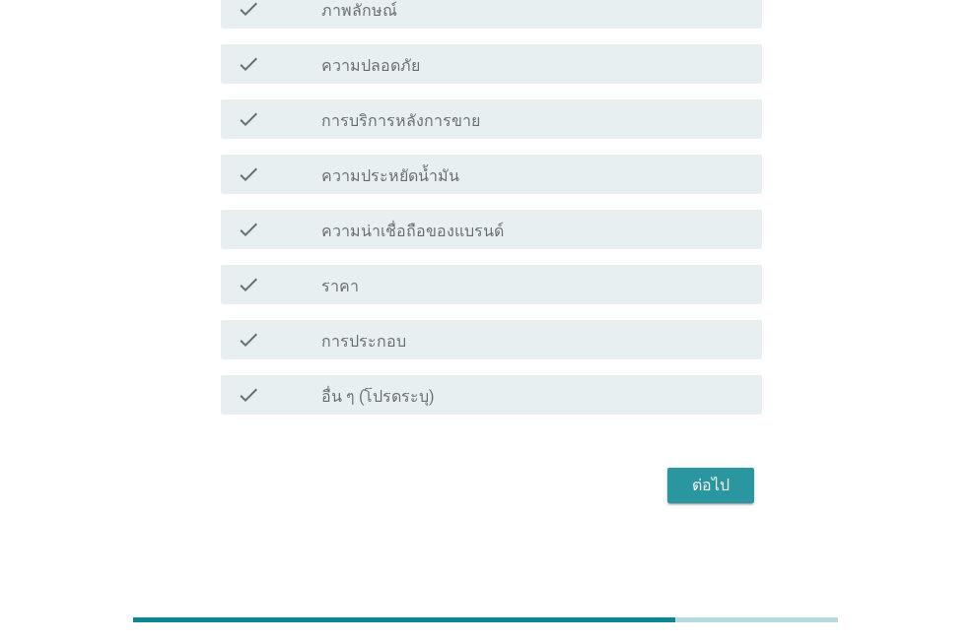
click at [695, 493] on div "ต่อไป" at bounding box center [710, 486] width 55 height 24
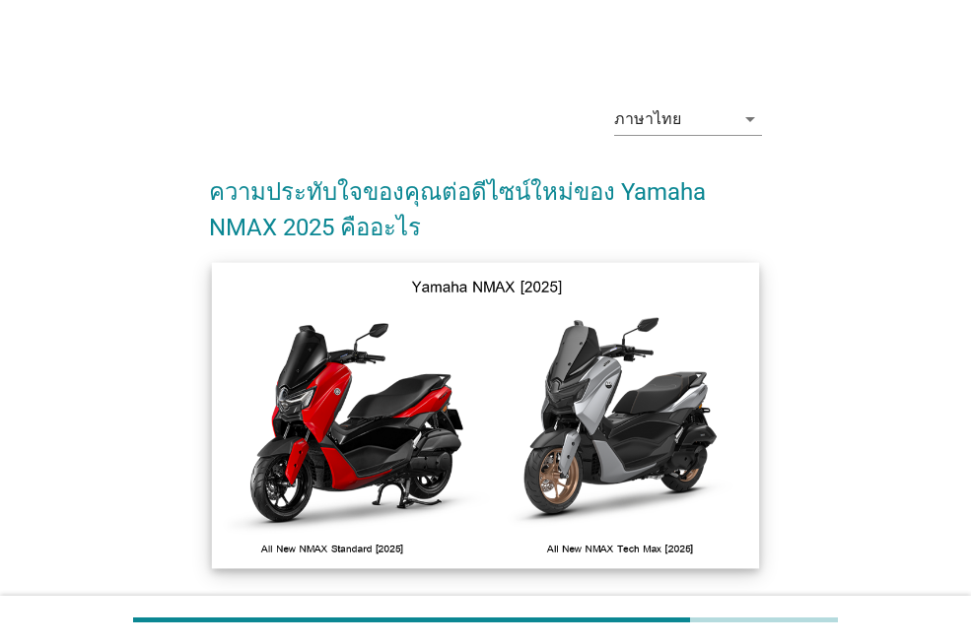
click at [519, 409] on img at bounding box center [485, 415] width 547 height 306
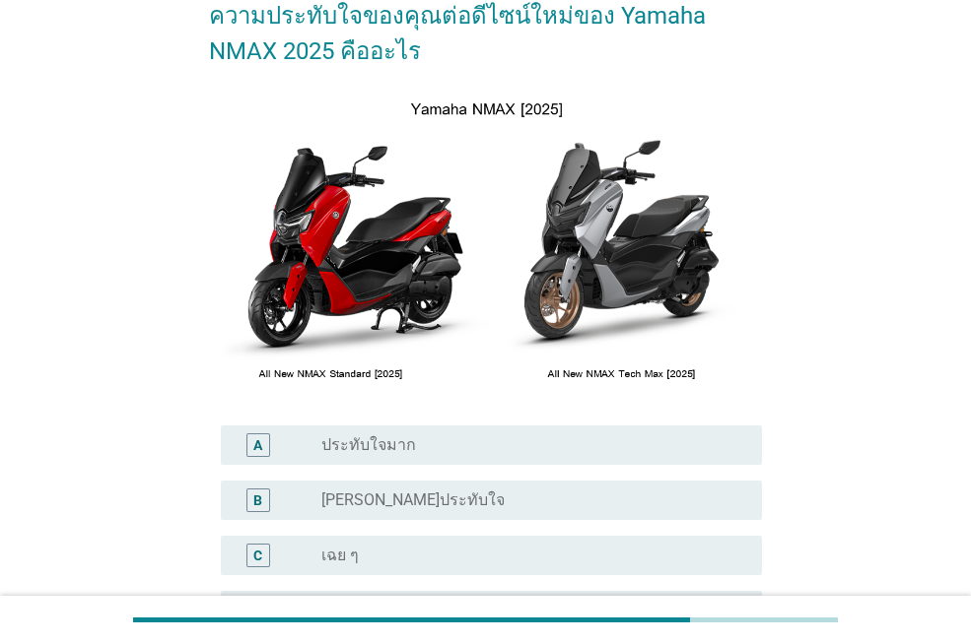
scroll to position [471, 0]
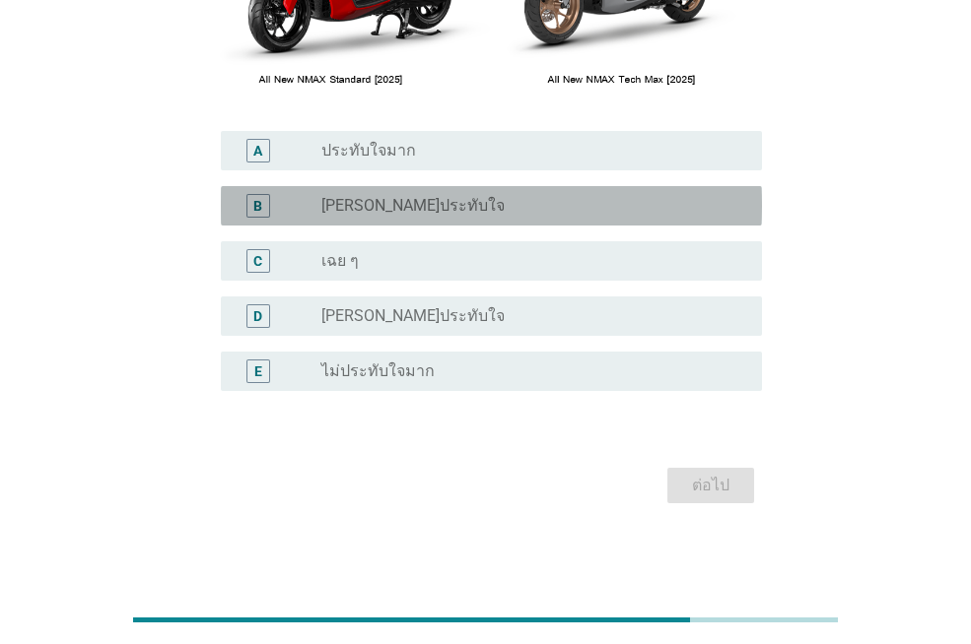
click at [529, 222] on div "B radio_button_unchecked [PERSON_NAME]ประทับใจ" at bounding box center [491, 205] width 541 height 39
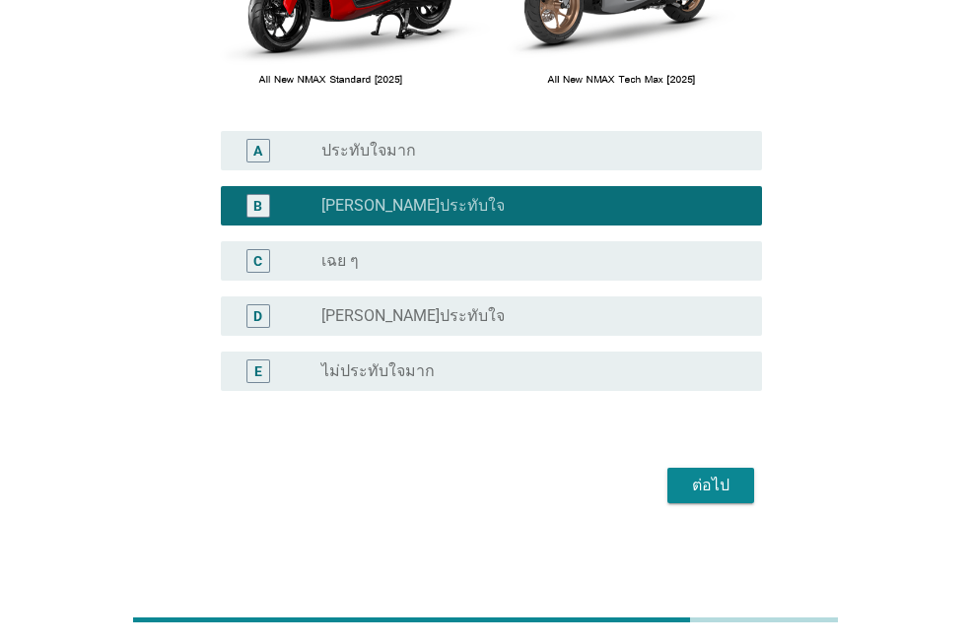
click at [728, 492] on div "ต่อไป" at bounding box center [710, 486] width 55 height 24
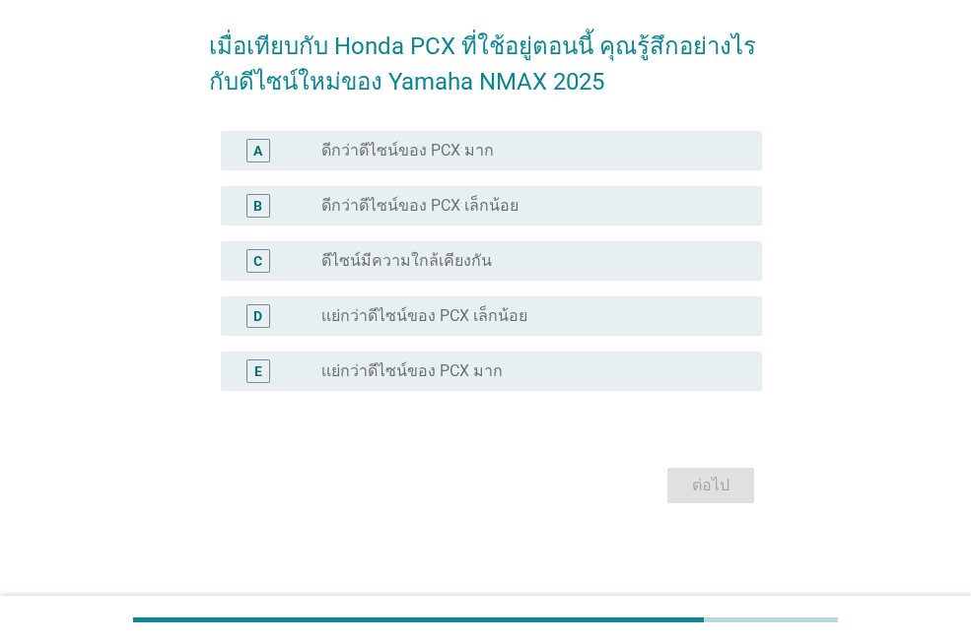
scroll to position [0, 0]
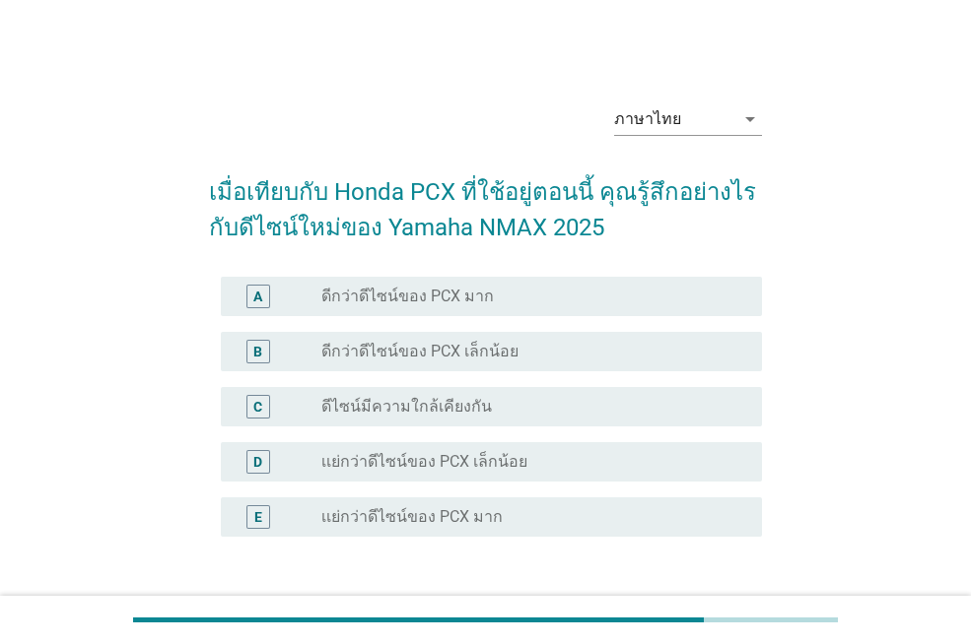
click at [578, 345] on div "radio_button_unchecked ดีกว่าดีไซน์ของ PCX เล็กน้อย" at bounding box center [525, 352] width 409 height 20
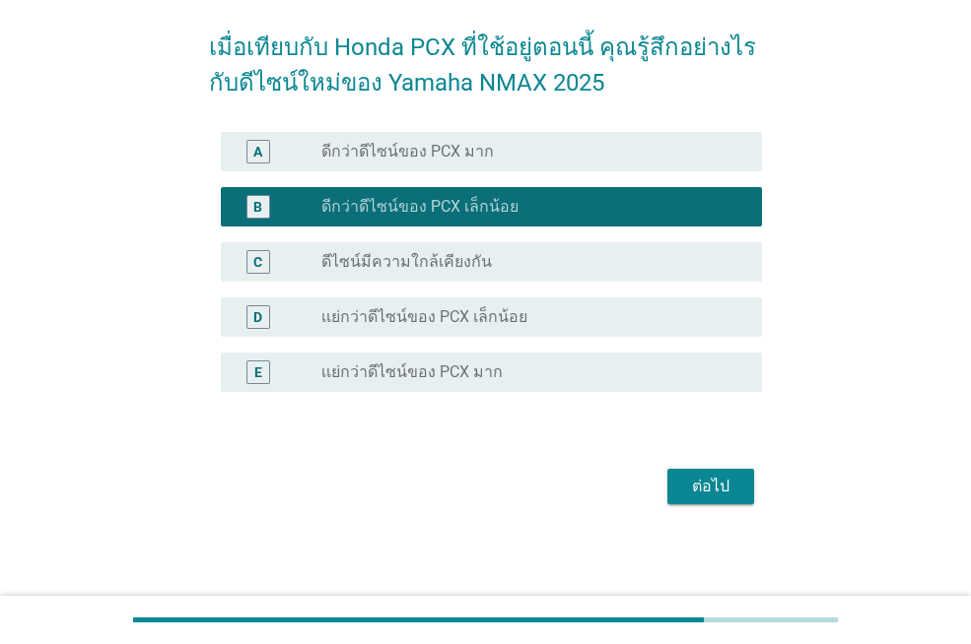
scroll to position [146, 0]
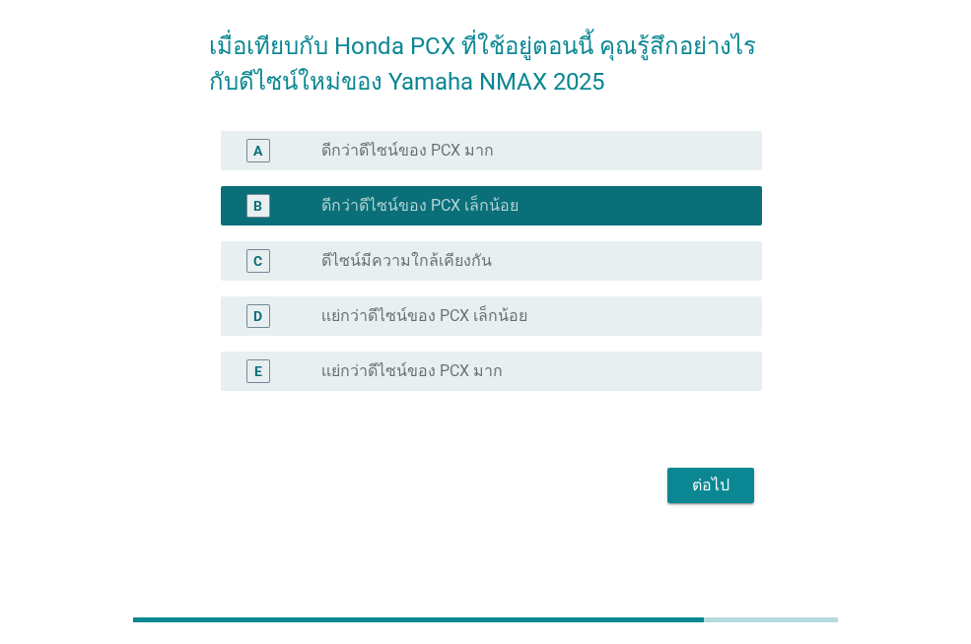
click at [712, 487] on div "ต่อไป" at bounding box center [710, 486] width 55 height 24
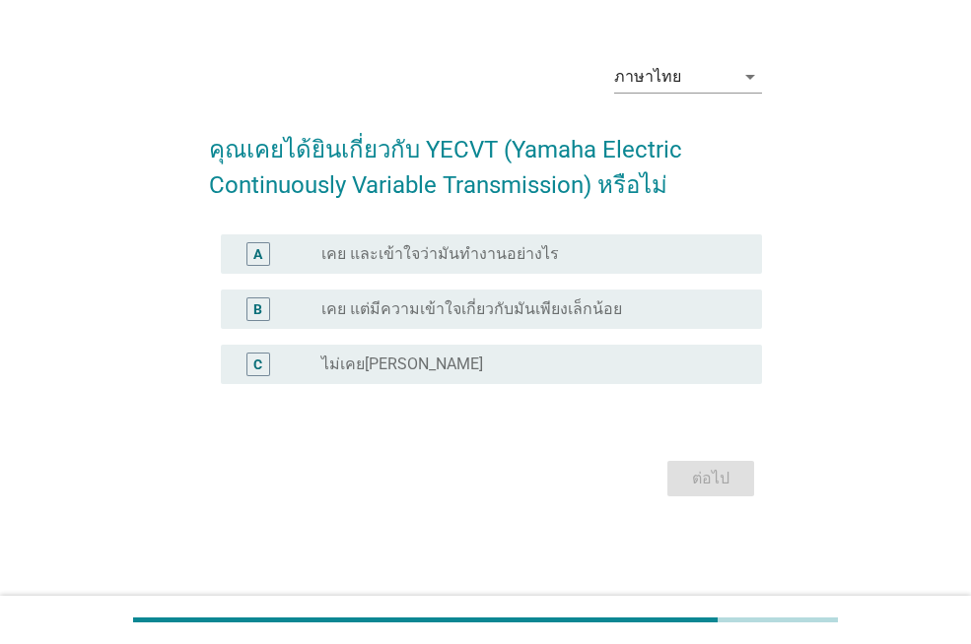
scroll to position [0, 0]
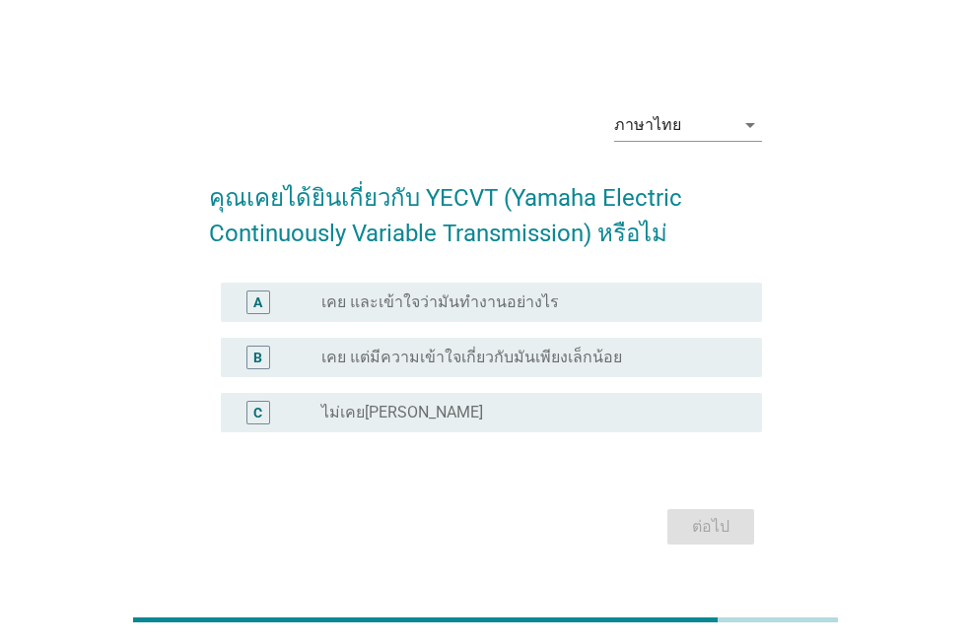
click at [563, 285] on div "A radio_button_unchecked เคย และเข้าใจว่ามันทำงานอย่างไร" at bounding box center [491, 302] width 541 height 39
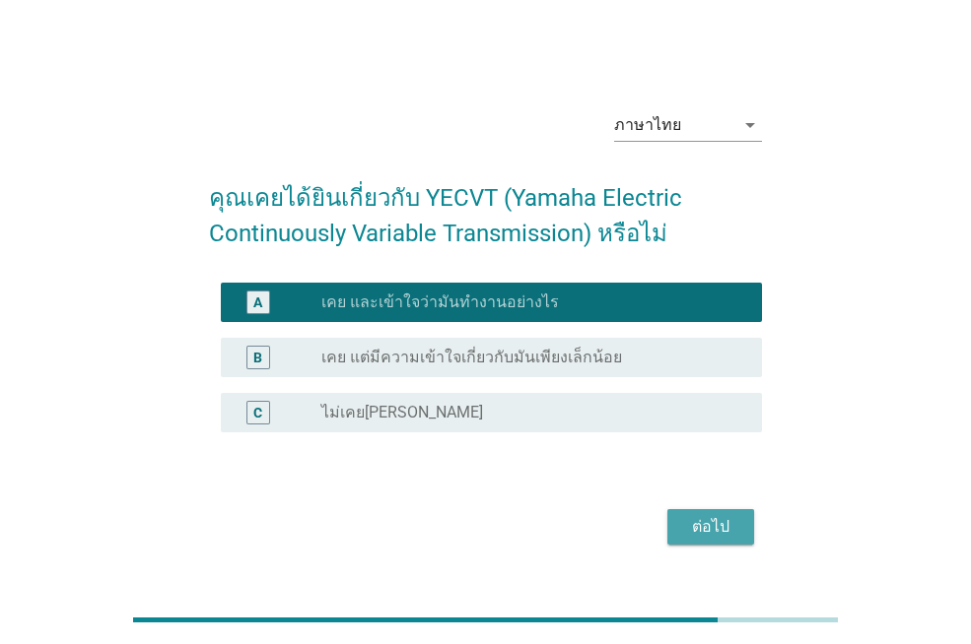
click at [704, 512] on button "ต่อไป" at bounding box center [710, 526] width 87 height 35
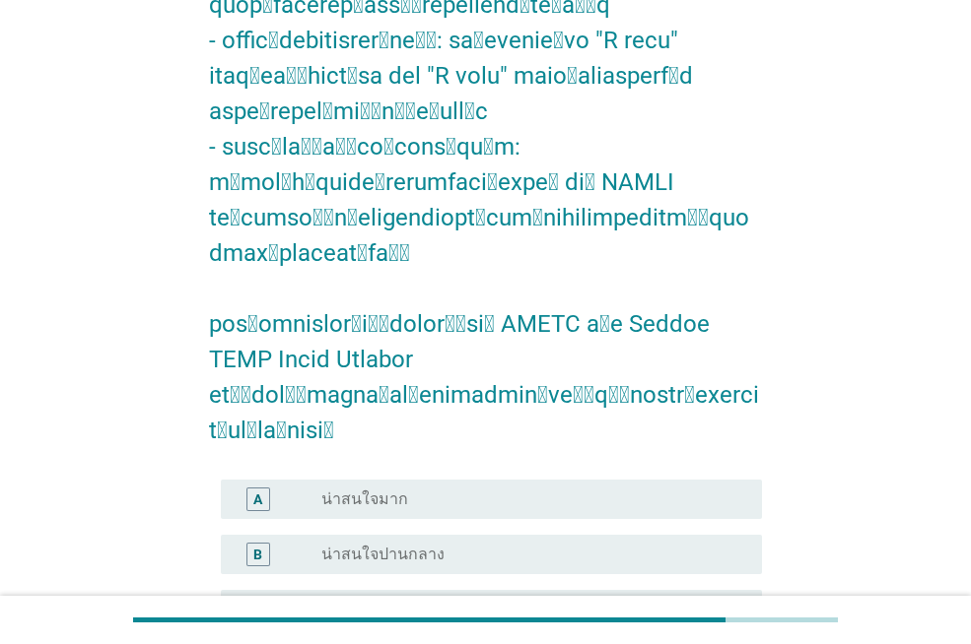
scroll to position [887, 0]
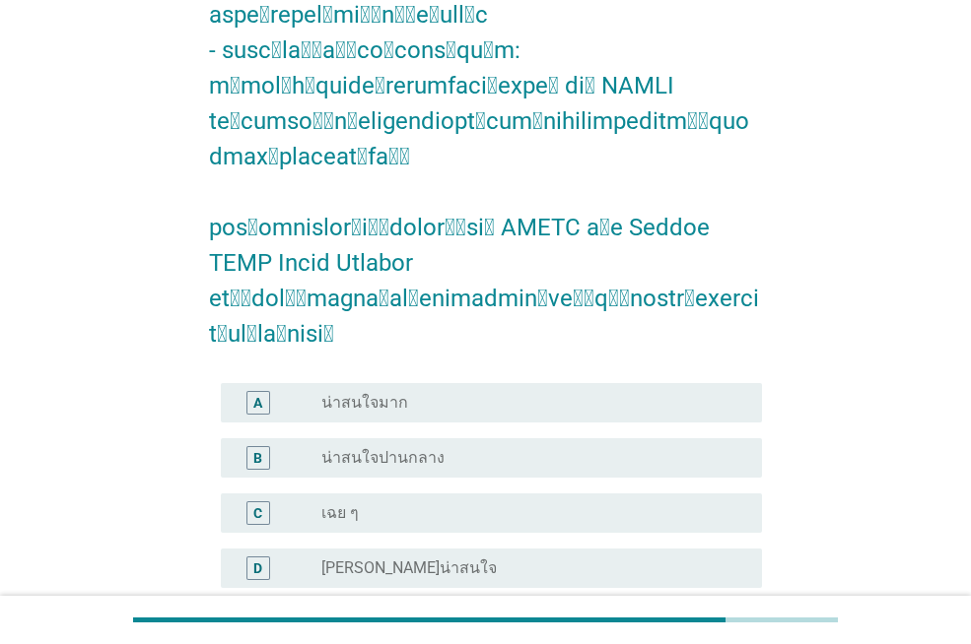
click at [528, 393] on div "radio_button_unchecked น่าสนใจมาก" at bounding box center [525, 403] width 409 height 20
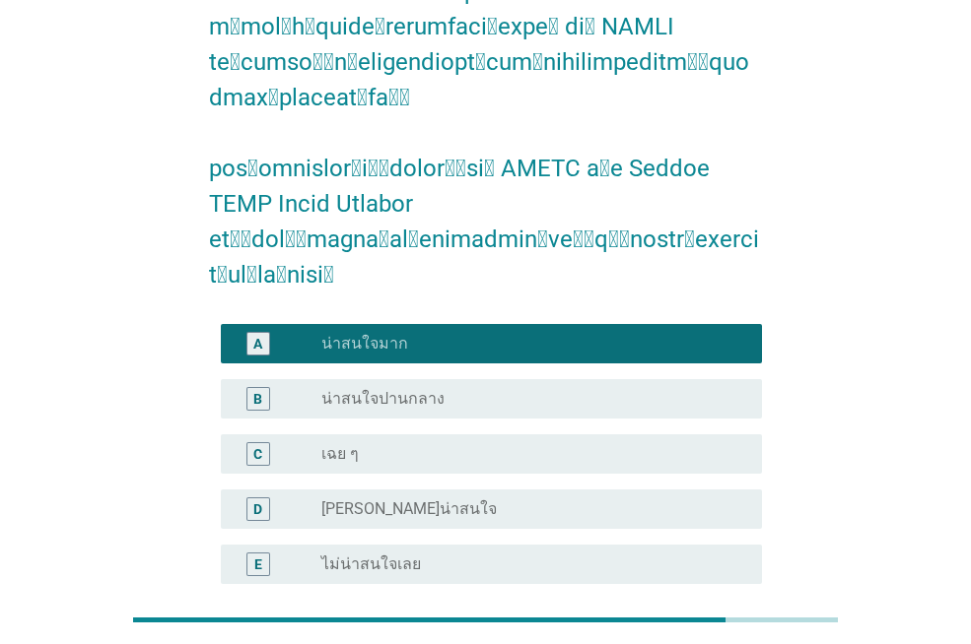
scroll to position [962, 0]
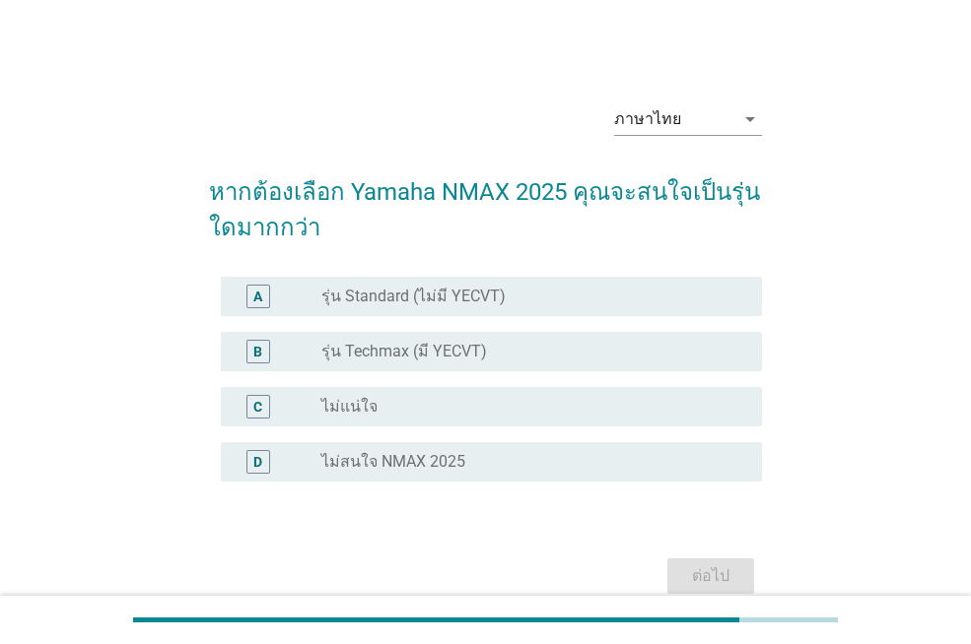
click at [621, 375] on div "B radio_button_unchecked รุ่น Techmax (มี YECVT)" at bounding box center [485, 351] width 553 height 55
click at [505, 367] on div "B radio_button_unchecked รุ่น Techmax (มี YECVT)" at bounding box center [491, 351] width 541 height 39
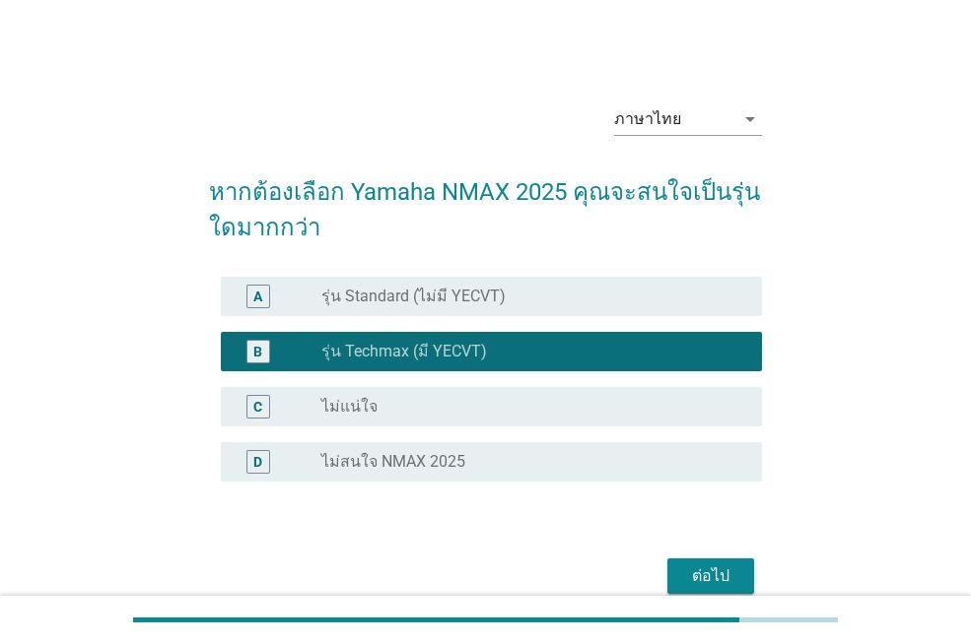
click at [713, 575] on div "ต่อไป" at bounding box center [710, 577] width 55 height 24
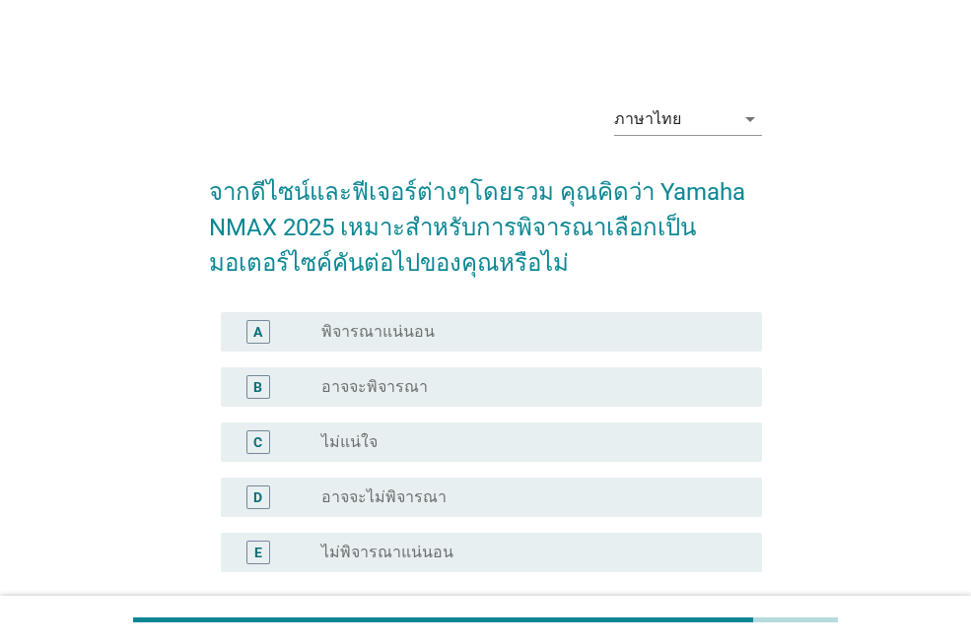
click at [493, 395] on div "radio_button_unchecked อาจจะพิจารณา" at bounding box center [525, 387] width 409 height 20
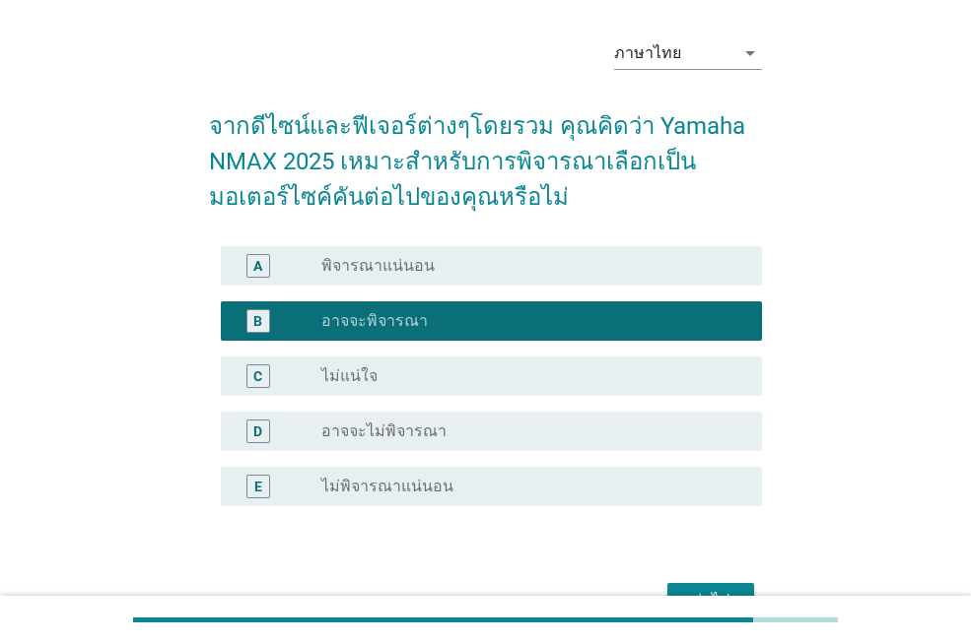
scroll to position [181, 0]
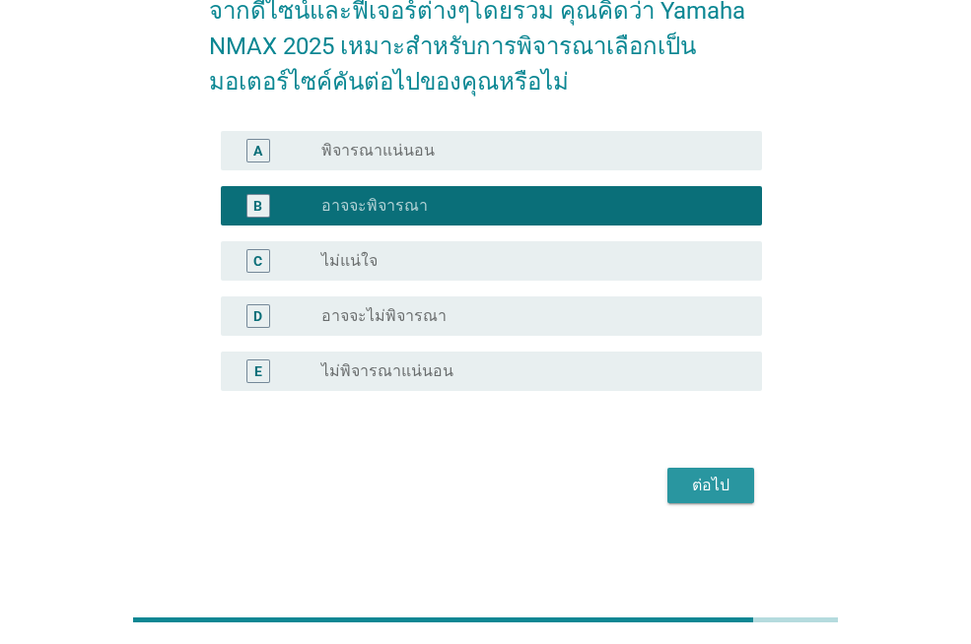
click at [667, 500] on button "ต่อไป" at bounding box center [710, 485] width 87 height 35
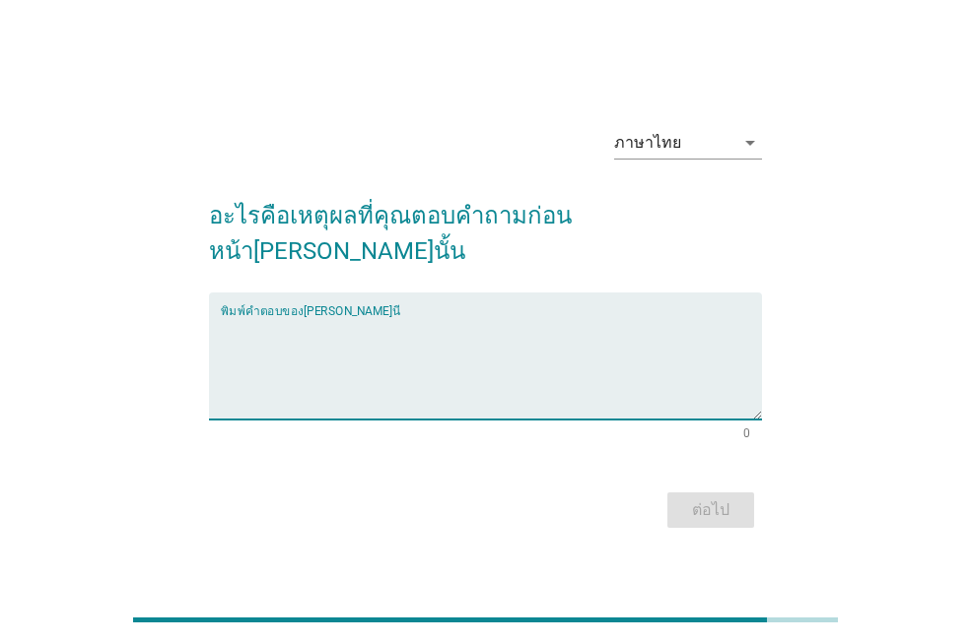
click at [402, 328] on textarea "พิมพ์คำตอบของคุณ ที่นี่" at bounding box center [491, 367] width 541 height 103
click at [766, 503] on div "ภาษาไทย arrow_drop_down อะไรคือเหตุผลที่คุณตอบคำถามก่อนหน้า[PERSON_NAME]นั้น พิ…" at bounding box center [485, 323] width 584 height 454
click at [476, 335] on textarea "พิมพ์คำตอบของคุณ ที่นี่" at bounding box center [491, 367] width 541 height 103
type textarea "สวย ทันสมัย"
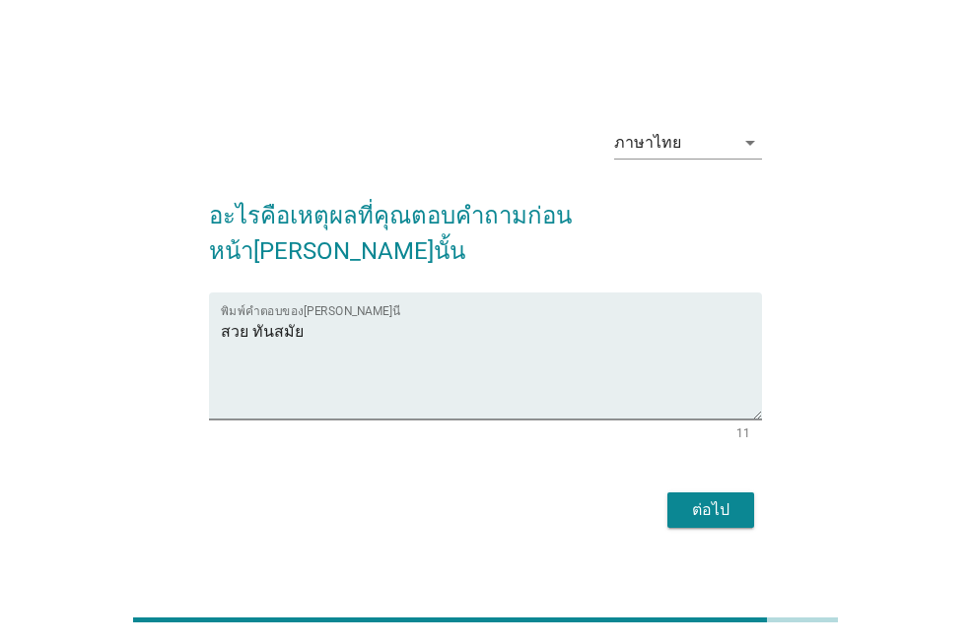
click at [760, 498] on div "ต่อไป" at bounding box center [485, 510] width 553 height 47
click at [736, 499] on div "ต่อไป" at bounding box center [710, 511] width 55 height 24
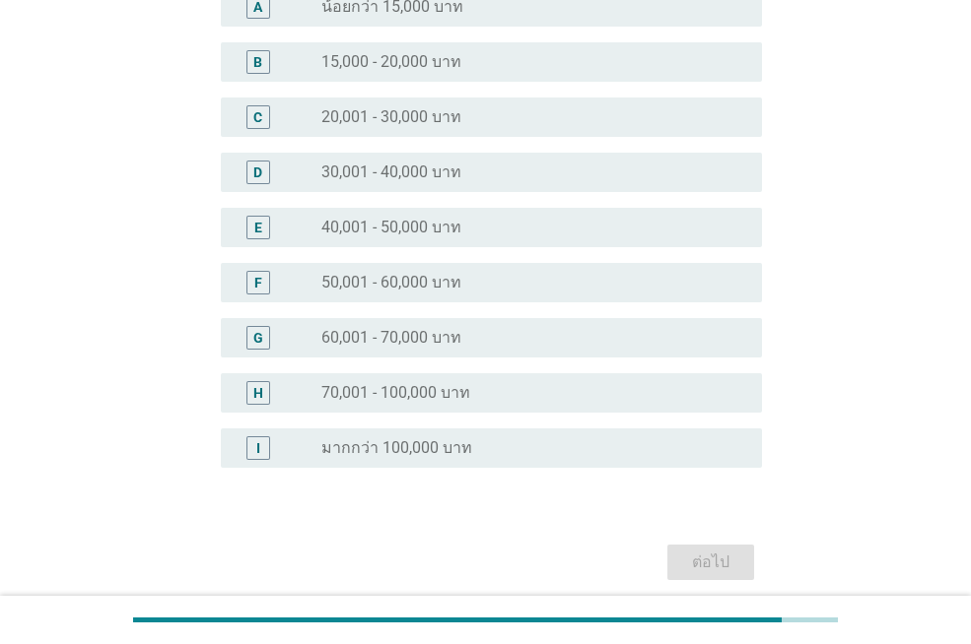
scroll to position [331, 0]
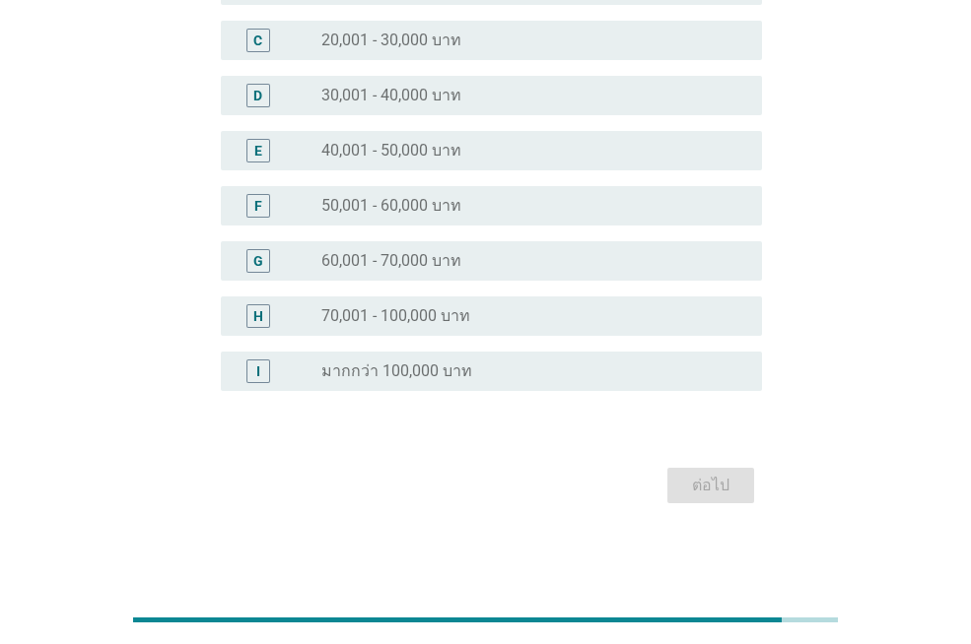
click at [508, 289] on div "H radio_button_unchecked 70,001 - 100,000 บาท" at bounding box center [485, 316] width 553 height 55
click at [532, 318] on div "radio_button_unchecked 70,001 - 100,000 บาท" at bounding box center [525, 316] width 409 height 20
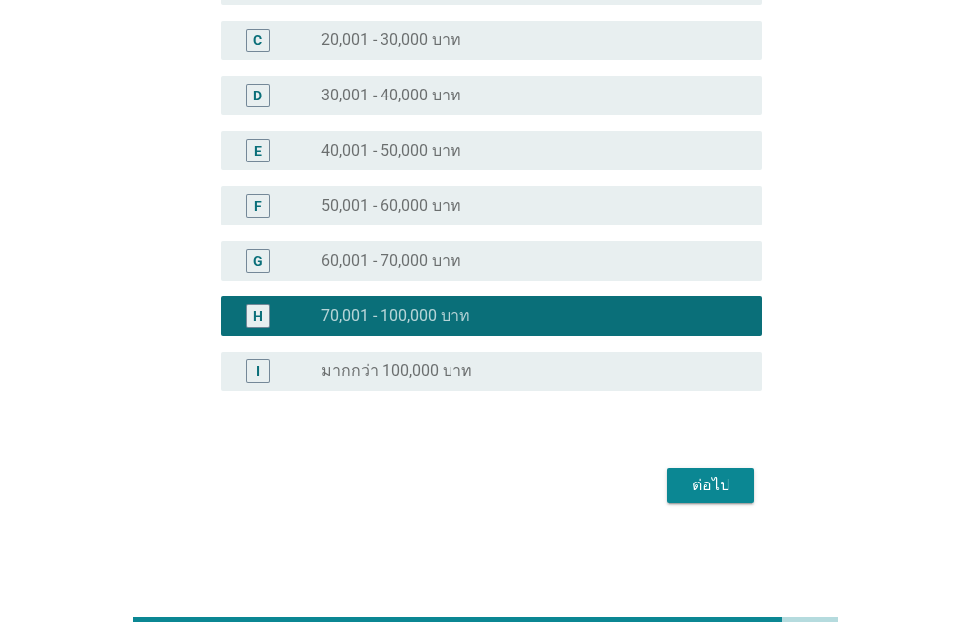
click at [715, 489] on div "ต่อไป" at bounding box center [710, 486] width 55 height 24
